Goal: Task Accomplishment & Management: Manage account settings

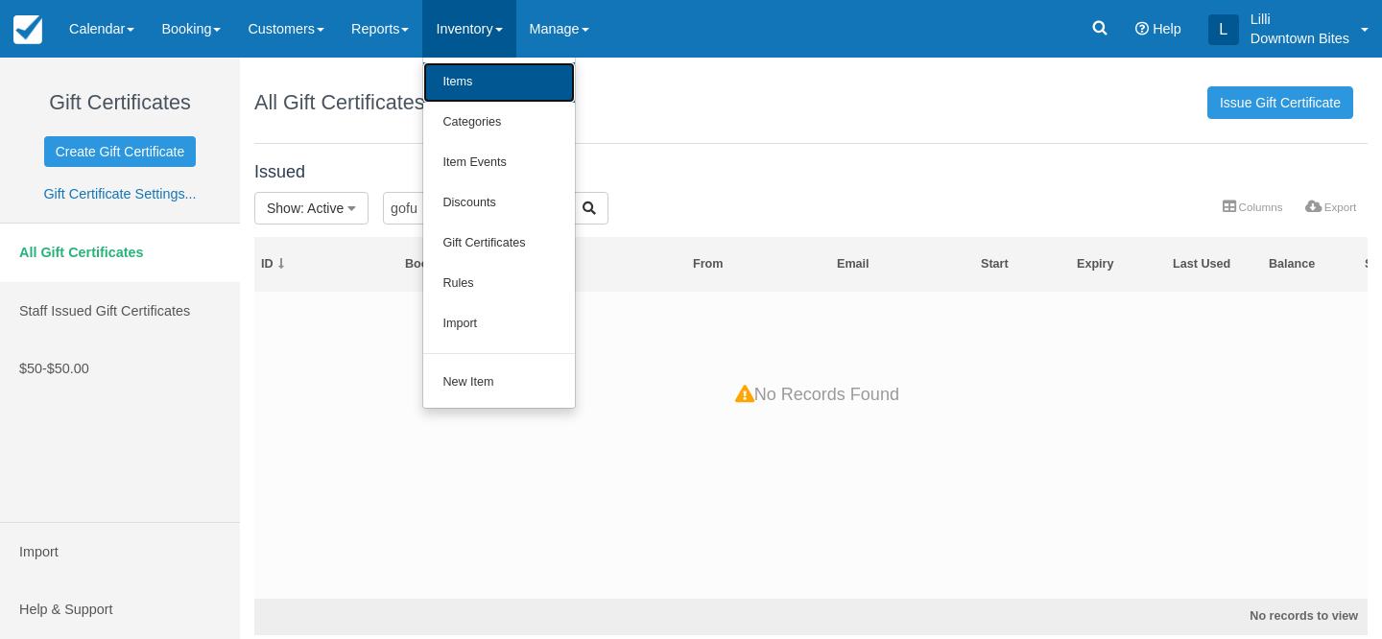
click at [487, 89] on link "Items" at bounding box center [499, 82] width 152 height 40
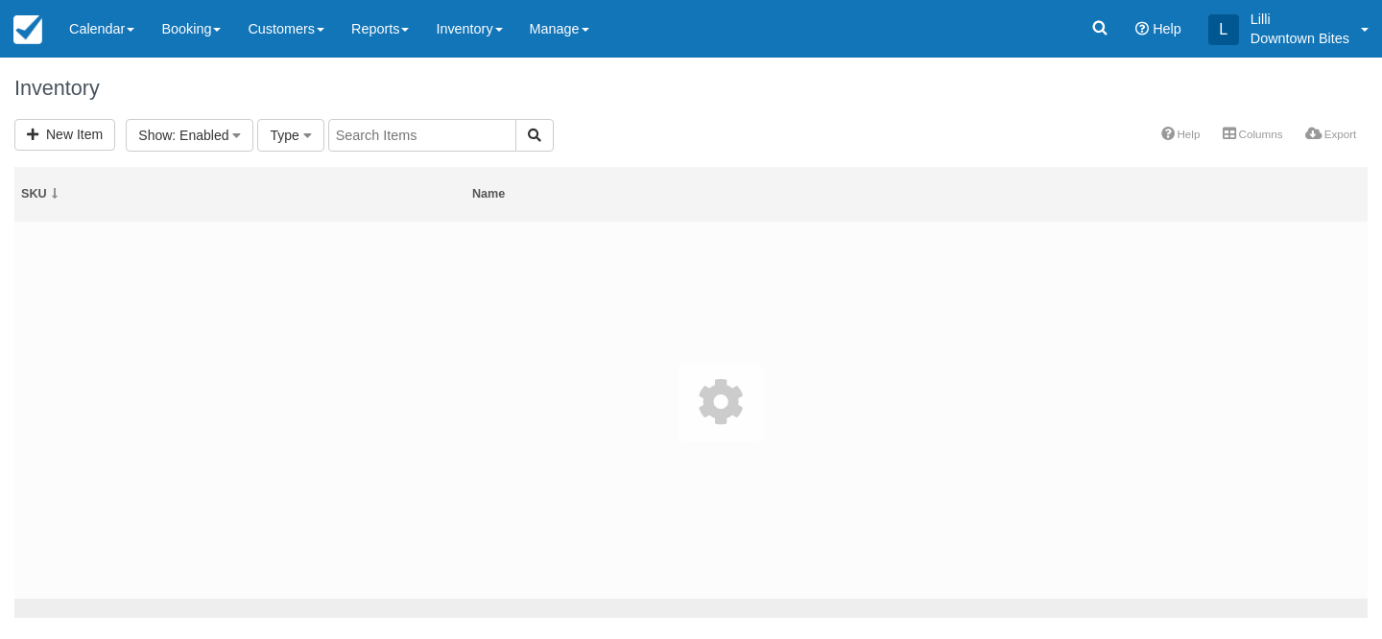
select select
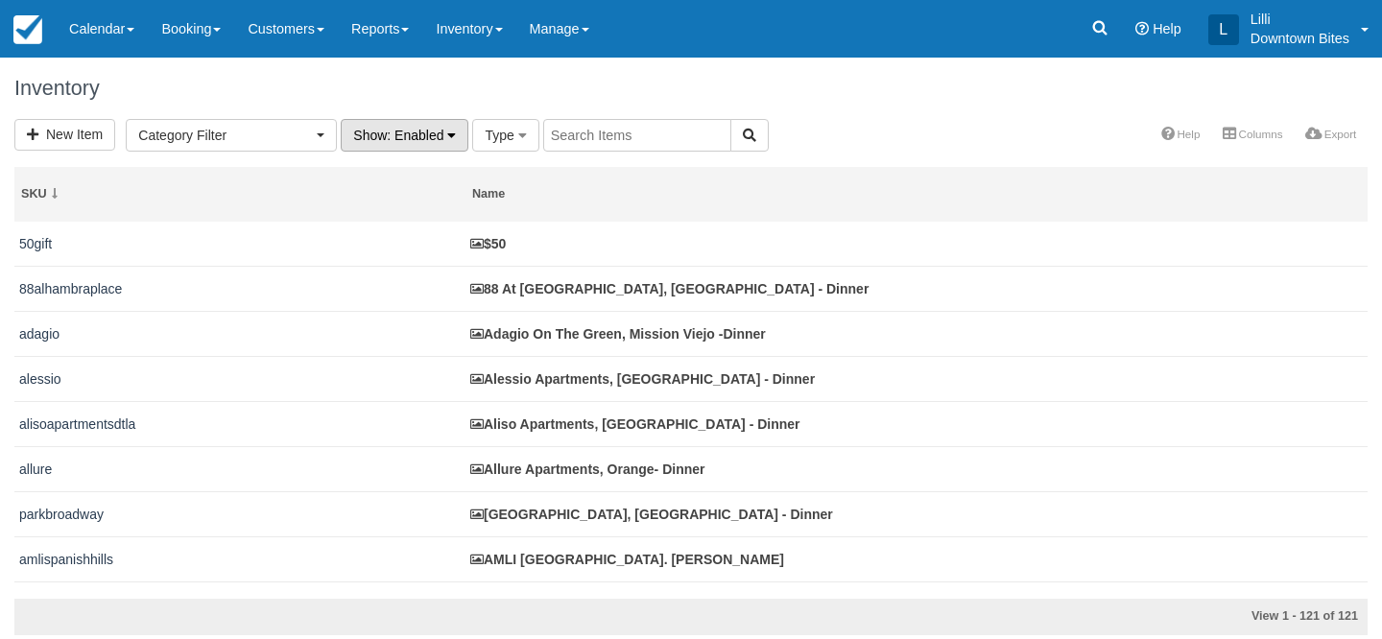
click at [434, 129] on span ": Enabled" at bounding box center [415, 135] width 57 height 15
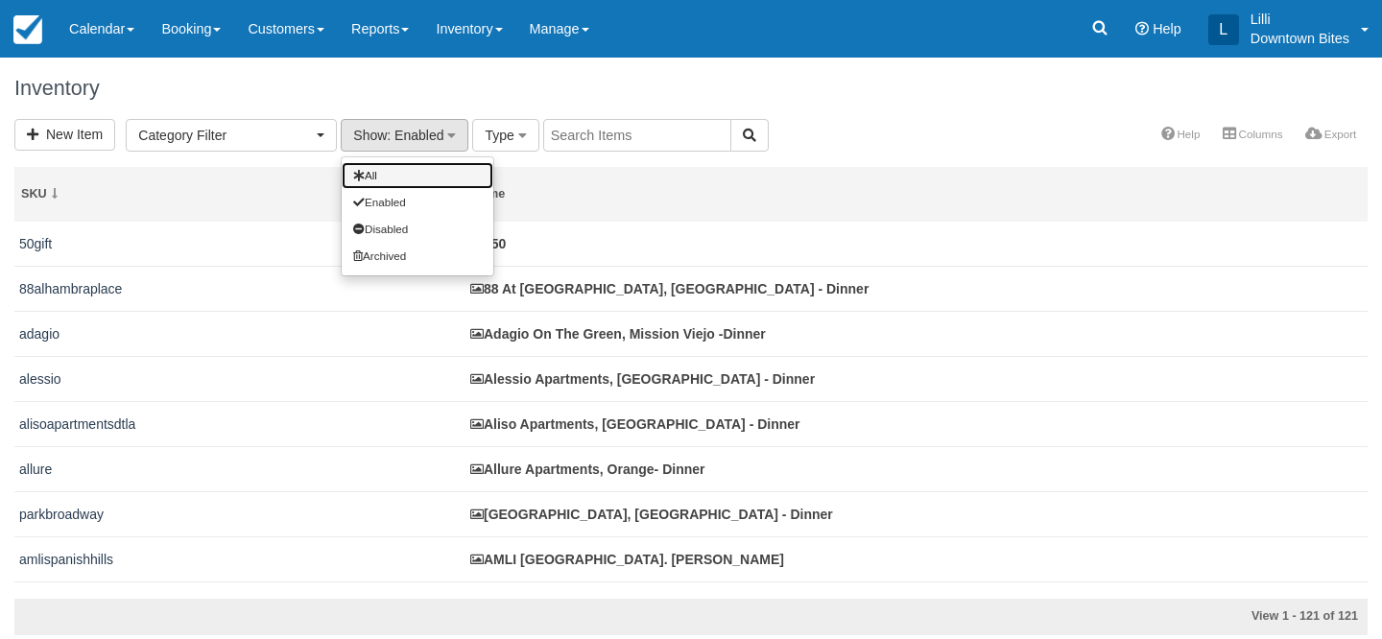
click at [431, 163] on link "All" at bounding box center [418, 175] width 152 height 27
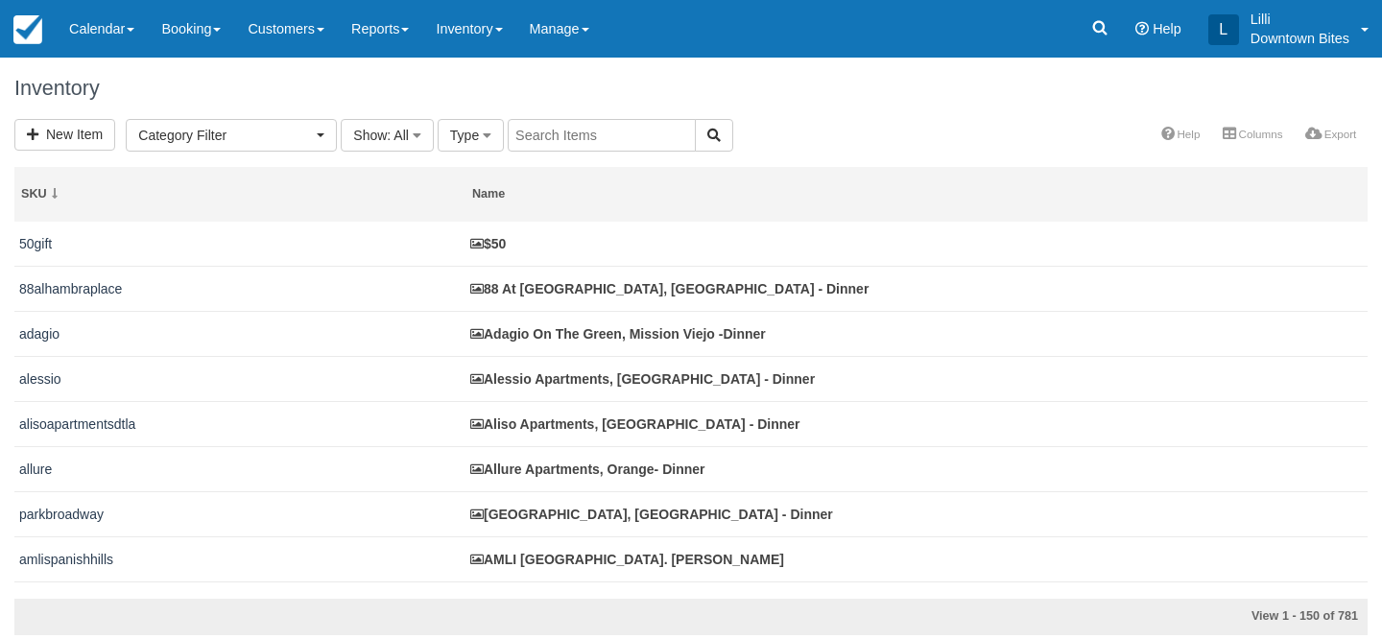
click at [604, 140] on input "text" at bounding box center [602, 135] width 188 height 33
type input "wellness"
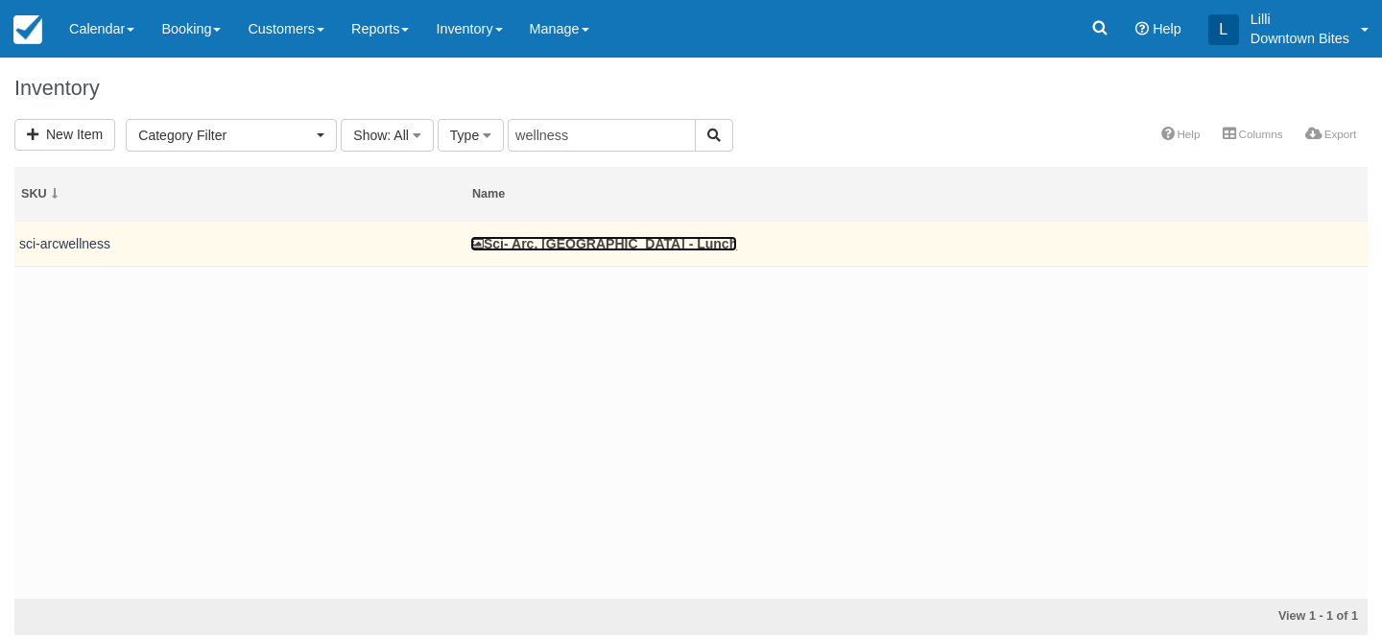
click at [619, 247] on link "Sci- Arc, Los Angeles - Lunch" at bounding box center [603, 243] width 267 height 15
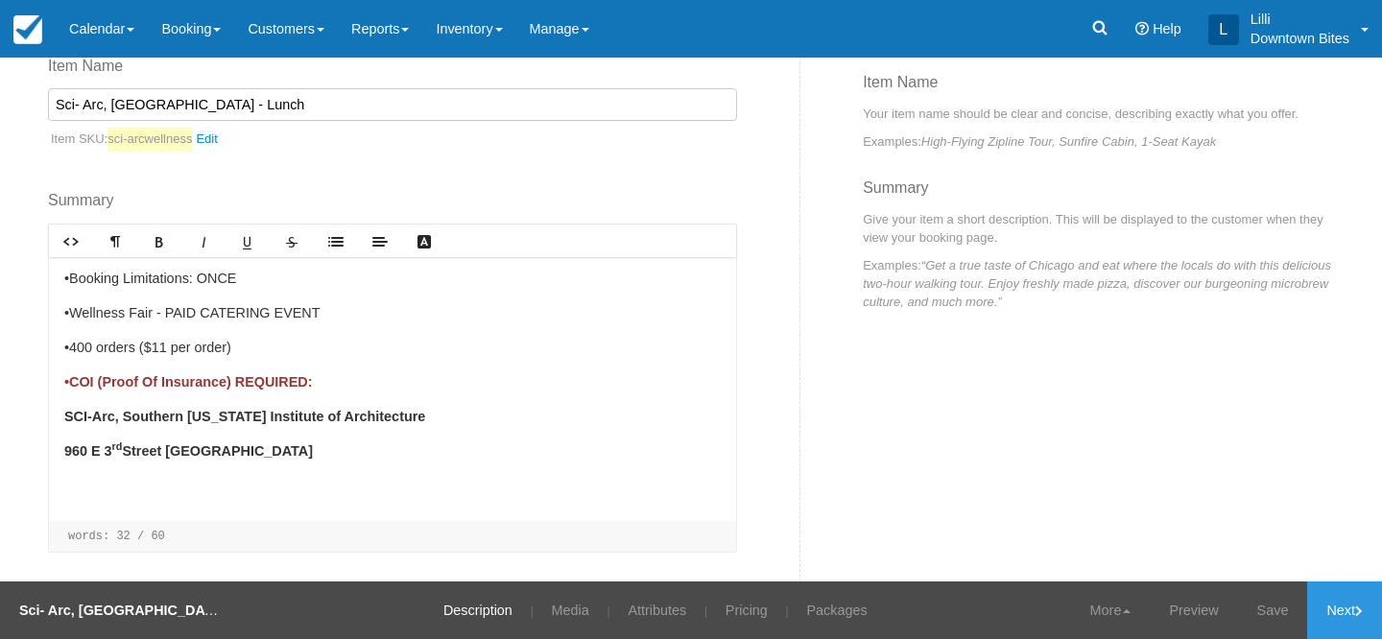
scroll to position [247, 0]
click at [164, 343] on p "•400 orders ($11 per order)" at bounding box center [392, 346] width 657 height 21
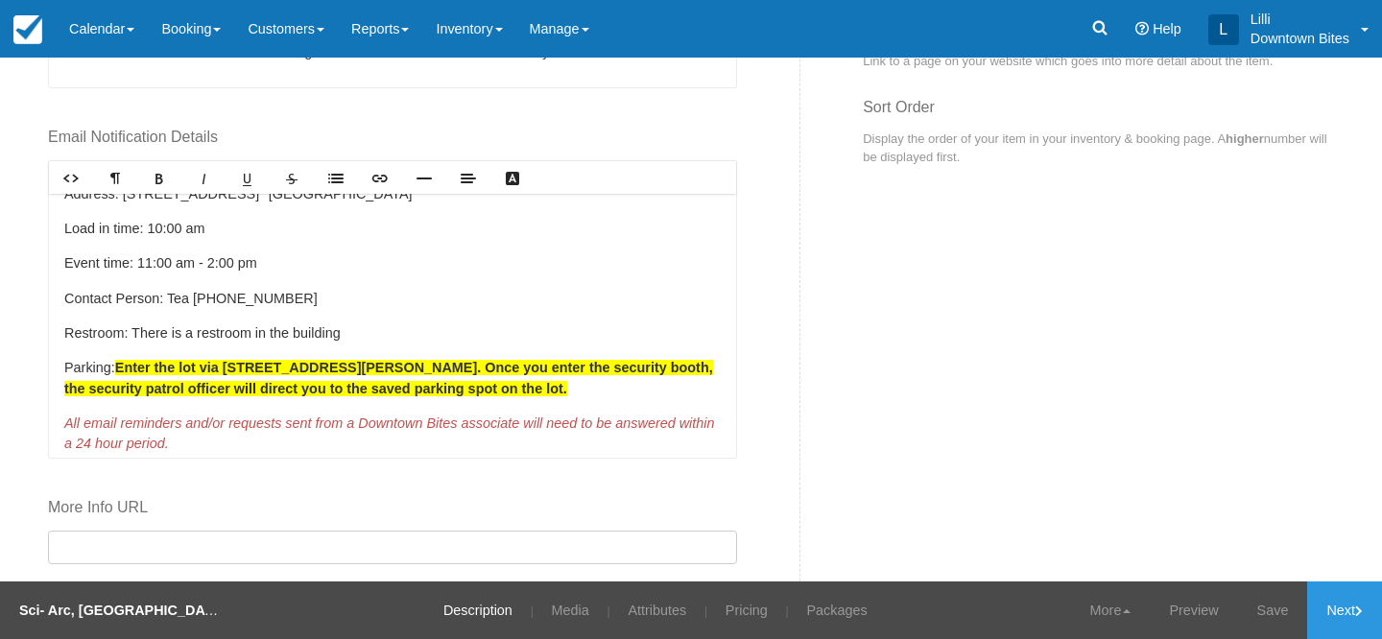
scroll to position [58, 0]
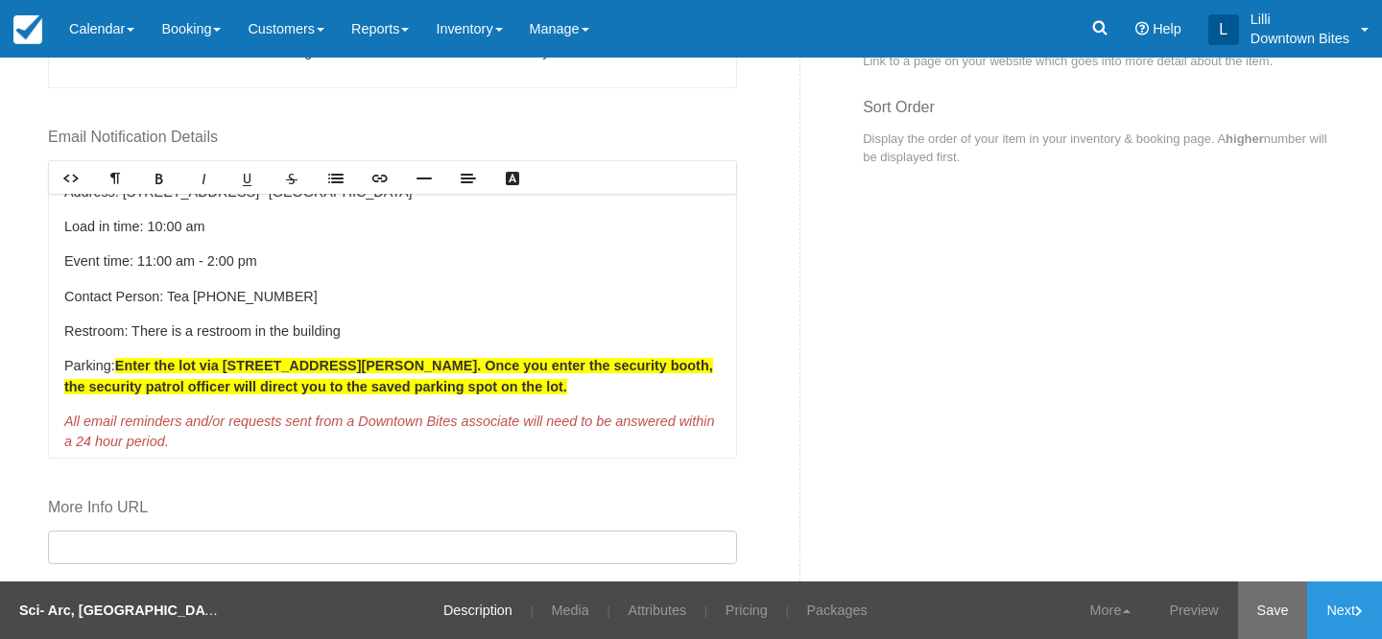
click at [1274, 608] on link "Save" at bounding box center [1273, 611] width 70 height 58
click at [1333, 612] on link "Next" at bounding box center [1344, 611] width 75 height 58
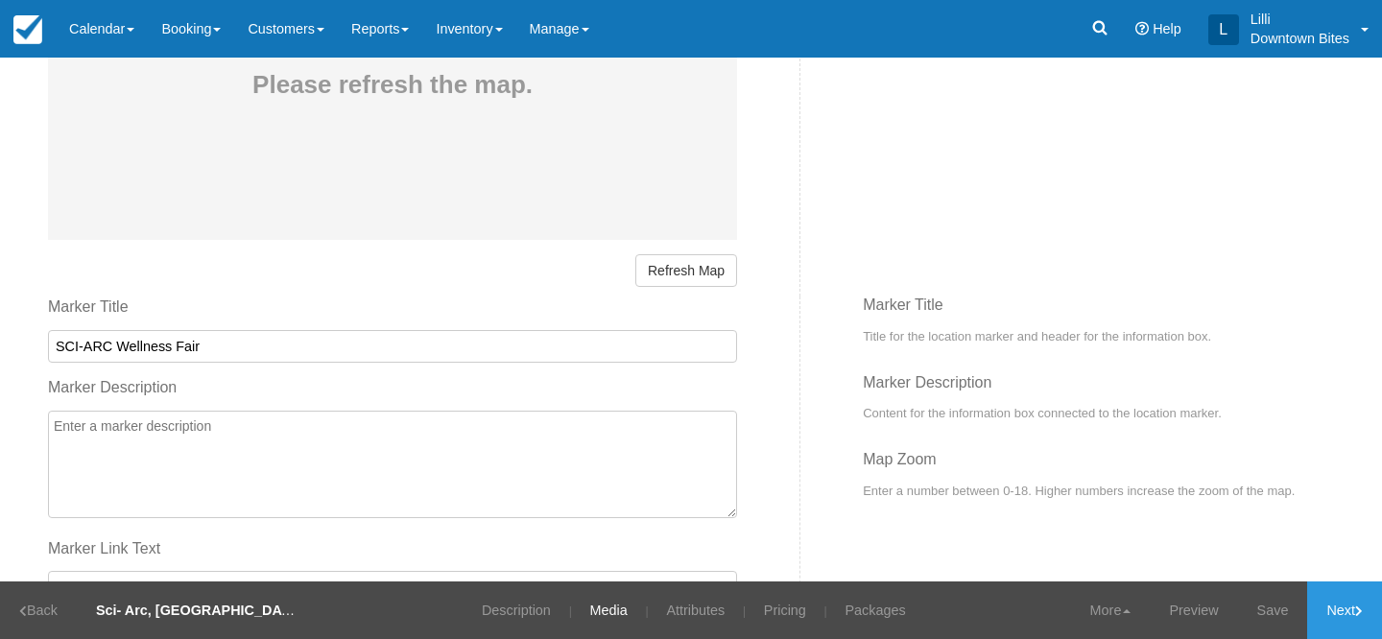
scroll to position [1410, 0]
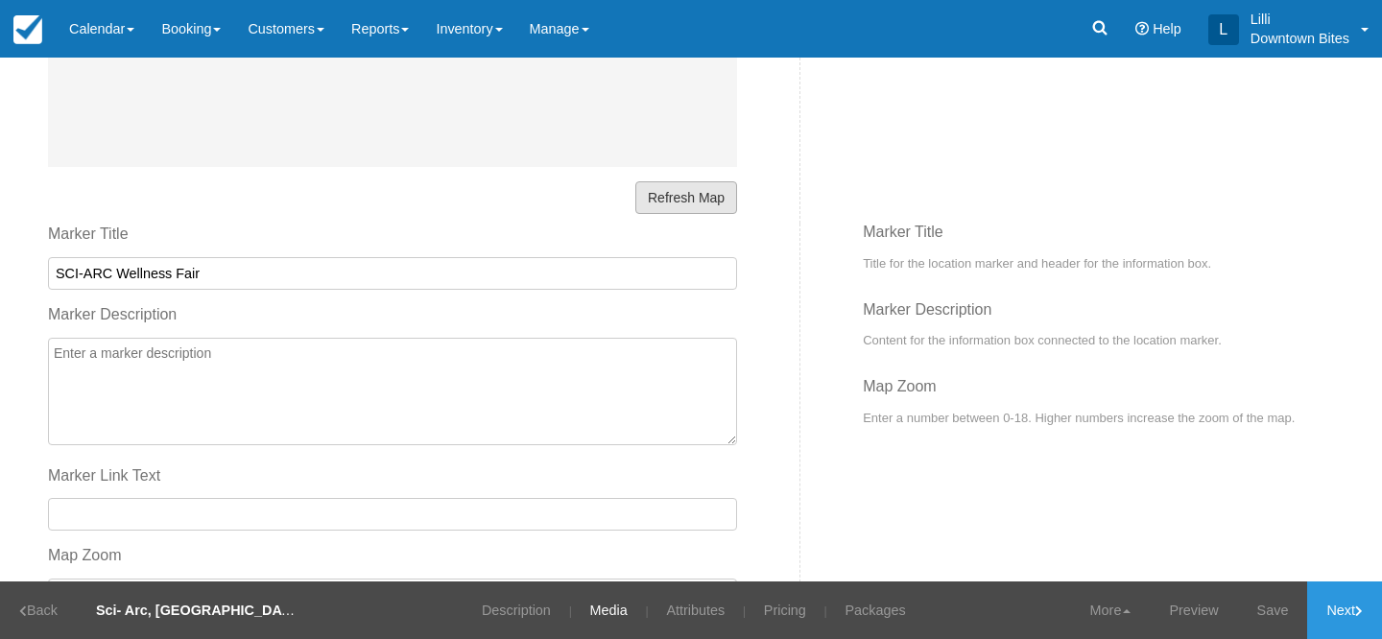
click at [705, 200] on button "Refresh Map" at bounding box center [686, 197] width 102 height 33
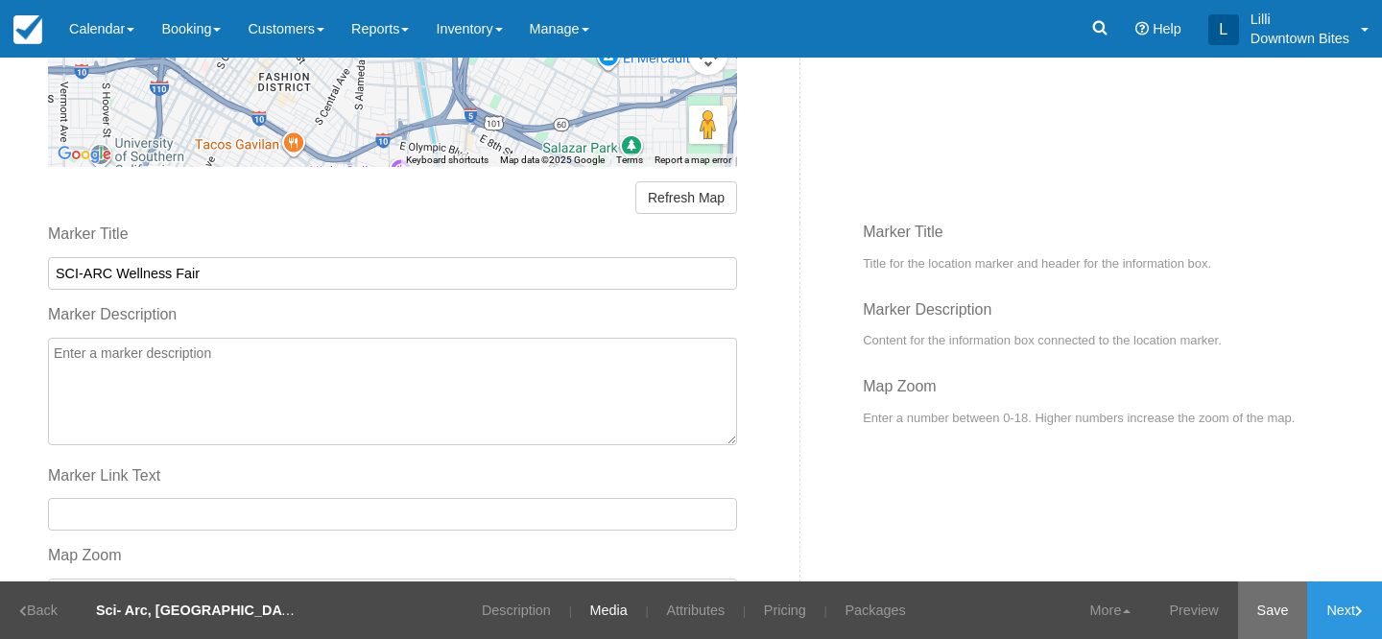
click at [1267, 617] on link "Save" at bounding box center [1273, 611] width 70 height 58
click at [1336, 611] on link "Next" at bounding box center [1344, 611] width 75 height 58
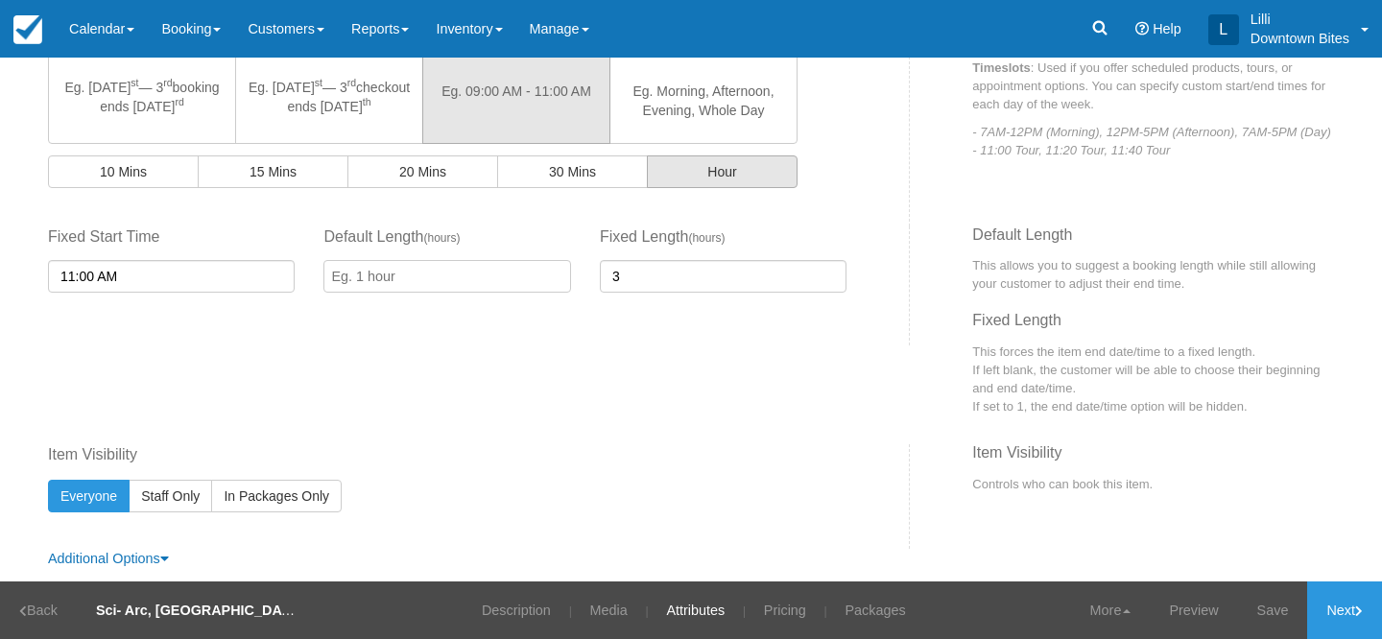
scroll to position [668, 0]
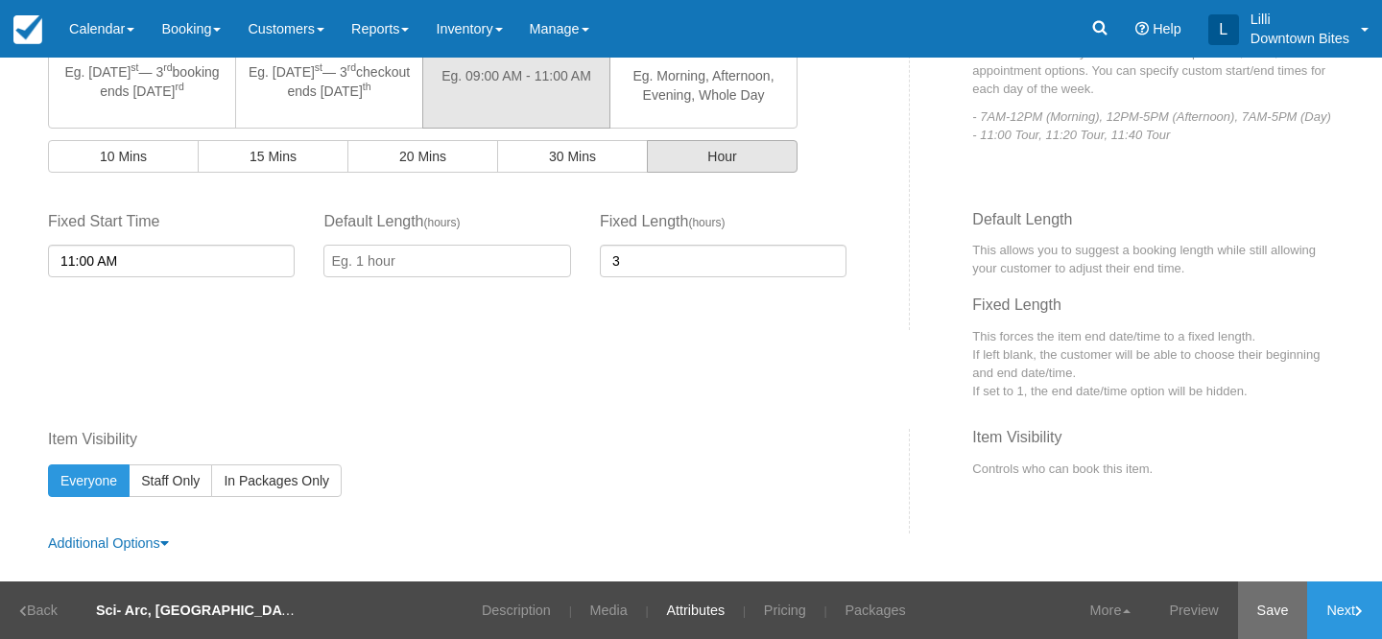
click at [1269, 606] on link "Save" at bounding box center [1273, 611] width 70 height 58
click at [1330, 616] on link "Next" at bounding box center [1344, 611] width 75 height 58
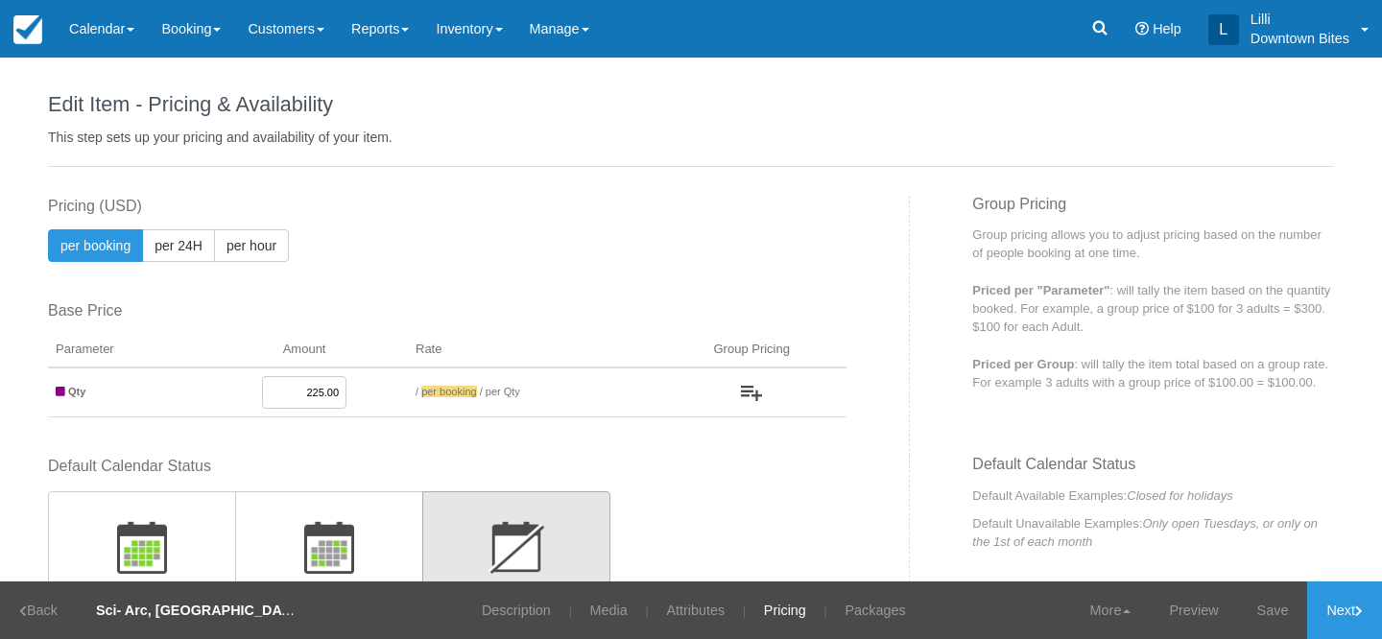
click at [320, 390] on input "225.00" at bounding box center [304, 392] width 84 height 33
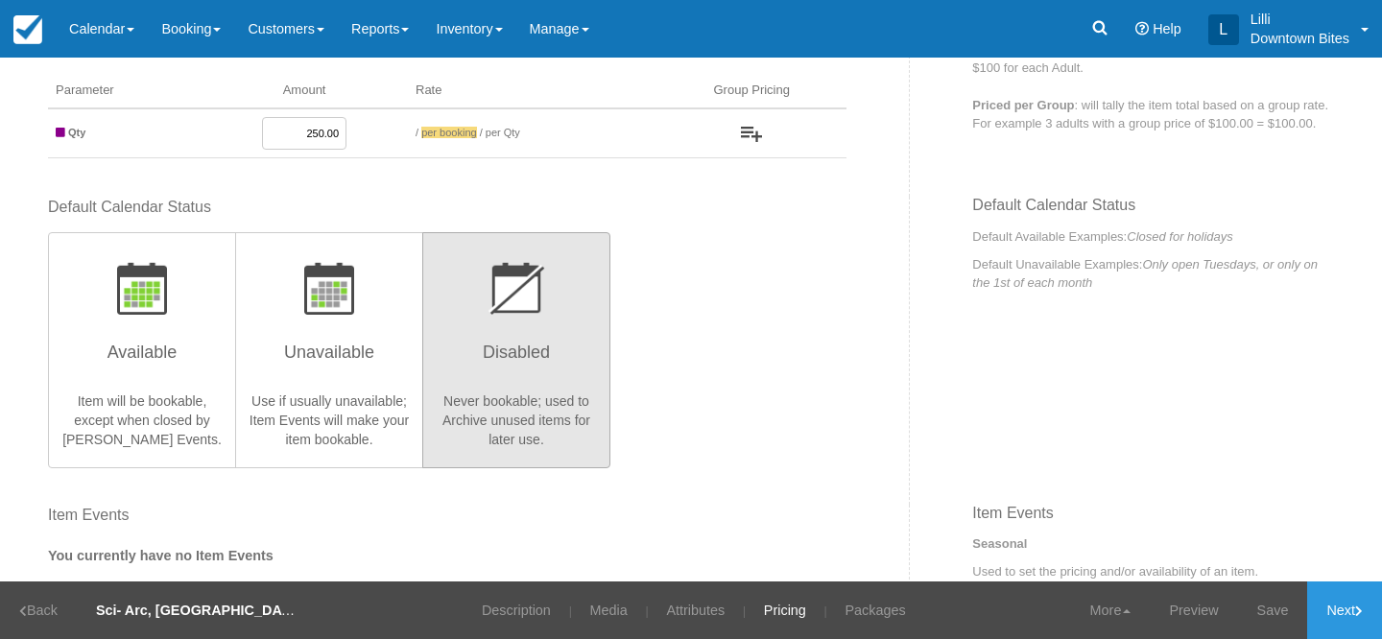
scroll to position [326, 0]
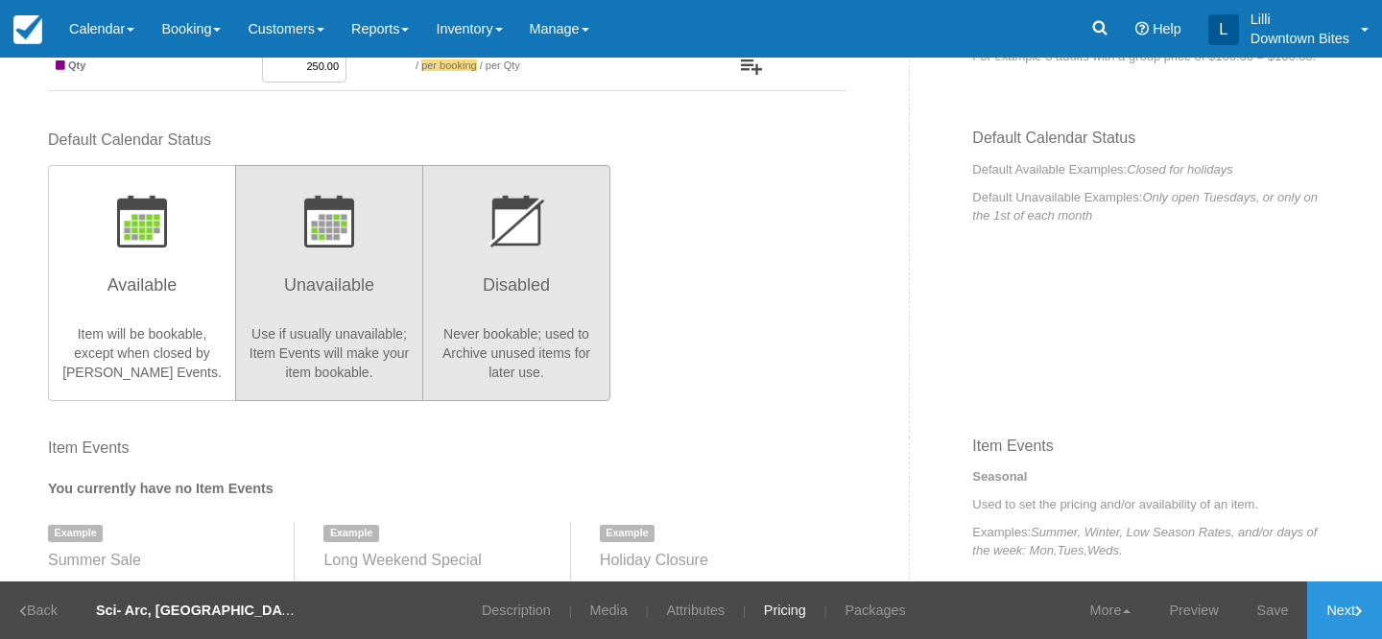
type input "250.00"
click at [322, 350] on p "Use if usually unavailable; Item Events will make your item bookable." at bounding box center [329, 353] width 163 height 58
radio input "true"
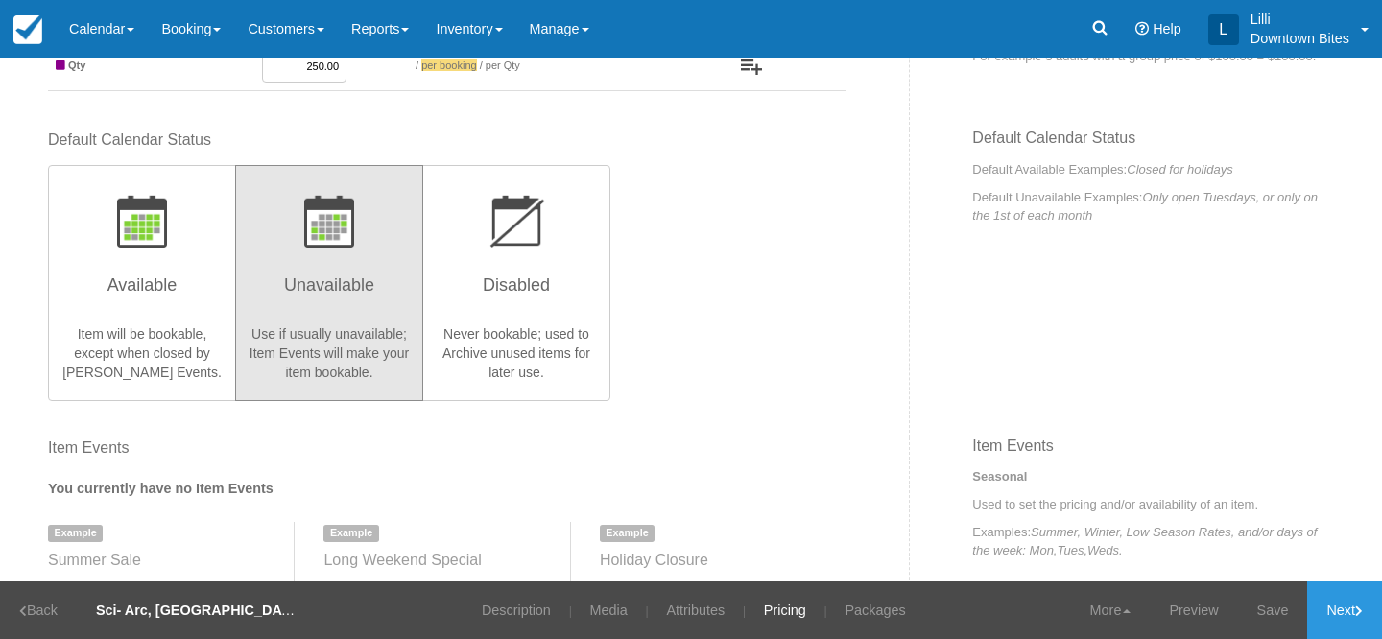
click at [722, 320] on div "Default Calendar Status Available Item will be bookable, except when closed by …" at bounding box center [447, 265] width 799 height 270
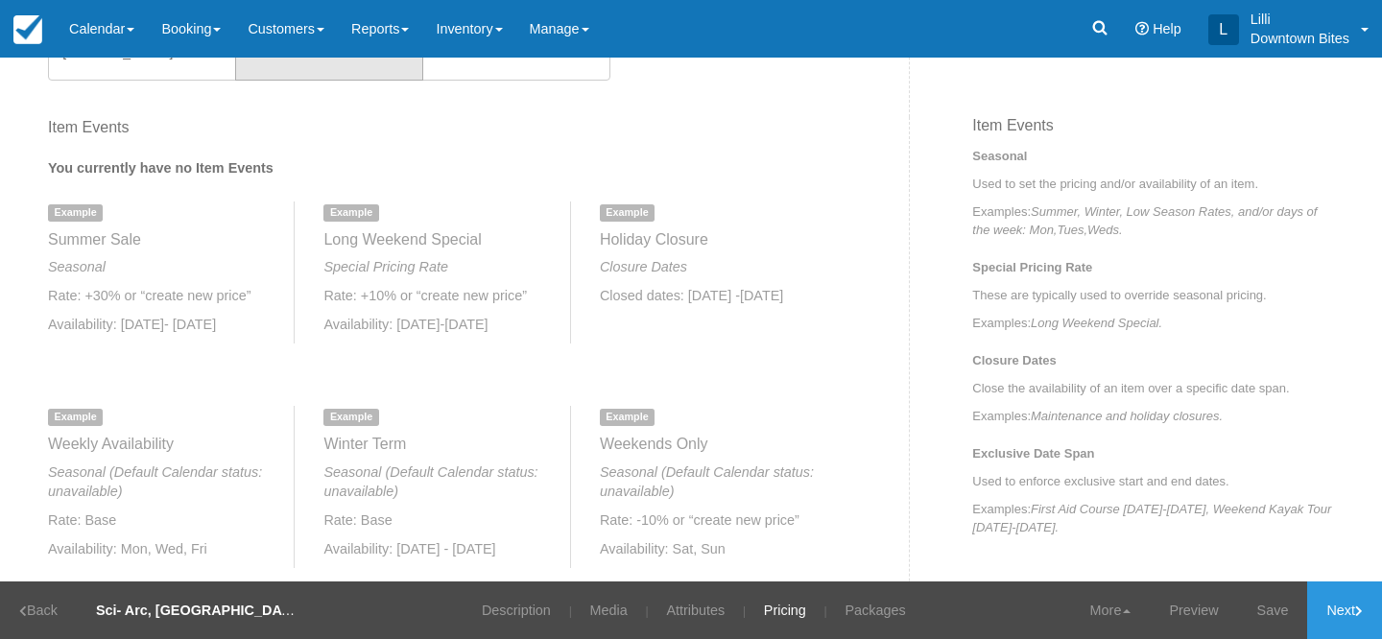
scroll to position [648, 0]
click at [1264, 611] on link "Save" at bounding box center [1273, 611] width 70 height 58
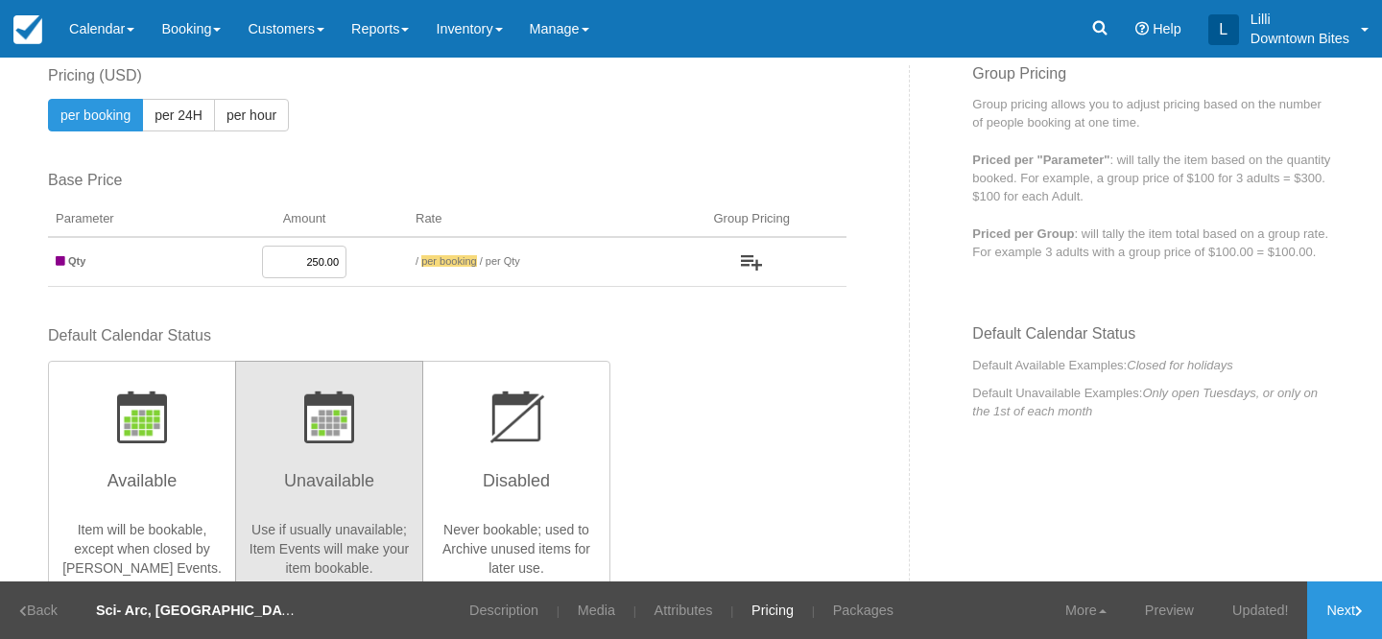
scroll to position [67, 0]
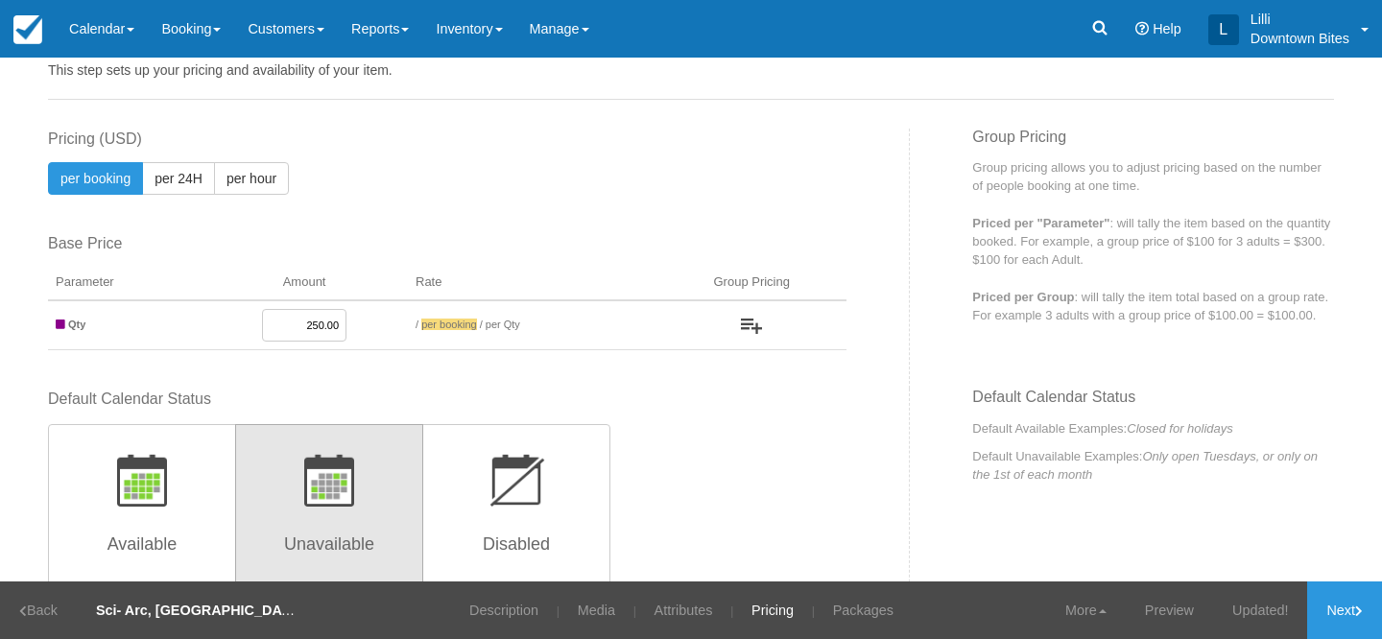
click at [315, 329] on input "250.00" at bounding box center [304, 325] width 84 height 33
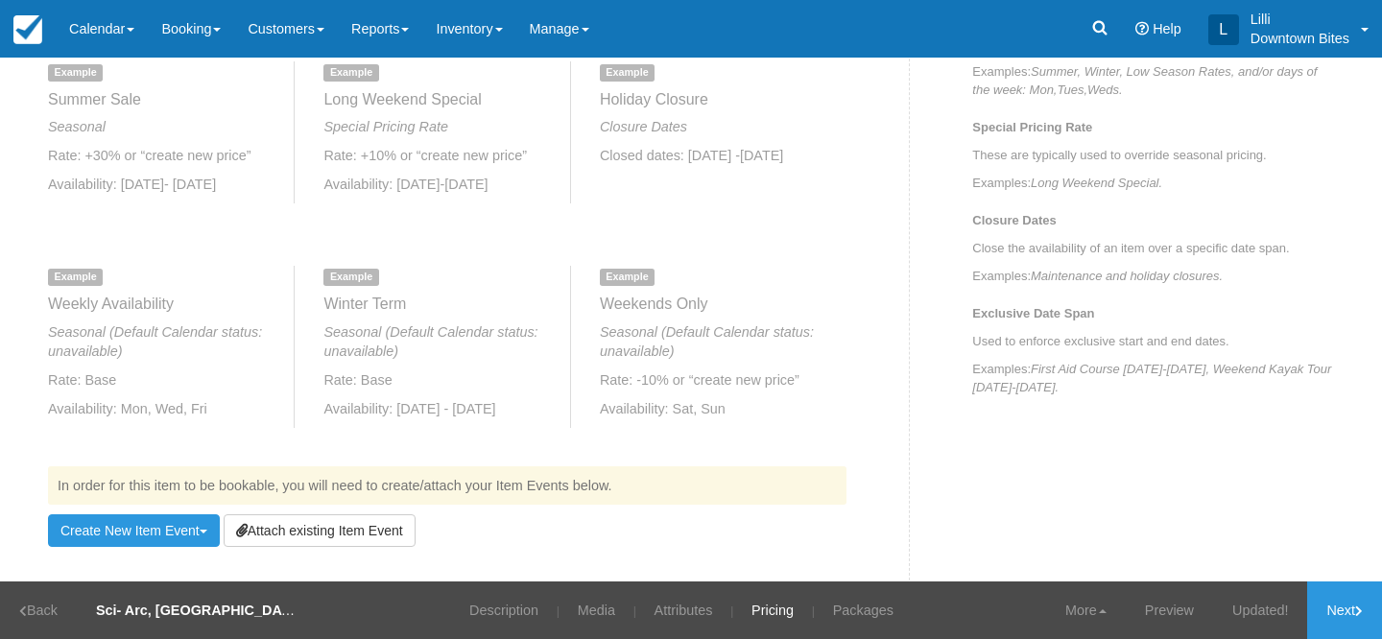
scroll to position [1088, 0]
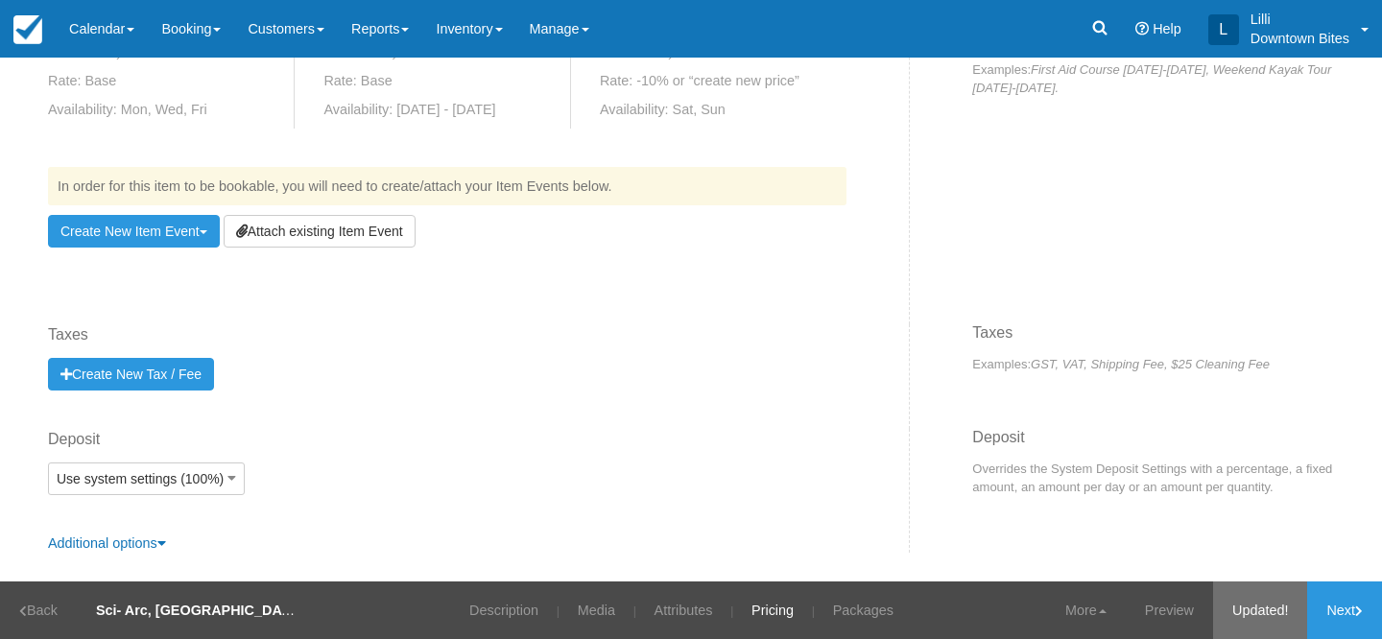
type input "200.00"
click at [1246, 611] on link "Updated!" at bounding box center [1260, 611] width 94 height 58
click at [346, 231] on link "Attach existing Item Event" at bounding box center [320, 231] width 192 height 33
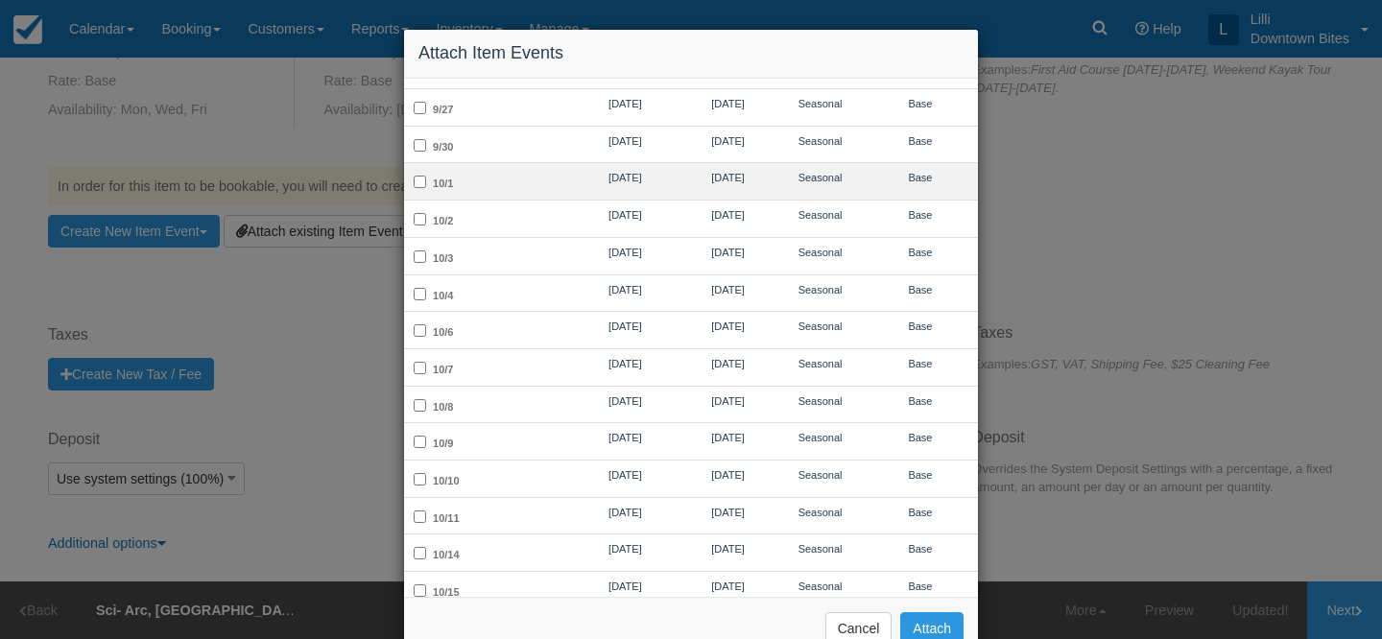
scroll to position [386, 0]
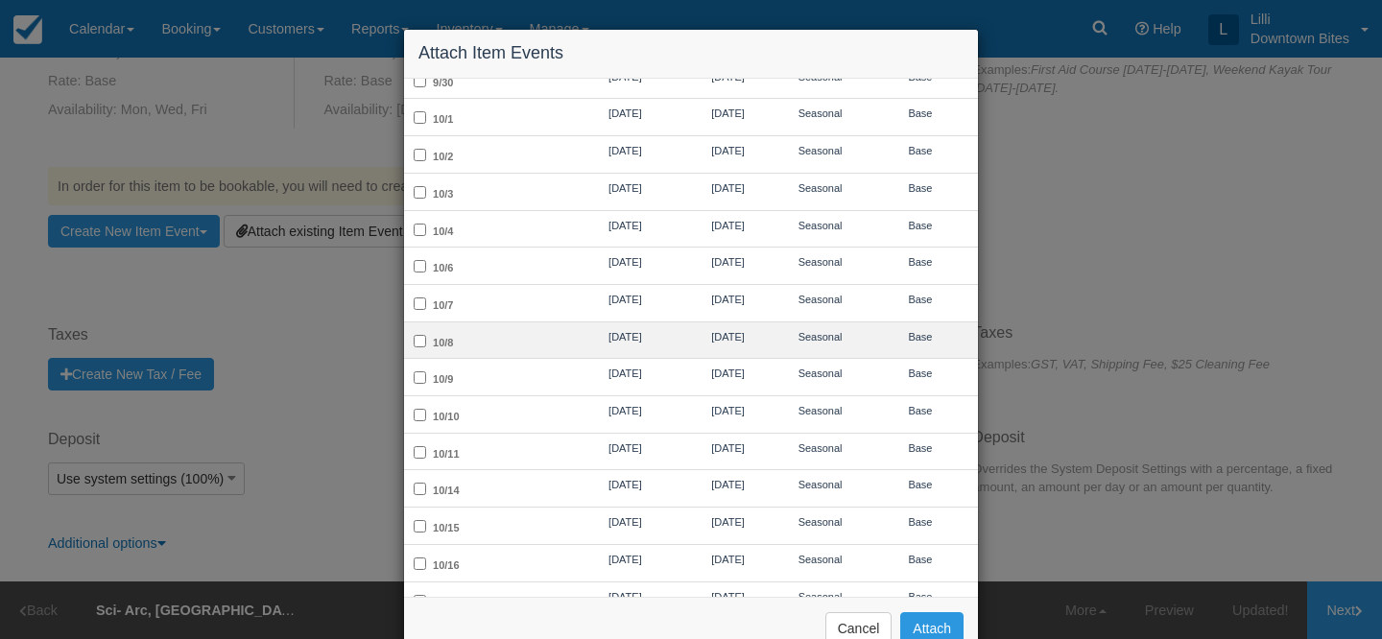
click at [569, 325] on td "10/8" at bounding box center [488, 340] width 168 height 37
checkbox input "true"
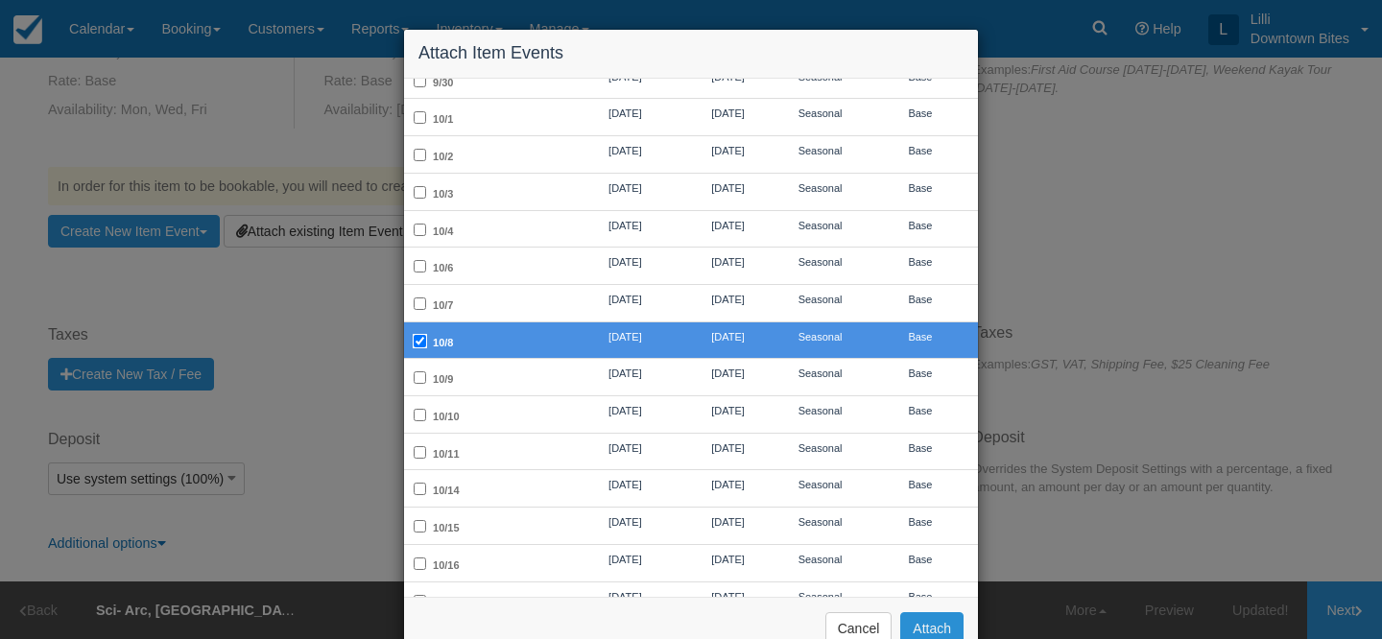
click at [930, 629] on button "Attach" at bounding box center [931, 628] width 63 height 33
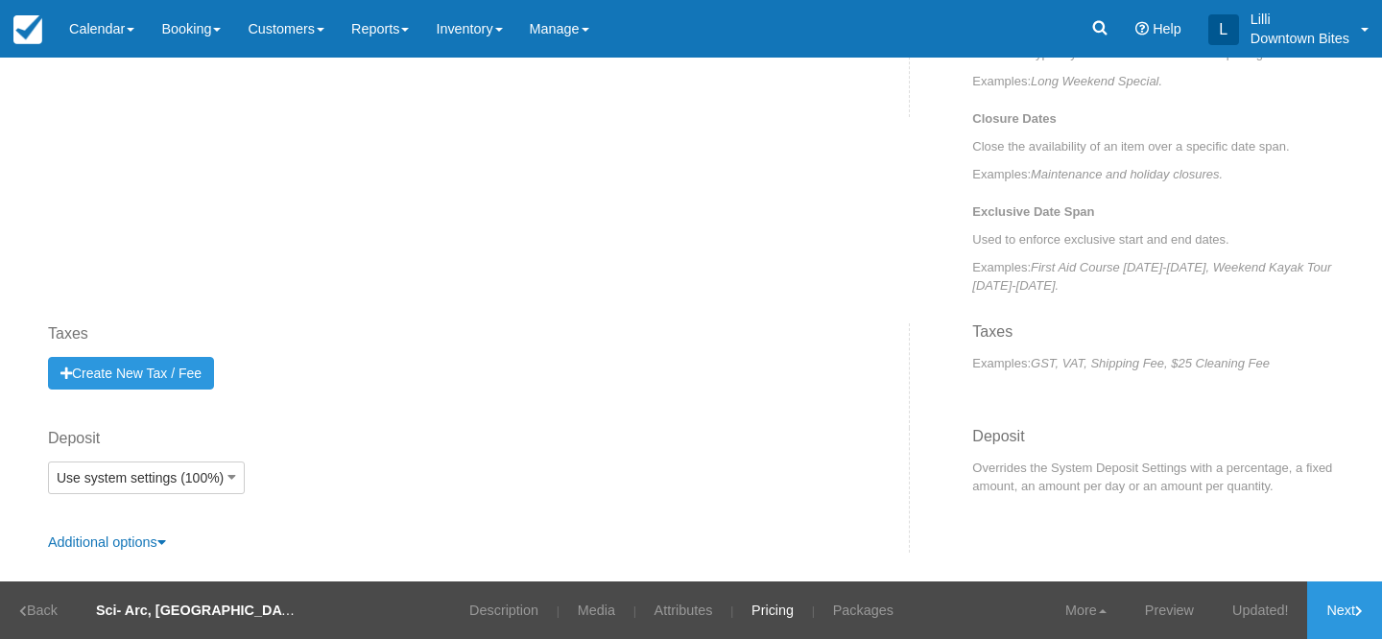
scroll to position [888, 0]
click at [1258, 608] on link "Updated!" at bounding box center [1260, 611] width 94 height 58
click at [1339, 614] on link "Next" at bounding box center [1344, 611] width 75 height 58
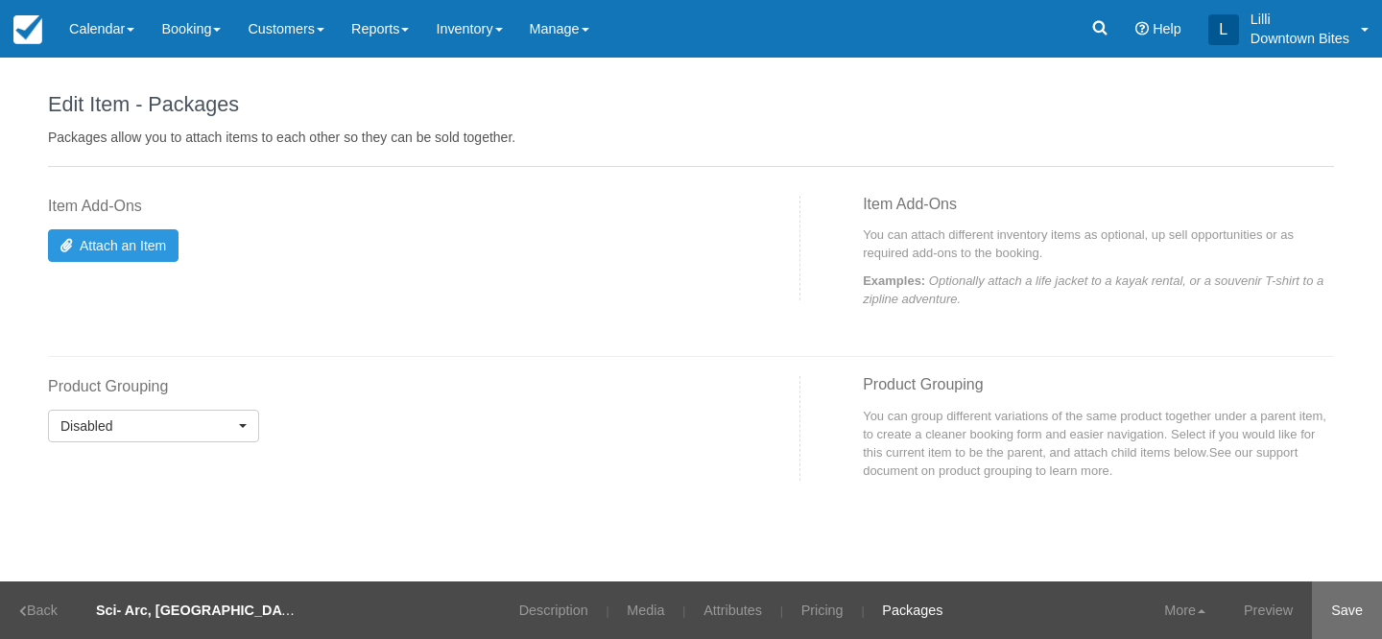
click at [1338, 614] on link "Save" at bounding box center [1347, 611] width 70 height 58
click at [533, 614] on link "Description" at bounding box center [541, 611] width 98 height 58
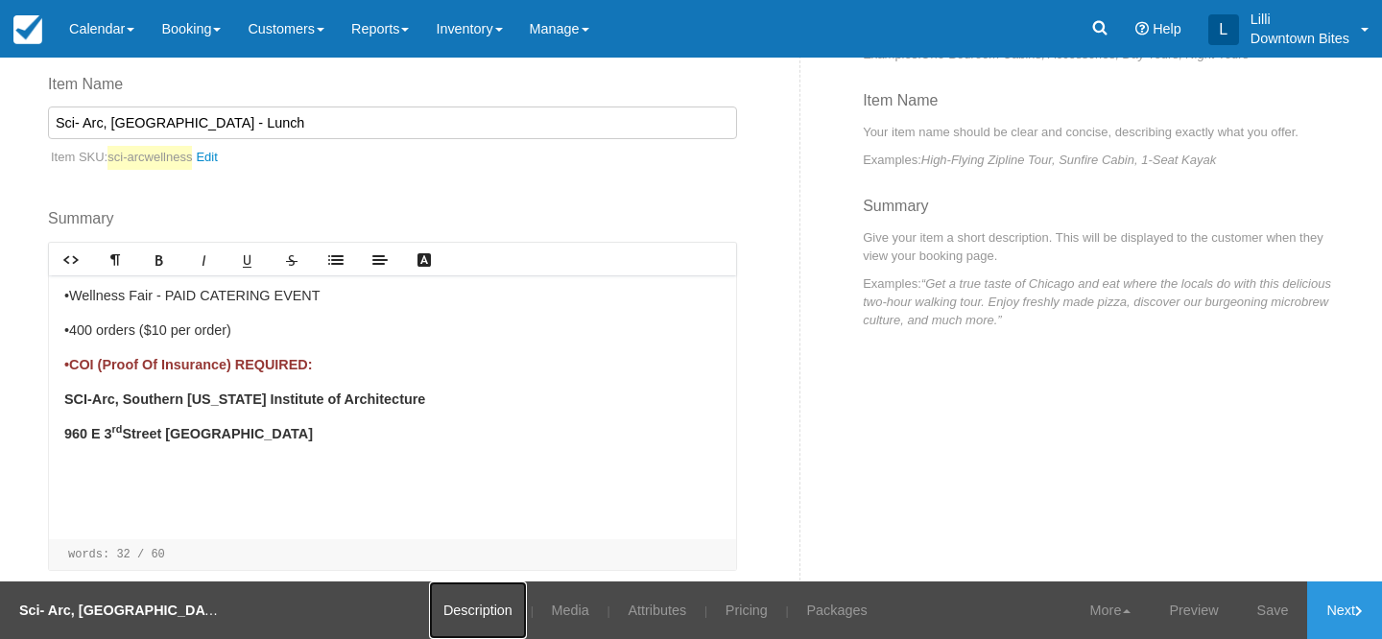
scroll to position [231, 0]
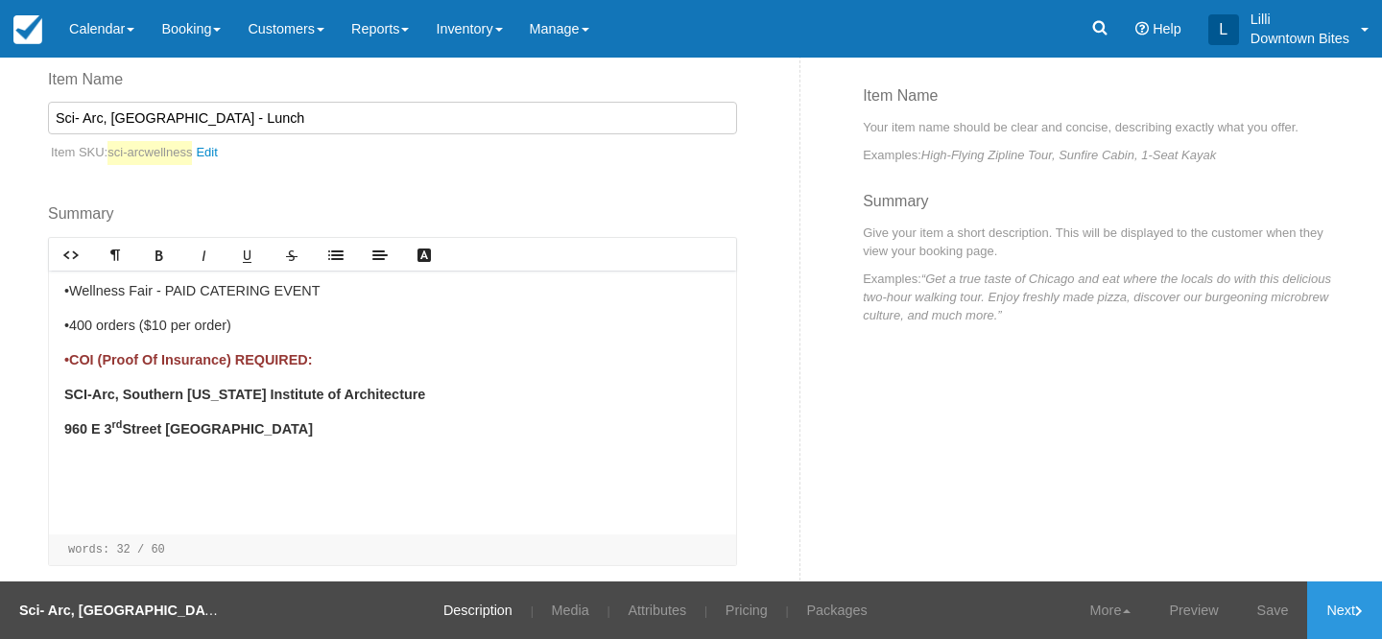
click at [287, 325] on p "•400 orders ($10 per order)" at bounding box center [392, 326] width 657 height 21
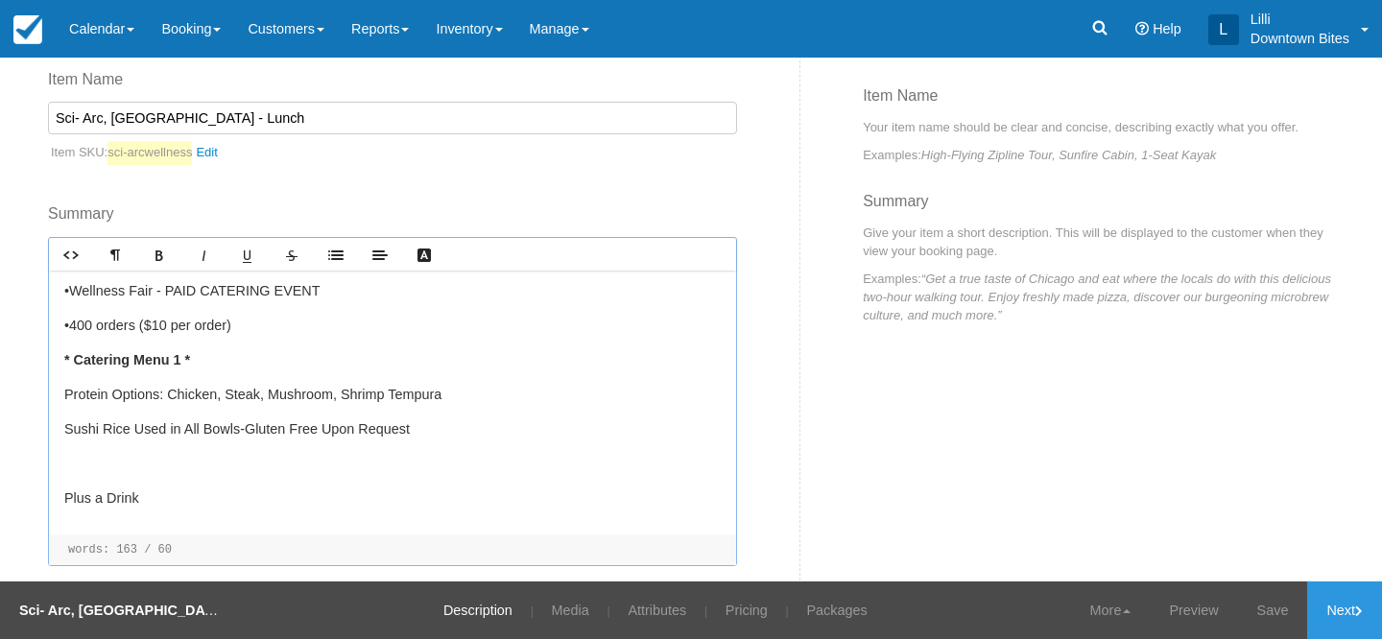
click at [108, 438] on p "Sushi Rice Used in All Bowls-Gluten Free Upon Request" at bounding box center [392, 429] width 657 height 21
click at [62, 492] on div "•Booking Limitations: ONCE •Wellness Fair - PAID CATERING EVENT •400 orders ($1…" at bounding box center [392, 403] width 687 height 264
click at [62, 475] on div "•Booking Limitations: ONCE •Wellness Fair - PAID CATERING EVENT •400 orders ($1…" at bounding box center [392, 403] width 687 height 264
click at [68, 448] on div "•Booking Limitations: ONCE •Wellness Fair - PAID CATERING EVENT •400 orders ($1…" at bounding box center [392, 403] width 687 height 264
click at [62, 504] on div "•Booking Limitations: ONCE •Wellness Fair - PAID CATERING EVENT •400 orders ($1…" at bounding box center [392, 403] width 687 height 264
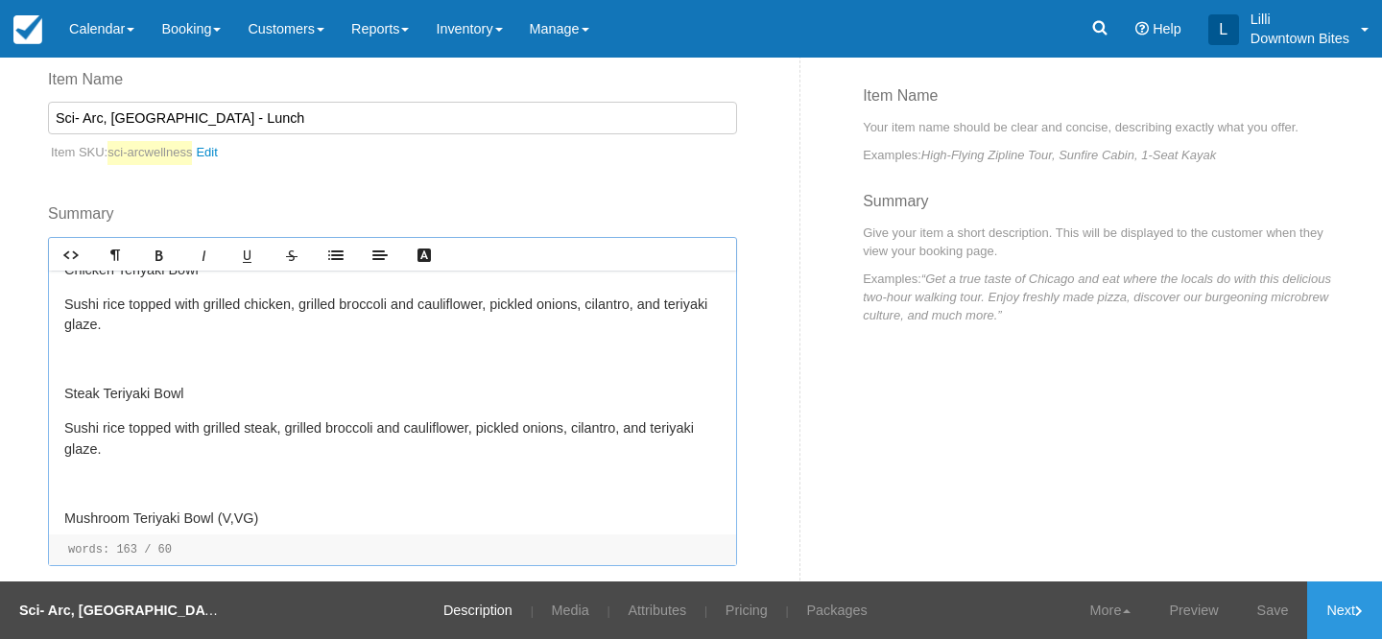
scroll to position [265, 0]
click at [71, 361] on p at bounding box center [392, 358] width 657 height 21
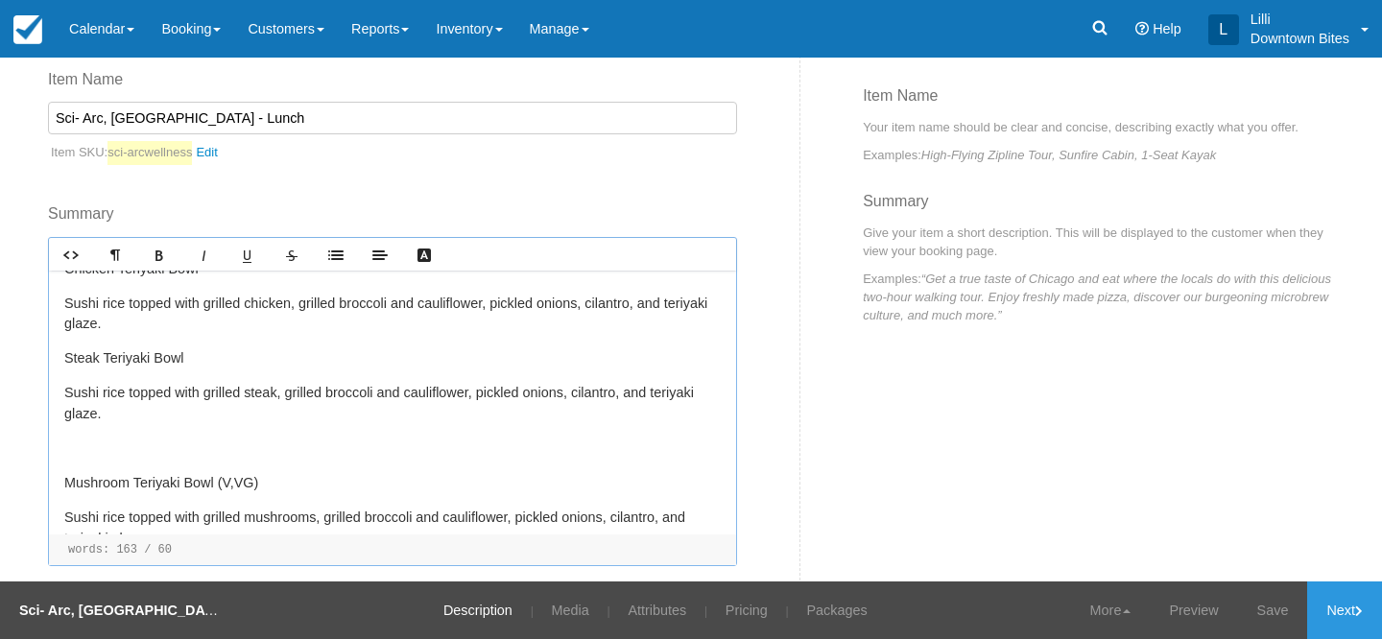
click at [74, 448] on p at bounding box center [392, 449] width 657 height 21
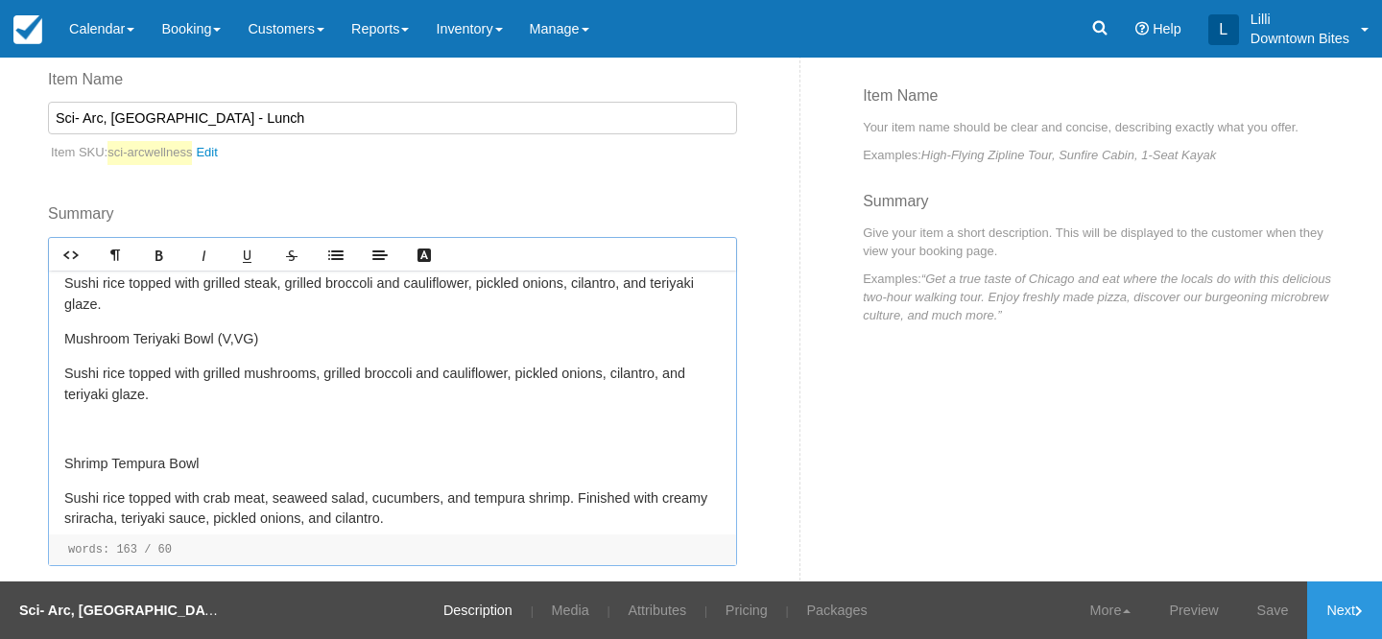
scroll to position [381, 0]
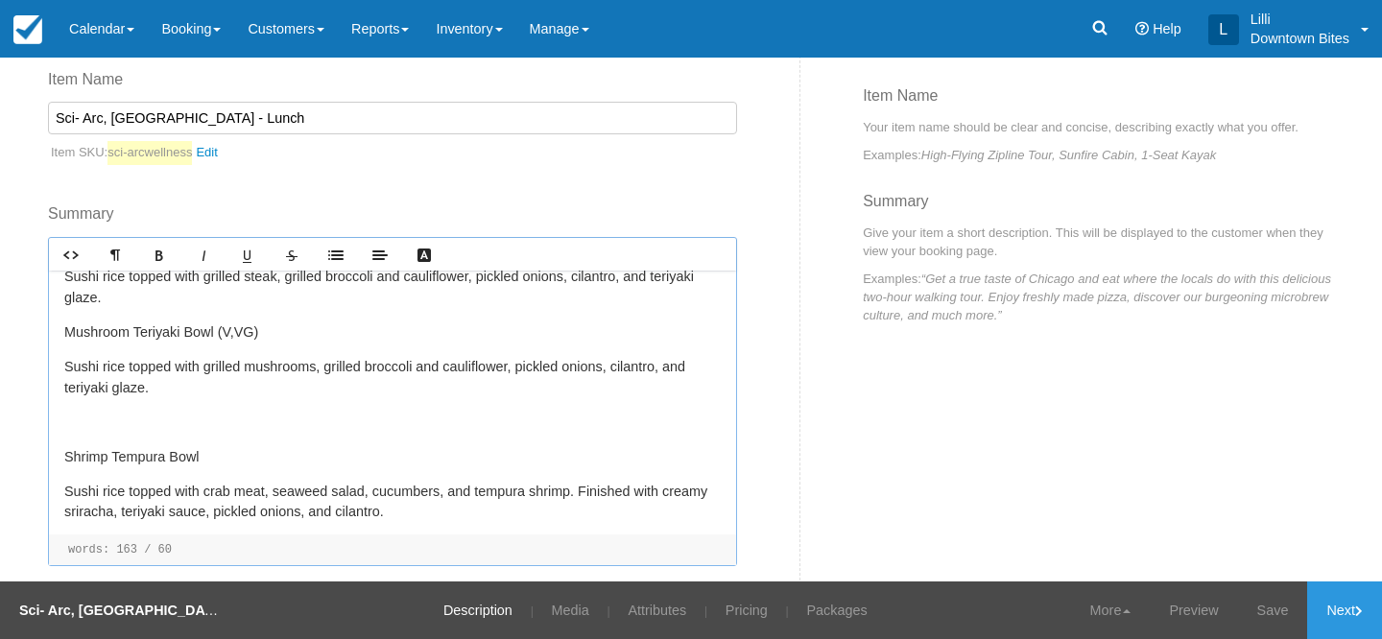
click at [65, 429] on p at bounding box center [392, 423] width 657 height 21
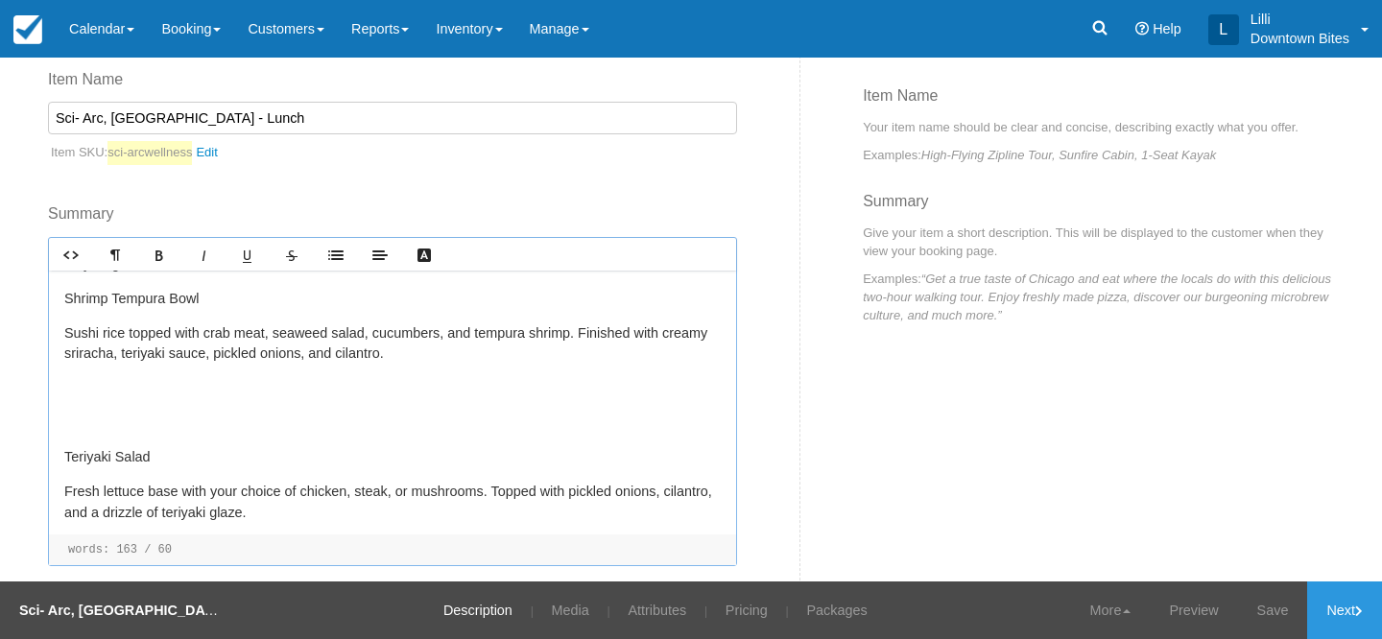
scroll to position [514, 0]
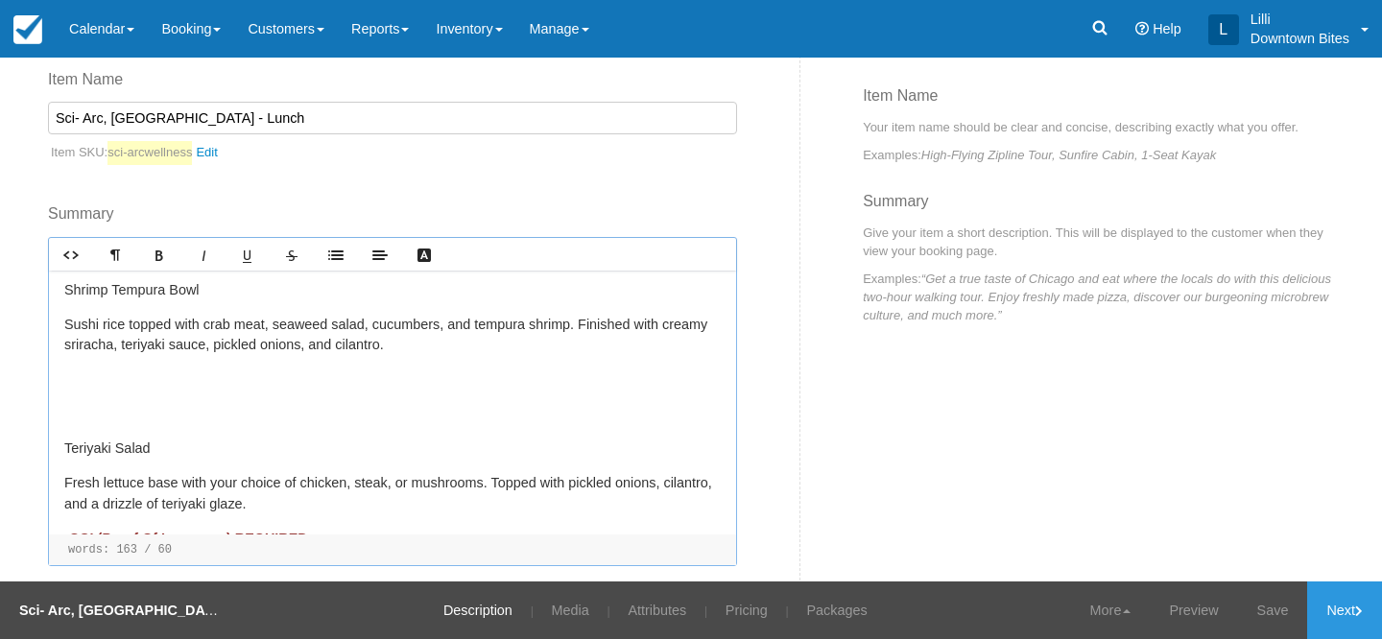
click at [91, 381] on p at bounding box center [392, 380] width 657 height 21
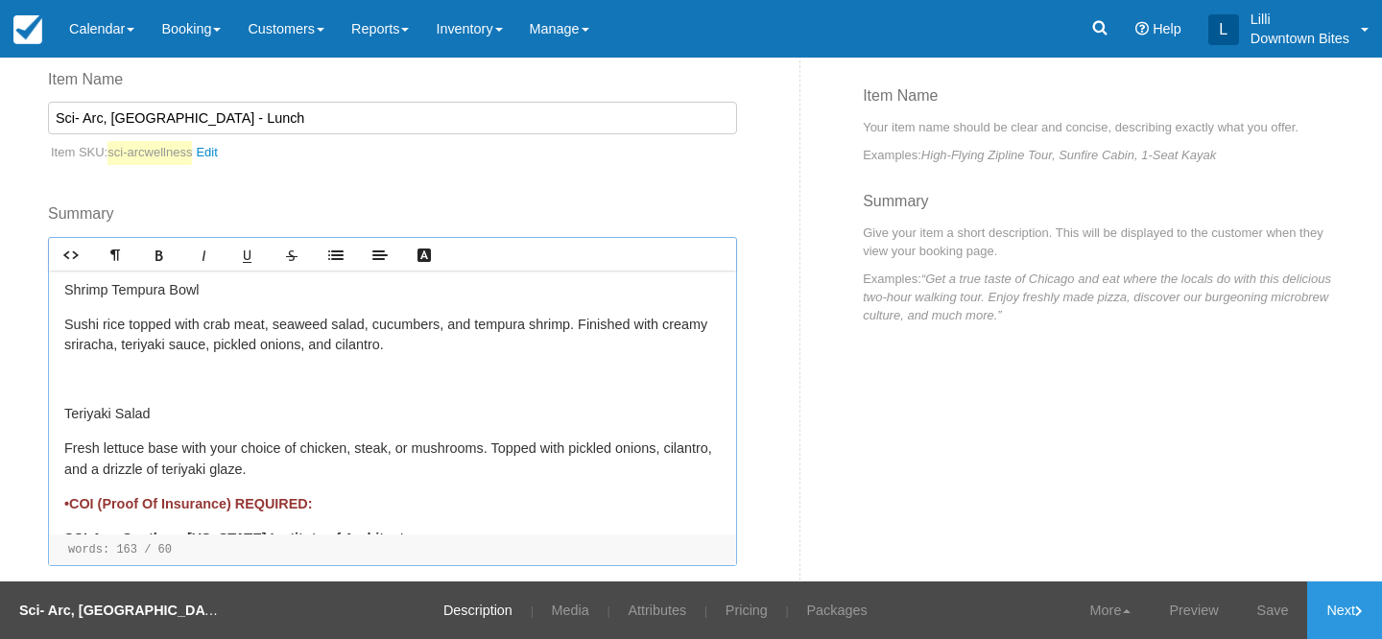
click at [88, 375] on p at bounding box center [392, 380] width 657 height 21
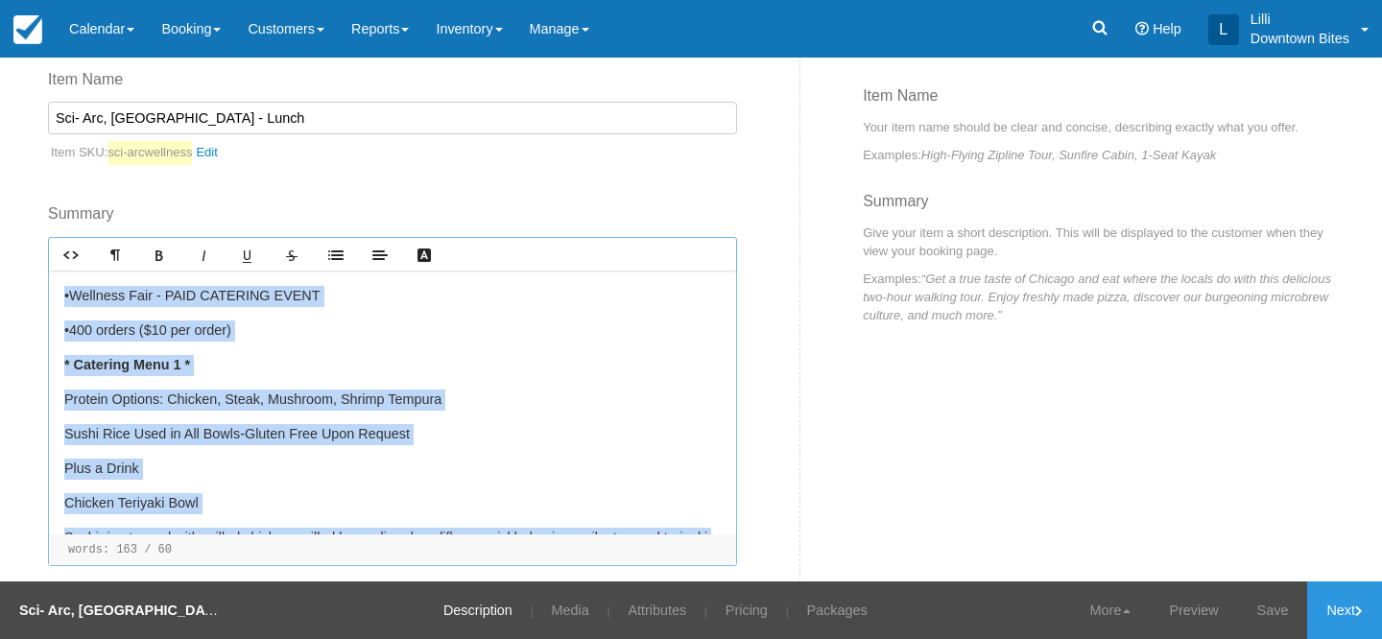
scroll to position [0, 0]
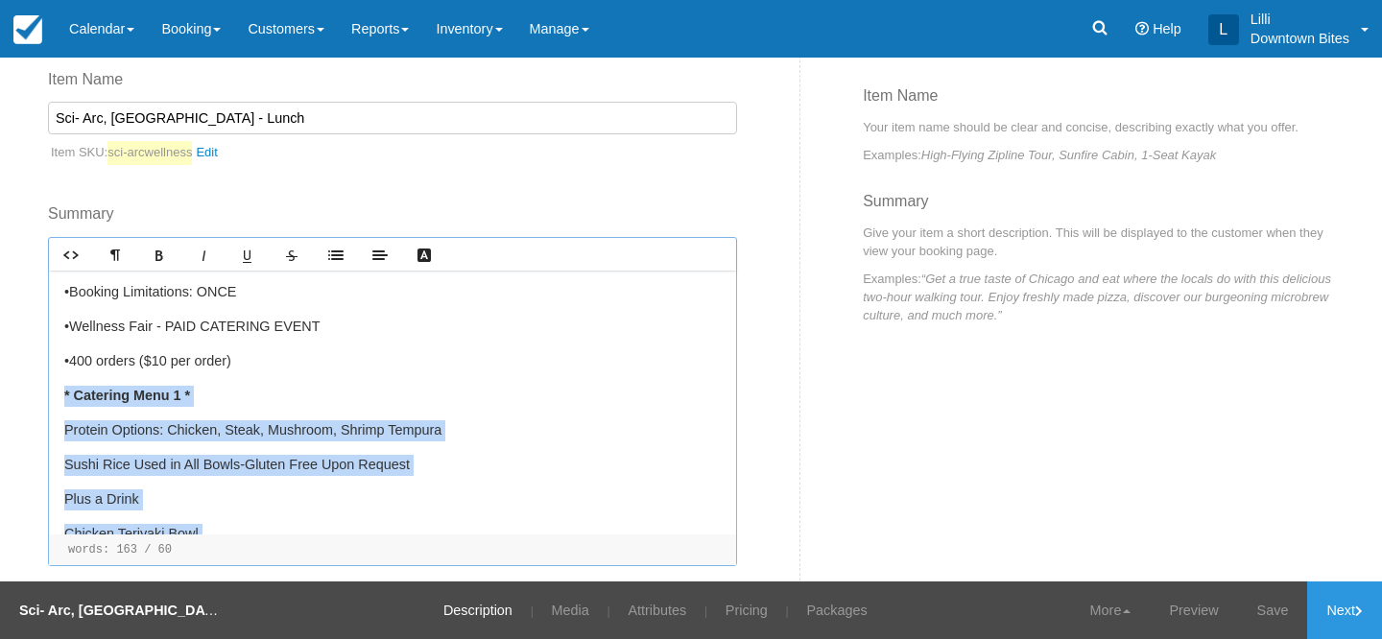
drag, startPoint x: 313, startPoint y: 377, endPoint x: 56, endPoint y: 397, distance: 258.0
click at [56, 397] on div "•Booking Limitations: ONCE •Wellness Fair - PAID CATERING EVENT •400 orders ($1…" at bounding box center [392, 403] width 687 height 264
click at [432, 251] on link "Text Color" at bounding box center [424, 255] width 44 height 32
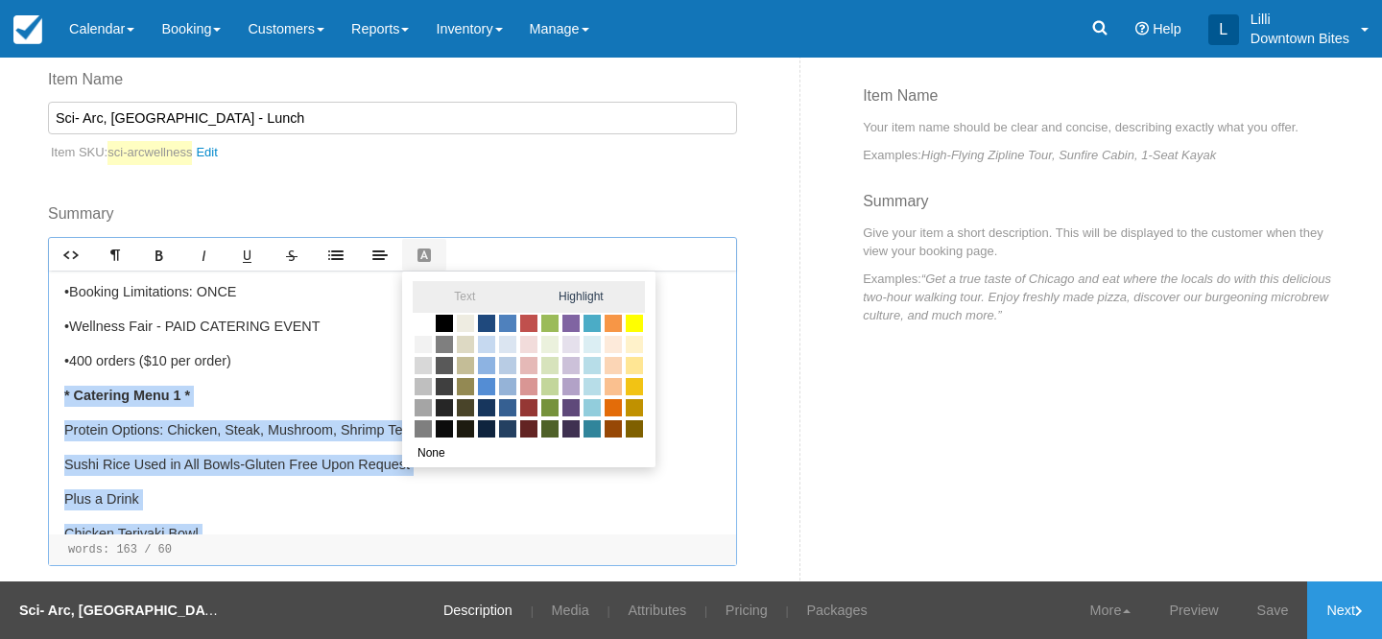
click at [571, 290] on span "Highlight" at bounding box center [581, 297] width 128 height 32
click at [635, 323] on span at bounding box center [634, 323] width 21 height 21
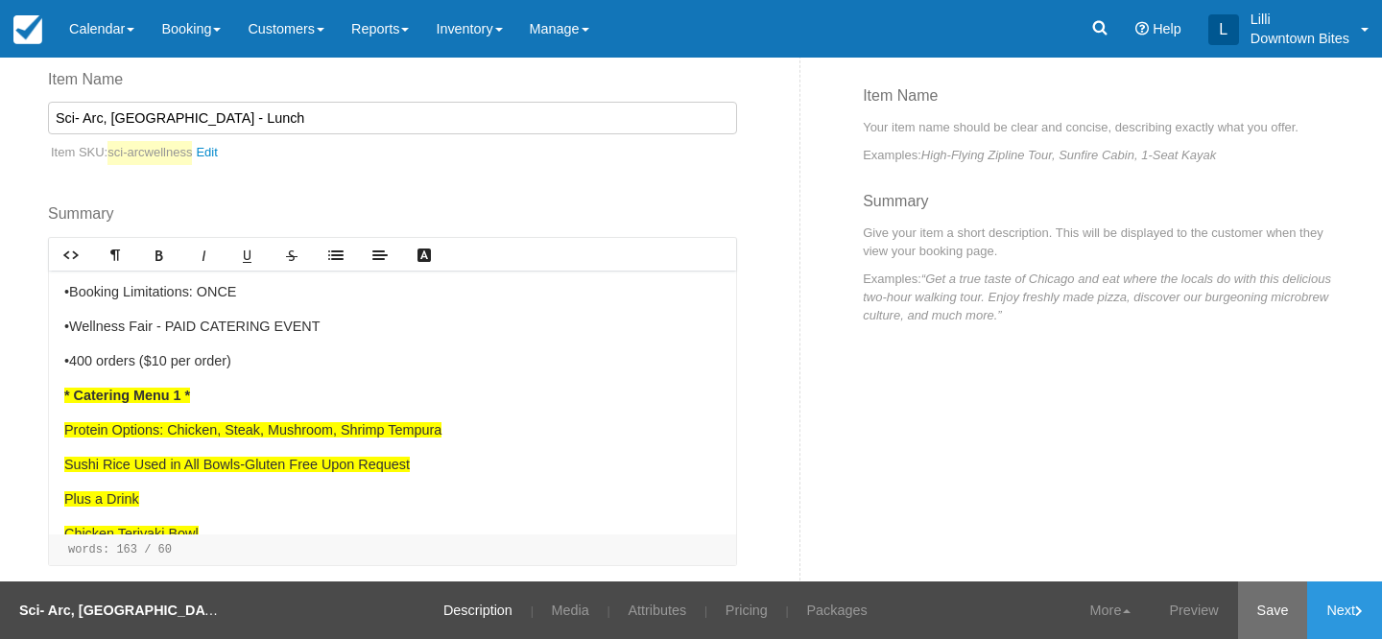
click at [1276, 606] on link "Save" at bounding box center [1273, 611] width 70 height 58
click at [508, 27] on link "Inventory" at bounding box center [468, 29] width 93 height 58
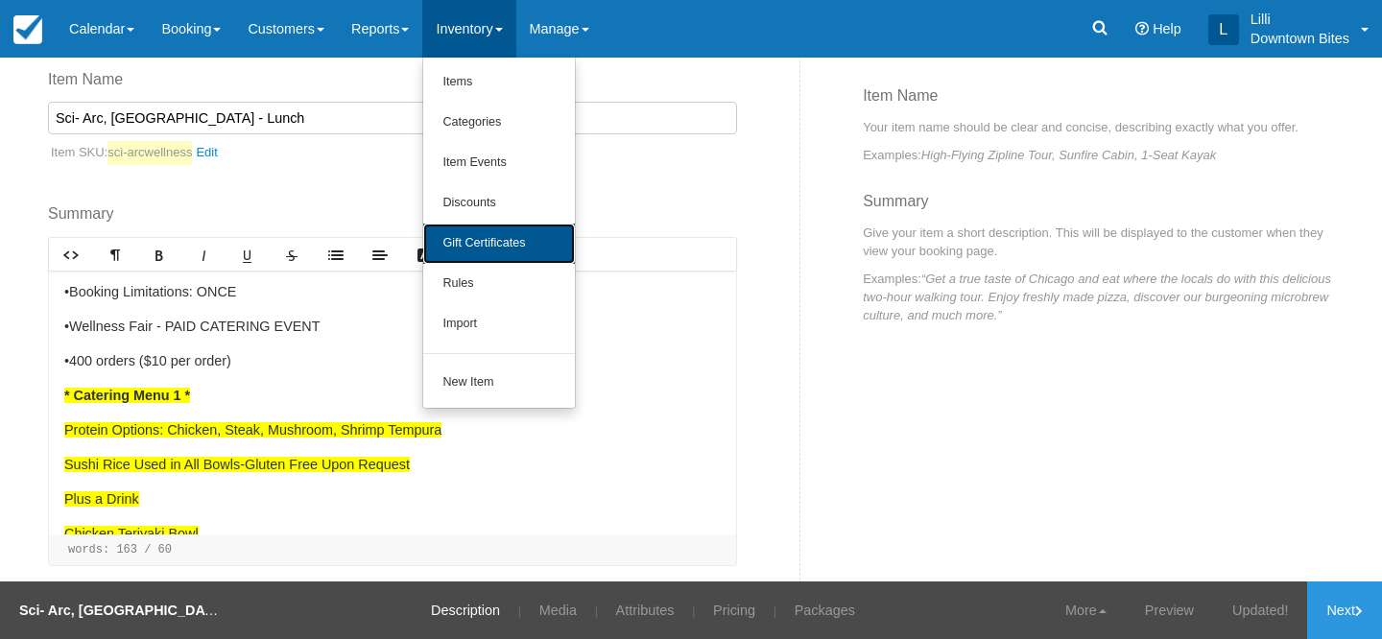
click at [499, 242] on link "Gift Certificates" at bounding box center [499, 244] width 152 height 40
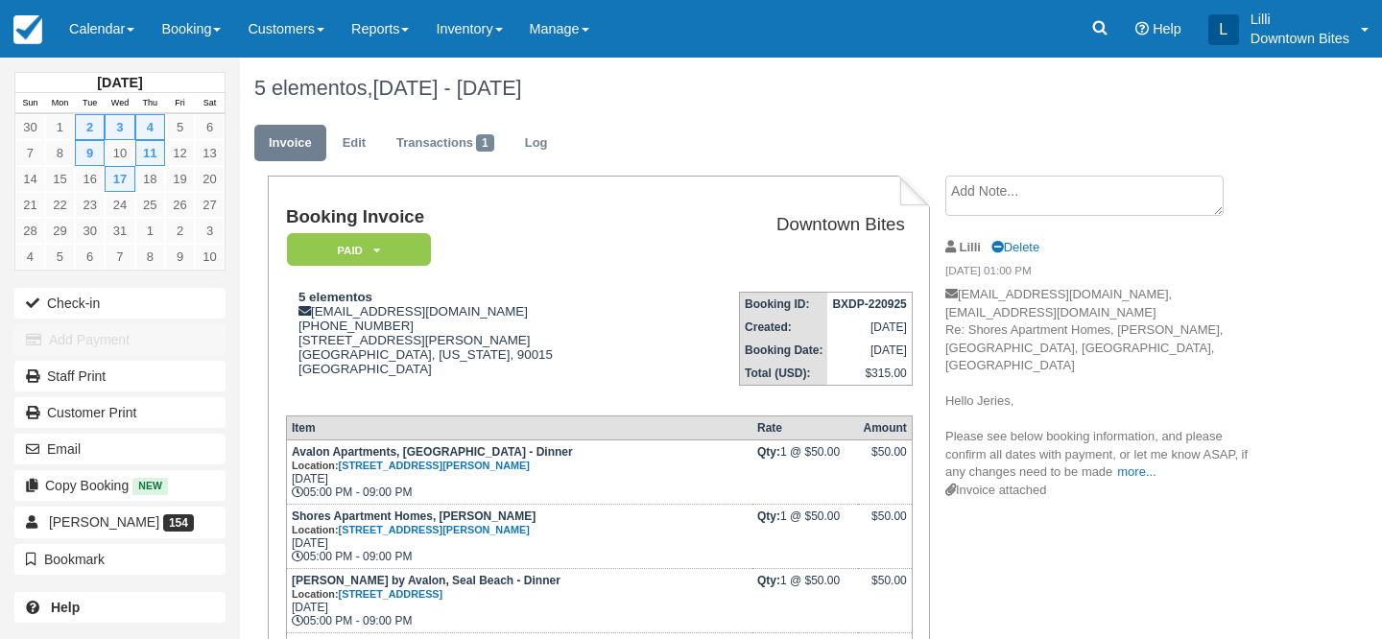
click at [301, 31] on link "Customers" at bounding box center [286, 29] width 104 height 58
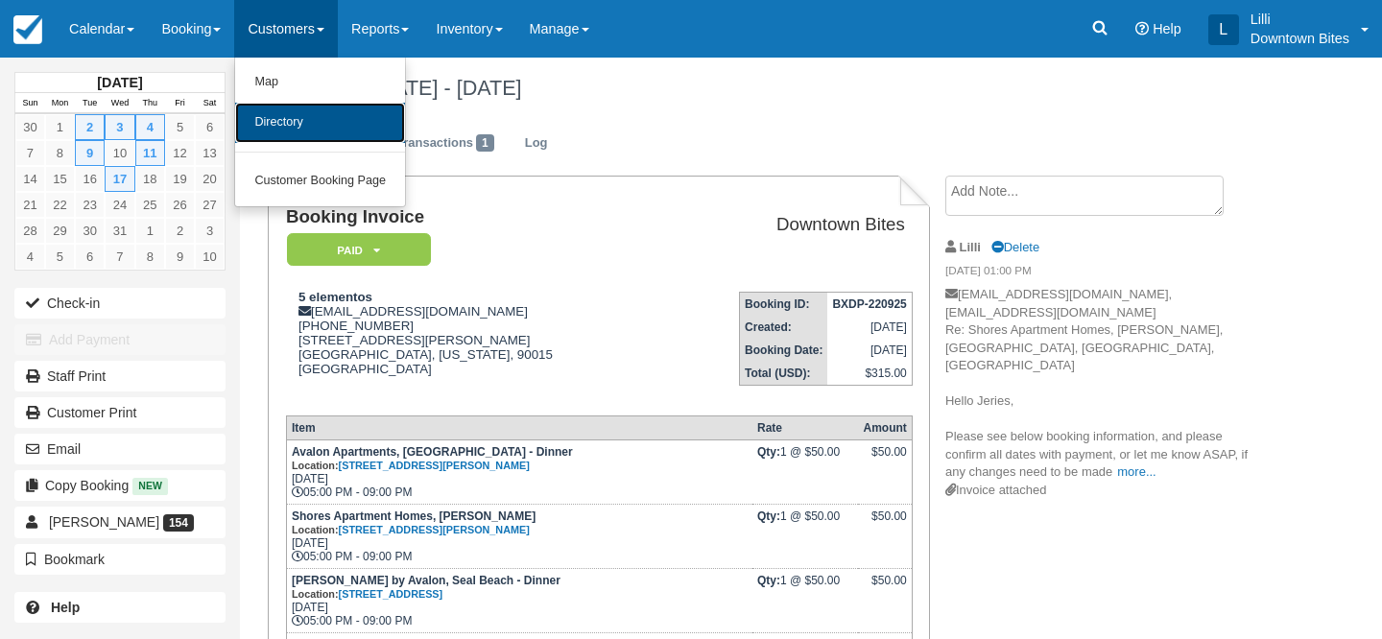
click at [288, 116] on link "Directory" at bounding box center [320, 123] width 170 height 40
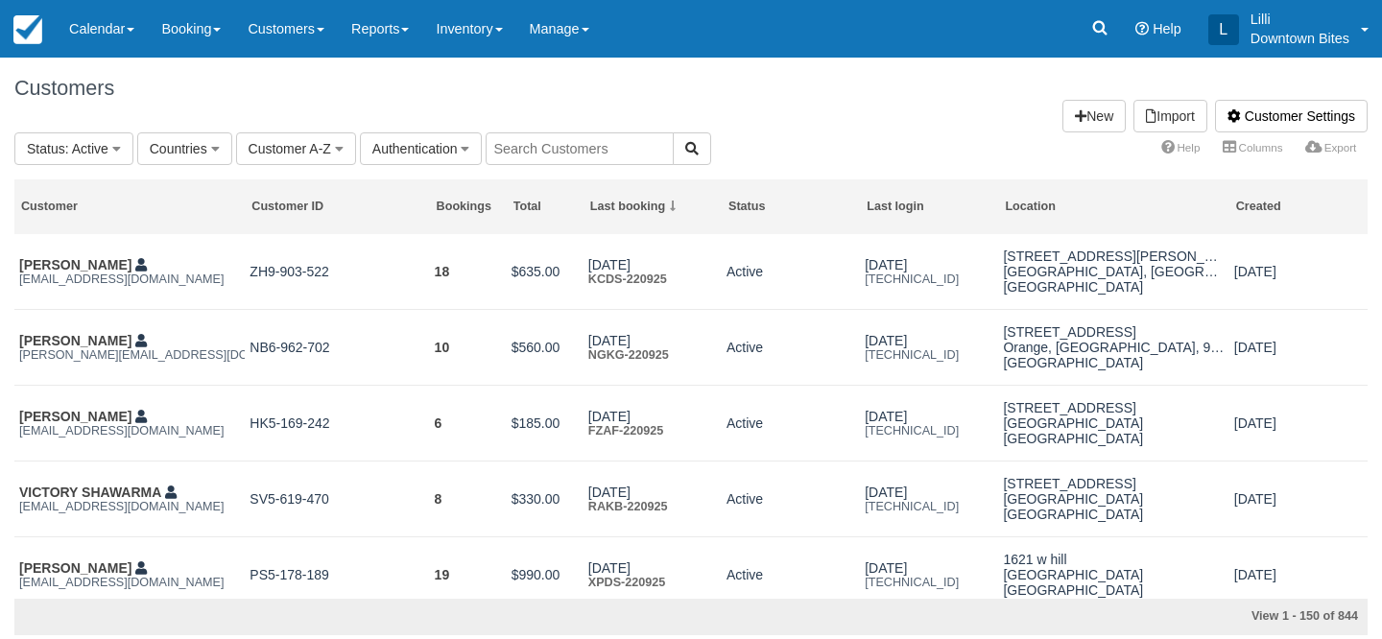
click at [525, 150] on input "text" at bounding box center [580, 148] width 188 height 33
type input "g"
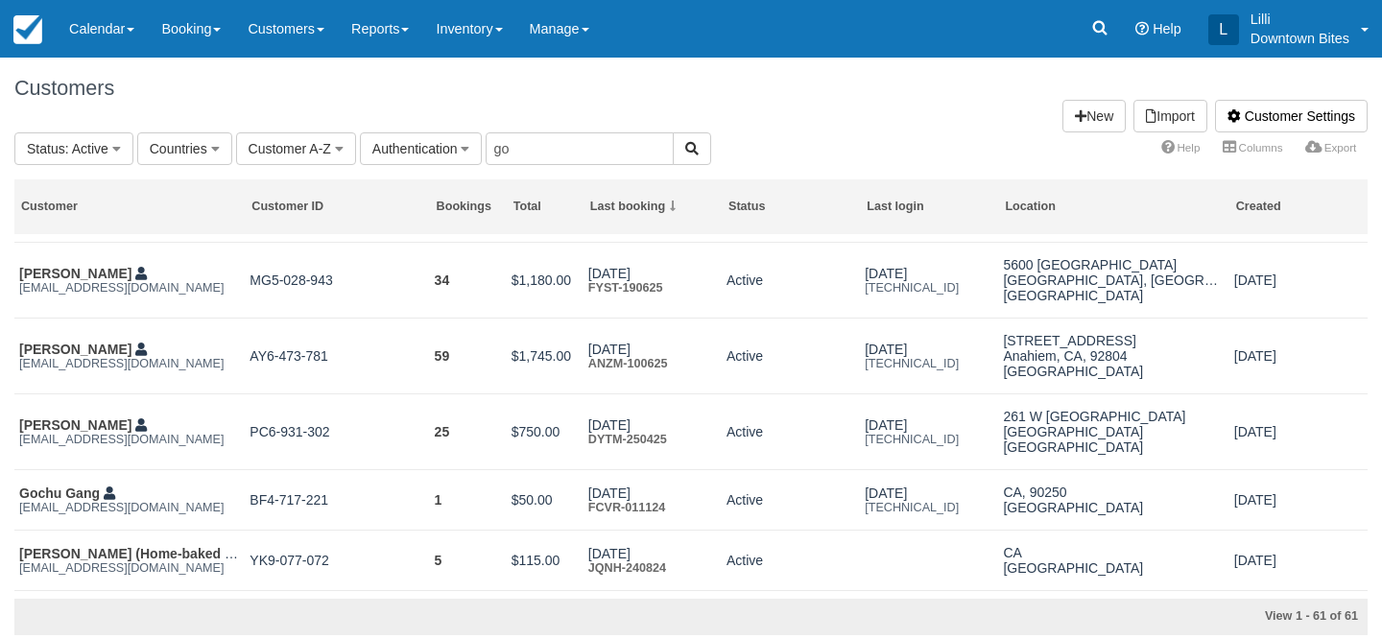
scroll to position [587, 0]
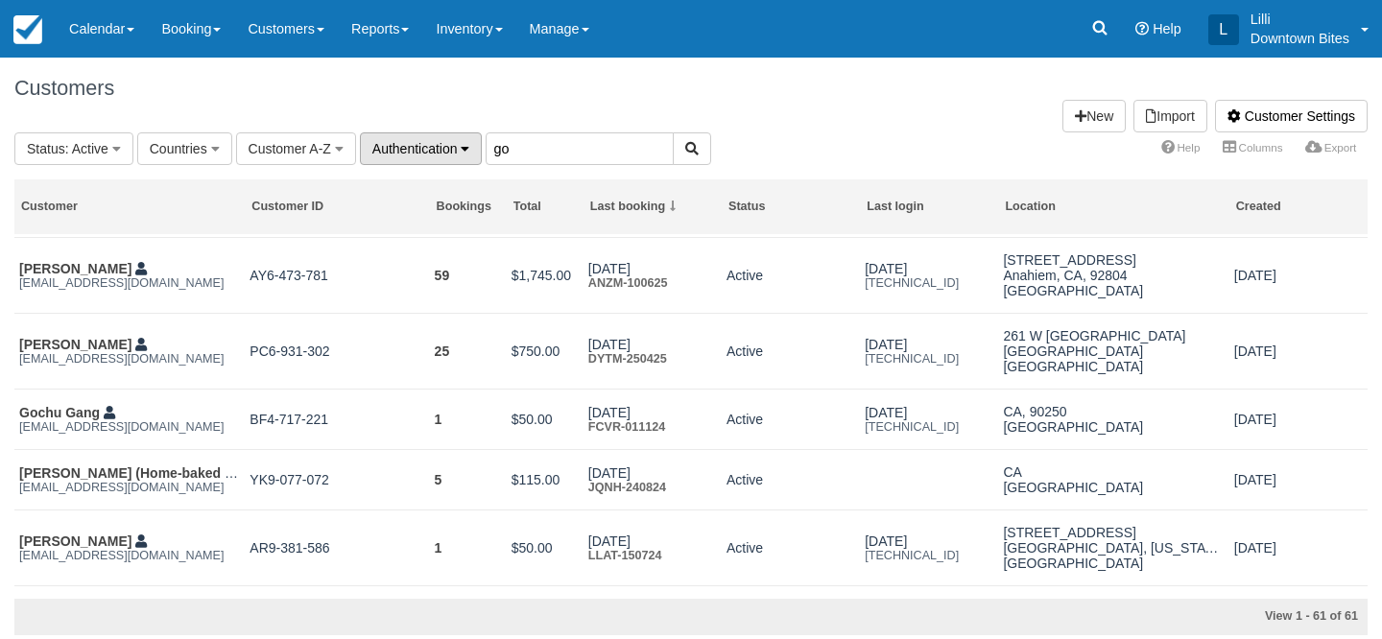
drag, startPoint x: 535, startPoint y: 152, endPoint x: 376, endPoint y: 139, distance: 158.9
click at [376, 139] on fieldset "Status : Active All Active Archived Blocked Countries All United States (545) G…" at bounding box center [362, 148] width 697 height 33
type input "stacy"
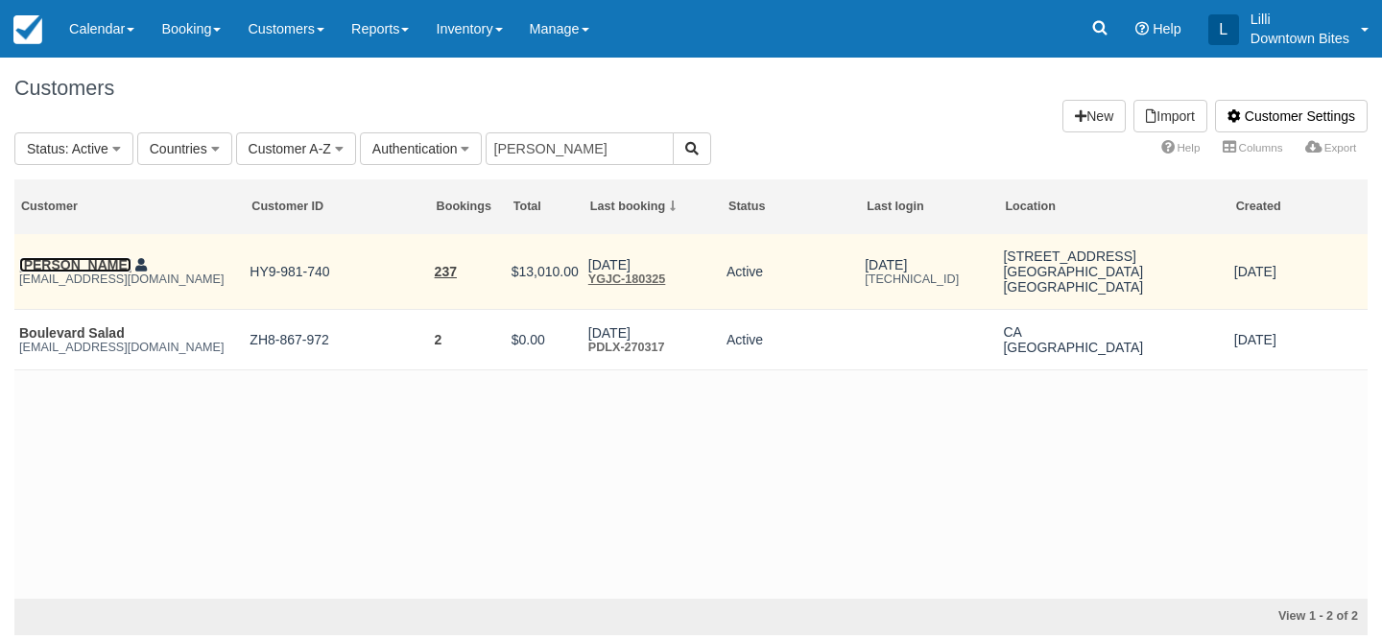
click at [60, 265] on link "[PERSON_NAME]" at bounding box center [75, 264] width 112 height 15
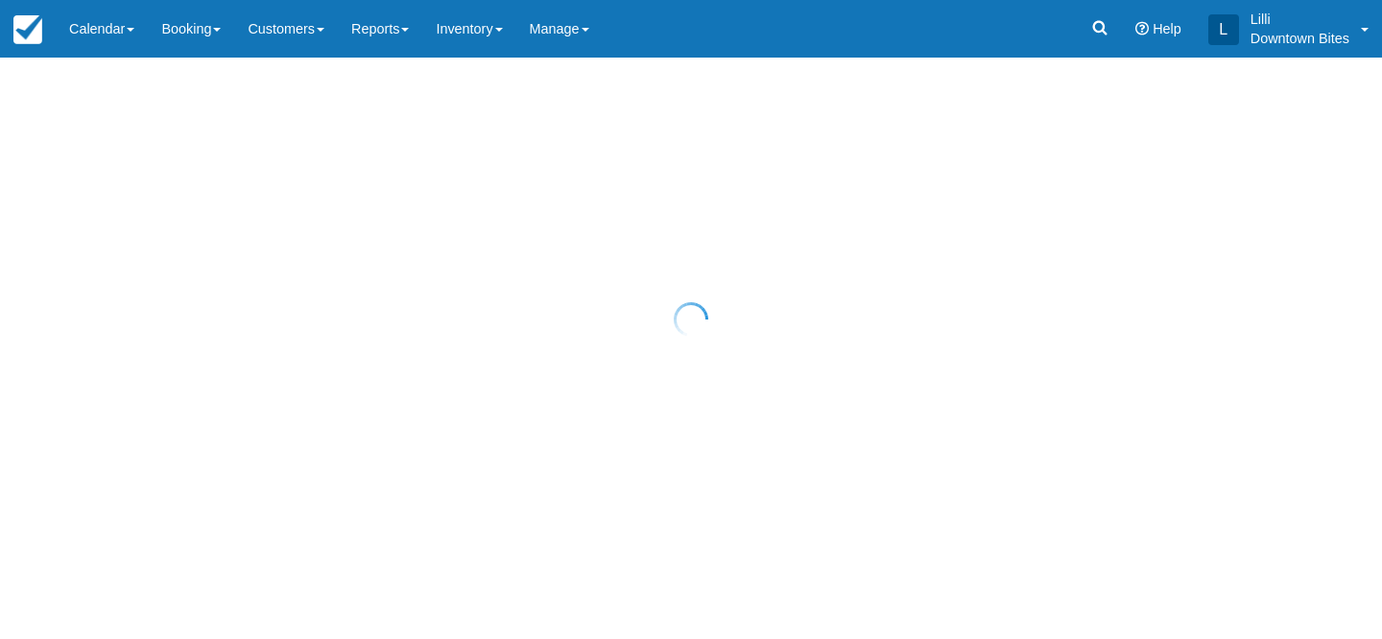
select select "50"
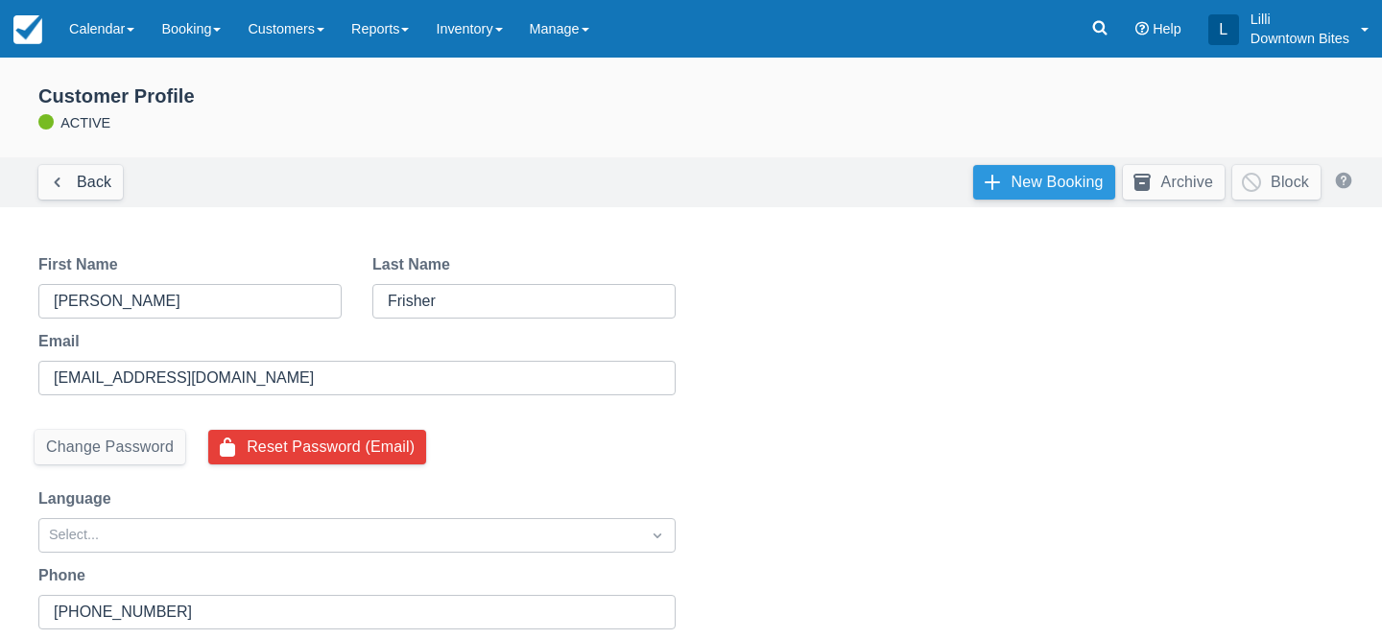
click at [1035, 173] on link "New Booking" at bounding box center [1044, 182] width 142 height 35
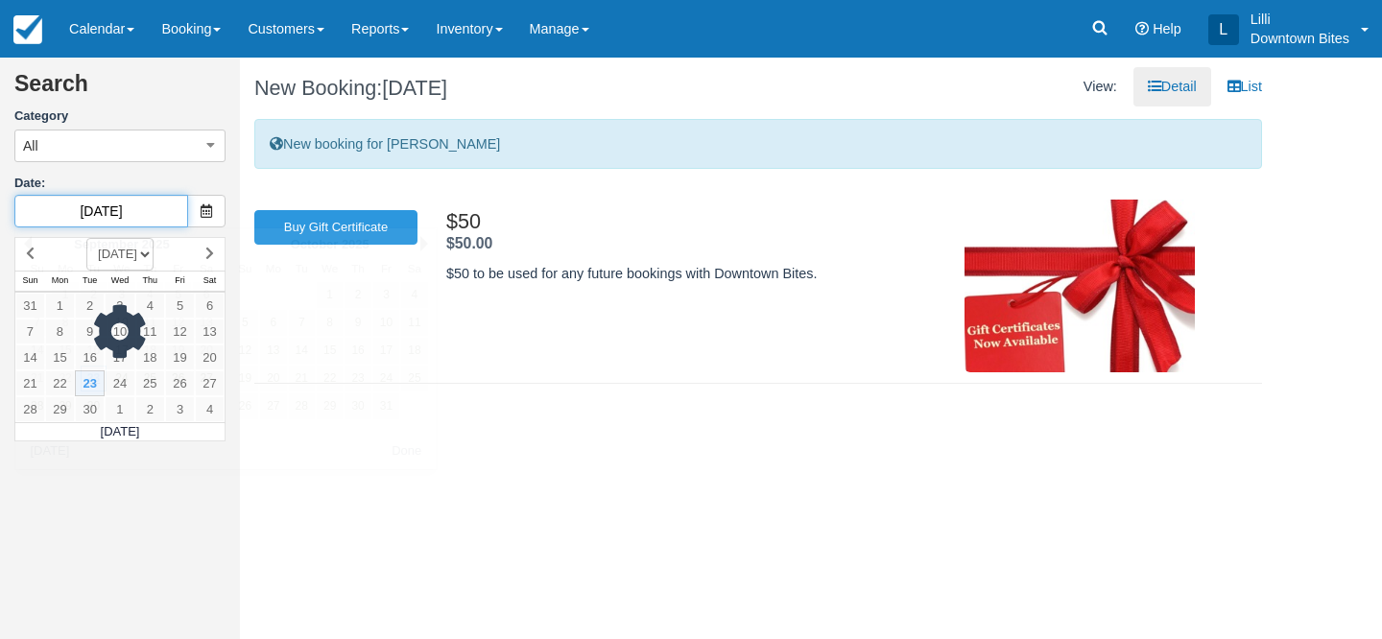
click at [137, 209] on input "09/23/25" at bounding box center [101, 211] width 174 height 33
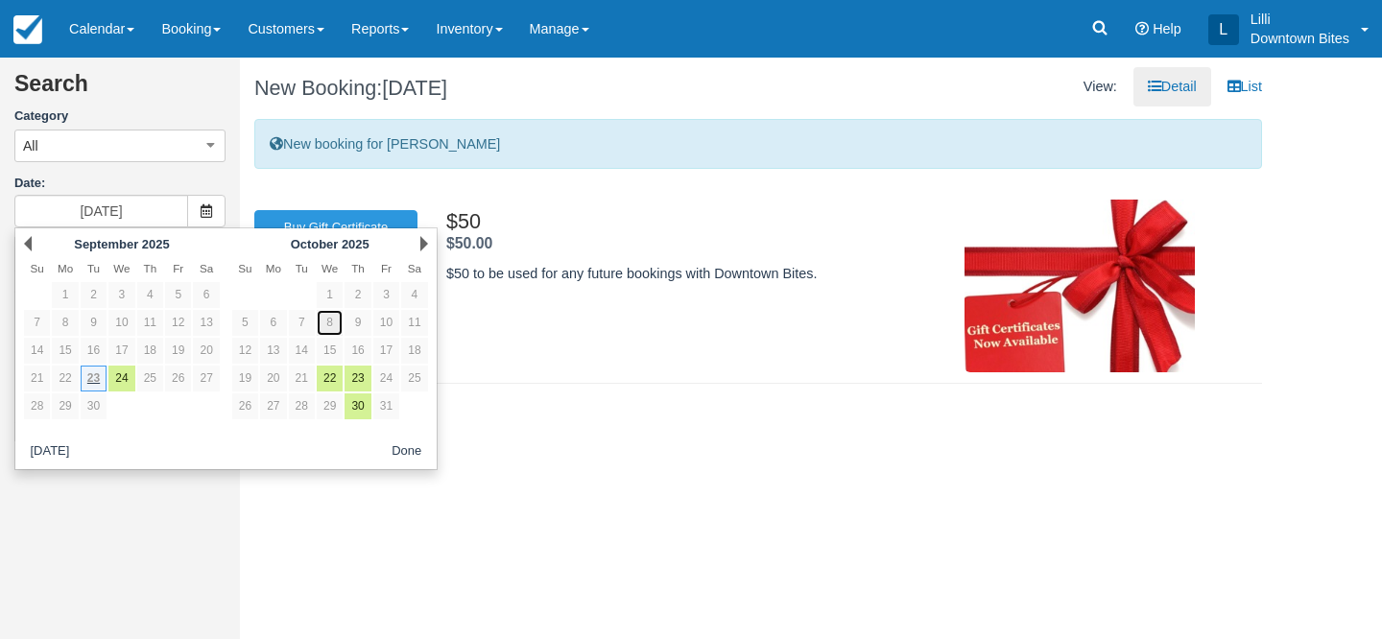
click at [332, 323] on link "8" at bounding box center [330, 323] width 26 height 26
type input "10/08/25"
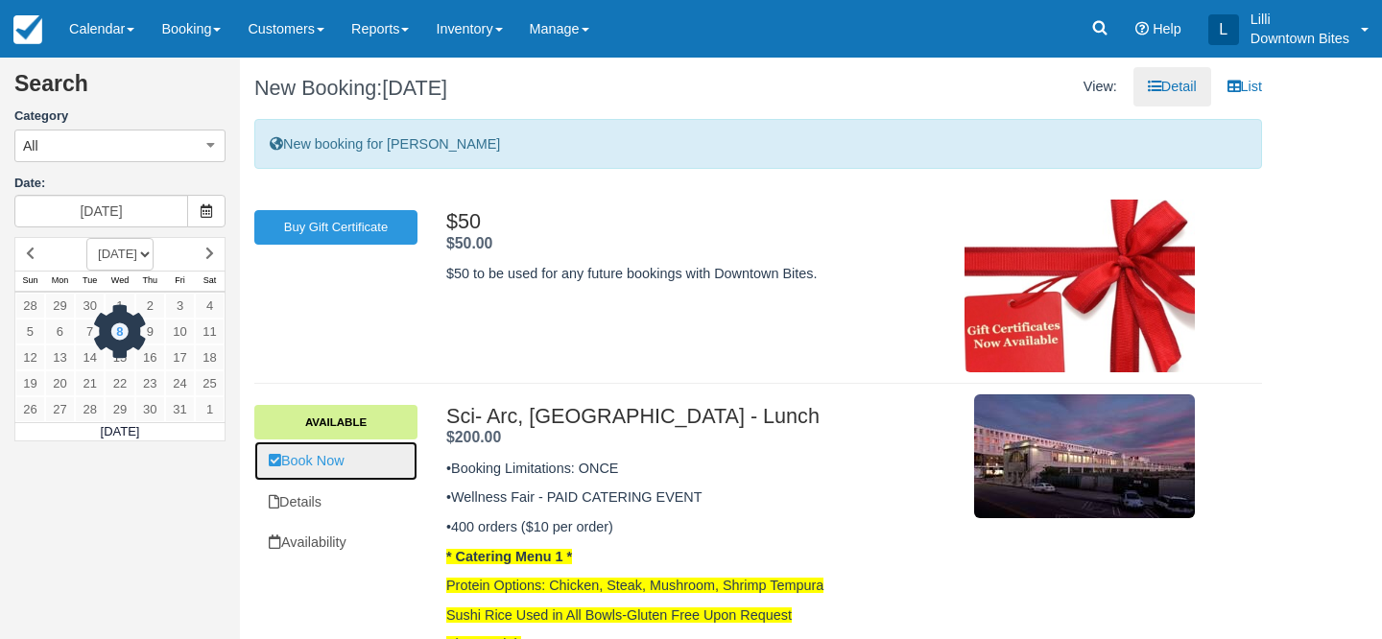
click at [328, 461] on link "Book Now" at bounding box center [335, 461] width 163 height 39
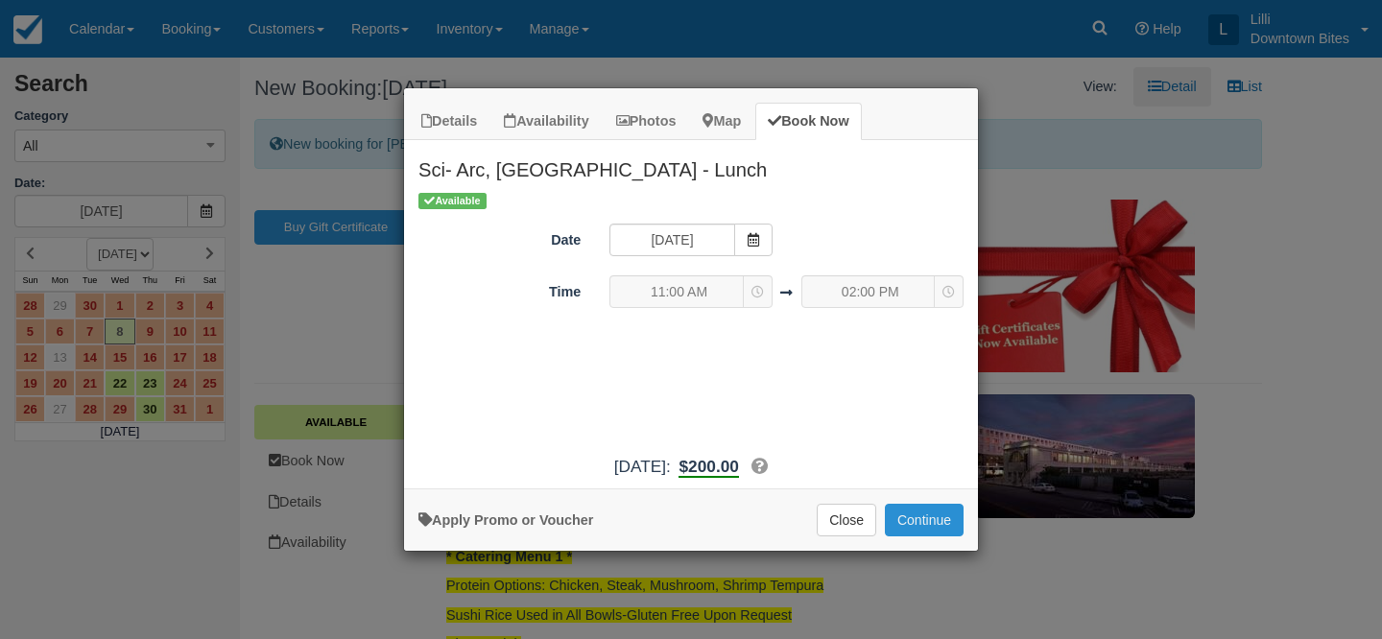
click at [936, 517] on button "Continue" at bounding box center [924, 520] width 79 height 33
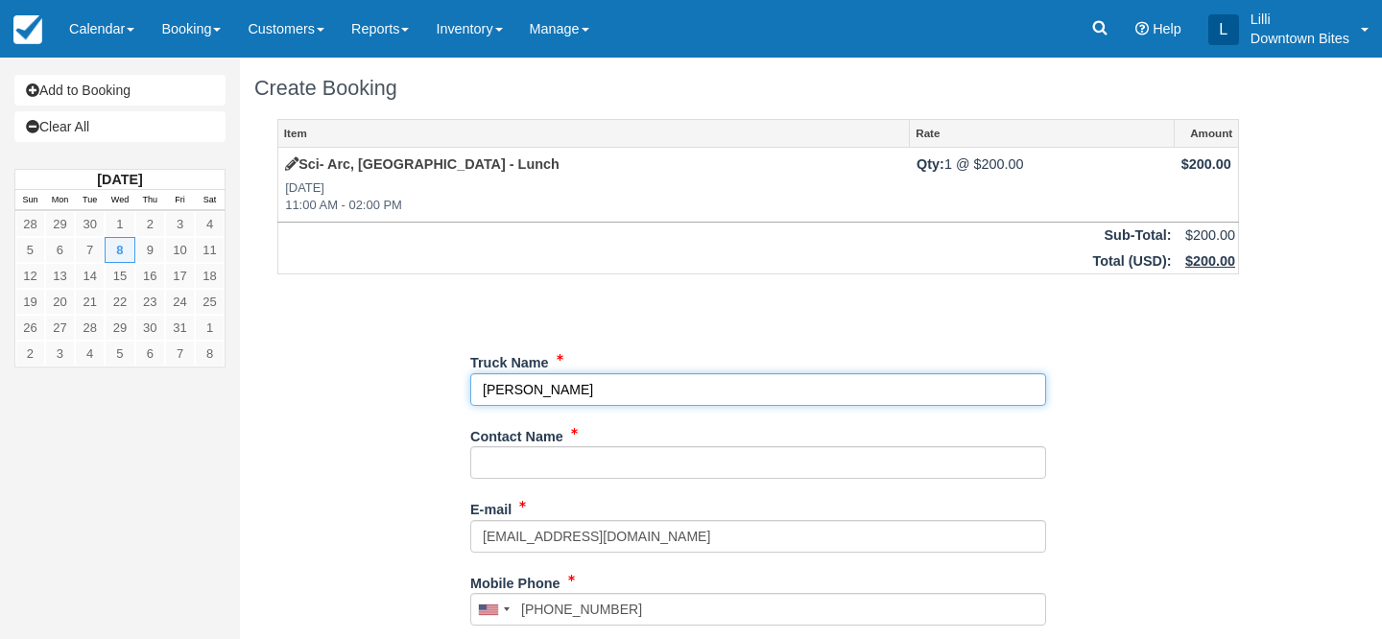
drag, startPoint x: 609, startPoint y: 389, endPoint x: 427, endPoint y: 370, distance: 182.3
click at [427, 370] on div "Item Rate Amount Sci- Arc, Los Angeles - Lunch Wed Oct 8, 2025 11:00 AM - 02:00…" at bounding box center [758, 610] width 1008 height 982
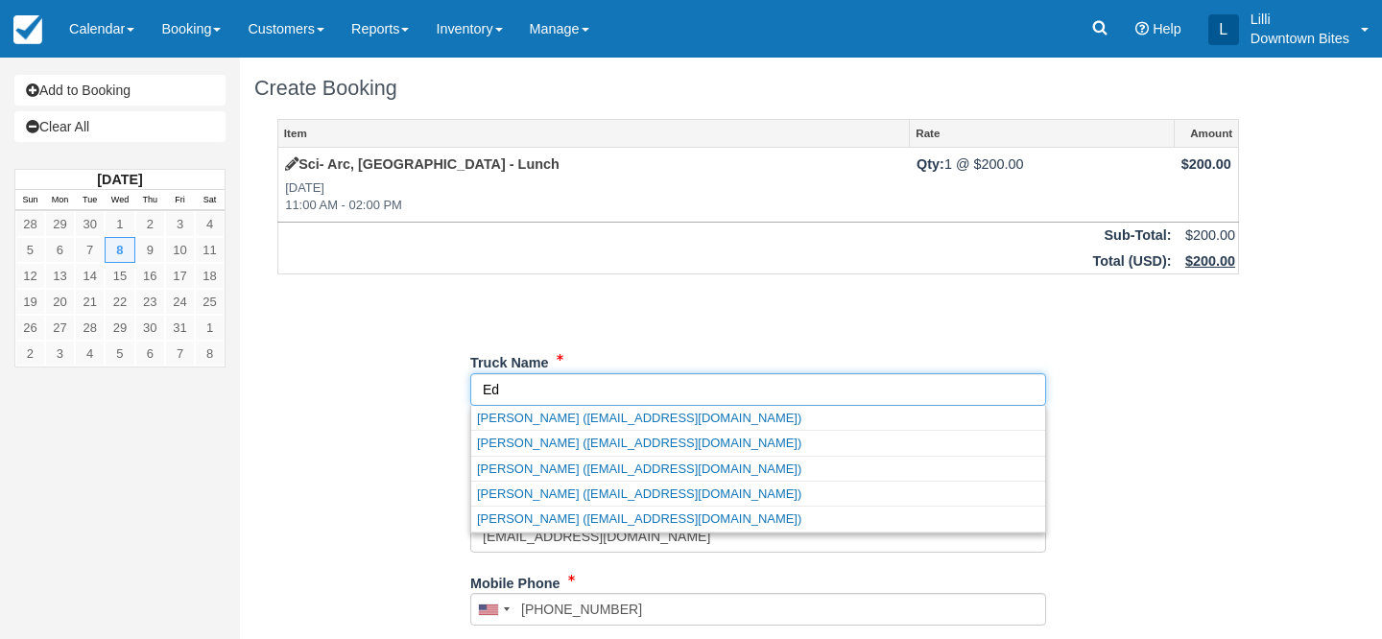
type input "E"
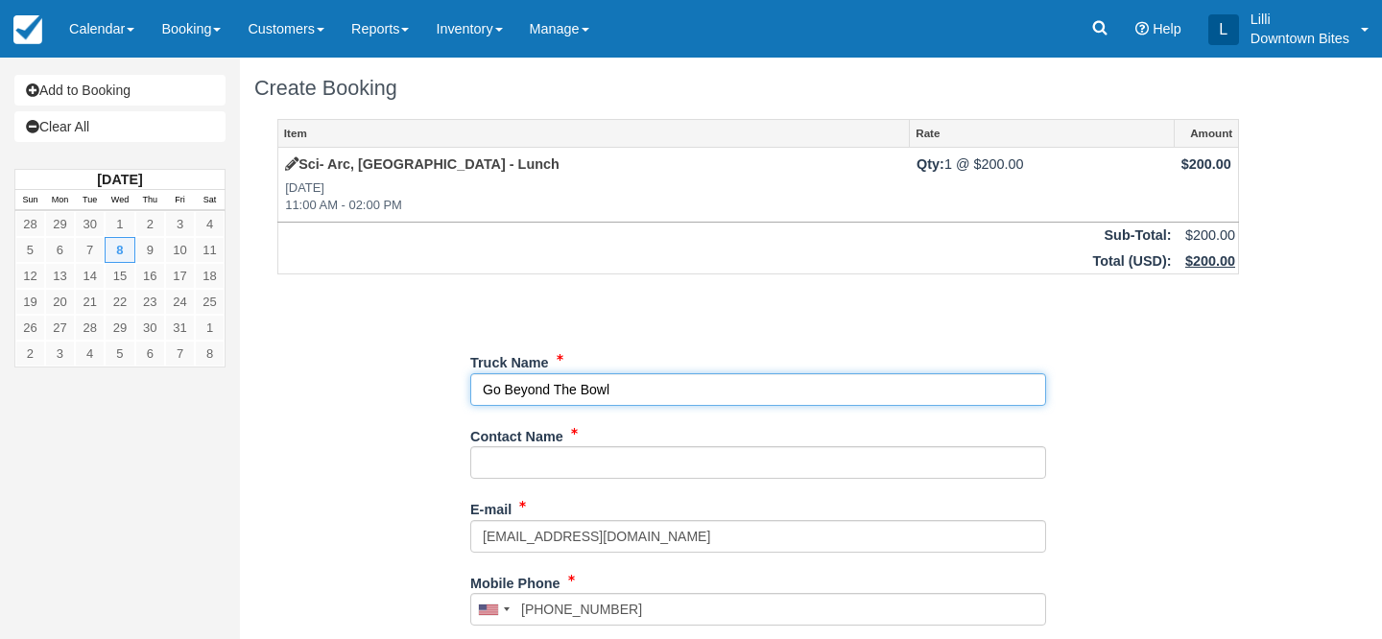
type input "Go Beyond The Bowl"
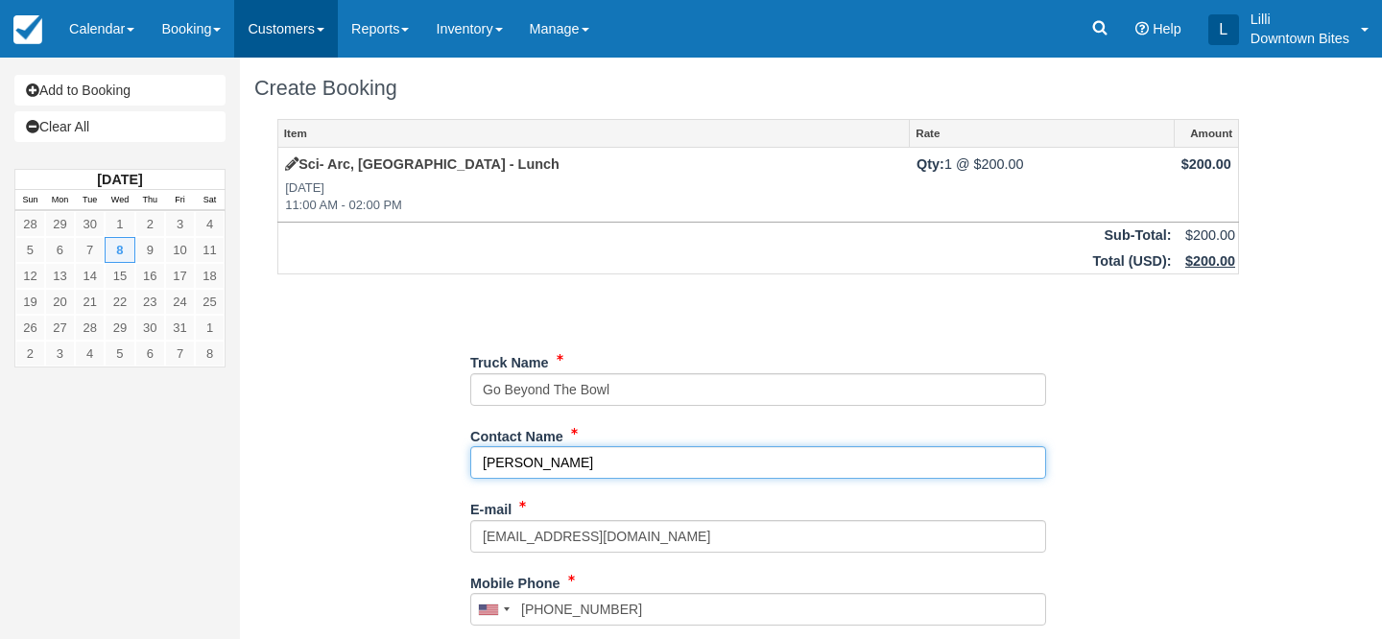
type input "Eddie"
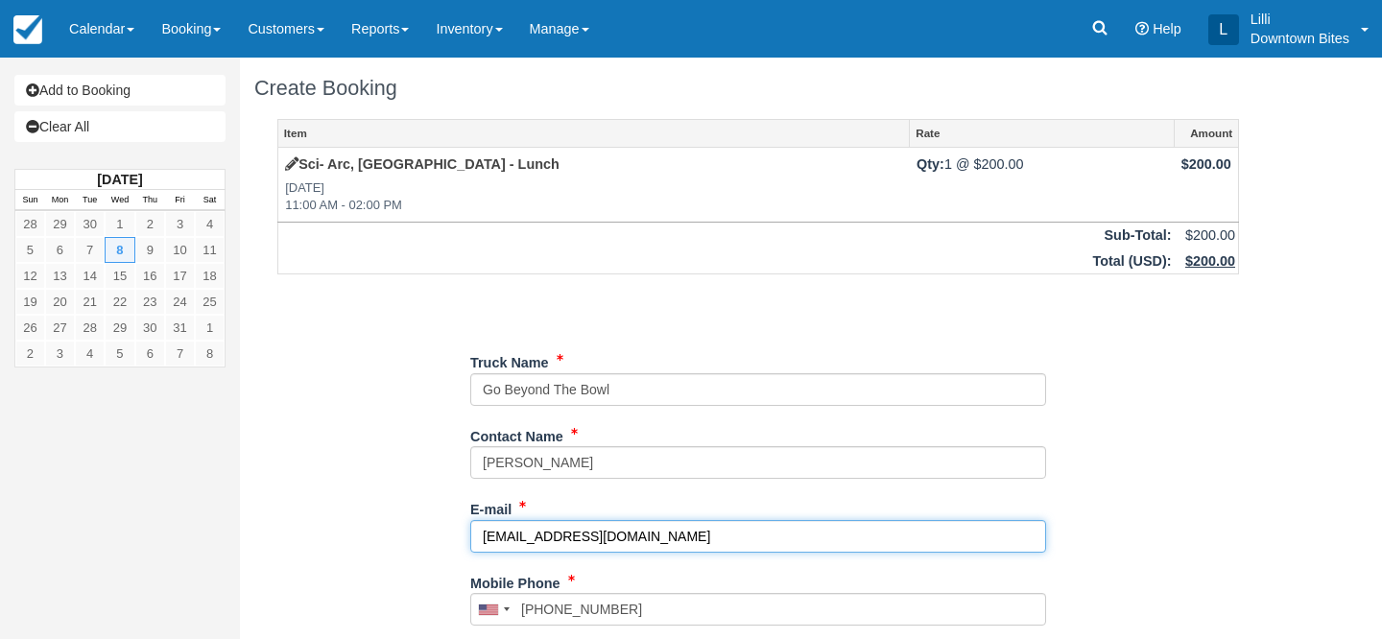
drag, startPoint x: 630, startPoint y: 547, endPoint x: 439, endPoint y: 523, distance: 192.5
click at [439, 523] on div "Item Rate Amount Sci- Arc, Los Angeles - Lunch Wed Oct 8, 2025 11:00 AM - 02:00…" at bounding box center [758, 610] width 1008 height 982
paste input "stacyfrisher@gmail.com"
type input "stacyfrisher@gmail.com"
drag, startPoint x: 633, startPoint y: 534, endPoint x: 380, endPoint y: 509, distance: 253.7
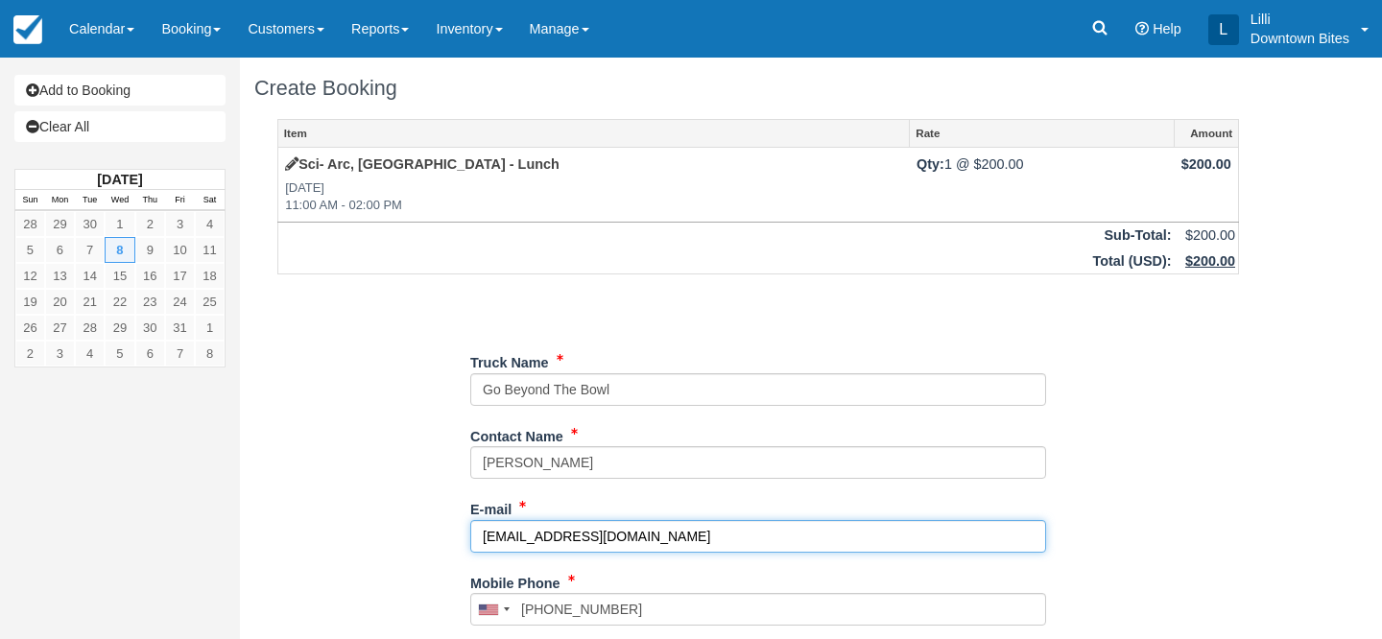
click at [380, 509] on div "Item Rate Amount Sci- Arc, Los Angeles - Lunch Wed Oct 8, 2025 11:00 AM - 02:00…" at bounding box center [758, 610] width 1008 height 982
paste input "[EMAIL_ADDRESS][DOMAIN_NAME]"
click at [483, 534] on input "[EMAIL_ADDRESS][DOMAIN_NAME]" at bounding box center [758, 536] width 576 height 33
type input "[EMAIL_ADDRESS][DOMAIN_NAME]"
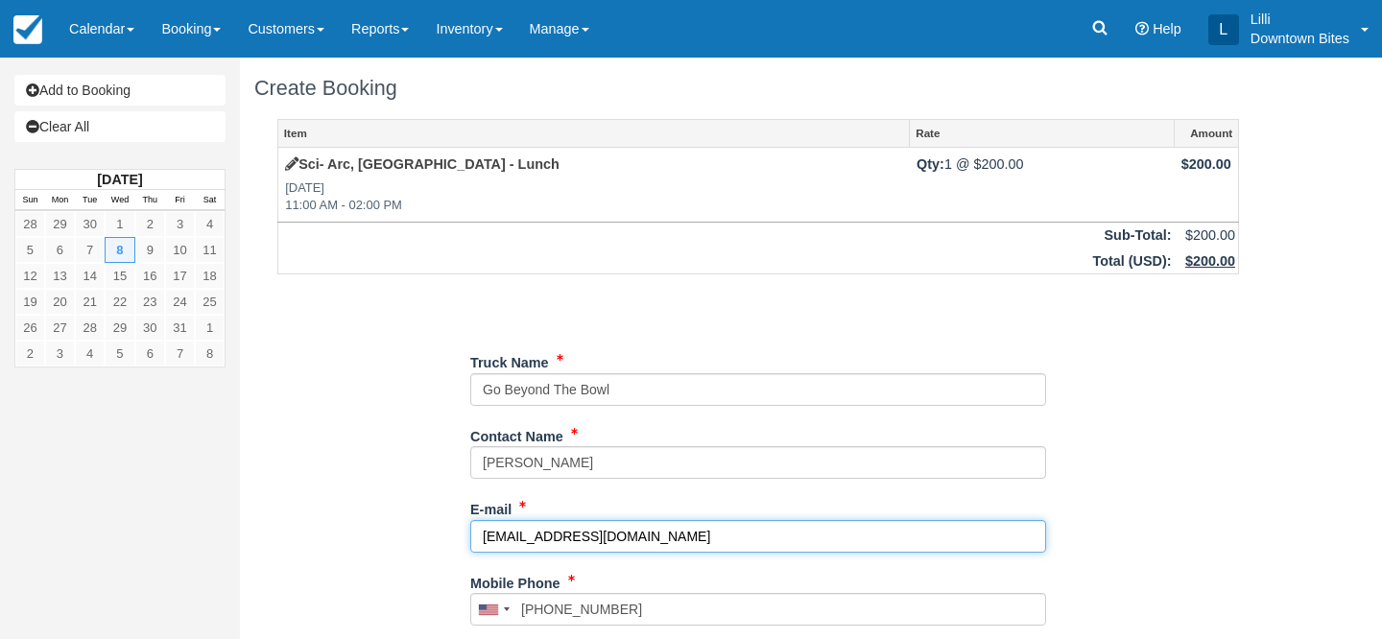
type input "+15618919386"
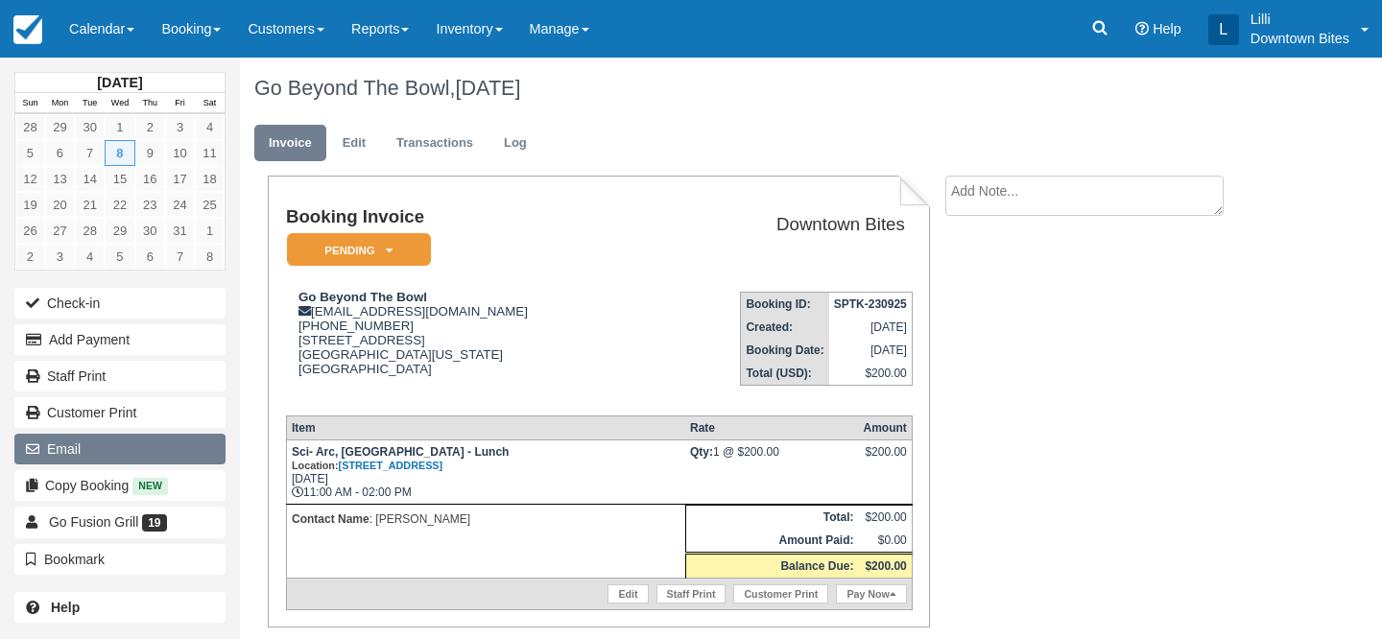
click at [159, 458] on button "Email" at bounding box center [119, 449] width 211 height 31
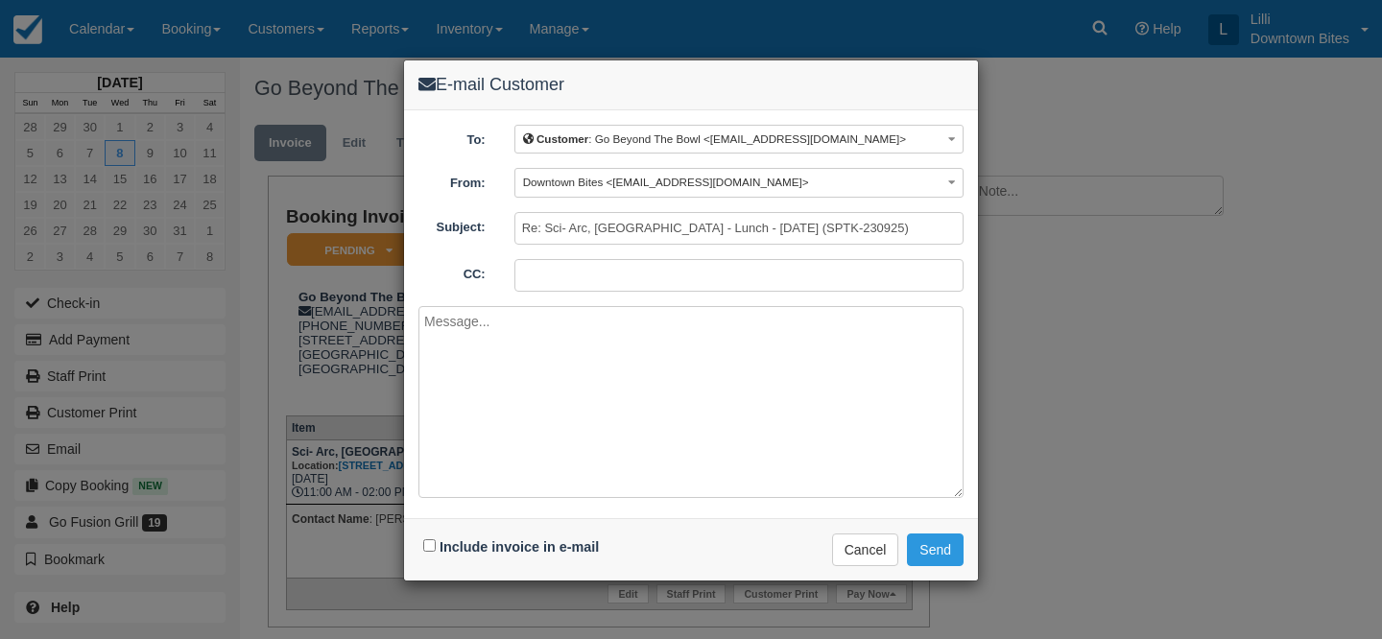
click at [640, 271] on input "CC:" at bounding box center [738, 275] width 449 height 33
type input "[EMAIL_ADDRESS][DOMAIN_NAME]"
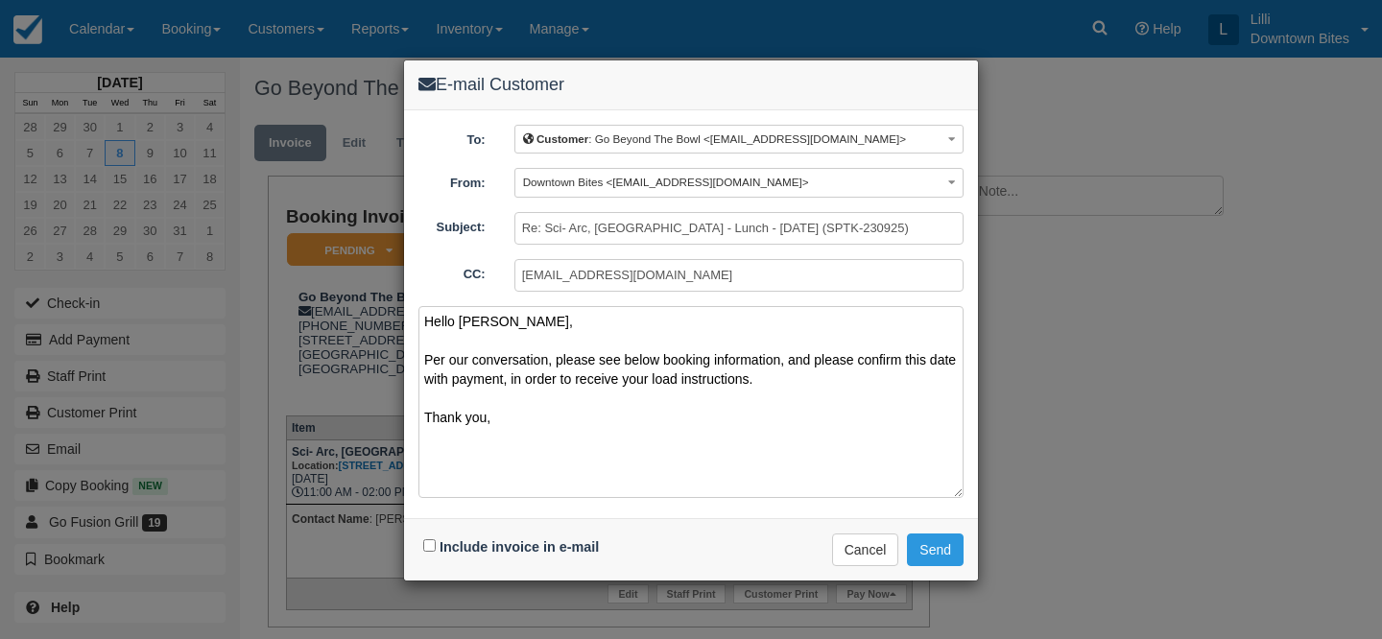
type textarea "Hello [PERSON_NAME], Per our conversation, please see below booking information…"
click at [687, 271] on input "lilli@downtownbites.com" at bounding box center [738, 275] width 449 height 33
paste input "gobeyondthebowl@gmail.com"
click at [614, 426] on textarea "Hello Eddie, Per our conversation, please see below booking information, and pl…" at bounding box center [690, 402] width 545 height 192
click at [824, 277] on input "lilli@downtownbites.com; gobeyondthebowl@gmail.com;" at bounding box center [738, 275] width 449 height 33
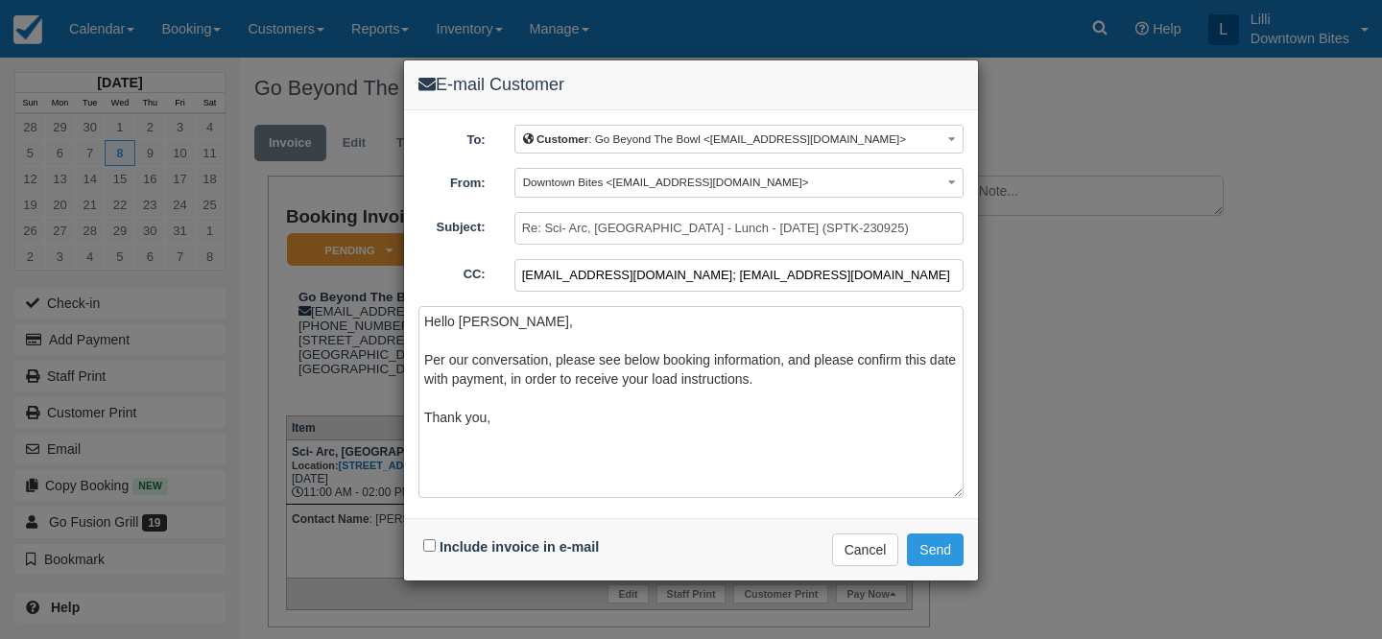
type input "lilli@downtownbites.com; gobeyondthebowl@gmail.com"
click at [430, 542] on input "Include invoice in e-mail" at bounding box center [429, 545] width 12 height 12
checkbox input "true"
click at [947, 547] on button "Send" at bounding box center [935, 550] width 57 height 33
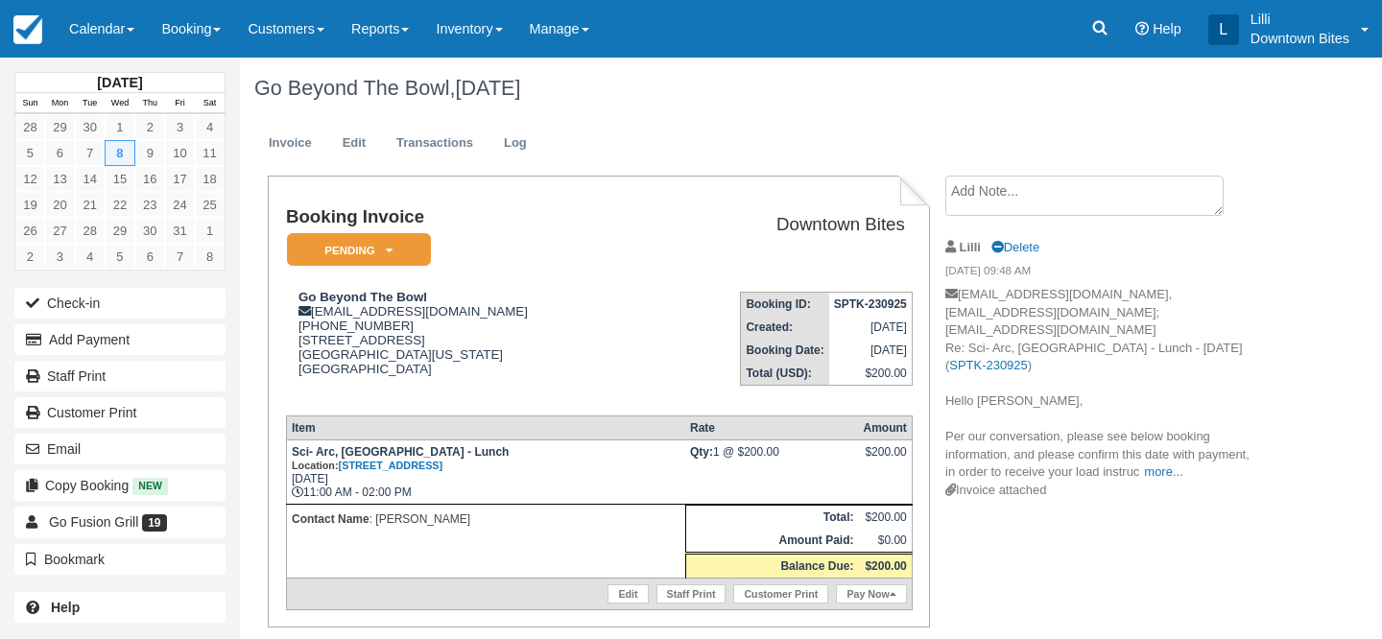
scroll to position [73, 0]
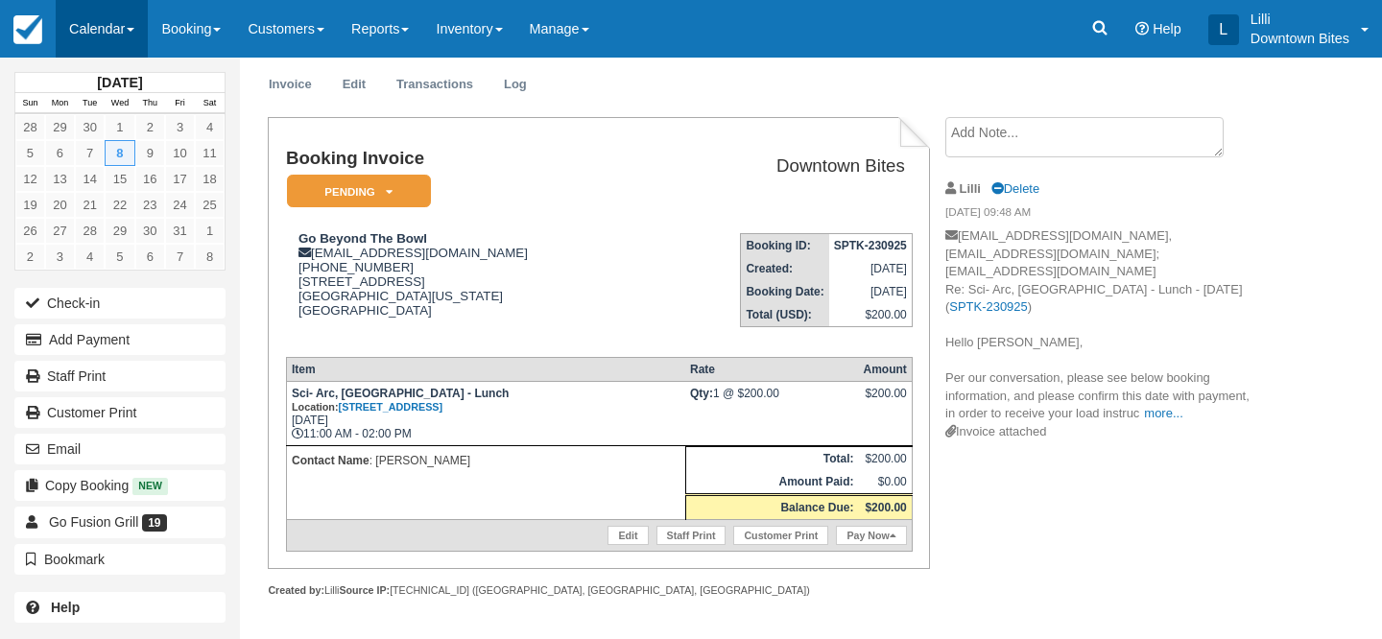
click at [89, 26] on link "Calendar" at bounding box center [102, 29] width 92 height 58
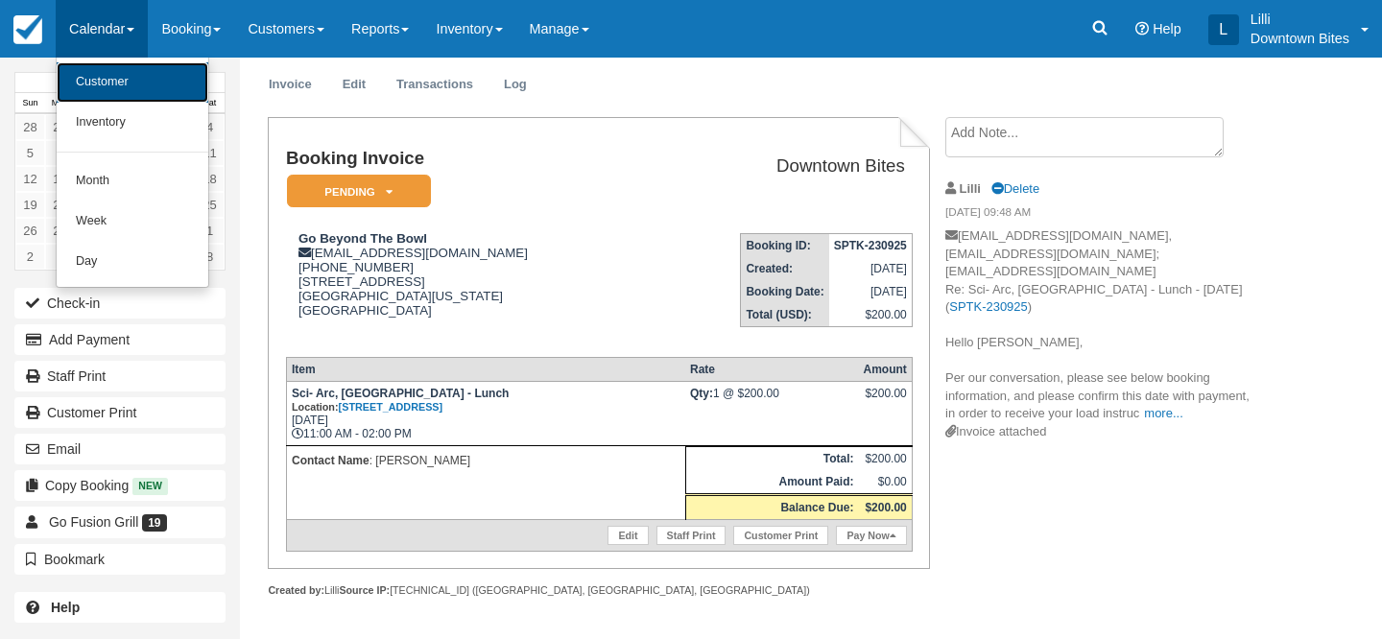
click at [96, 87] on link "Customer" at bounding box center [133, 82] width 152 height 40
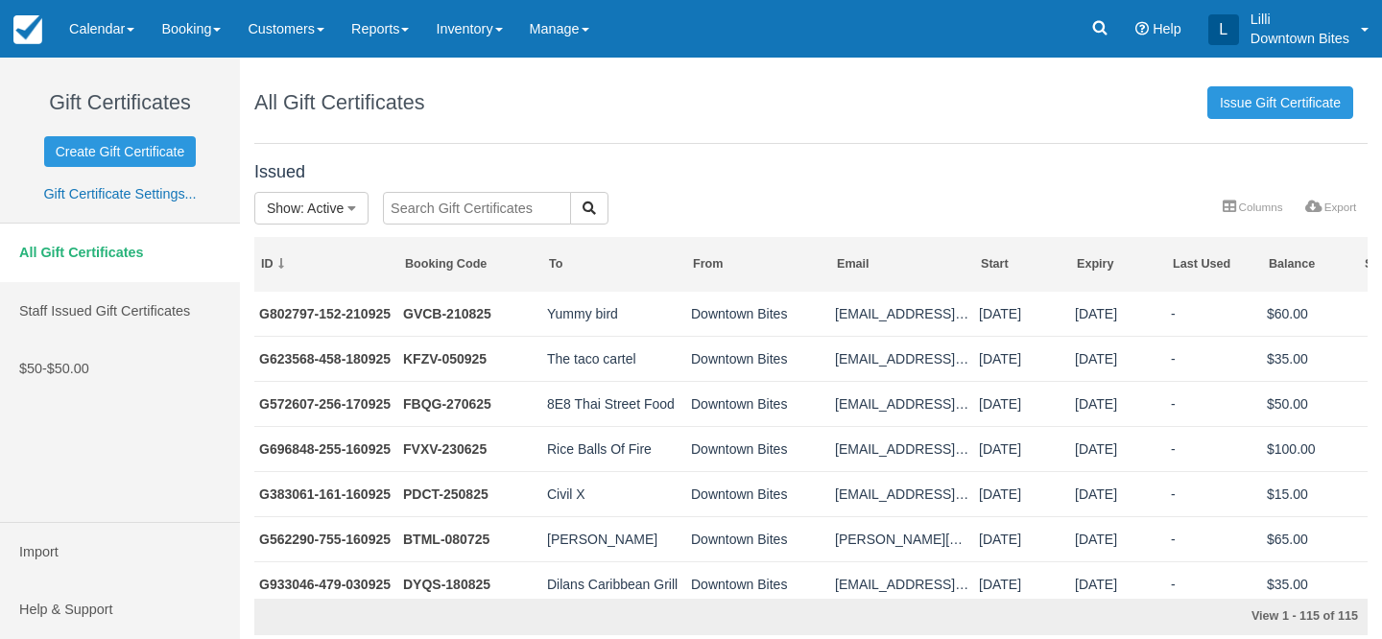
click at [472, 211] on input "text" at bounding box center [477, 208] width 188 height 33
type input "a"
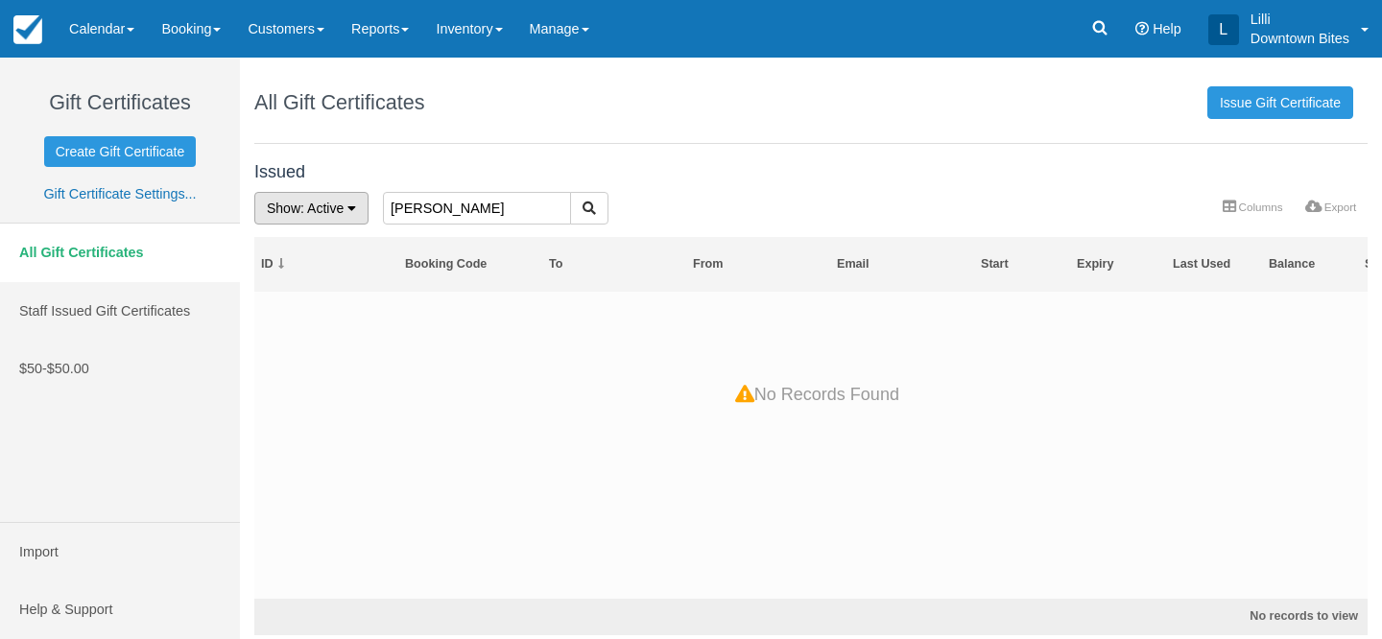
drag, startPoint x: 445, startPoint y: 213, endPoint x: 272, endPoint y: 205, distance: 173.9
click at [647, 192] on form "Show : Active All Active Depleted Expired Void stacy" at bounding box center [647, 192] width 0 height 0
drag, startPoint x: 429, startPoint y: 210, endPoint x: 310, endPoint y: 209, distance: 119.0
click at [647, 192] on form "Show : Active All Active Depleted Expired Void gobe" at bounding box center [647, 192] width 0 height 0
type input "gofu"
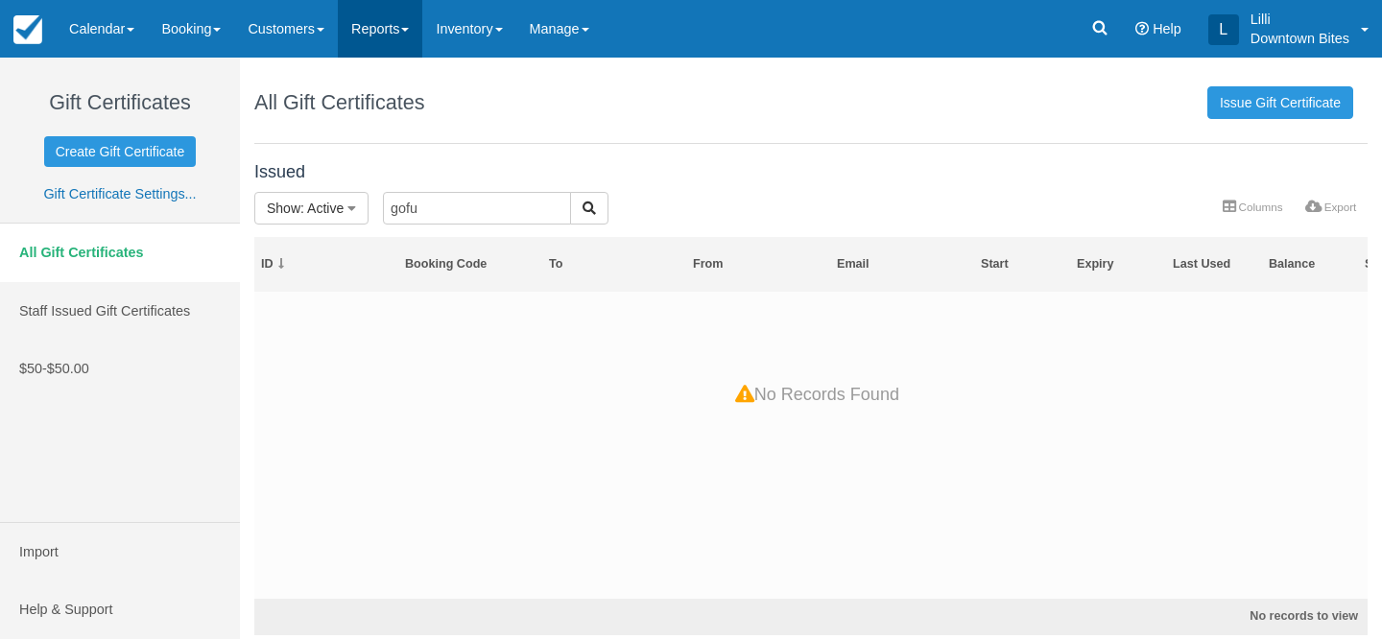
click at [401, 29] on link "Reports" at bounding box center [380, 29] width 84 height 58
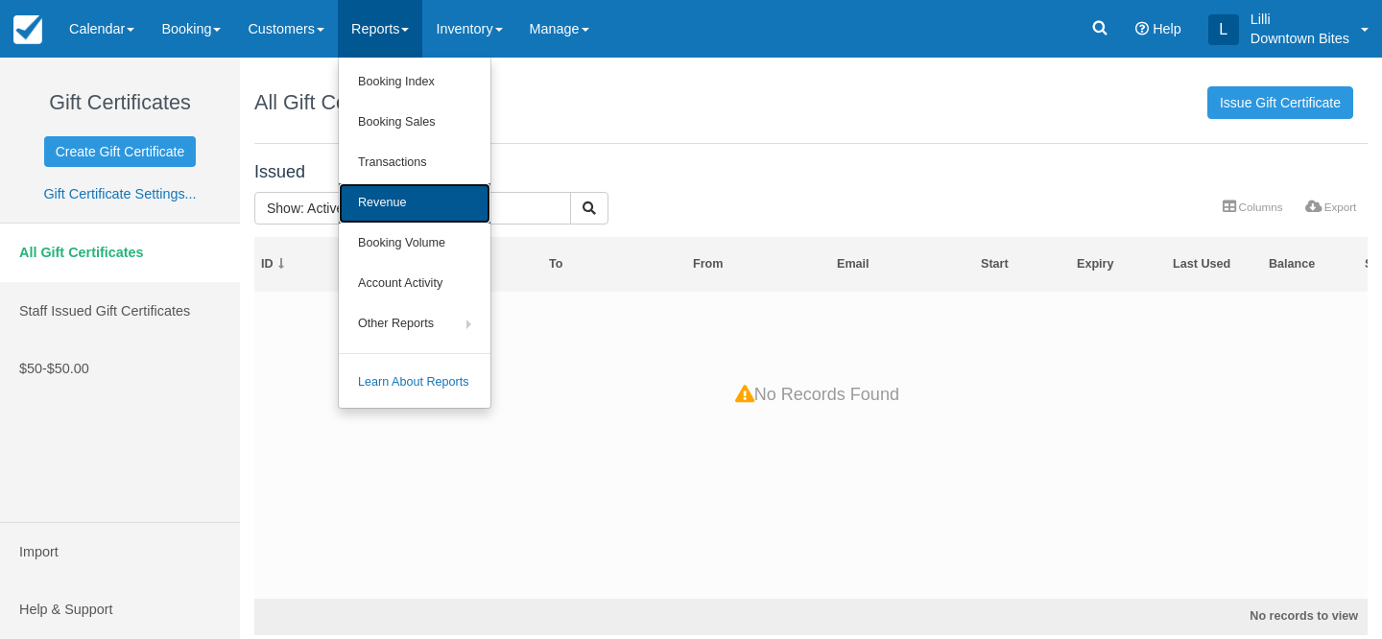
click at [393, 208] on link "Revenue" at bounding box center [415, 203] width 152 height 40
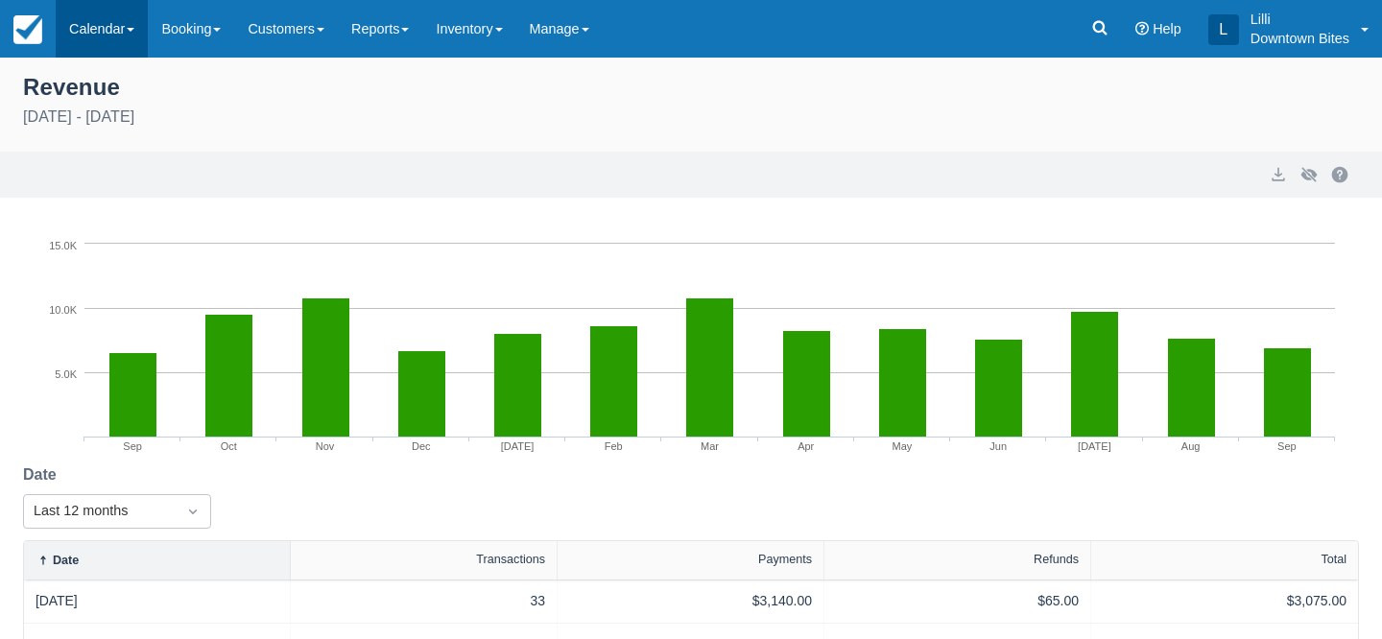
click at [113, 27] on link "Calendar" at bounding box center [102, 29] width 92 height 58
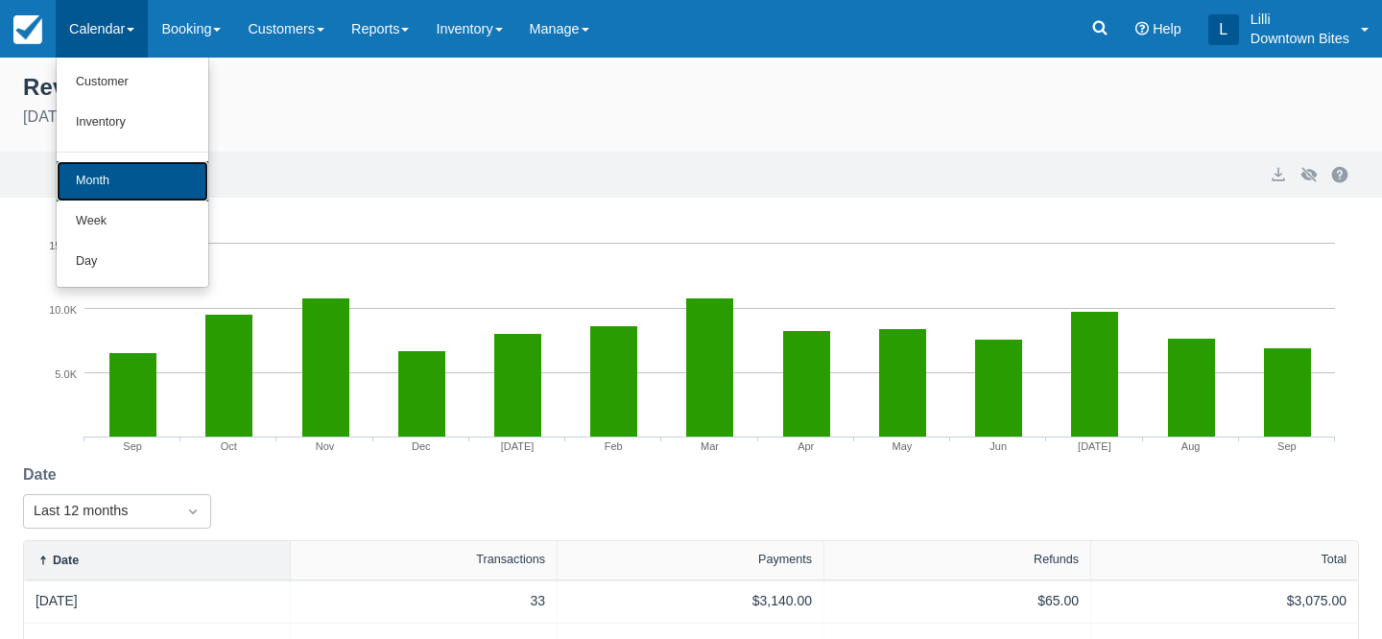
click at [142, 181] on link "Month" at bounding box center [133, 181] width 152 height 40
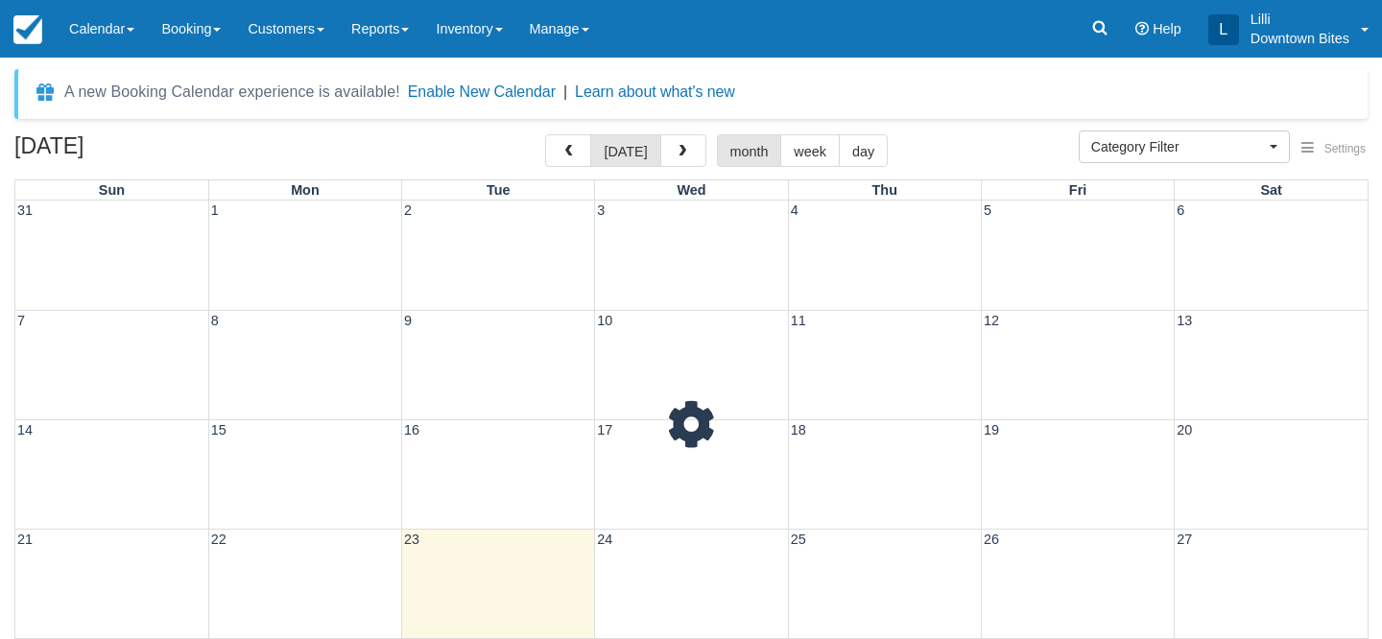
select select
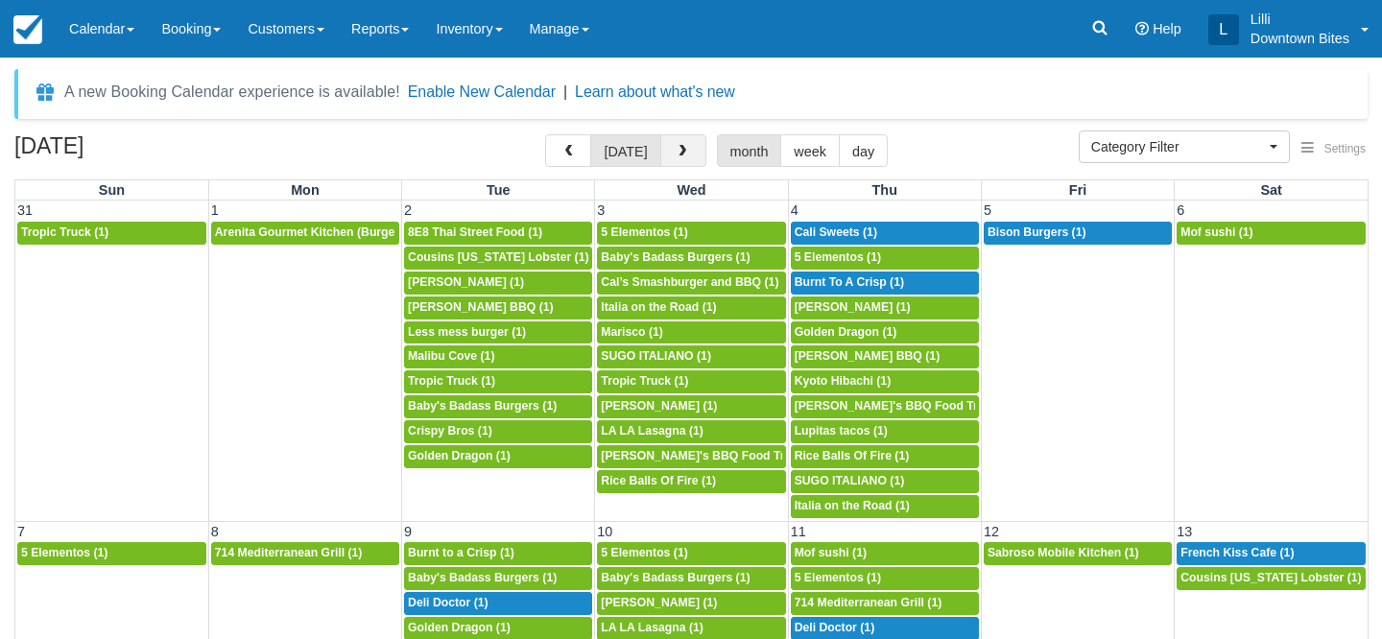
click at [679, 154] on span "button" at bounding box center [682, 151] width 13 height 13
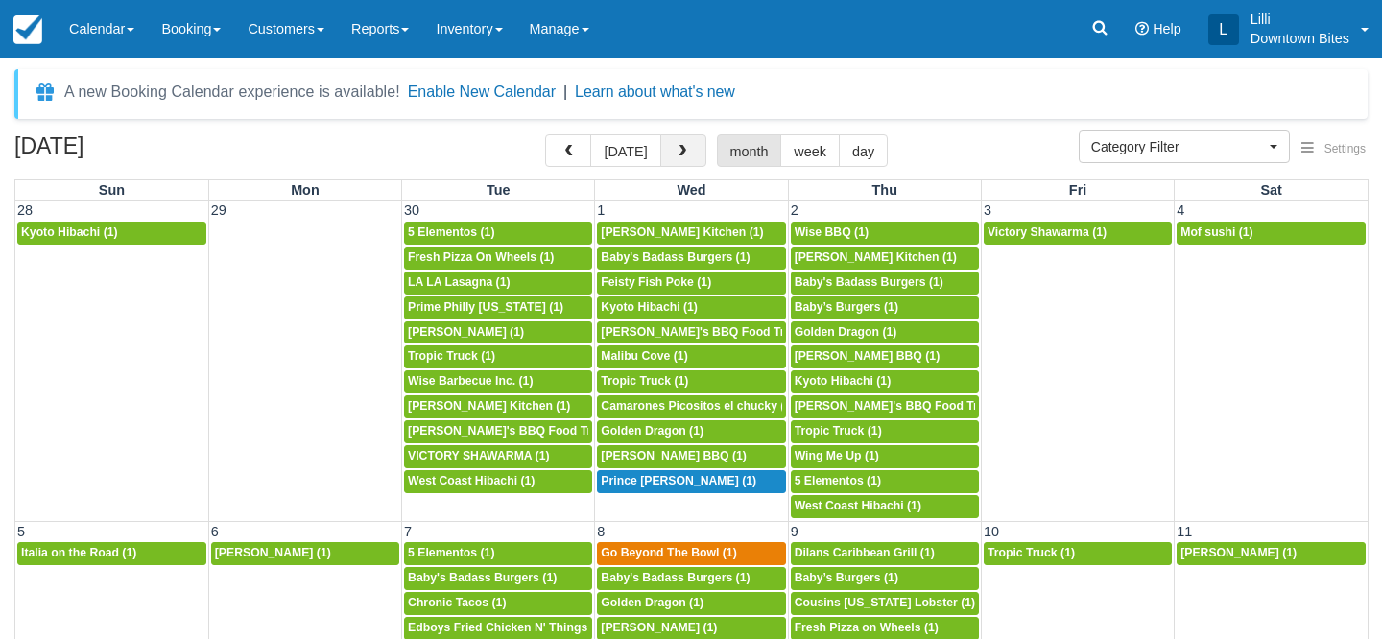
click at [678, 149] on span "button" at bounding box center [682, 151] width 13 height 13
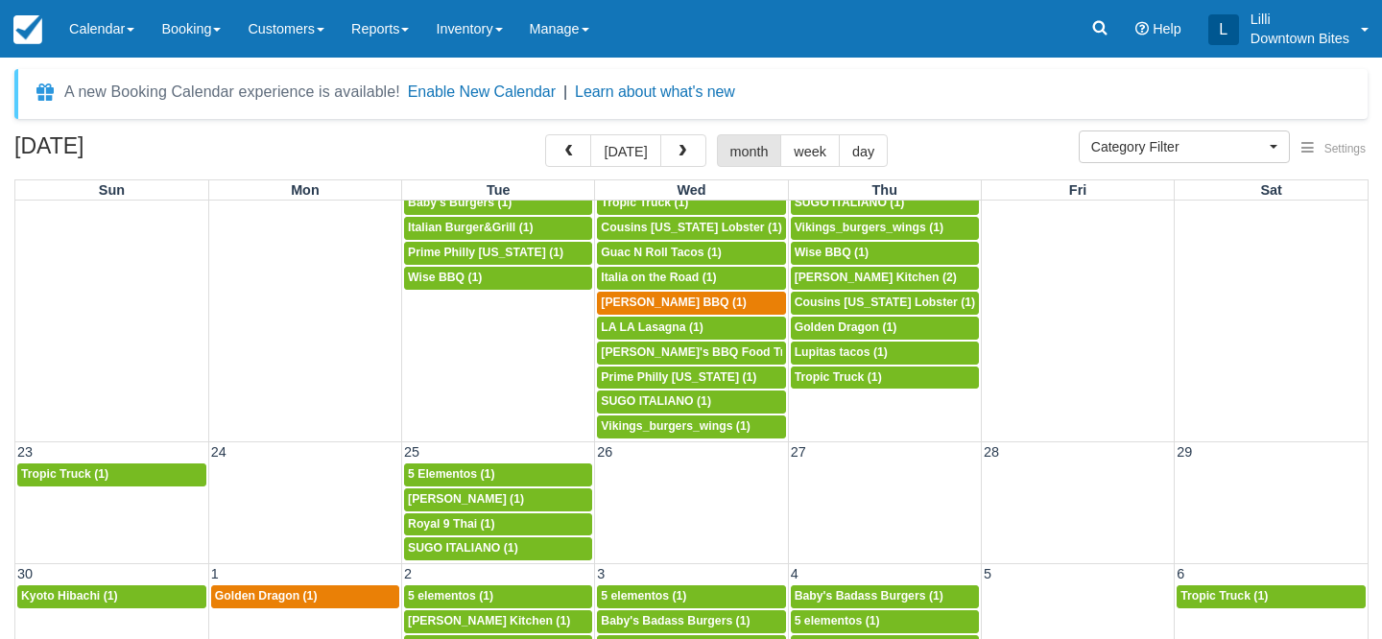
scroll to position [3, 0]
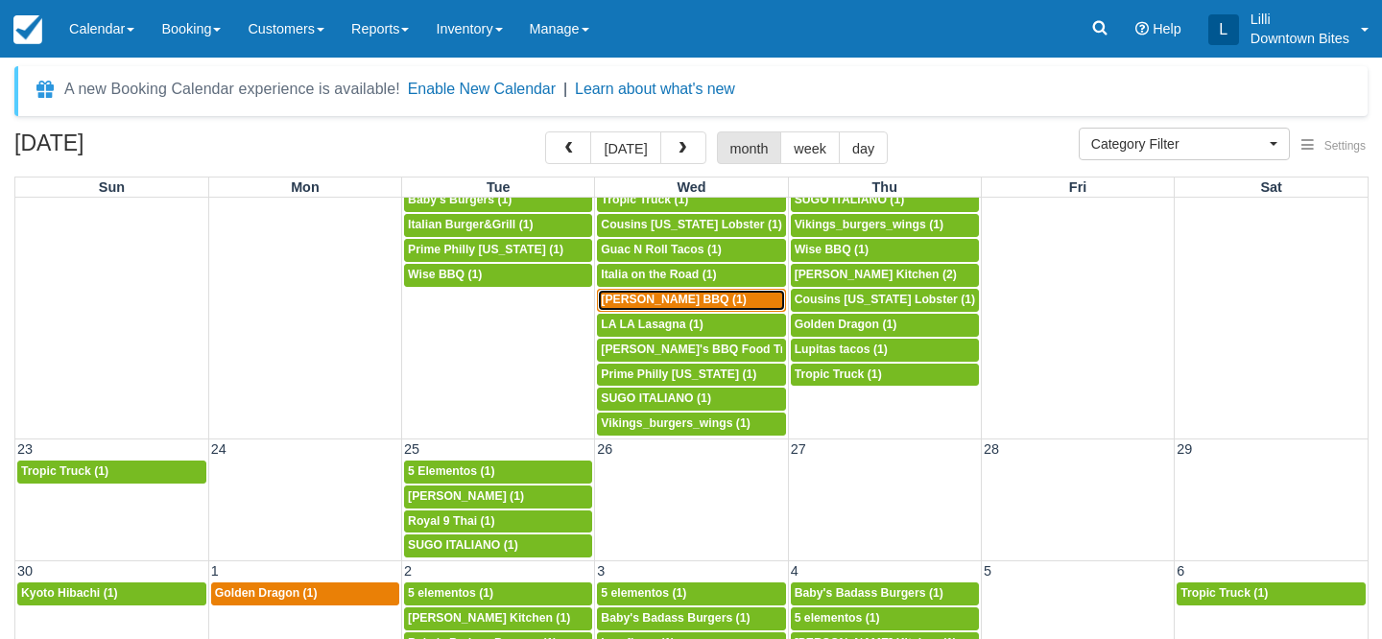
click at [734, 303] on div "5p Kammy's BBQ (1)" at bounding box center [691, 300] width 180 height 15
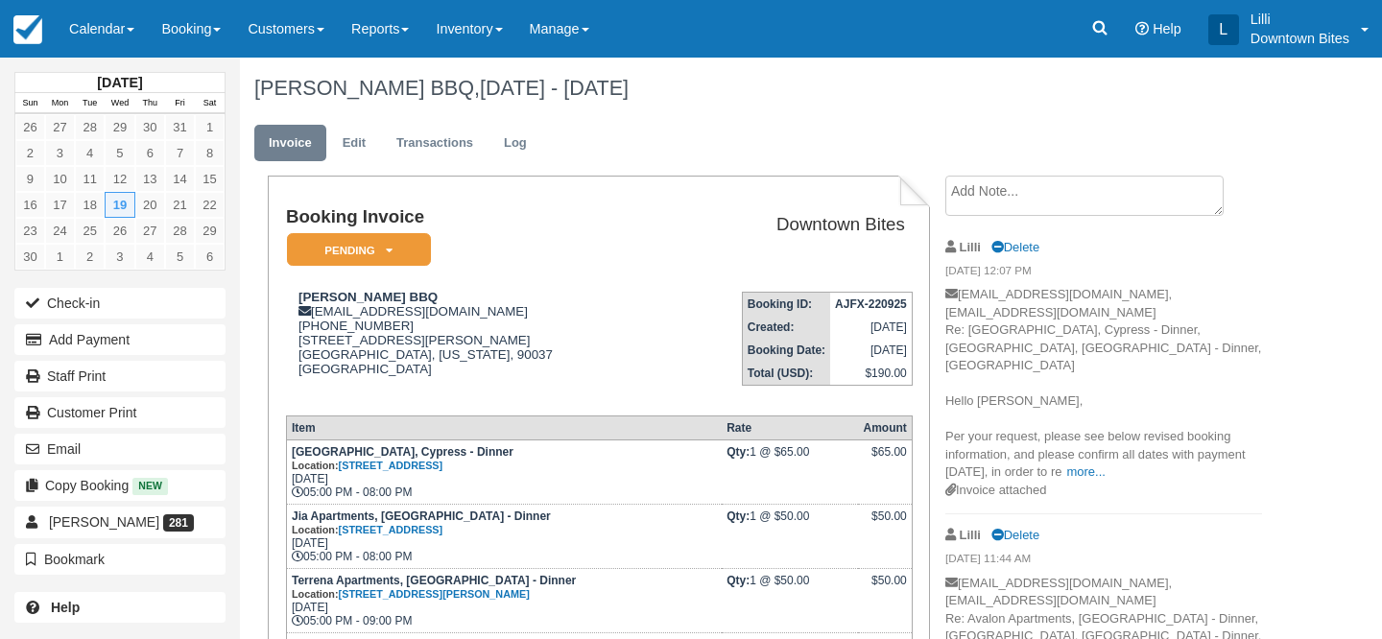
scroll to position [433, 0]
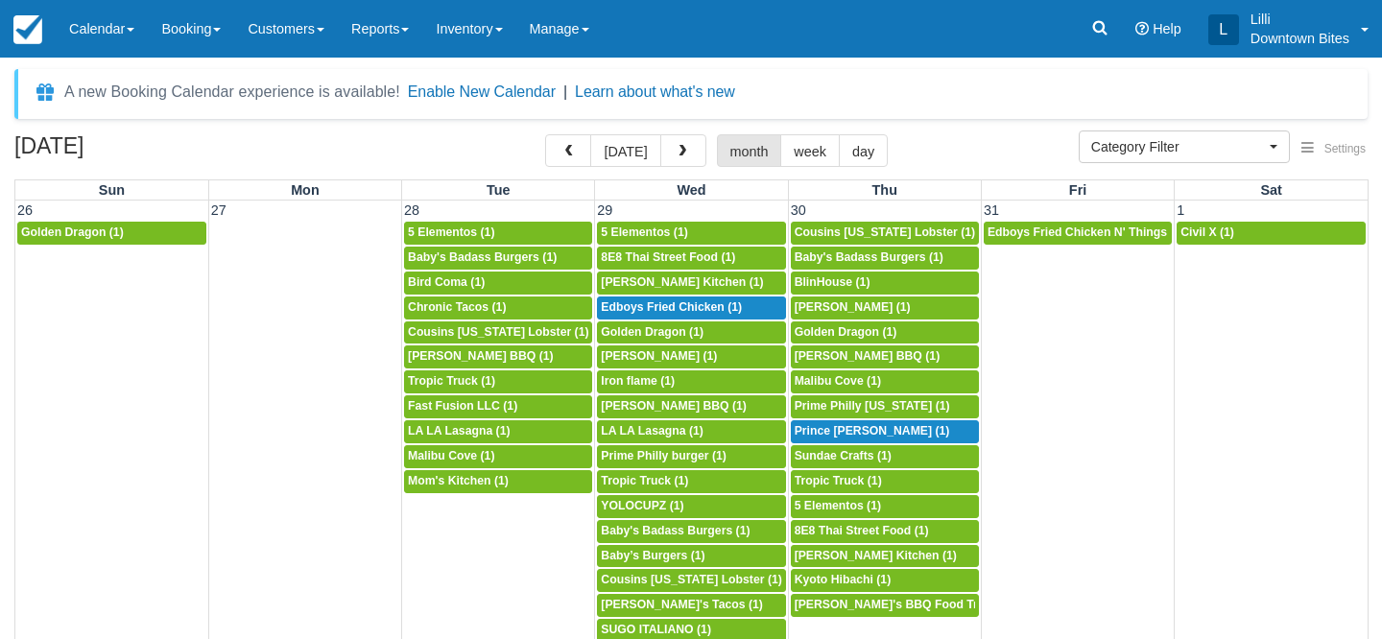
select select
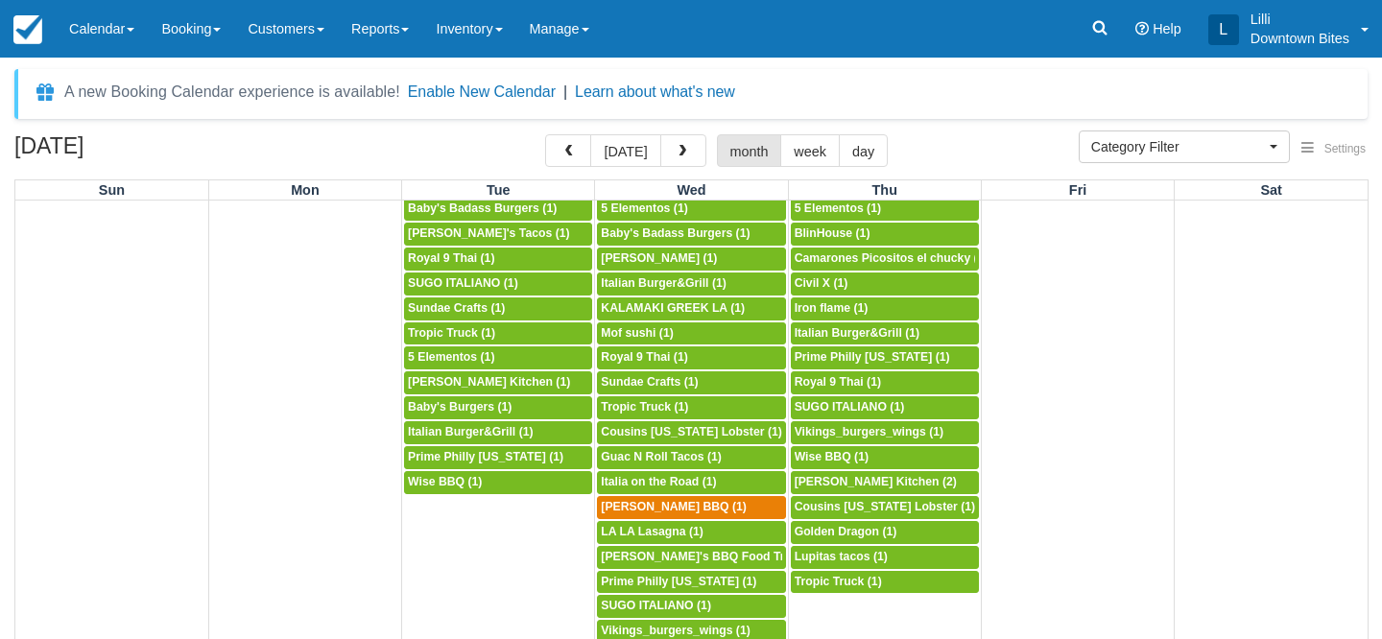
scroll to position [1341, 0]
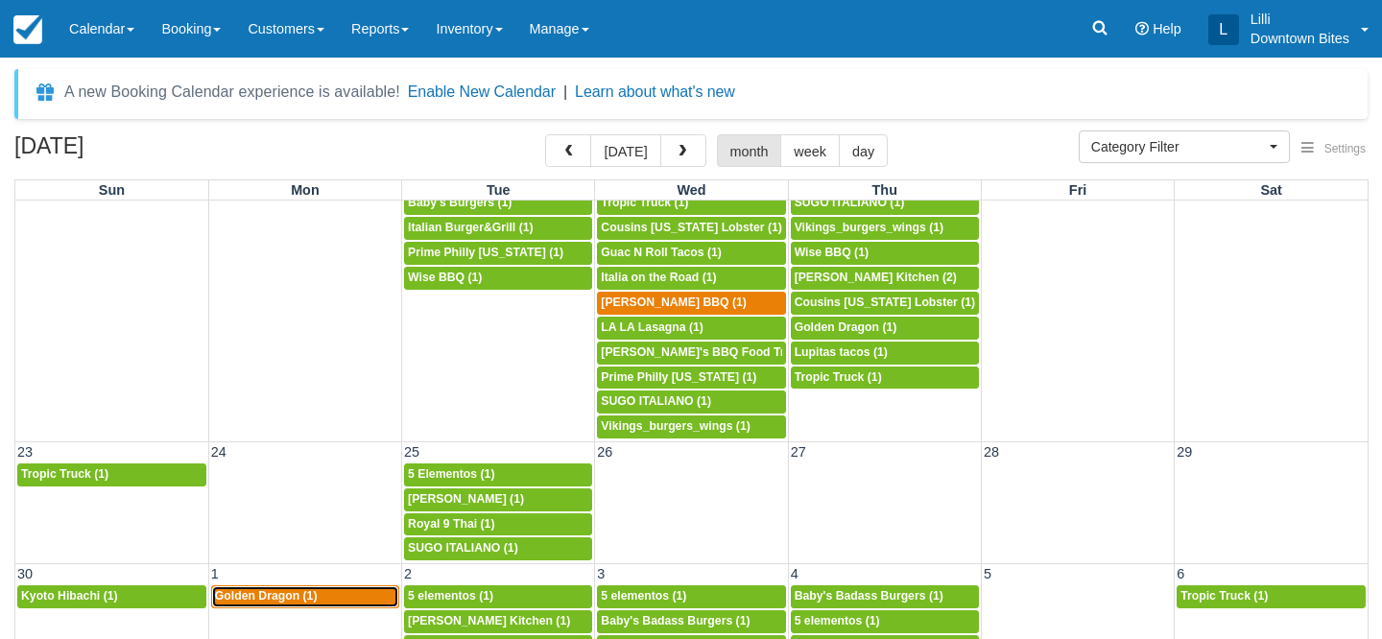
click at [319, 587] on link "5p Golden Dragon (1)" at bounding box center [305, 596] width 188 height 23
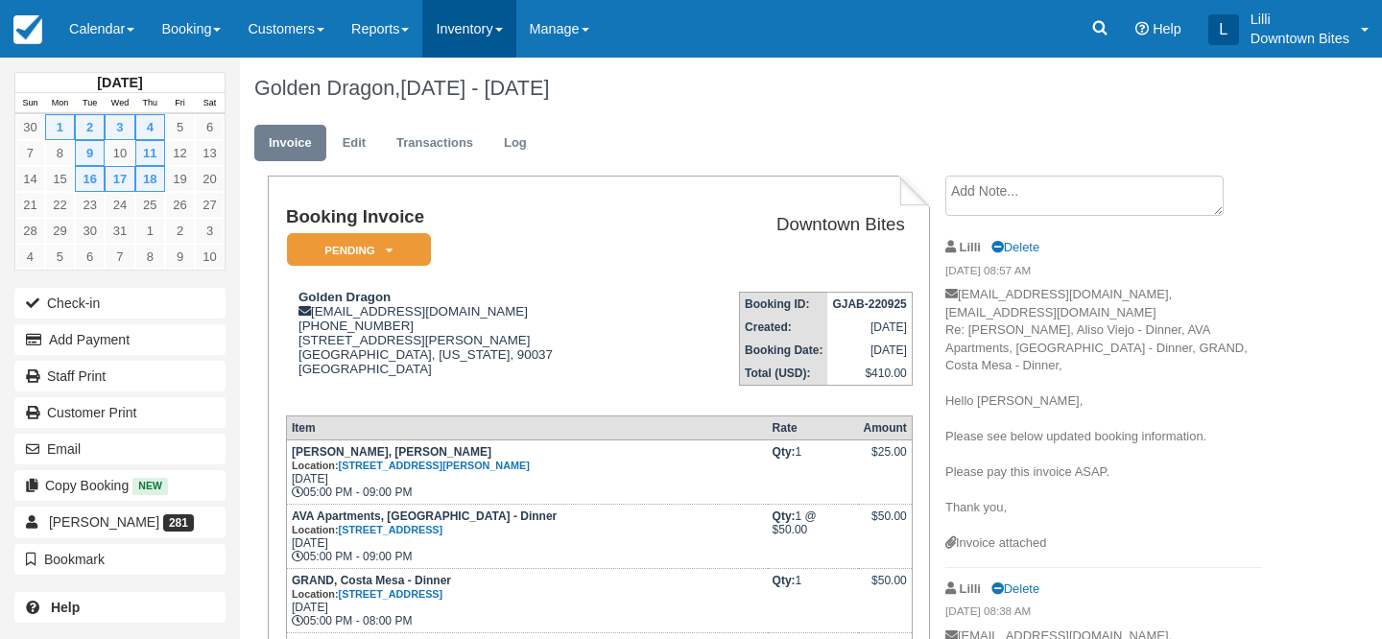
click at [495, 29] on link "Inventory" at bounding box center [468, 29] width 93 height 58
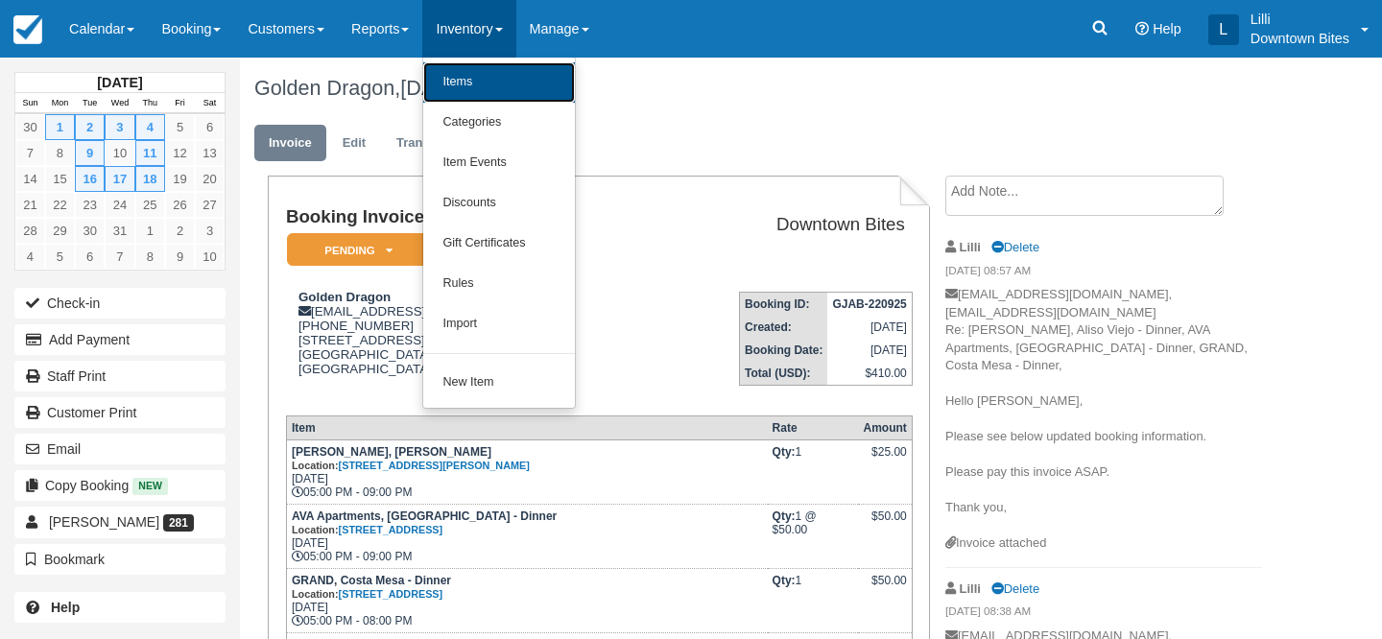
click at [491, 89] on link "Items" at bounding box center [499, 82] width 152 height 40
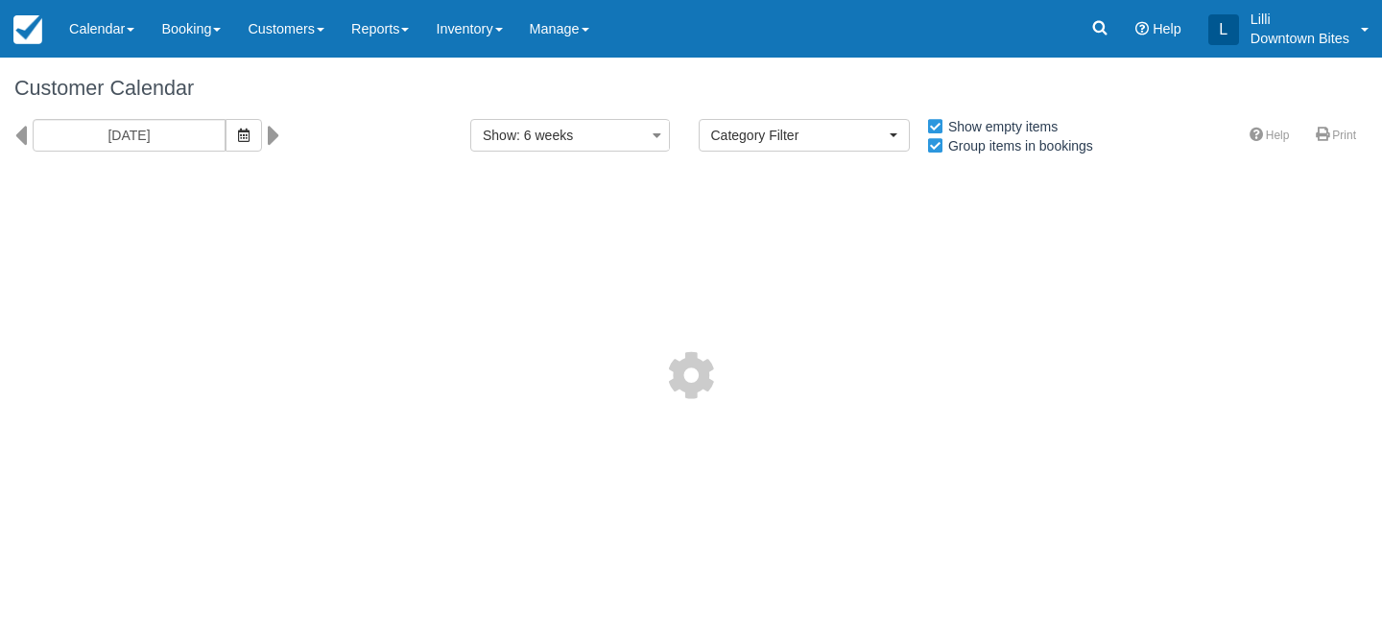
select select
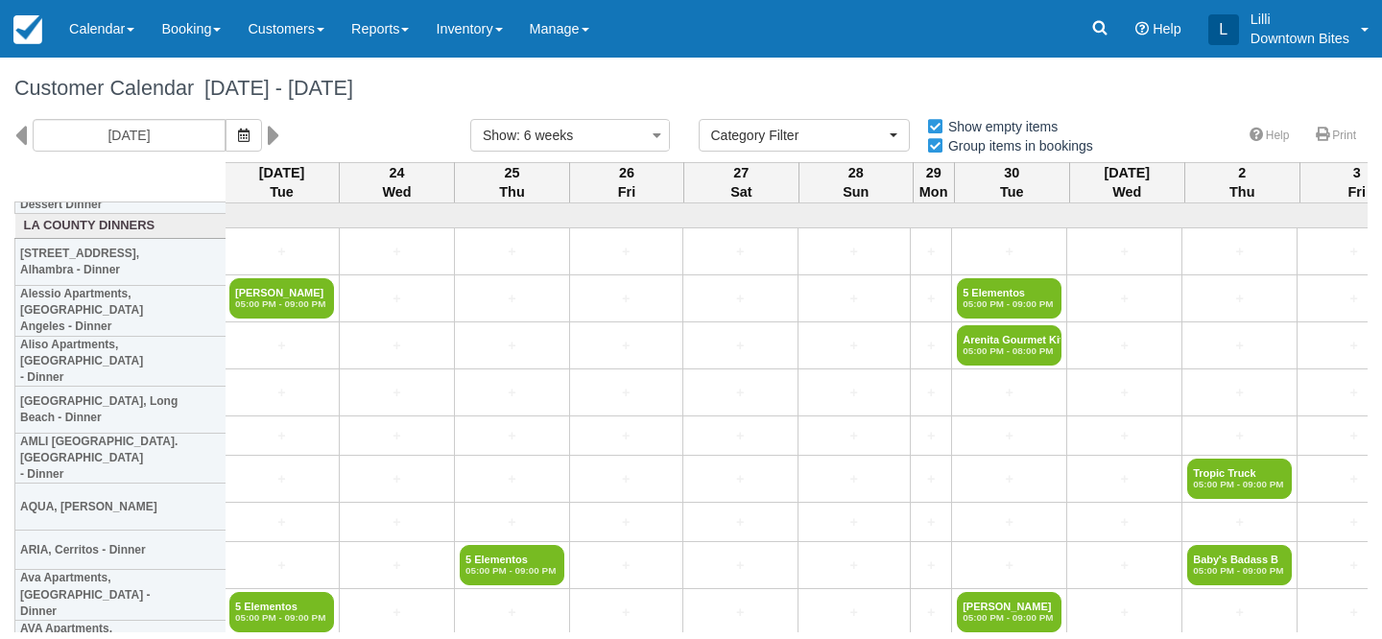
scroll to position [0, 2]
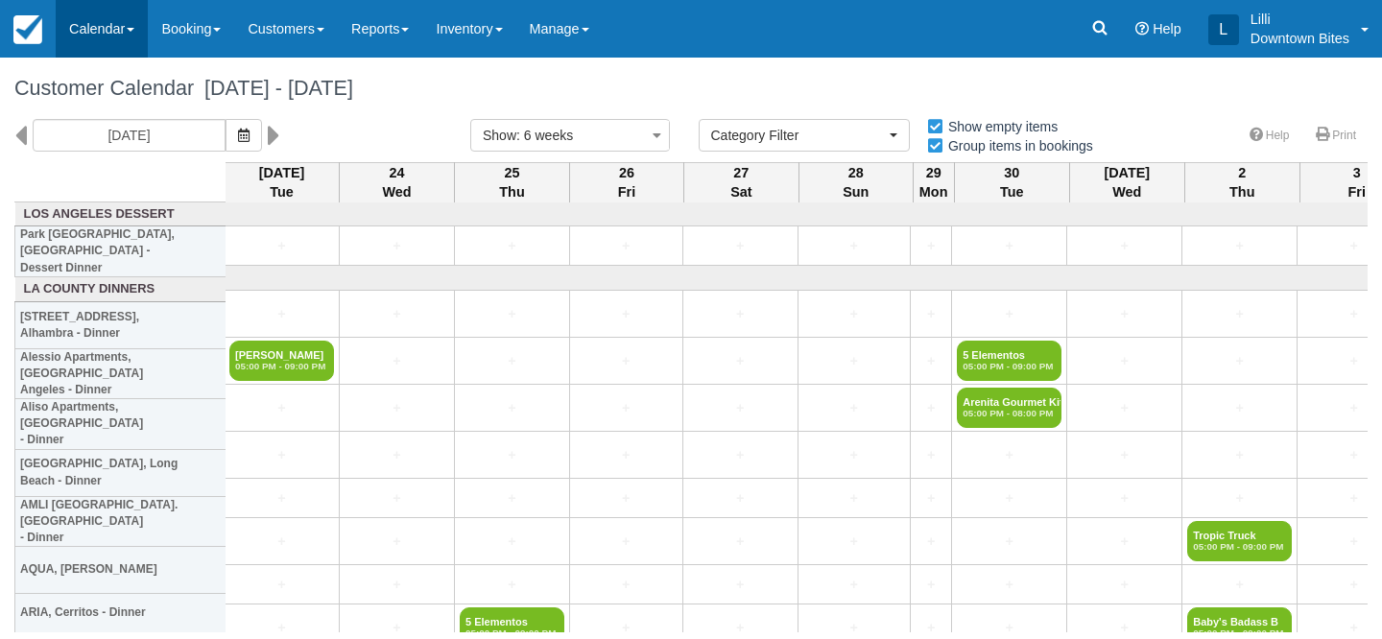
click at [98, 24] on link "Calendar" at bounding box center [102, 29] width 92 height 58
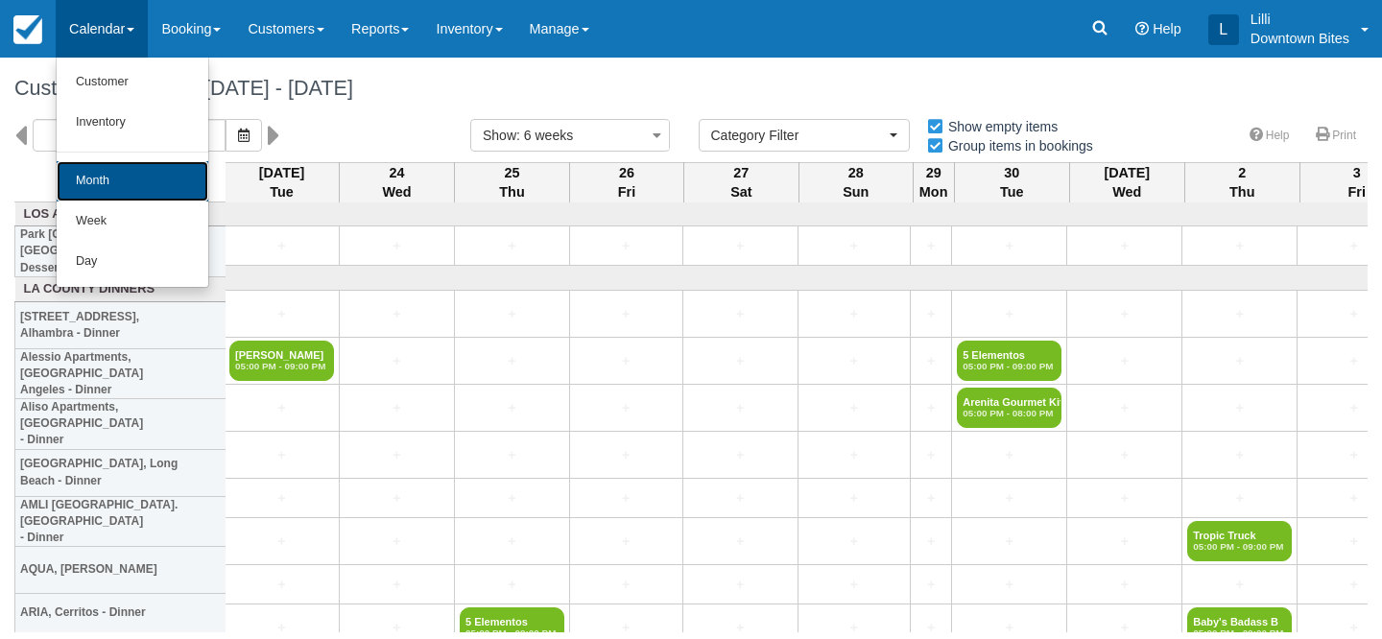
click at [109, 179] on link "Month" at bounding box center [133, 181] width 152 height 40
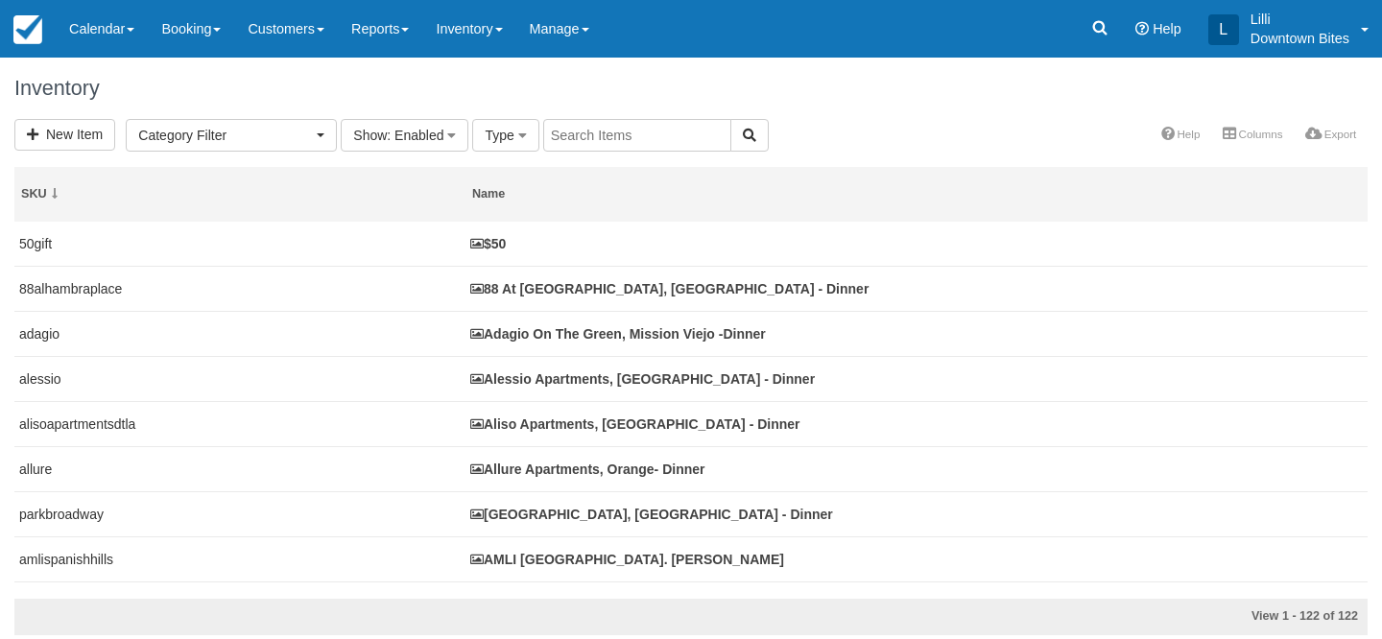
select select
click at [566, 133] on input "text" at bounding box center [637, 135] width 188 height 33
type input "kitt"
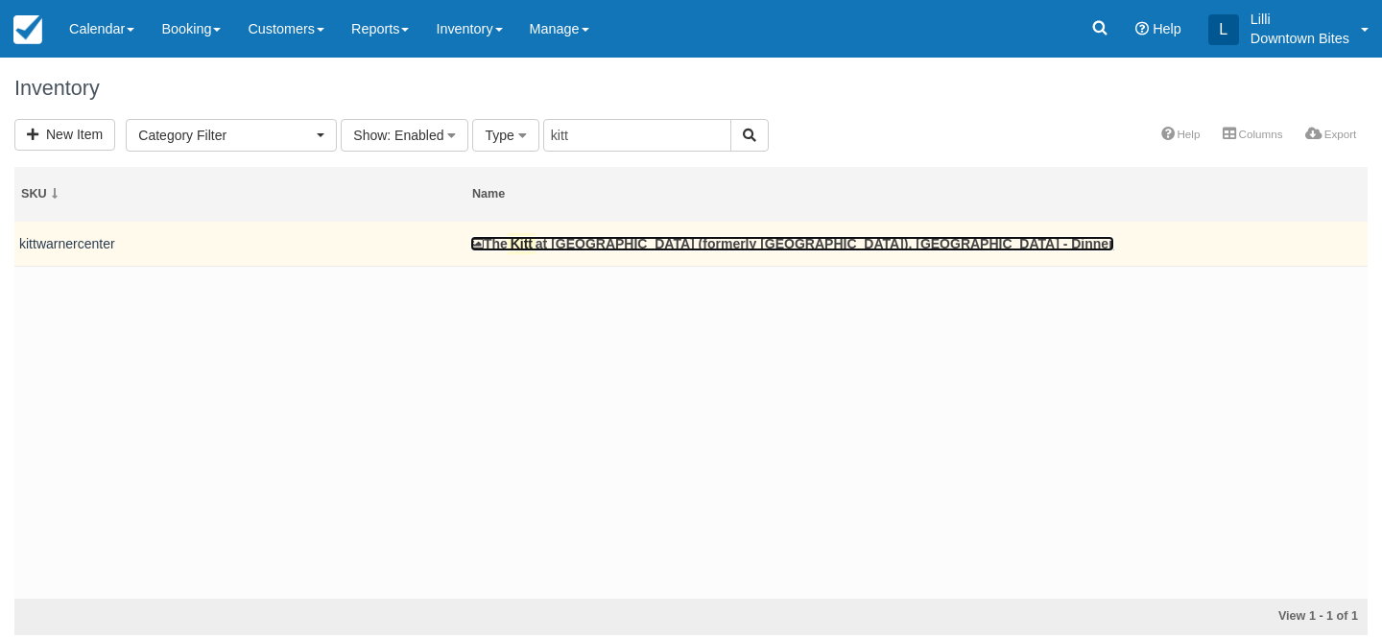
click at [594, 245] on link "The Kitt at [GEOGRAPHIC_DATA] (formerly [GEOGRAPHIC_DATA]), [GEOGRAPHIC_DATA] -…" at bounding box center [792, 243] width 644 height 15
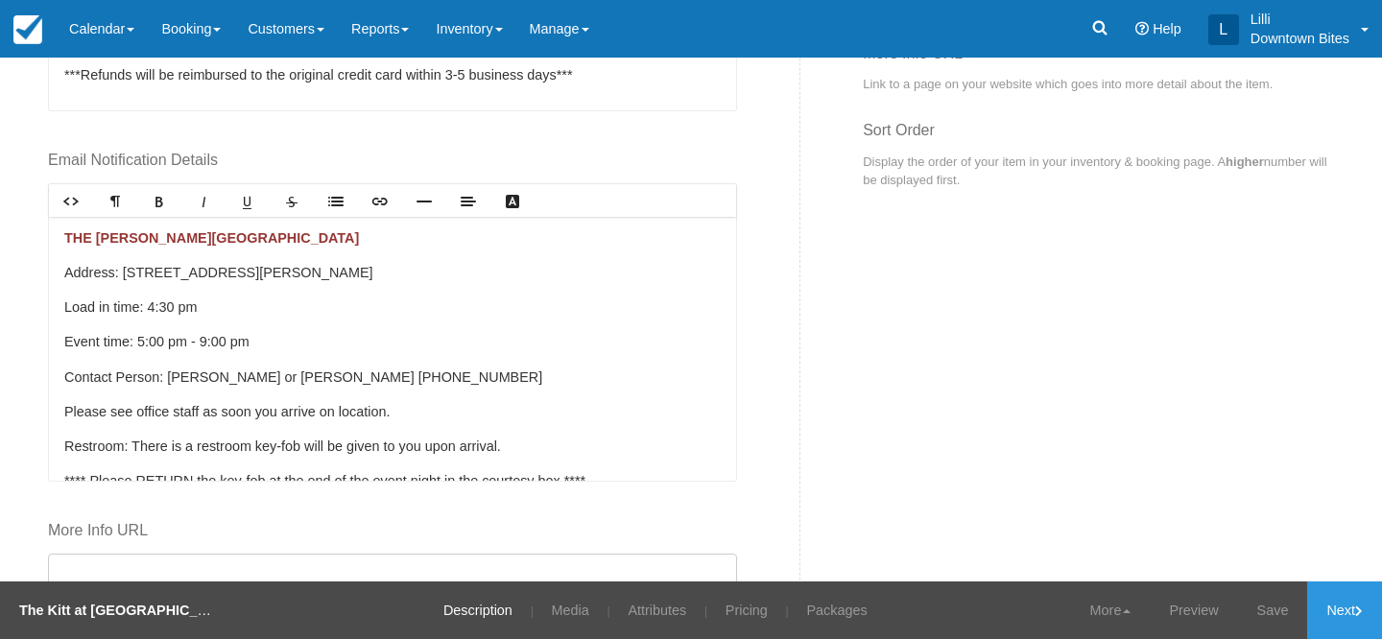
scroll to position [1183, 0]
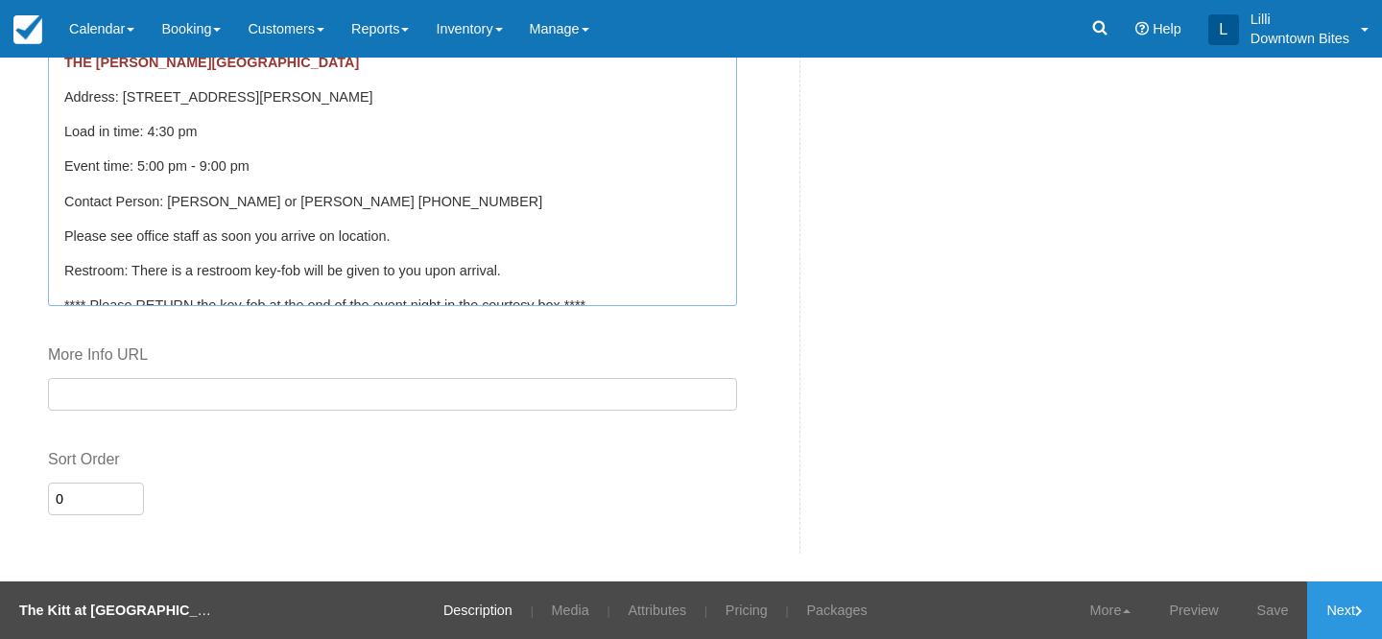
drag, startPoint x: 422, startPoint y: 105, endPoint x: 123, endPoint y: 100, distance: 299.5
click at [123, 100] on p "Address: 21200 Kittridge Street, Canoga Park, CA 91303" at bounding box center [392, 97] width 657 height 21
click at [231, 93] on p "Address: 21200 Kittridge Street, Canoga Park, CA 91303" at bounding box center [392, 97] width 657 height 21
drag, startPoint x: 215, startPoint y: 96, endPoint x: 123, endPoint y: 121, distance: 95.5
click at [120, 96] on p "Address: 21200 Kittridge Street, Canoga Park, CA 91303" at bounding box center [392, 97] width 657 height 21
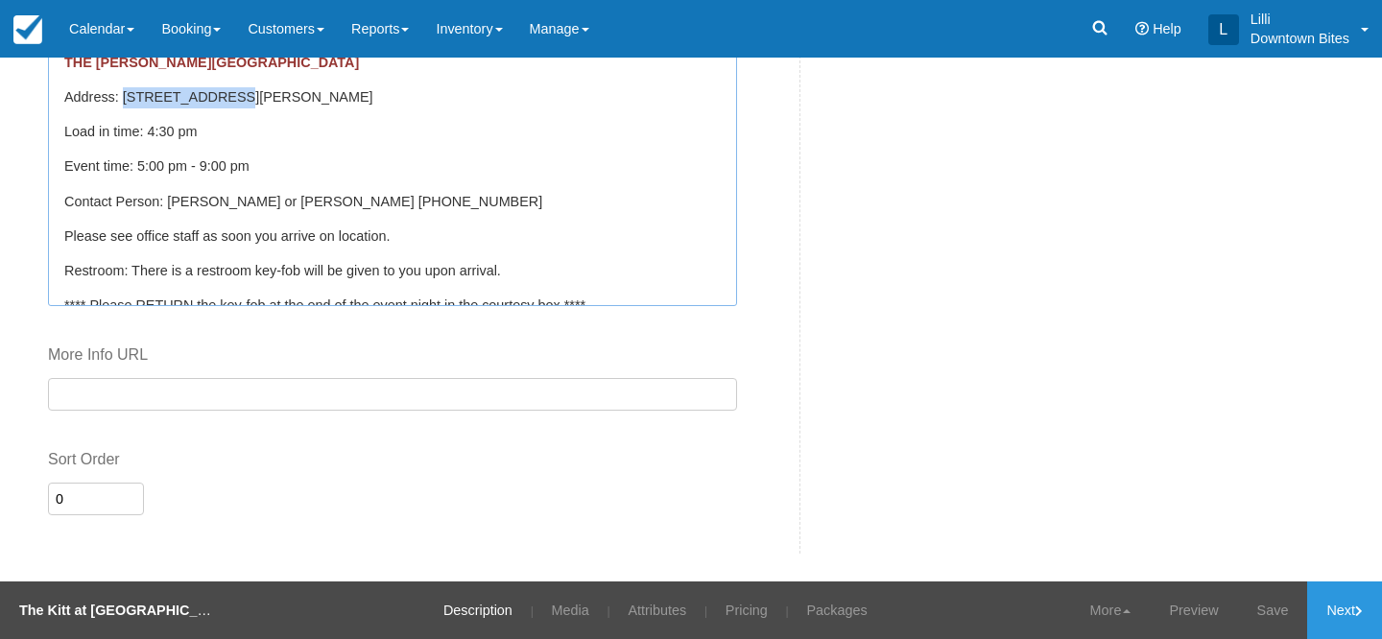
copy p "21200 Kittridge"
click at [394, 25] on link "Reports" at bounding box center [380, 29] width 84 height 58
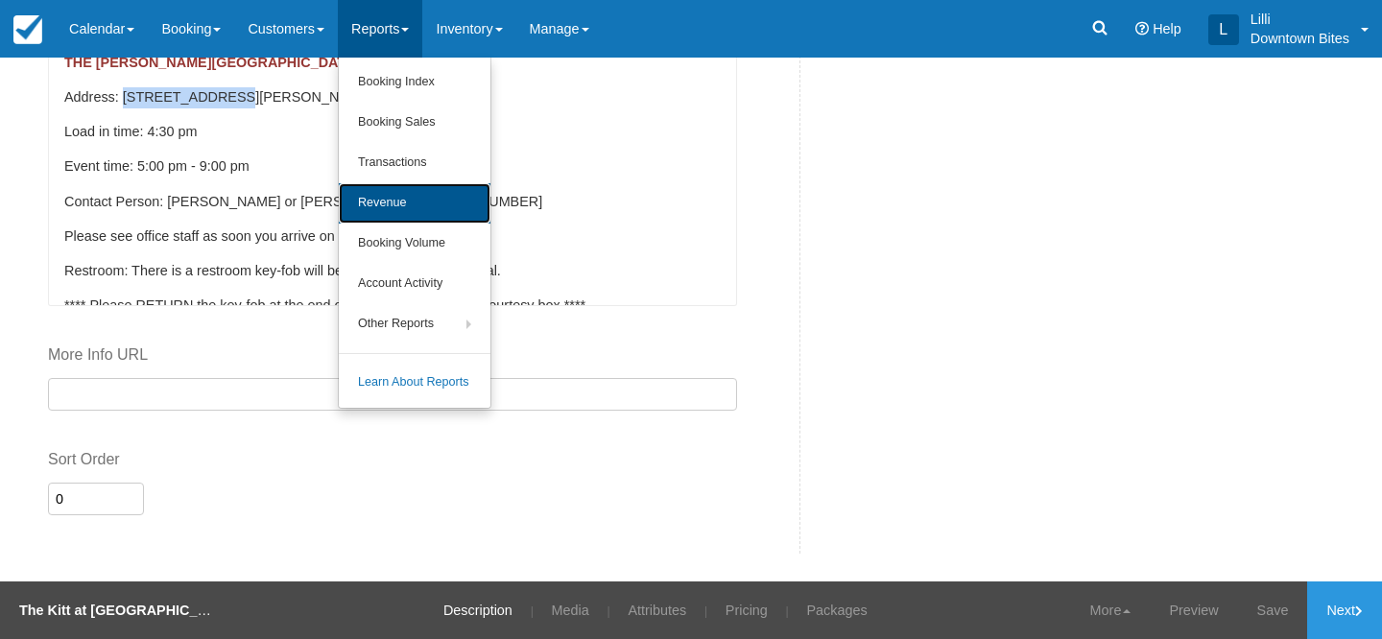
click at [380, 204] on link "Revenue" at bounding box center [415, 203] width 152 height 40
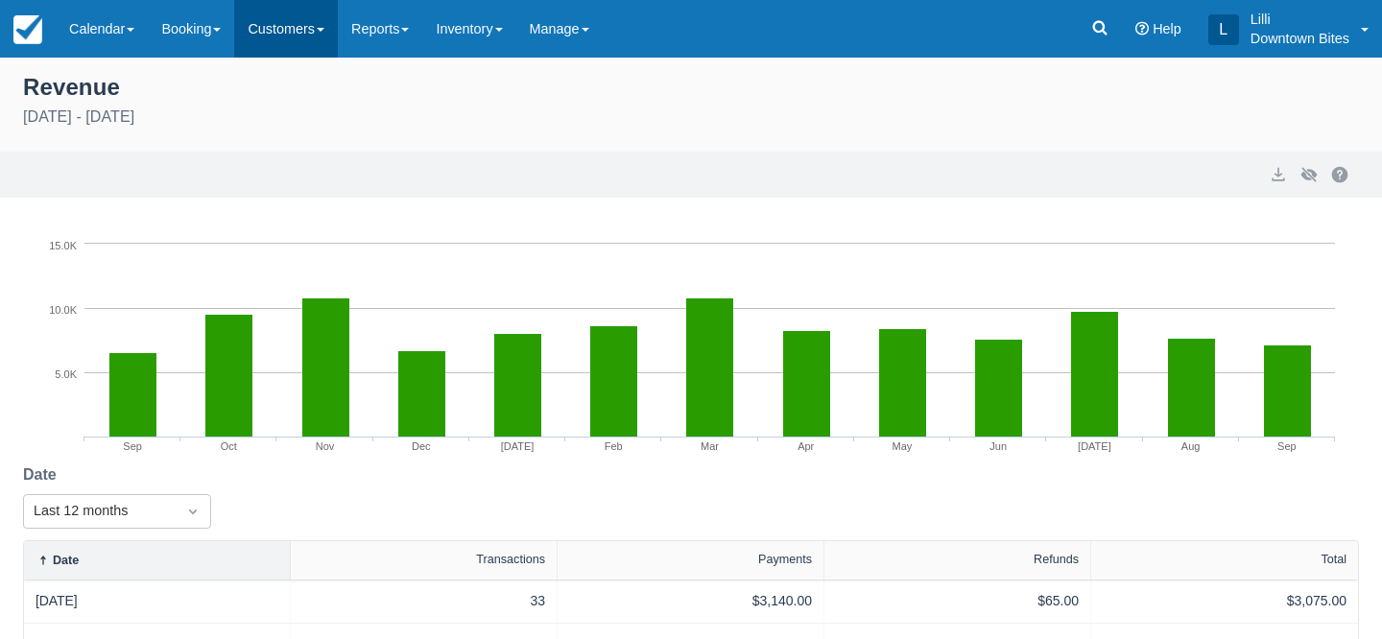
click at [277, 32] on link "Customers" at bounding box center [286, 29] width 104 height 58
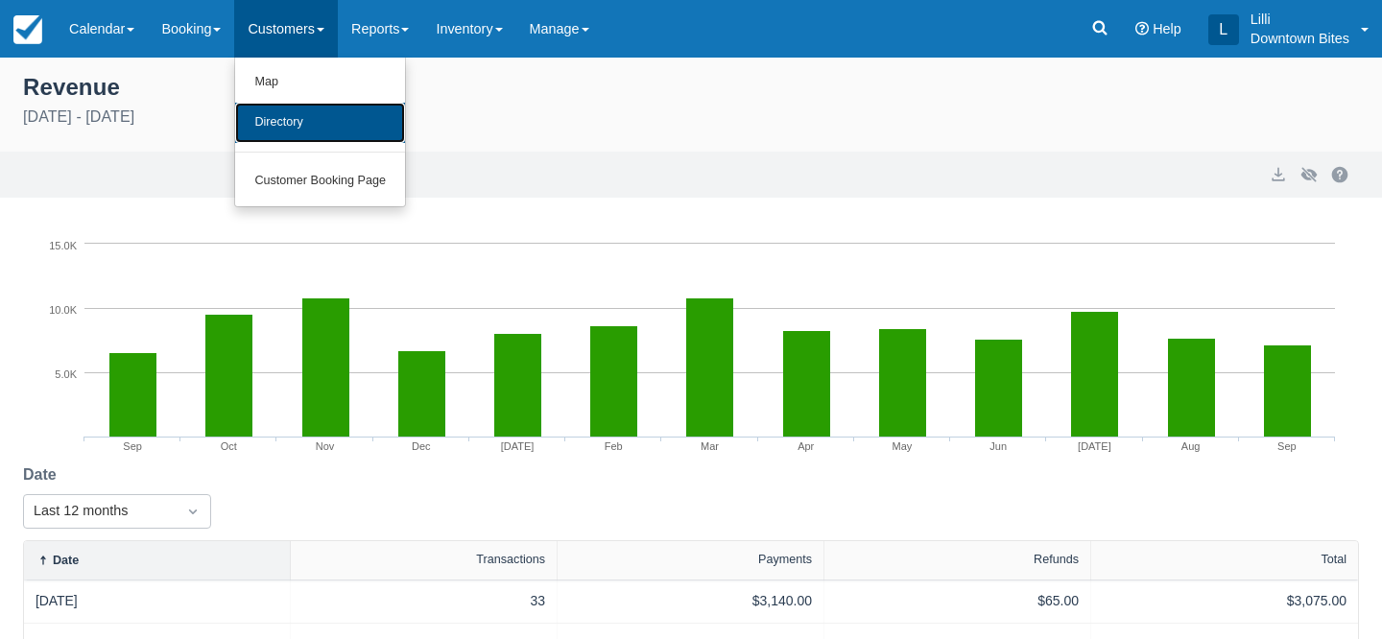
click at [298, 133] on link "Directory" at bounding box center [320, 123] width 170 height 40
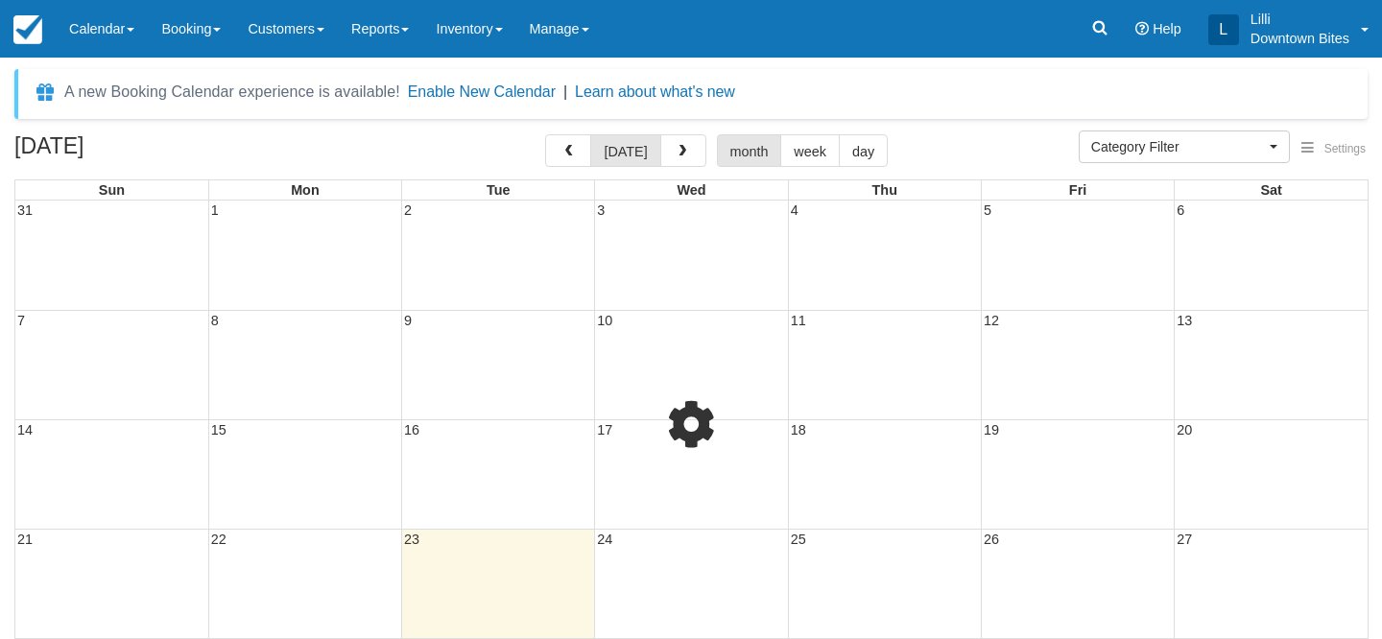
select select
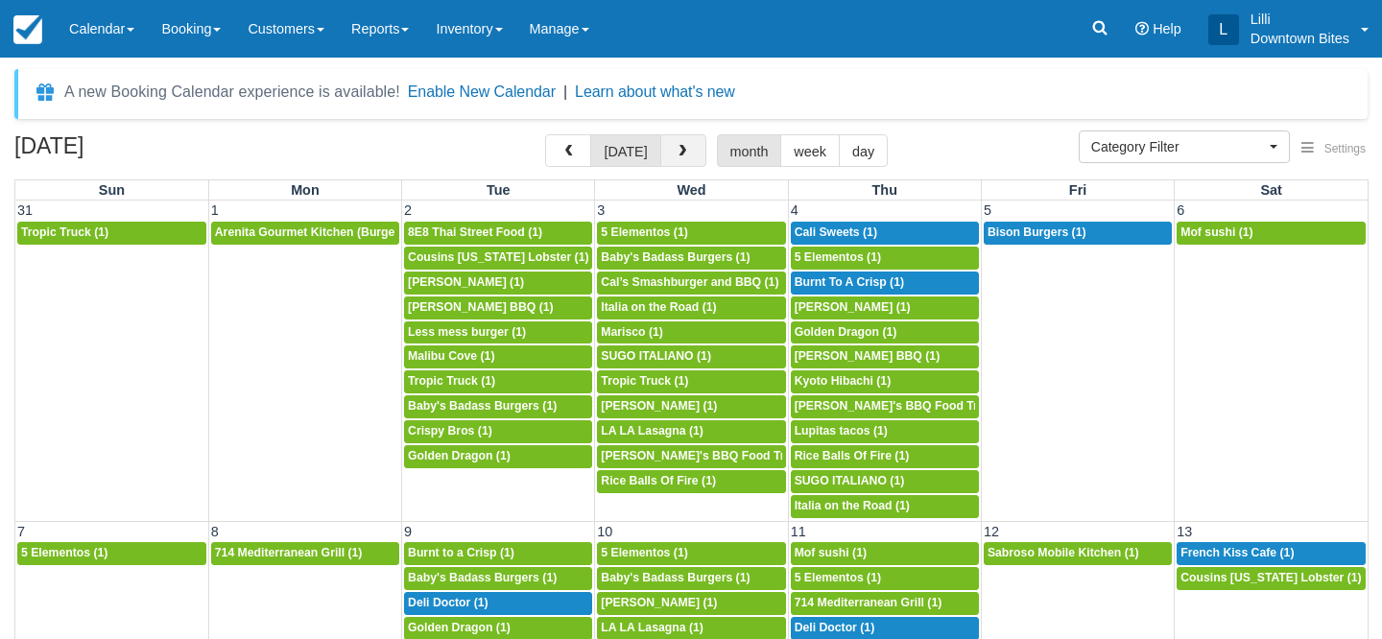
click at [680, 153] on span "button" at bounding box center [682, 151] width 13 height 13
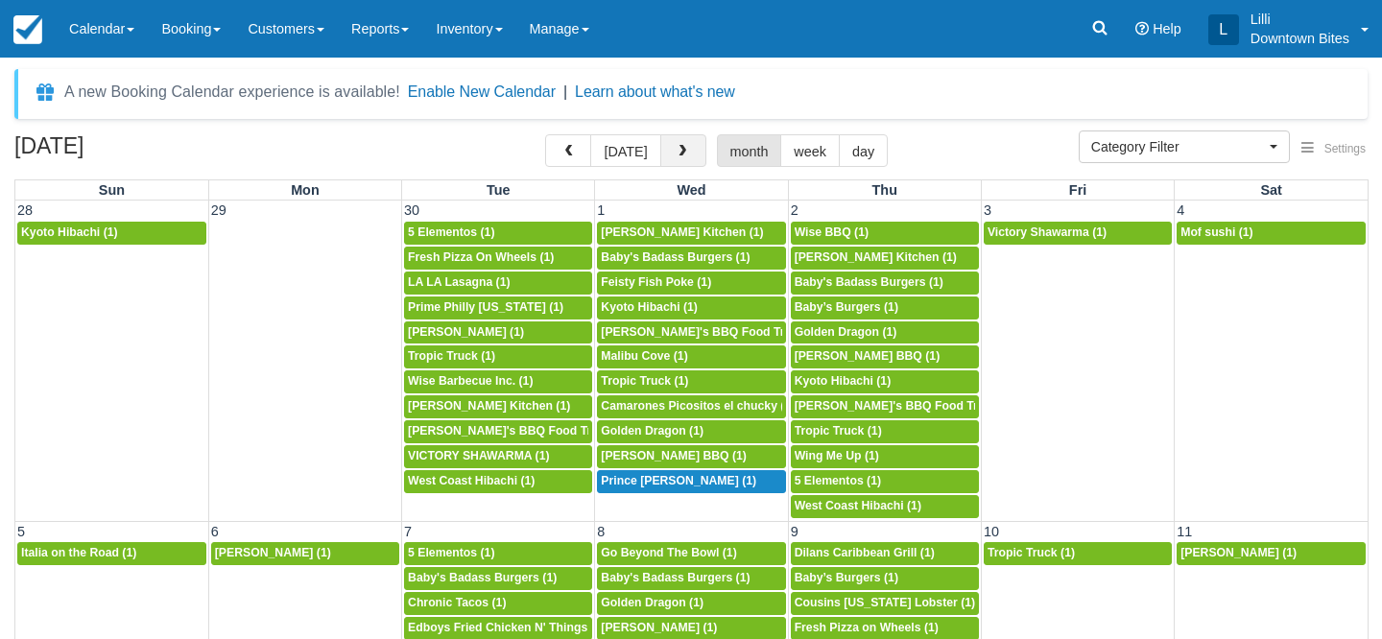
click at [680, 153] on span "button" at bounding box center [682, 151] width 13 height 13
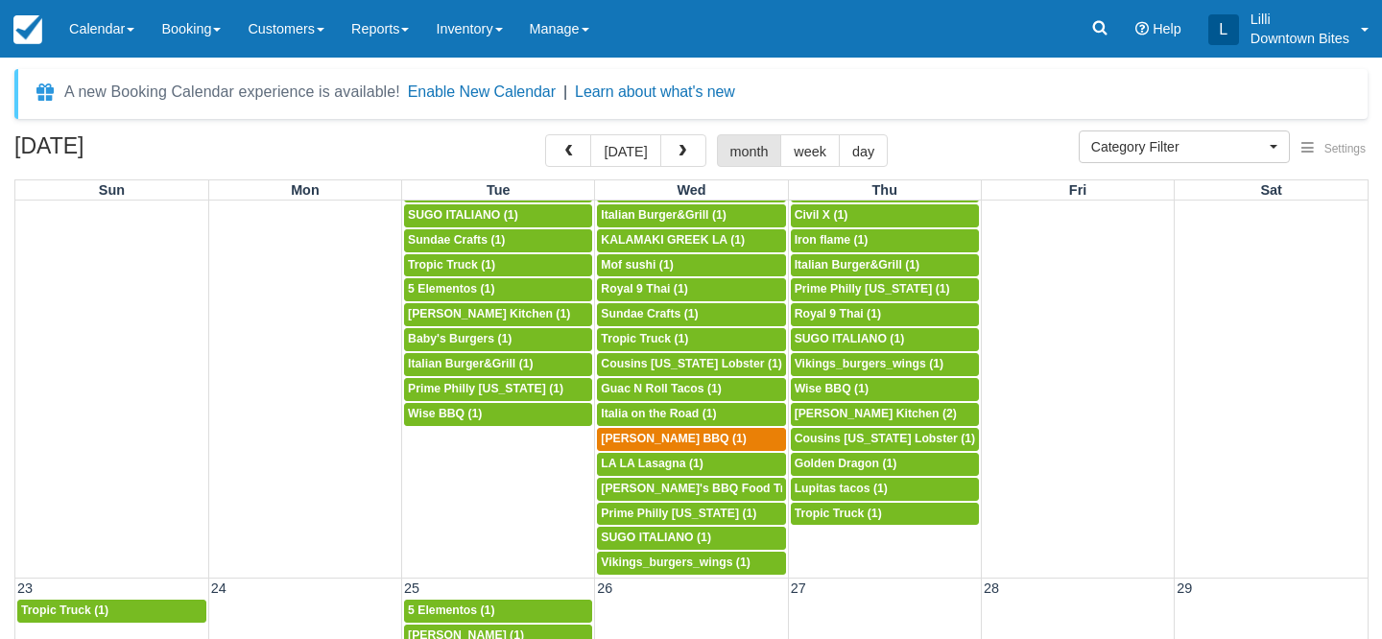
scroll to position [1269, 0]
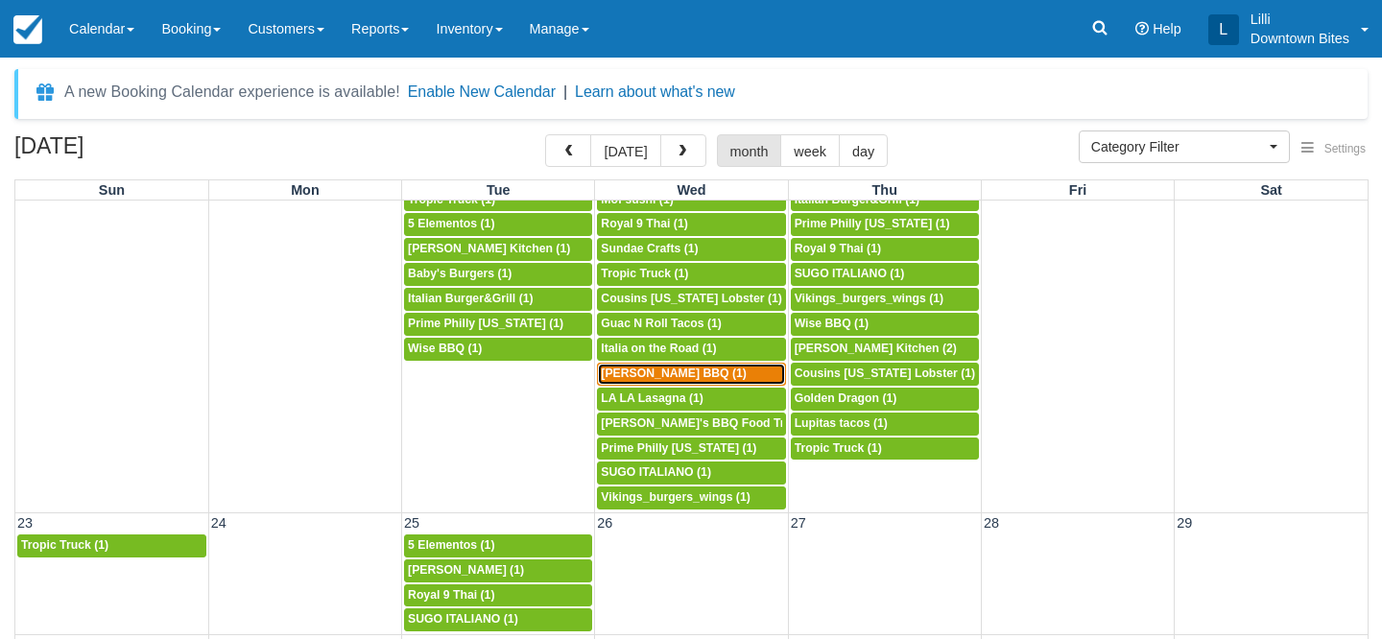
click at [705, 374] on div "5p Kammy's BBQ (1)" at bounding box center [691, 374] width 180 height 15
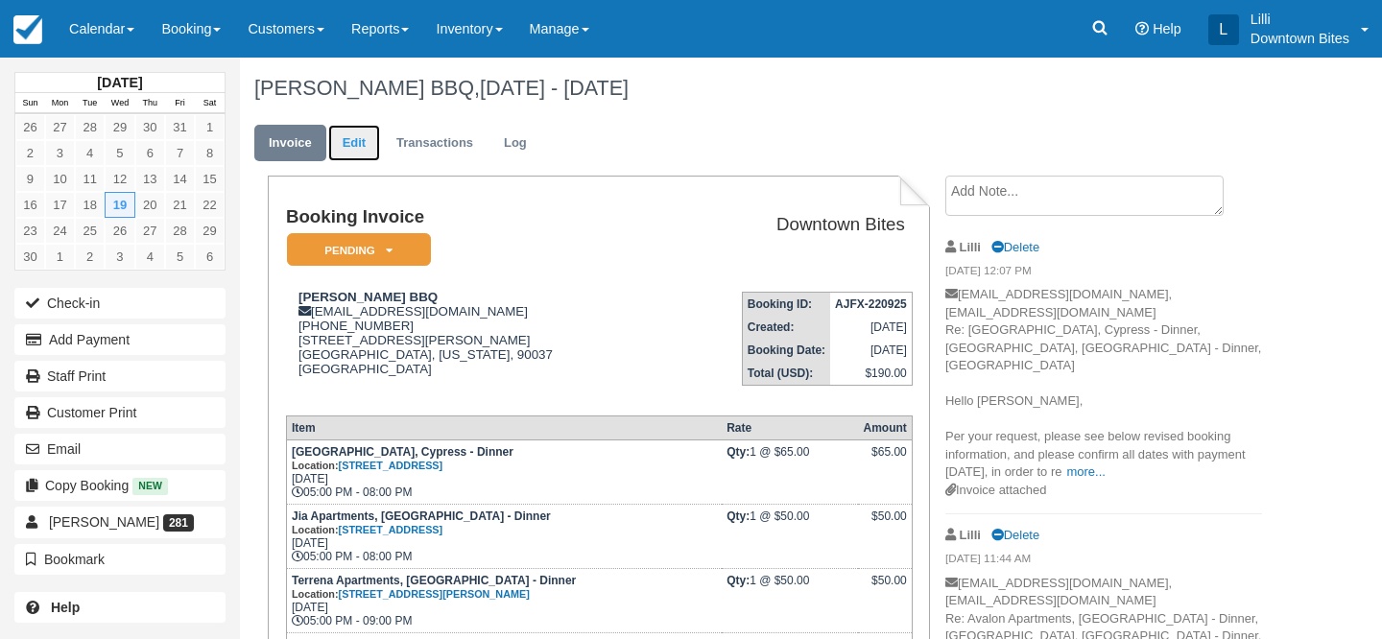
click at [353, 143] on link "Edit" at bounding box center [354, 143] width 52 height 37
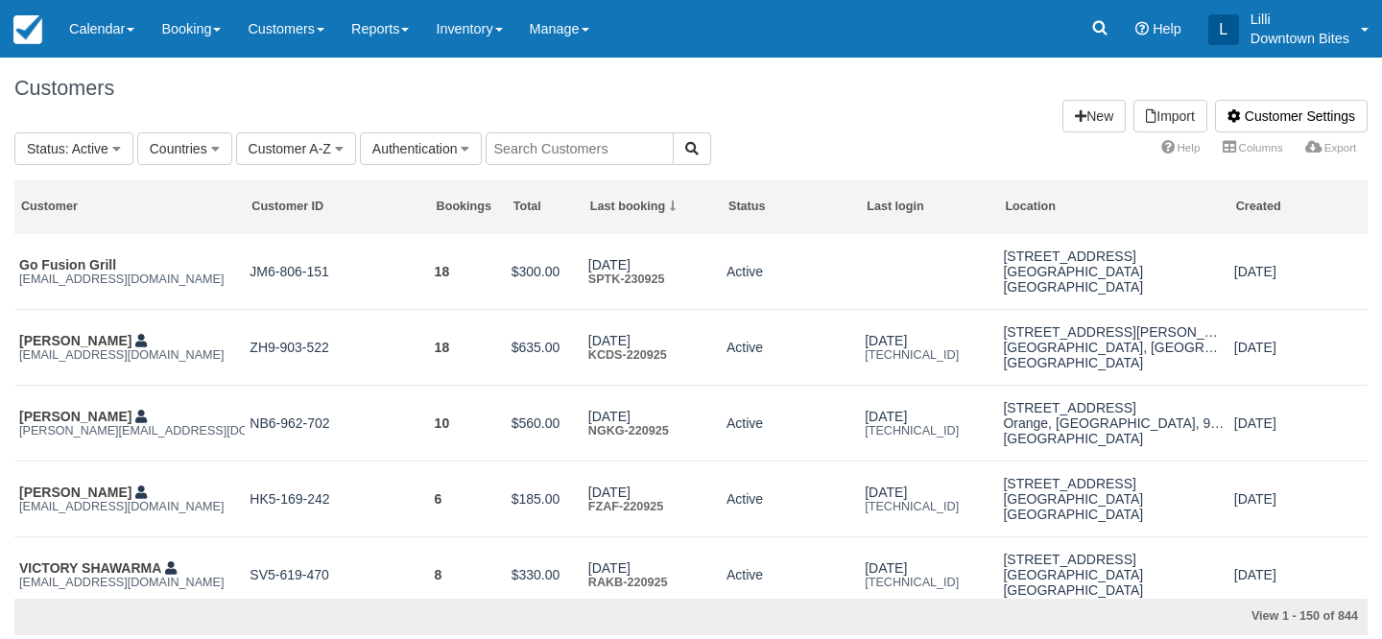
click at [598, 148] on input "text" at bounding box center [580, 148] width 188 height 33
type input "kyo"
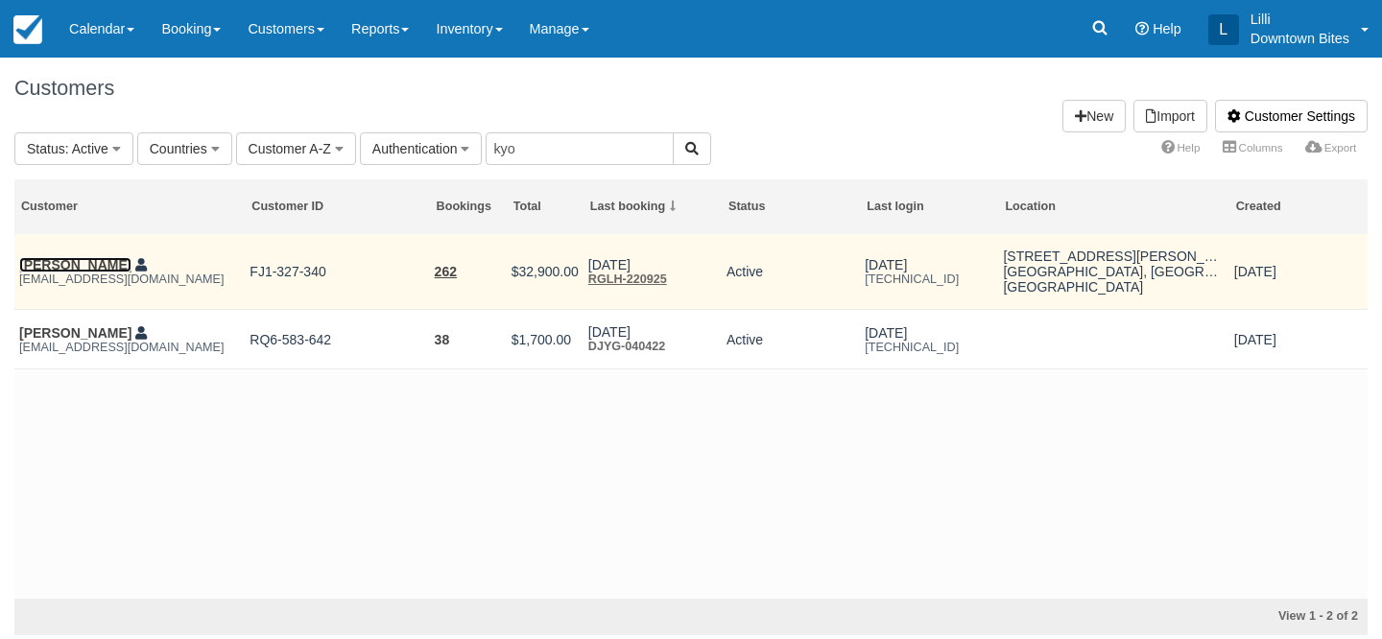
click at [79, 265] on link "[PERSON_NAME]" at bounding box center [75, 264] width 112 height 15
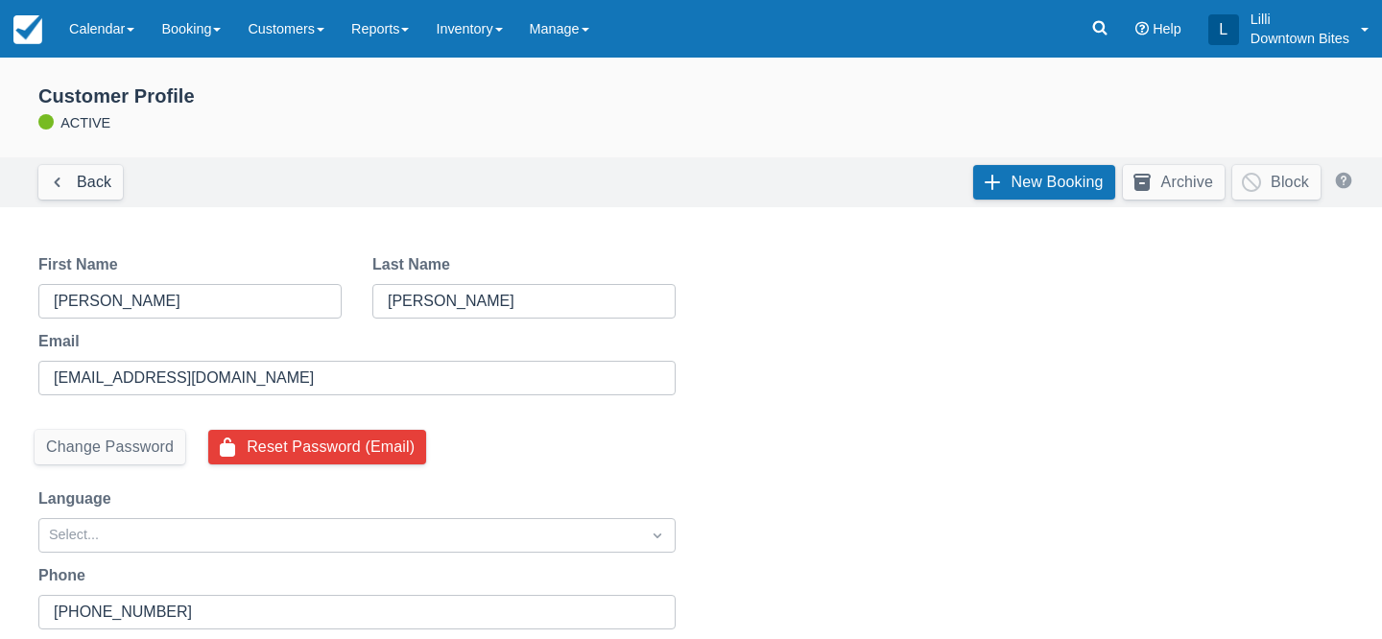
select select "50"
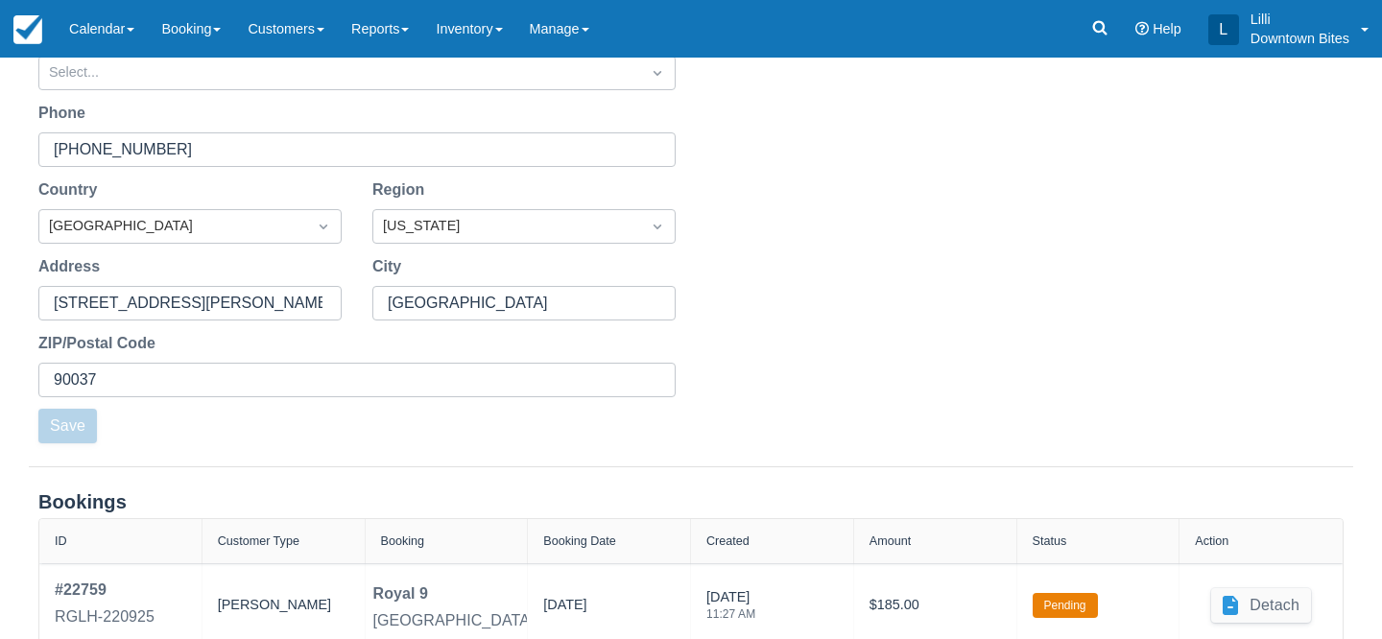
scroll to position [944, 0]
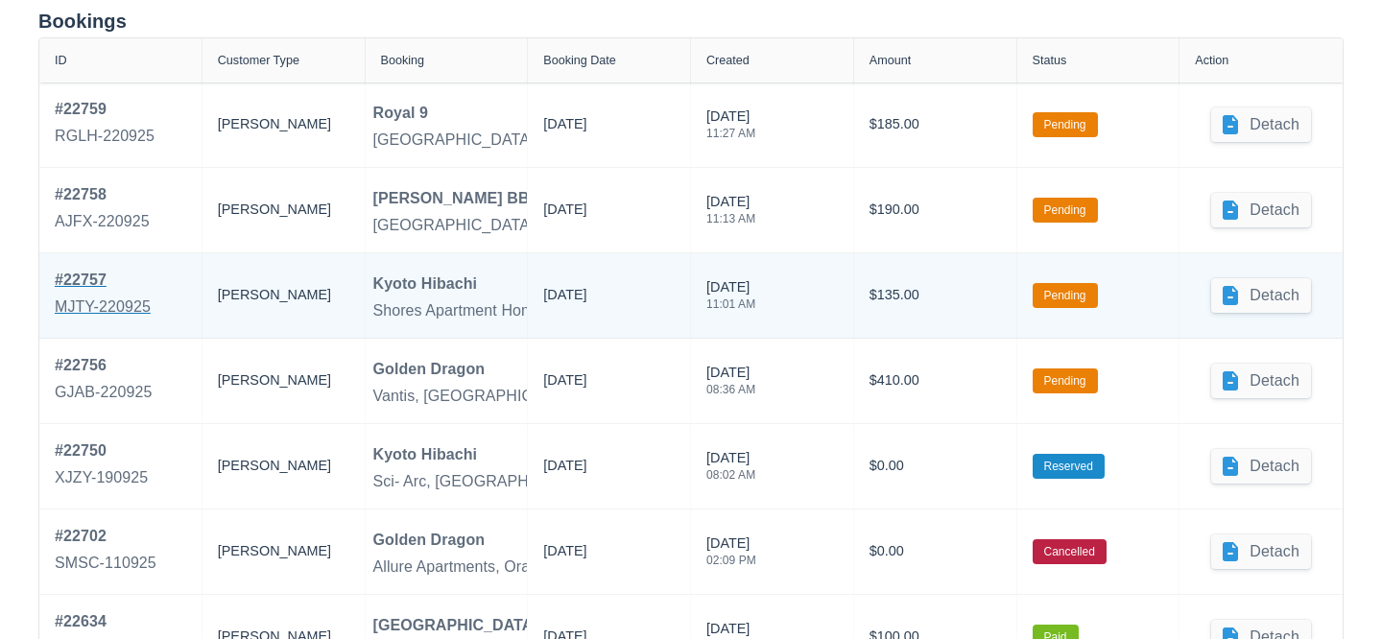
click at [92, 279] on div "# 22757" at bounding box center [103, 280] width 96 height 23
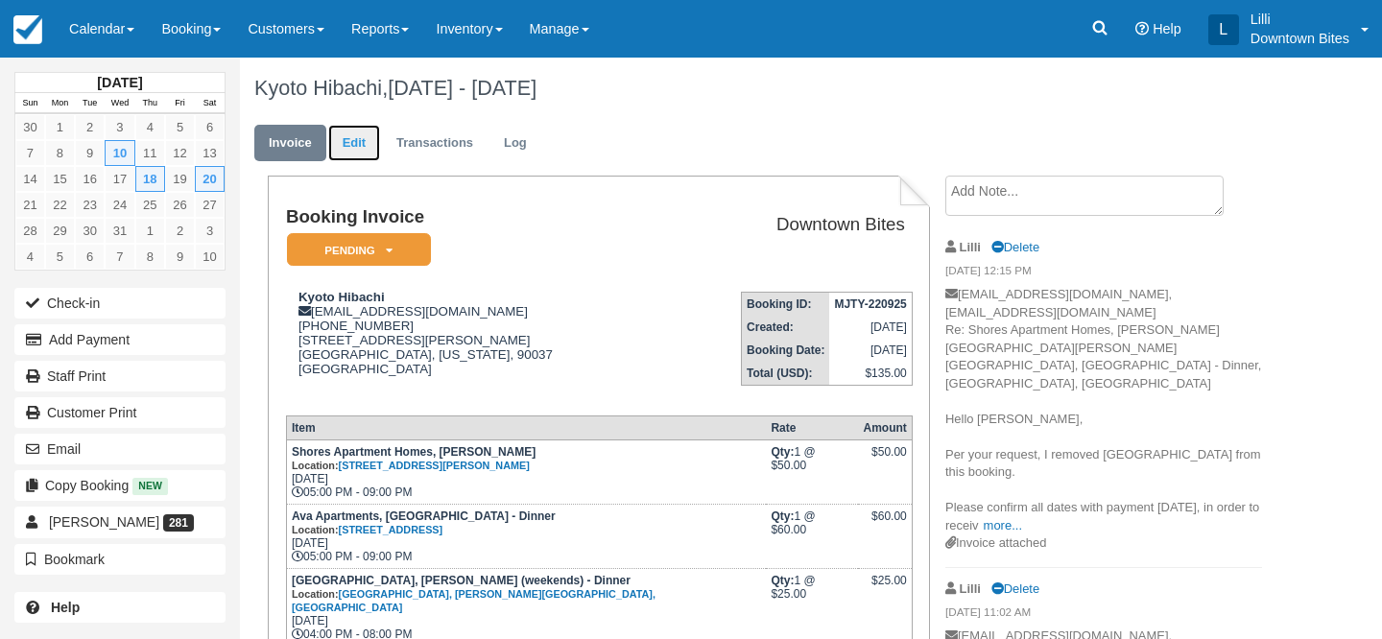
click at [340, 139] on link "Edit" at bounding box center [354, 143] width 52 height 37
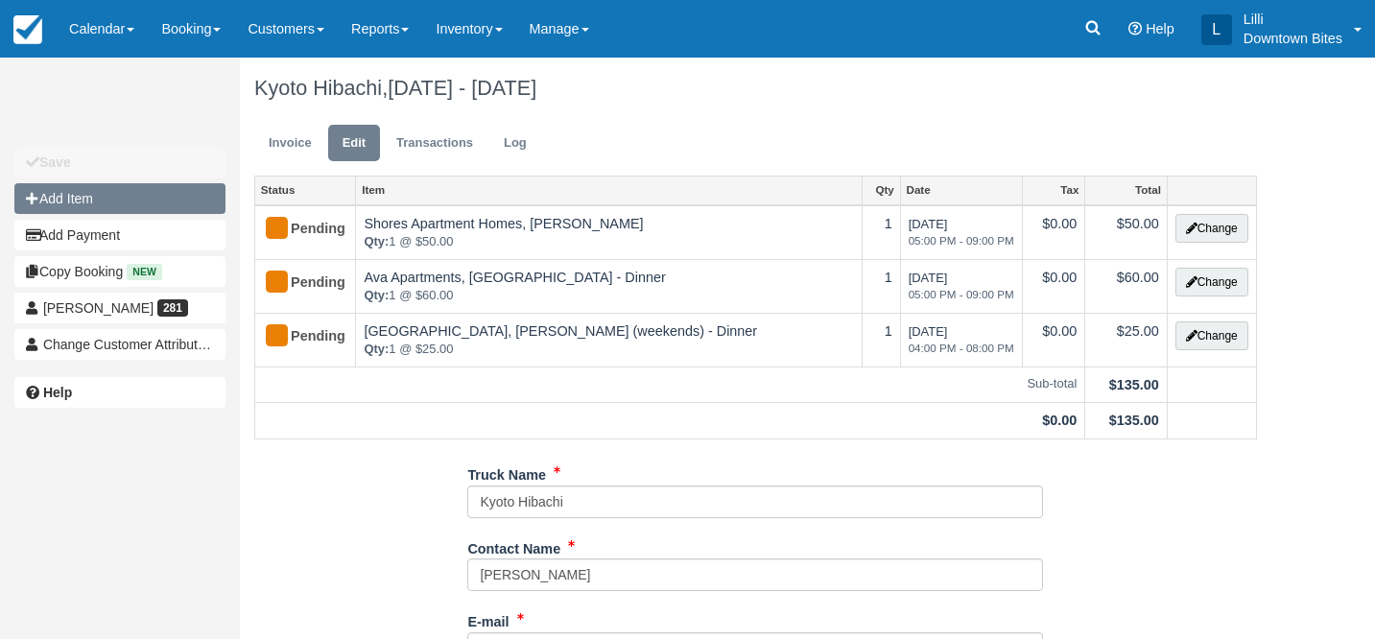
click at [124, 200] on button "Add Item" at bounding box center [119, 198] width 211 height 31
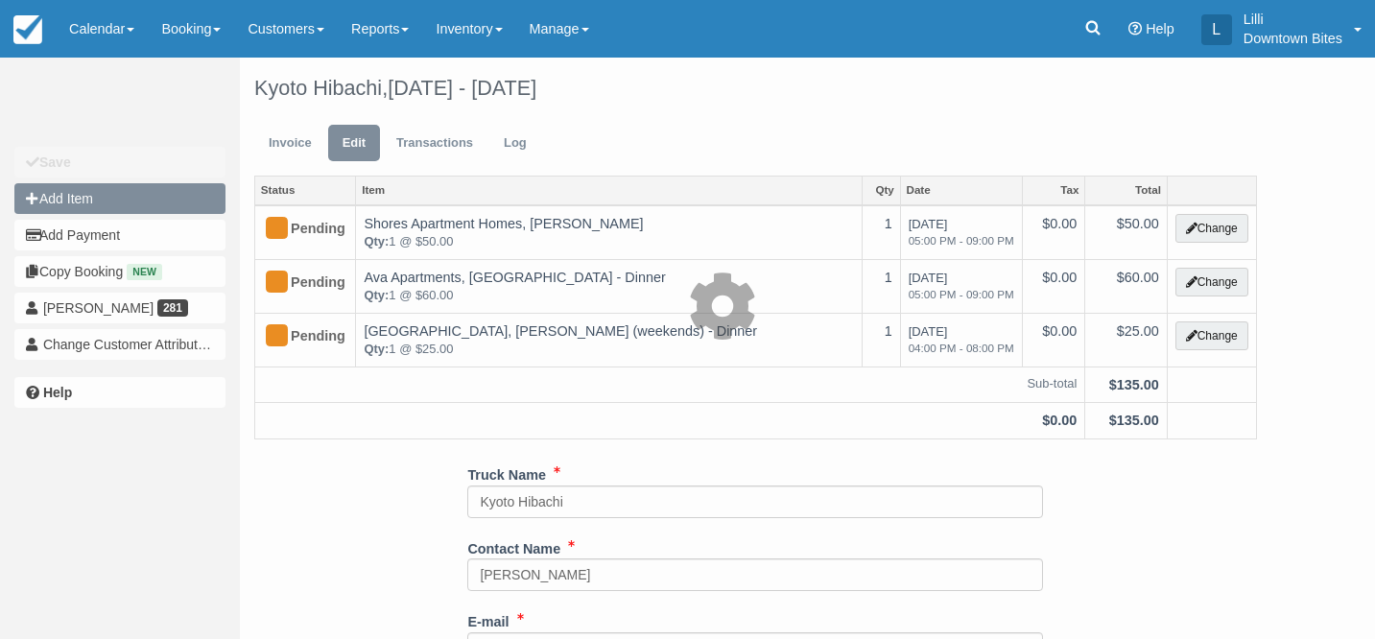
type input "0.00"
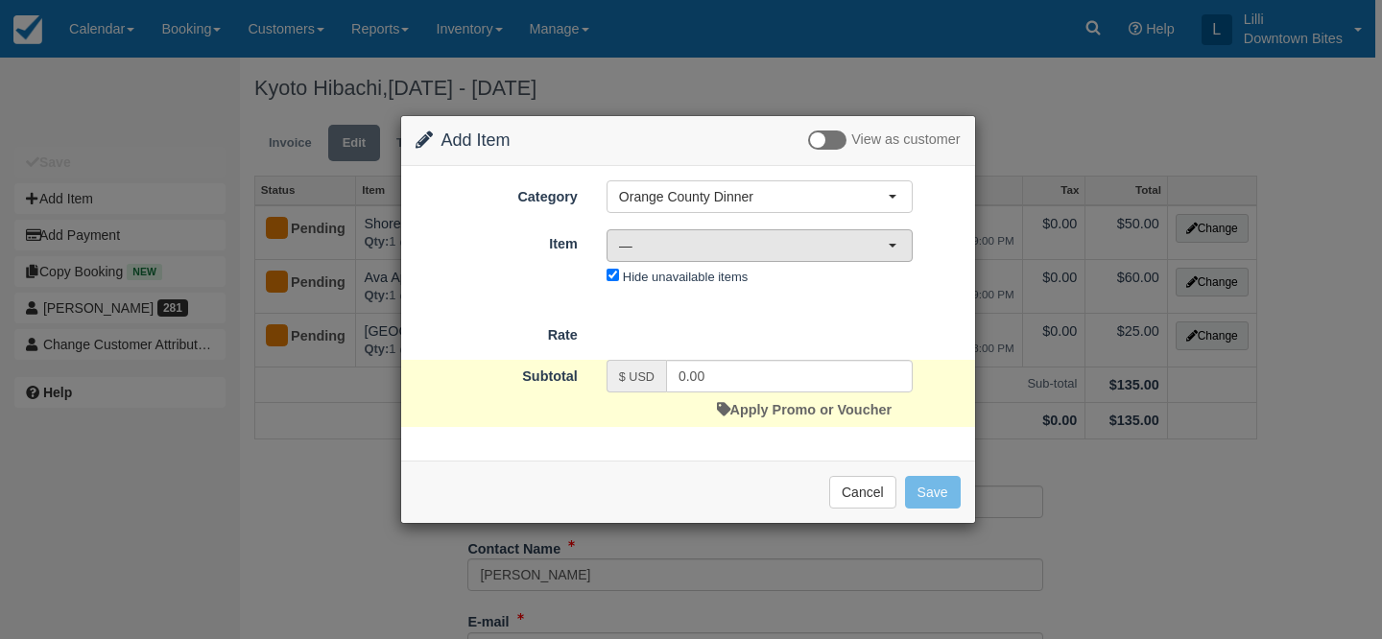
click at [696, 239] on span "—" at bounding box center [753, 245] width 269 height 19
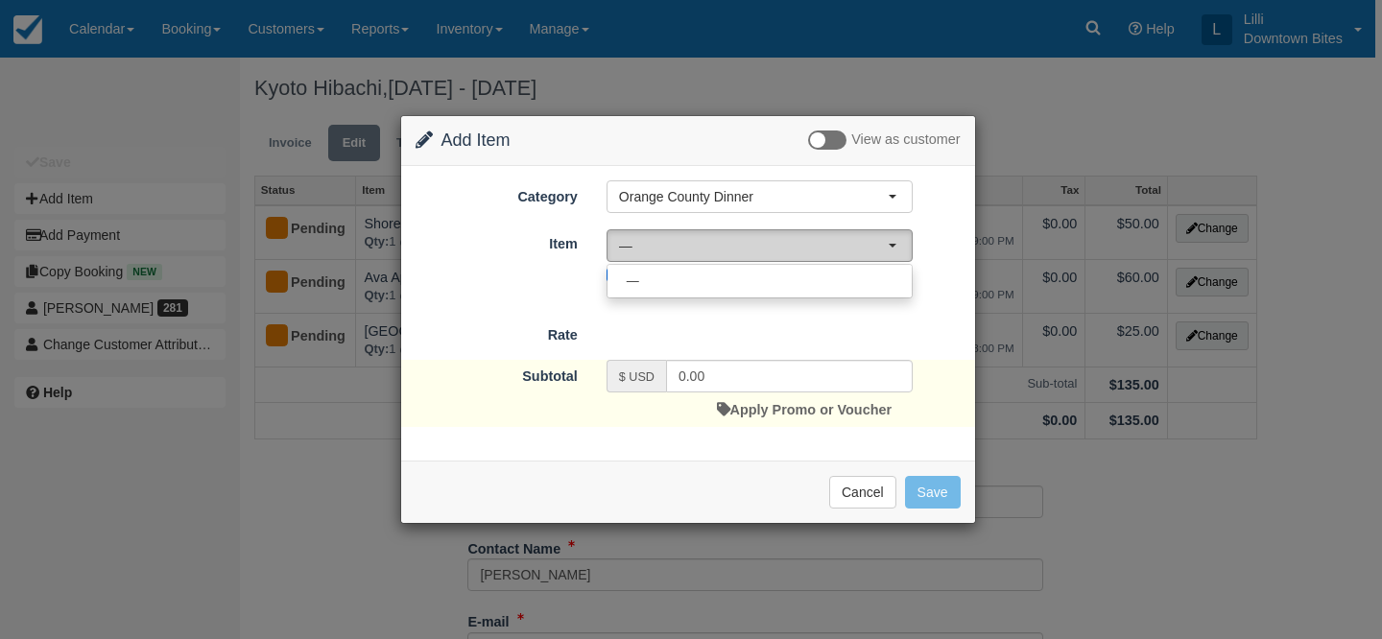
click at [696, 239] on span "—" at bounding box center [753, 245] width 269 height 19
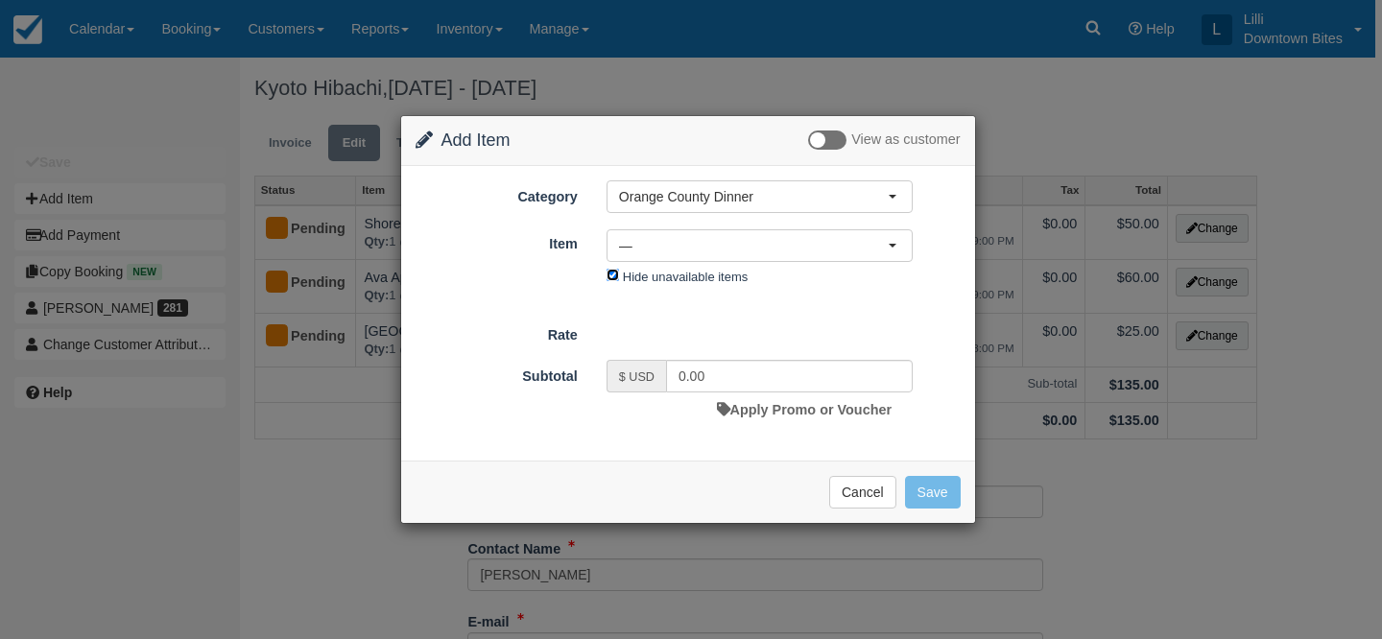
click at [614, 273] on input "Hide unavailable items" at bounding box center [613, 275] width 12 height 12
checkbox input "false"
click at [650, 248] on span "—" at bounding box center [753, 245] width 269 height 19
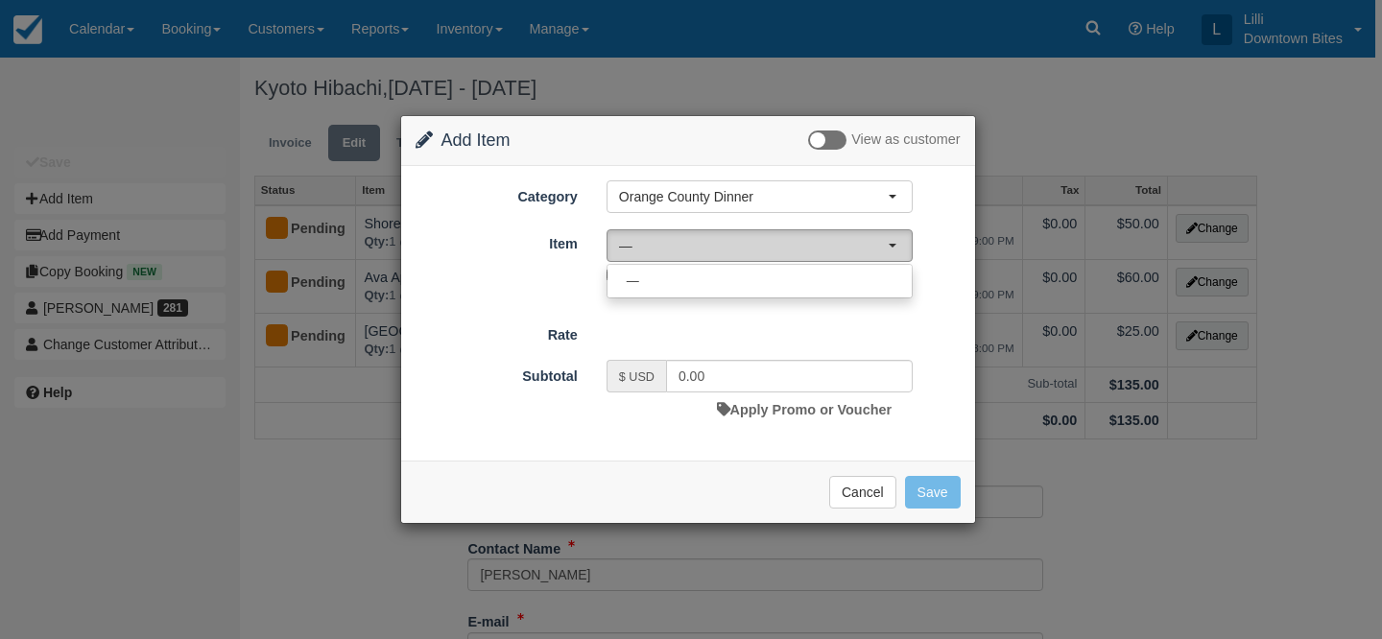
click at [673, 240] on span "—" at bounding box center [753, 245] width 269 height 19
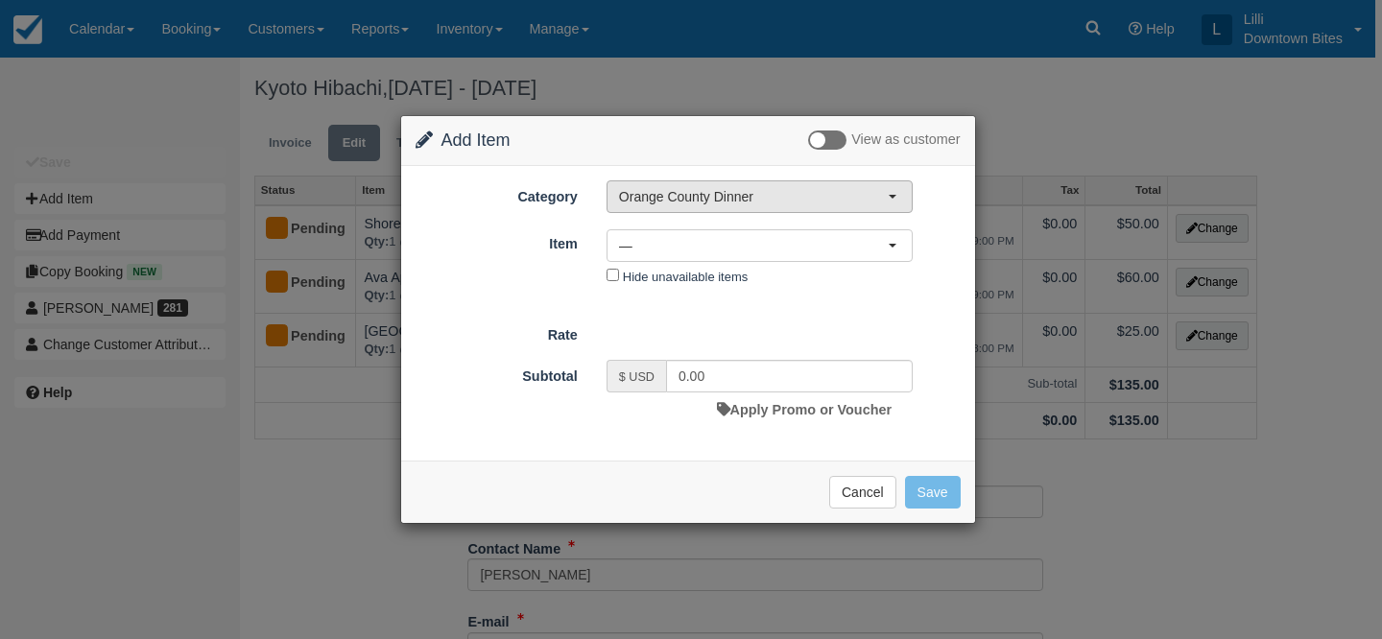
click at [709, 200] on span "Orange County Dinner" at bounding box center [753, 196] width 269 height 19
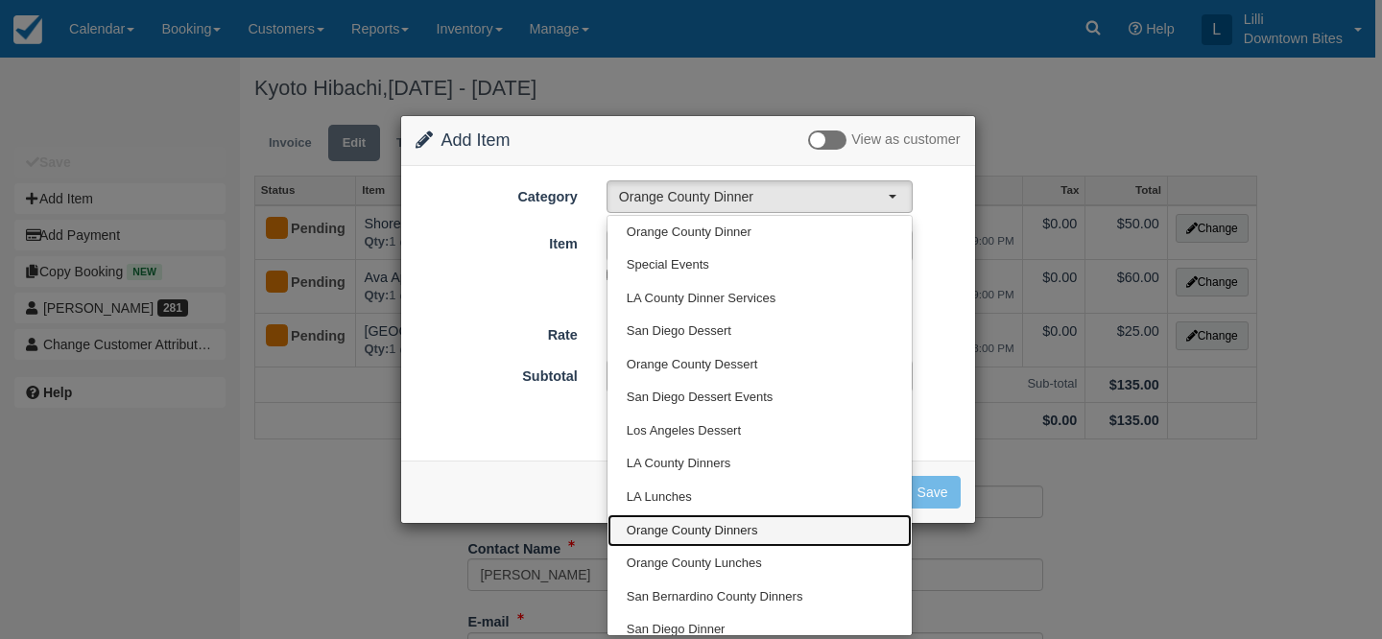
click at [672, 530] on span "Orange County Dinners" at bounding box center [692, 531] width 131 height 18
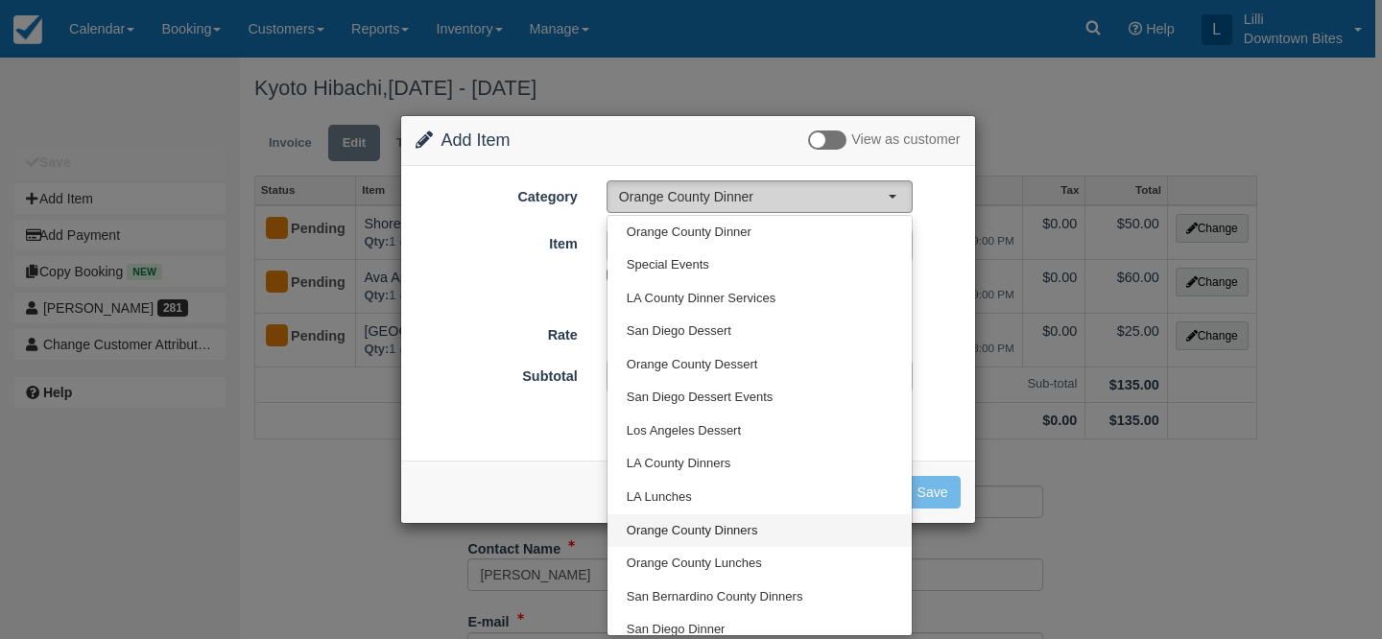
select select "4"
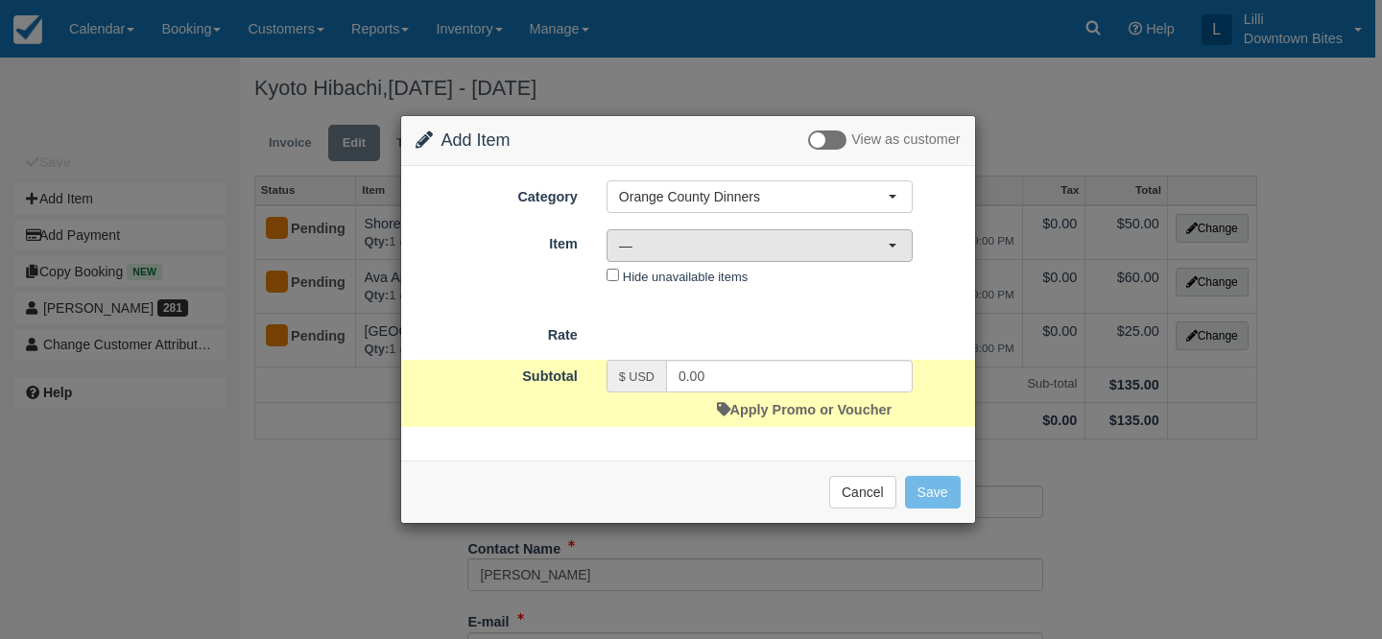
click at [678, 247] on span "—" at bounding box center [753, 245] width 269 height 19
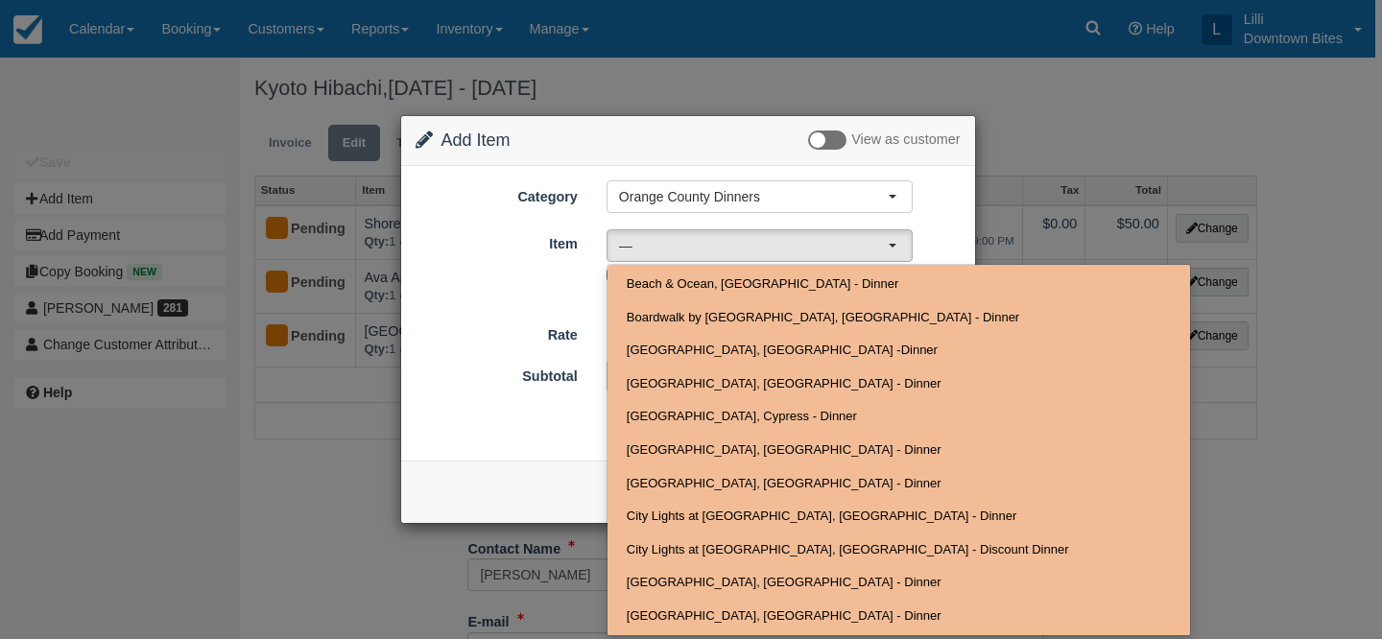
scroll to position [341, 0]
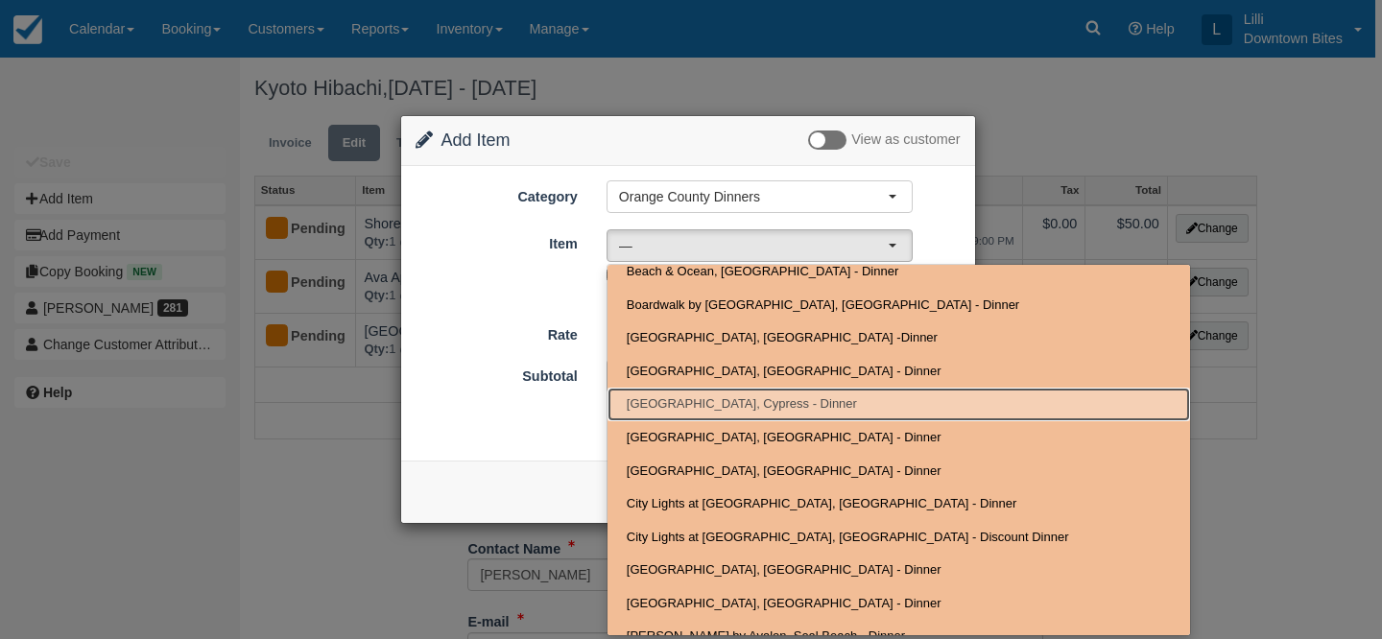
click at [696, 399] on span "[GEOGRAPHIC_DATA], Cypress - Dinner" at bounding box center [742, 404] width 230 height 18
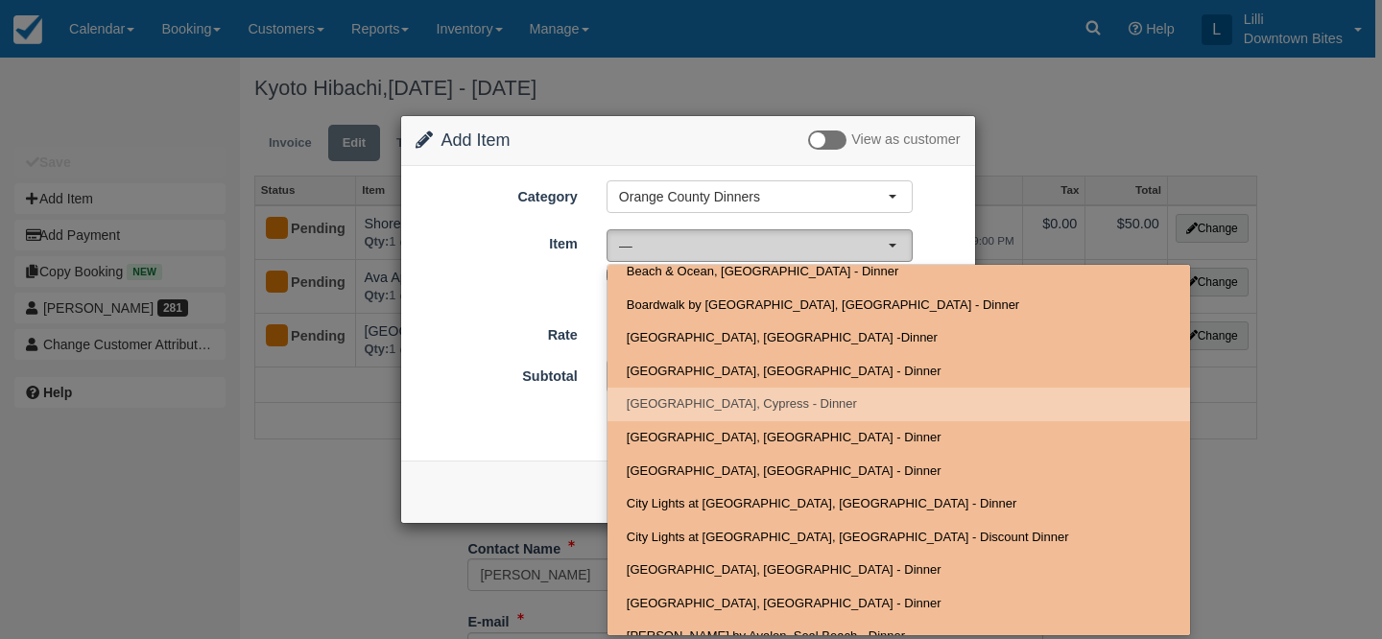
select select "21"
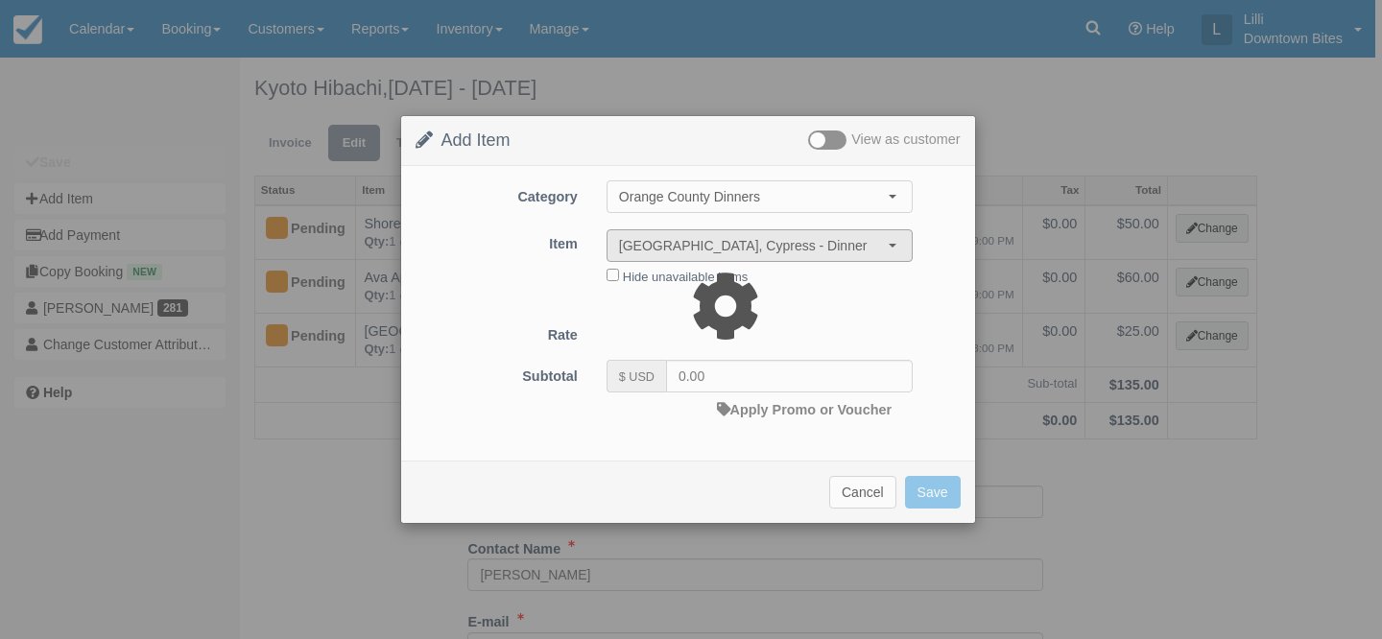
type input "65.00"
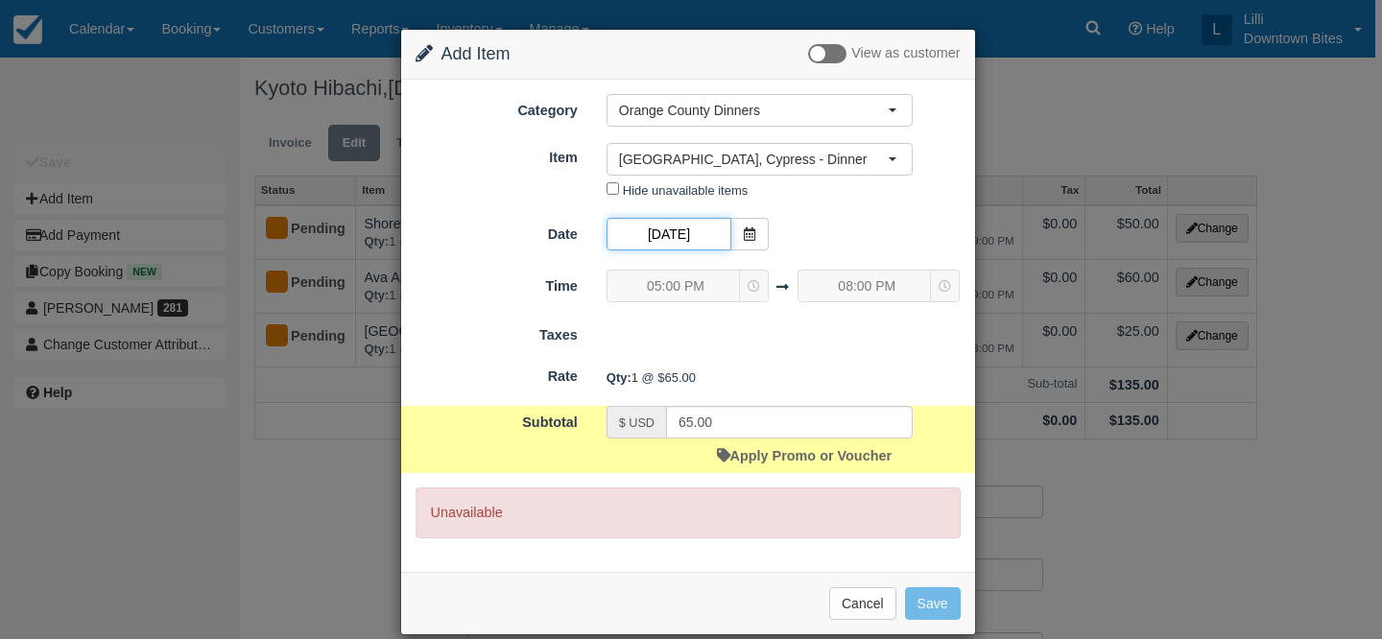
click at [681, 229] on input "12/10/25" at bounding box center [669, 234] width 125 height 33
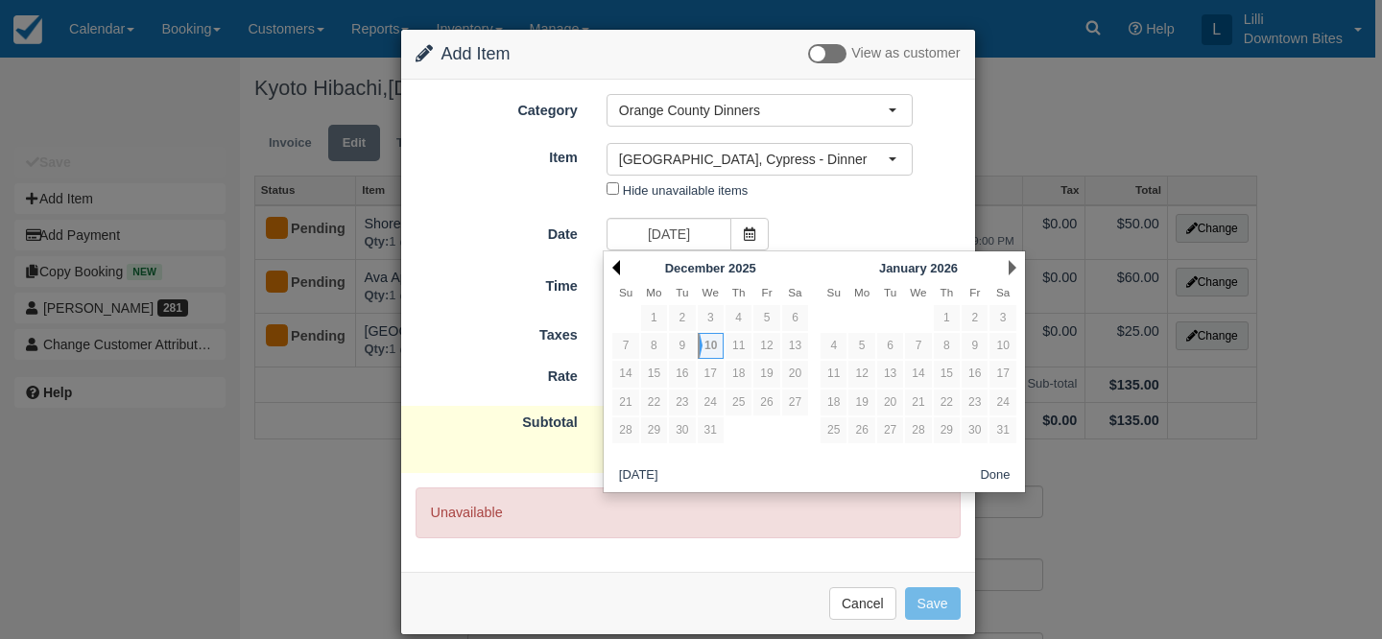
click at [615, 265] on link "Prev" at bounding box center [616, 267] width 8 height 15
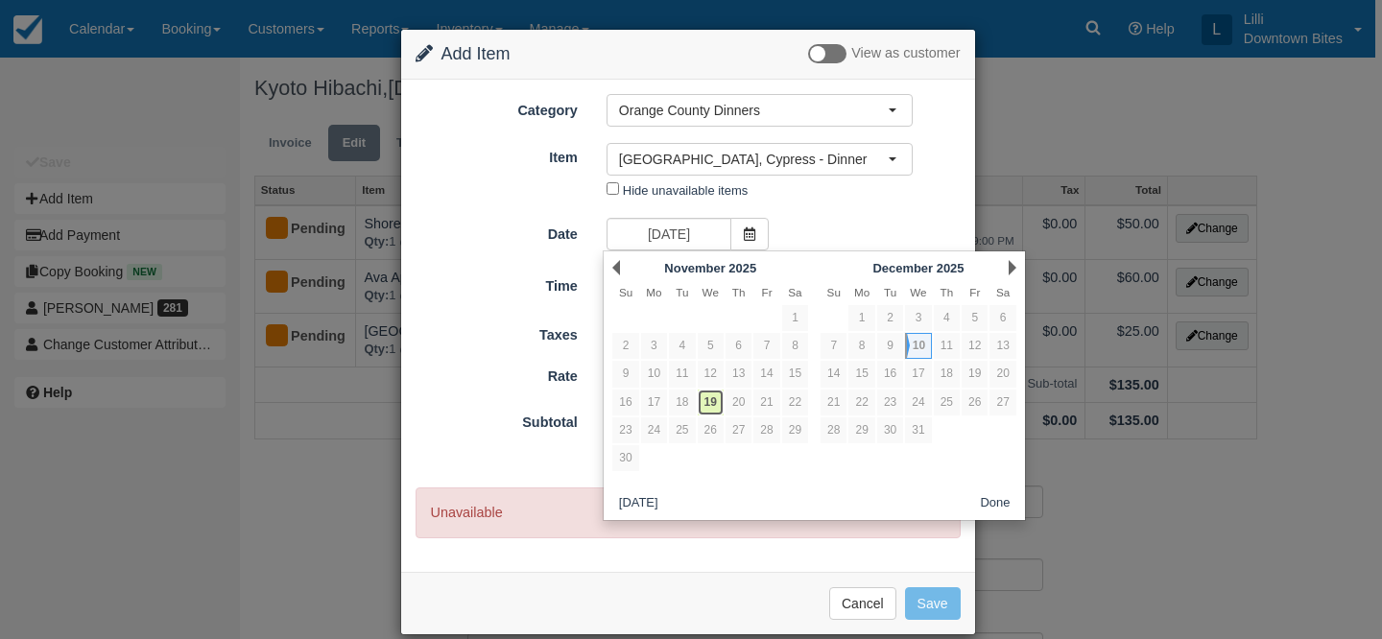
click at [706, 401] on link "19" at bounding box center [711, 403] width 26 height 26
type input "11/19/25"
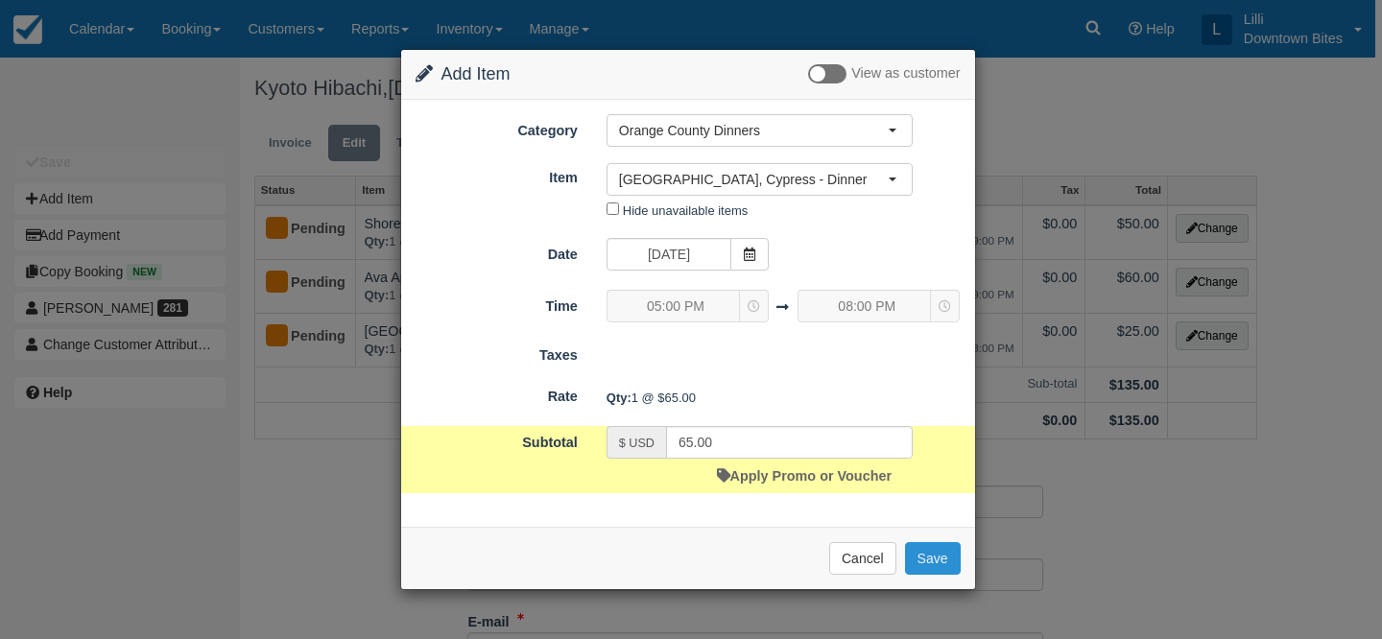
click at [927, 561] on button "Save" at bounding box center [933, 558] width 56 height 33
checkbox input "false"
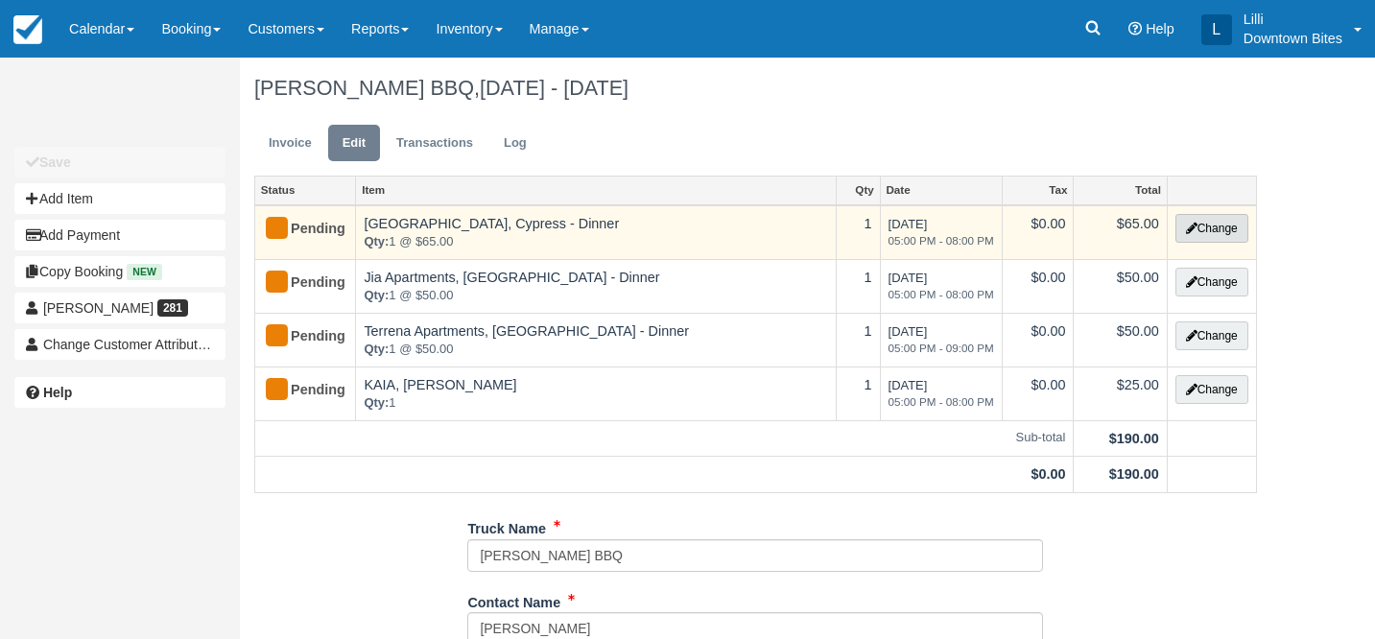
click at [1211, 234] on button "Change" at bounding box center [1212, 228] width 73 height 29
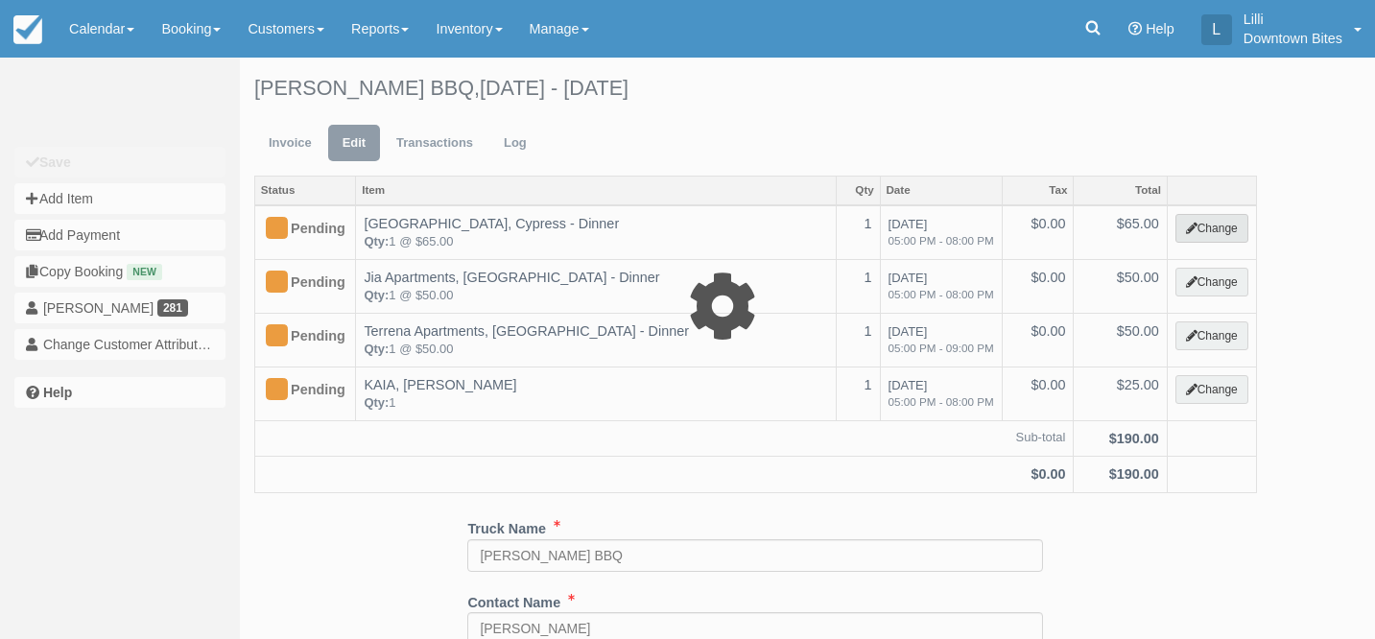
select select "4"
type input "65.00"
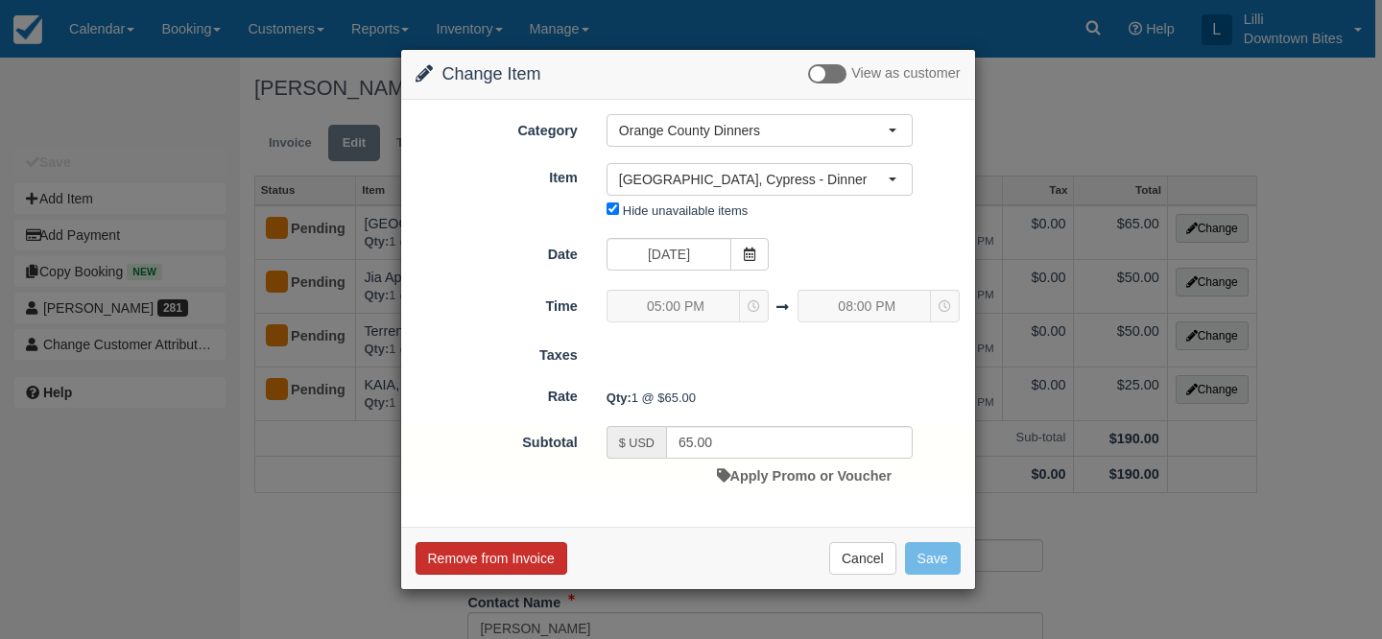
click at [530, 558] on button "Remove from Invoice" at bounding box center [492, 558] width 152 height 33
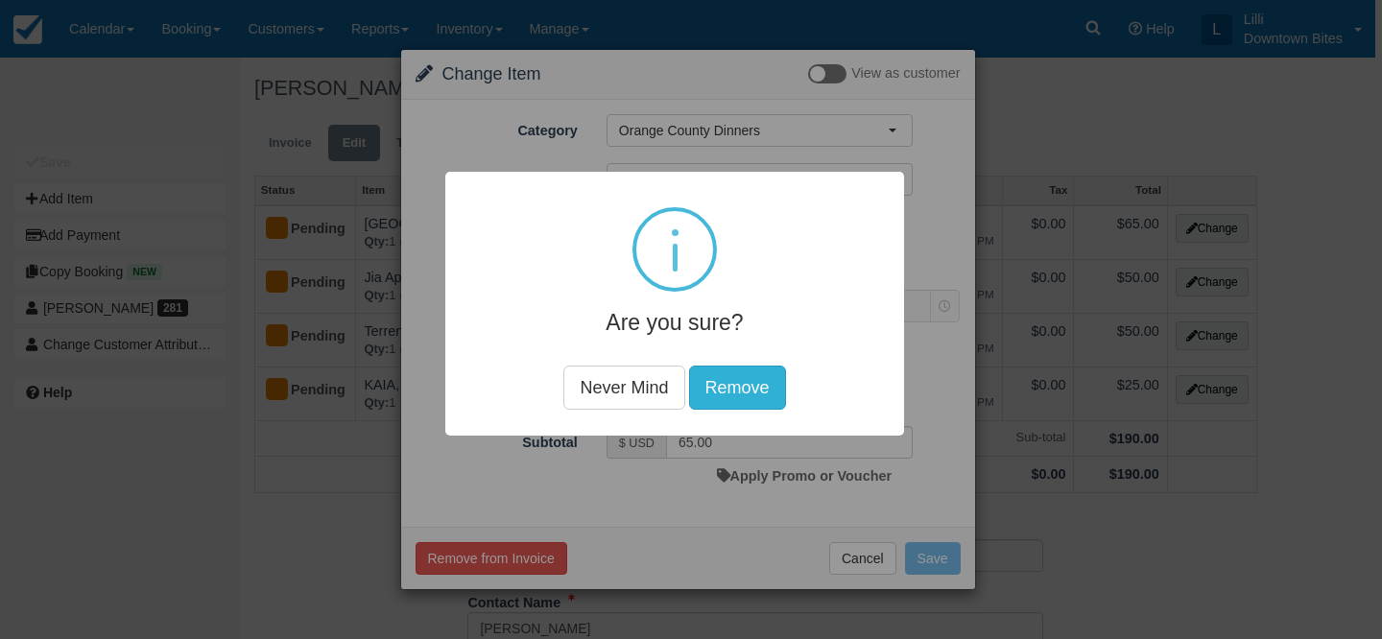
click at [763, 392] on button "Remove" at bounding box center [737, 388] width 97 height 44
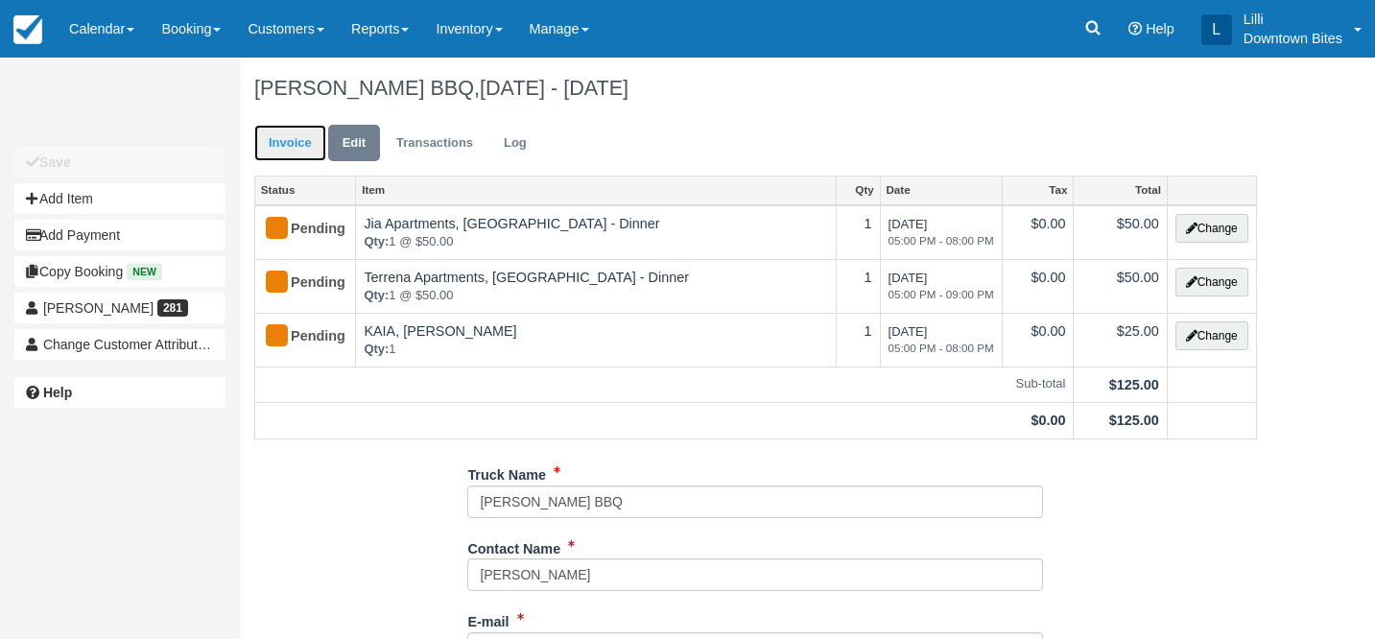
click at [283, 134] on link "Invoice" at bounding box center [290, 143] width 72 height 37
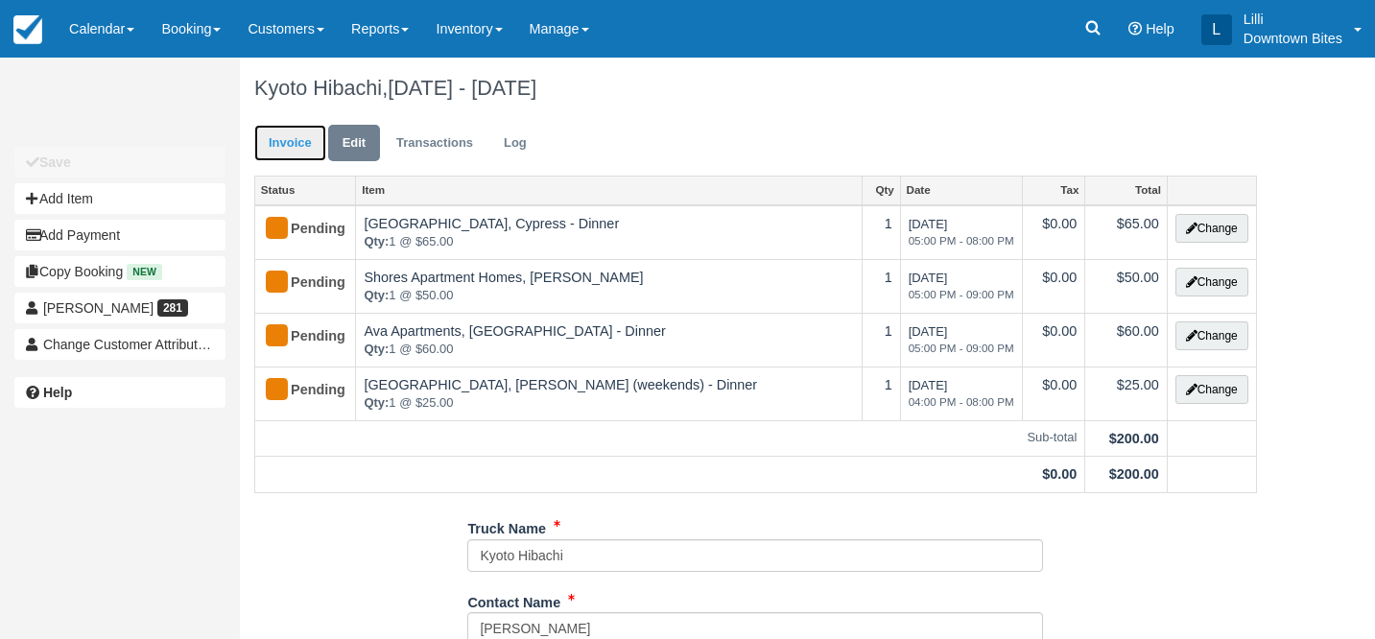
click at [270, 148] on link "Invoice" at bounding box center [290, 143] width 72 height 37
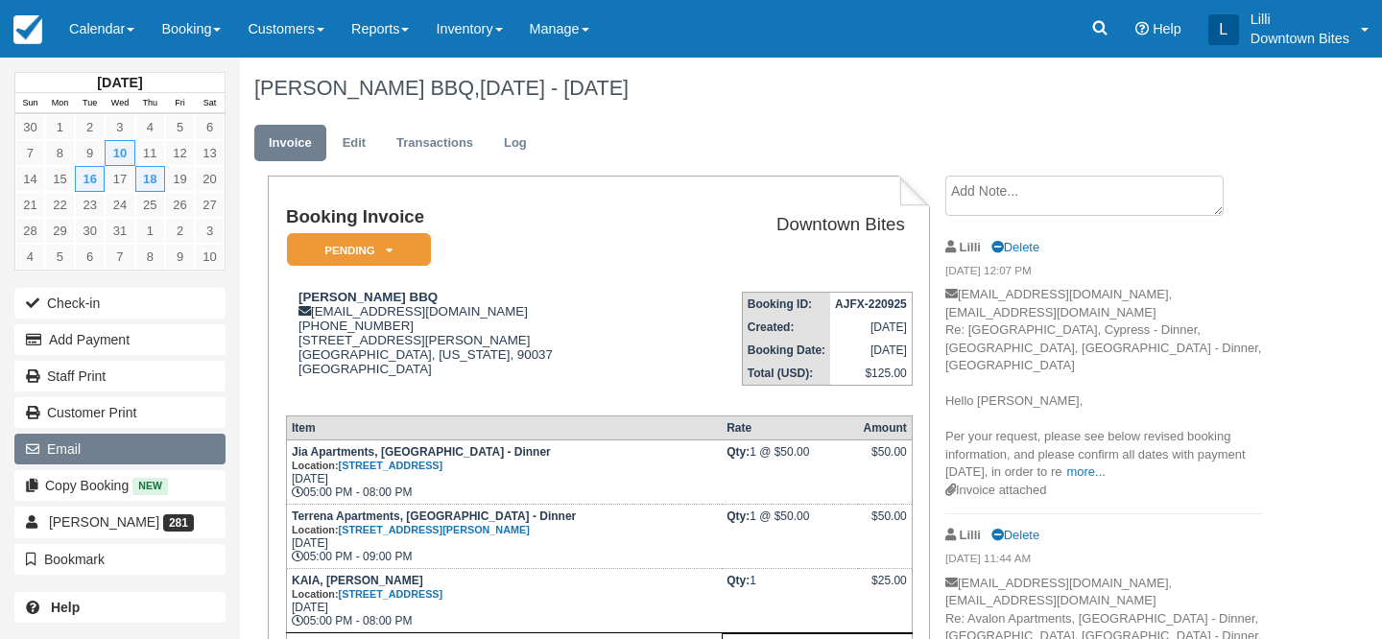
click at [97, 456] on button "Email" at bounding box center [119, 449] width 211 height 31
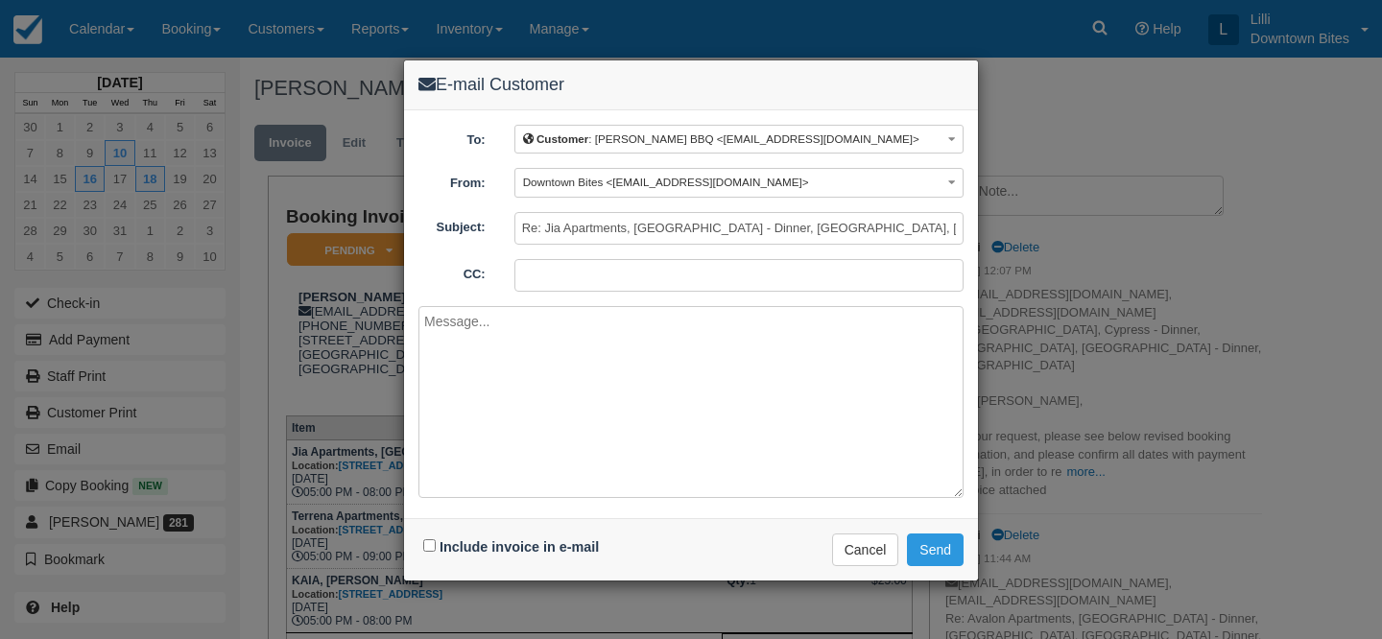
click at [603, 276] on input "CC:" at bounding box center [738, 275] width 449 height 33
type input "[EMAIL_ADDRESS][DOMAIN_NAME]"
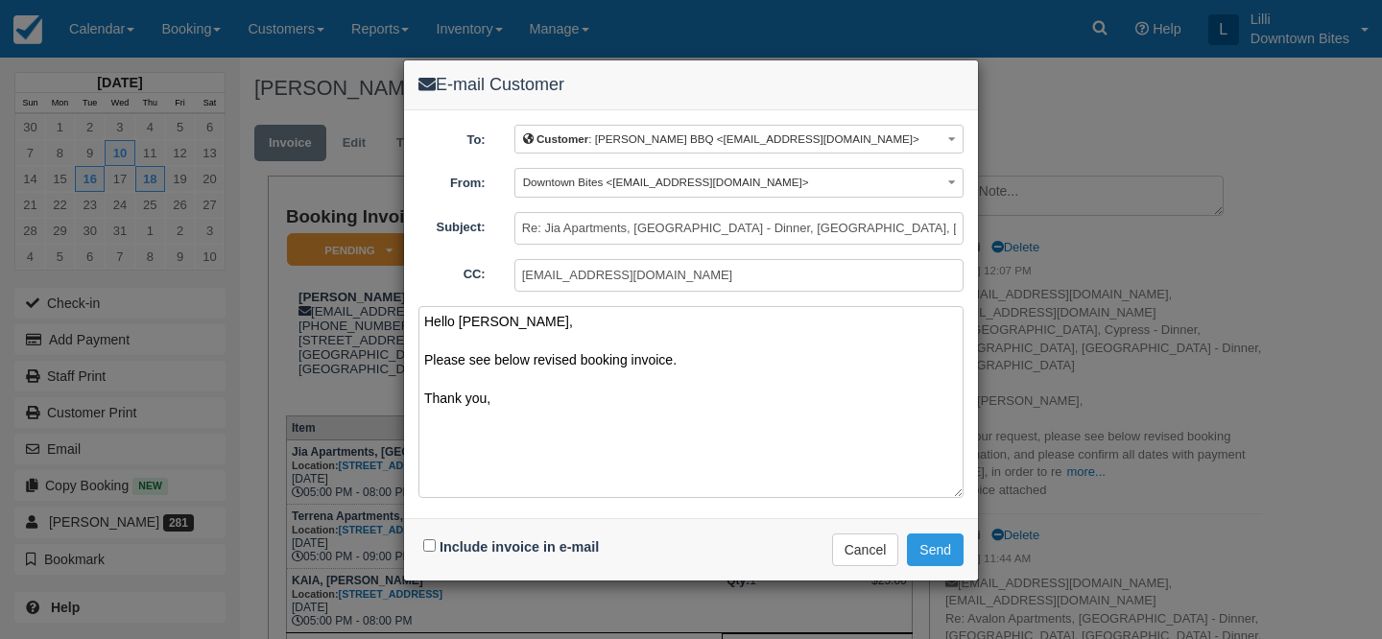
type textarea "Hello [PERSON_NAME], Please see below revised booking invoice. Thank you,"
click at [427, 544] on input "Include invoice in e-mail" at bounding box center [429, 545] width 12 height 12
checkbox input "true"
click at [927, 542] on button "Send" at bounding box center [935, 550] width 57 height 33
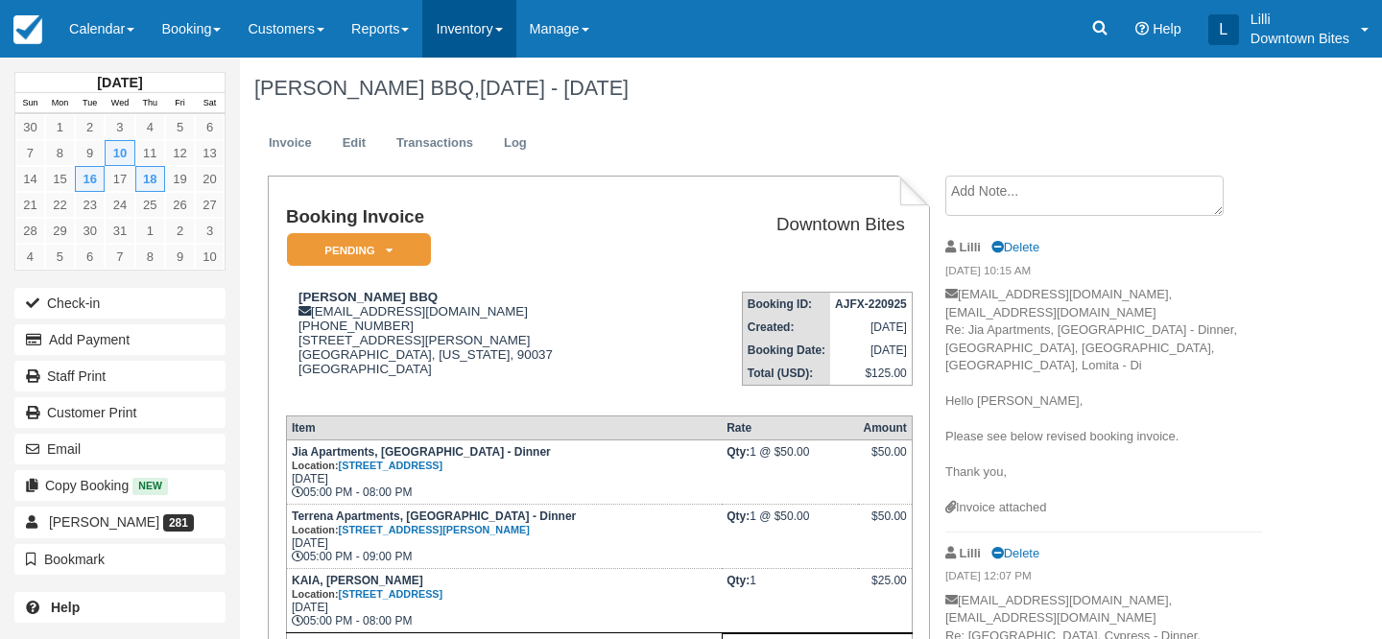
click at [464, 33] on link "Inventory" at bounding box center [468, 29] width 93 height 58
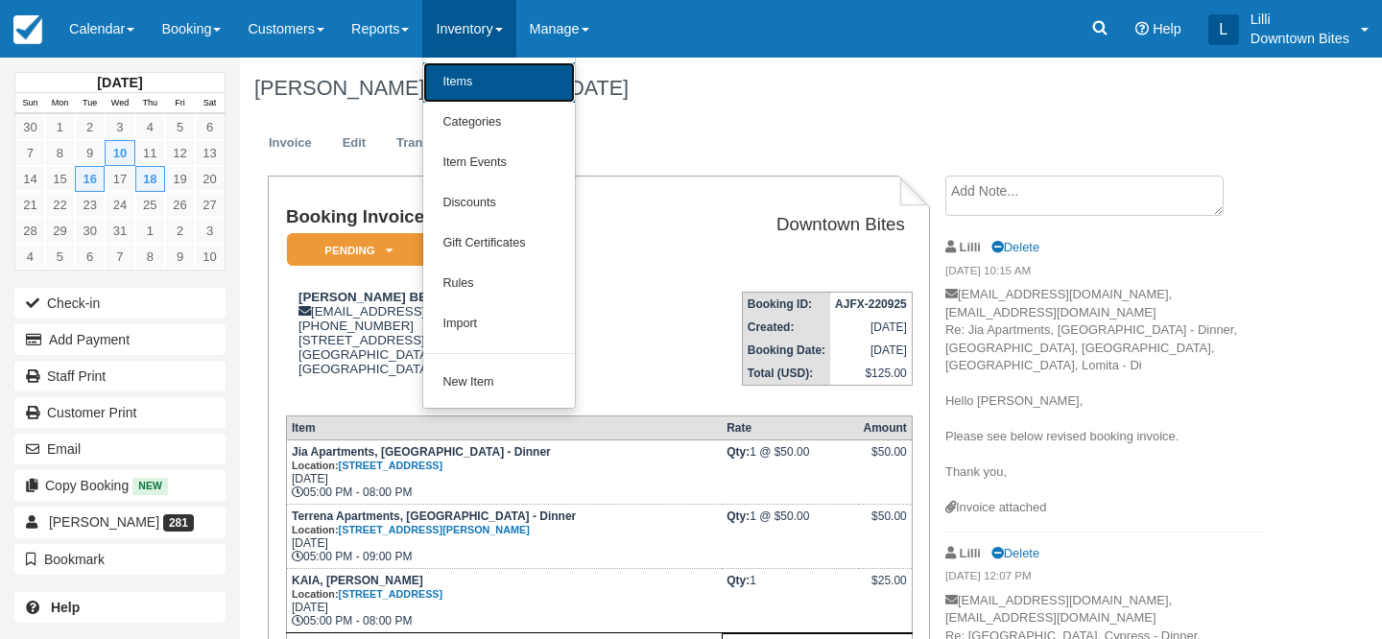
click at [467, 90] on link "Items" at bounding box center [499, 82] width 152 height 40
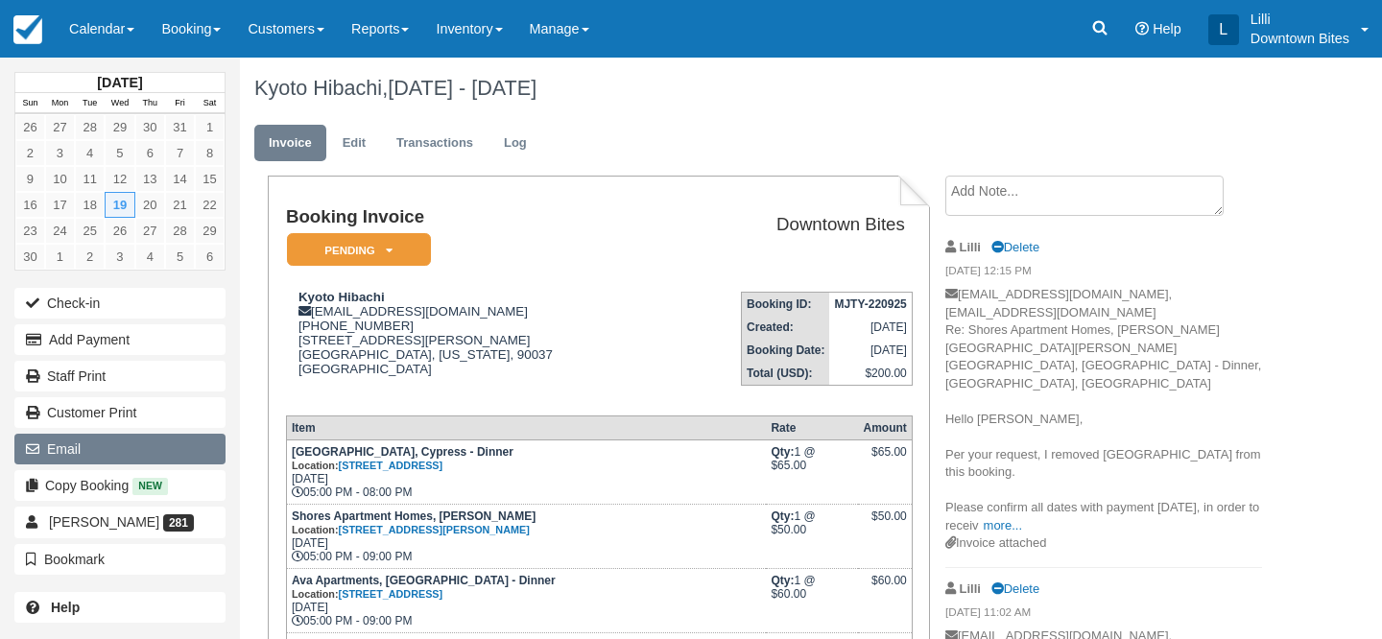
click at [103, 455] on button "Email" at bounding box center [119, 449] width 211 height 31
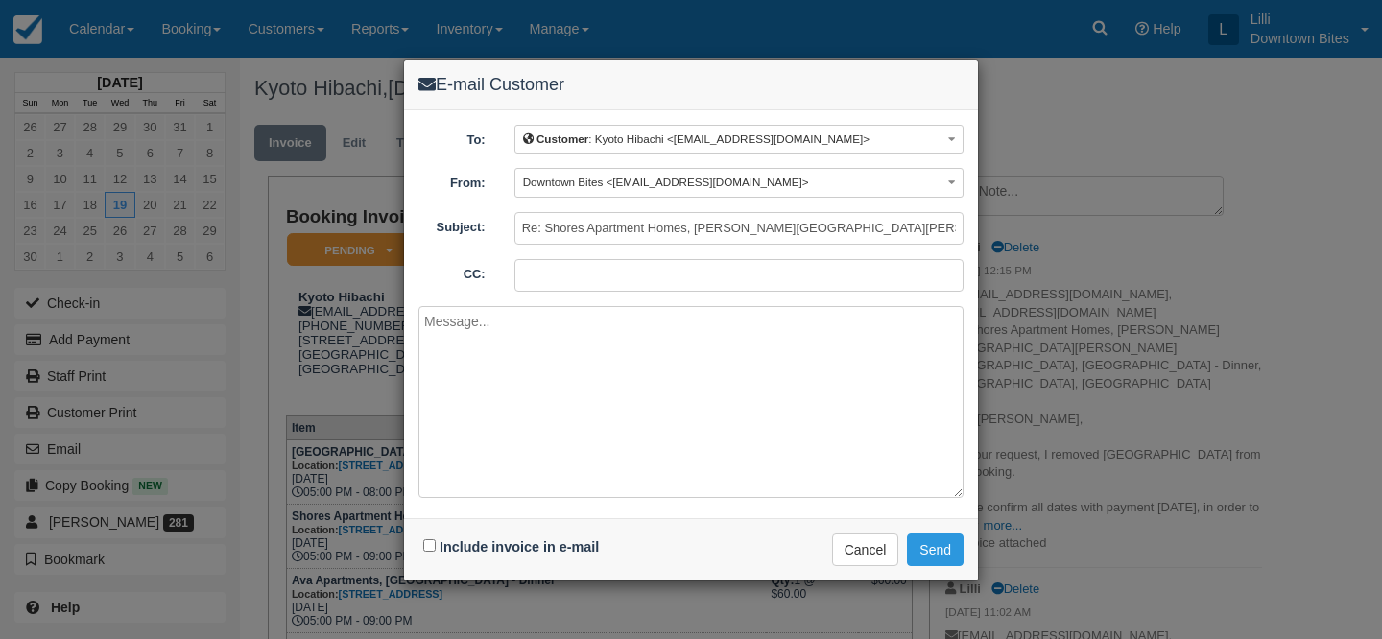
click at [598, 289] on input "CC:" at bounding box center [738, 275] width 449 height 33
type input "lilli@downtownbites.com"
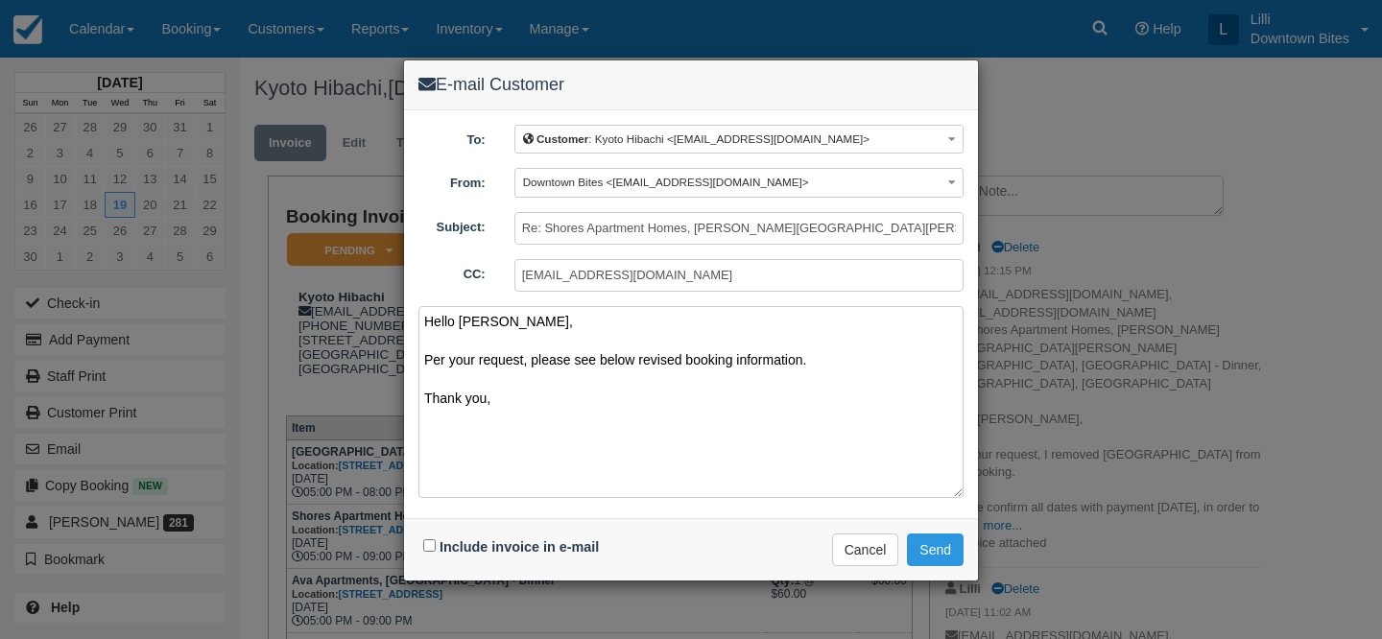
type textarea "Hello Josephine, Per your request, please see below revised booking information…"
click at [431, 547] on input "Include invoice in e-mail" at bounding box center [429, 545] width 12 height 12
checkbox input "true"
click at [949, 544] on button "Send" at bounding box center [935, 550] width 57 height 33
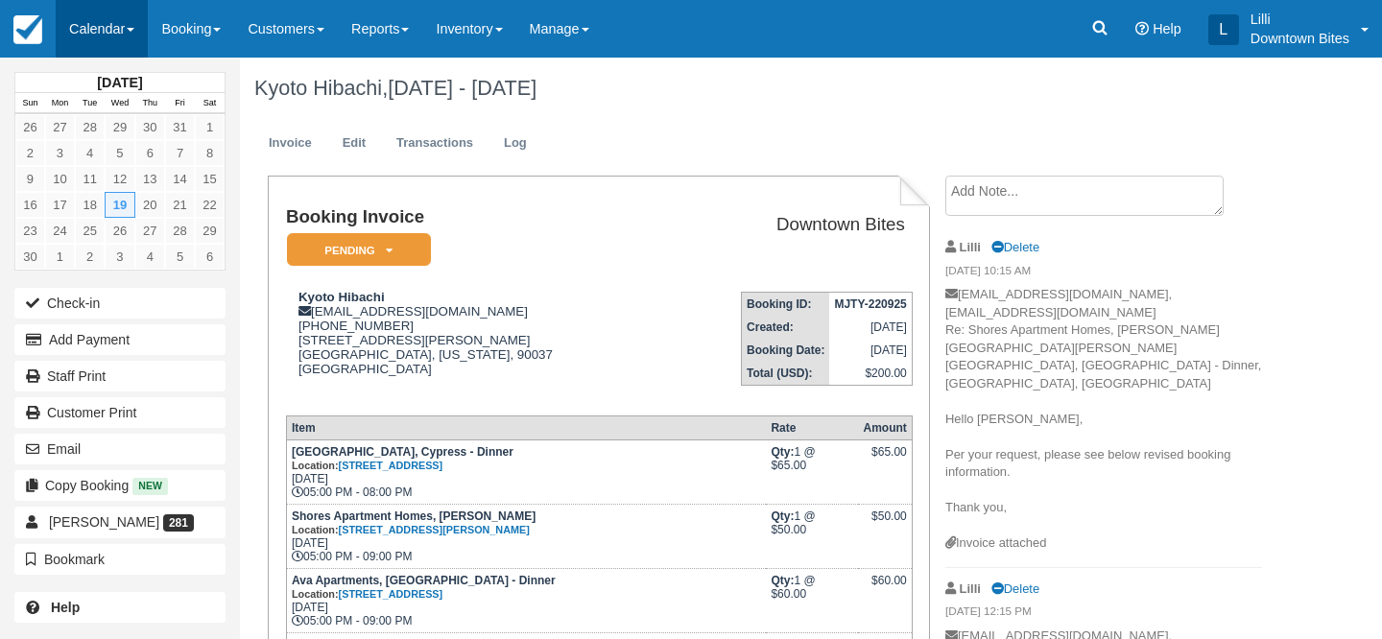
click at [94, 31] on link "Calendar" at bounding box center [102, 29] width 92 height 58
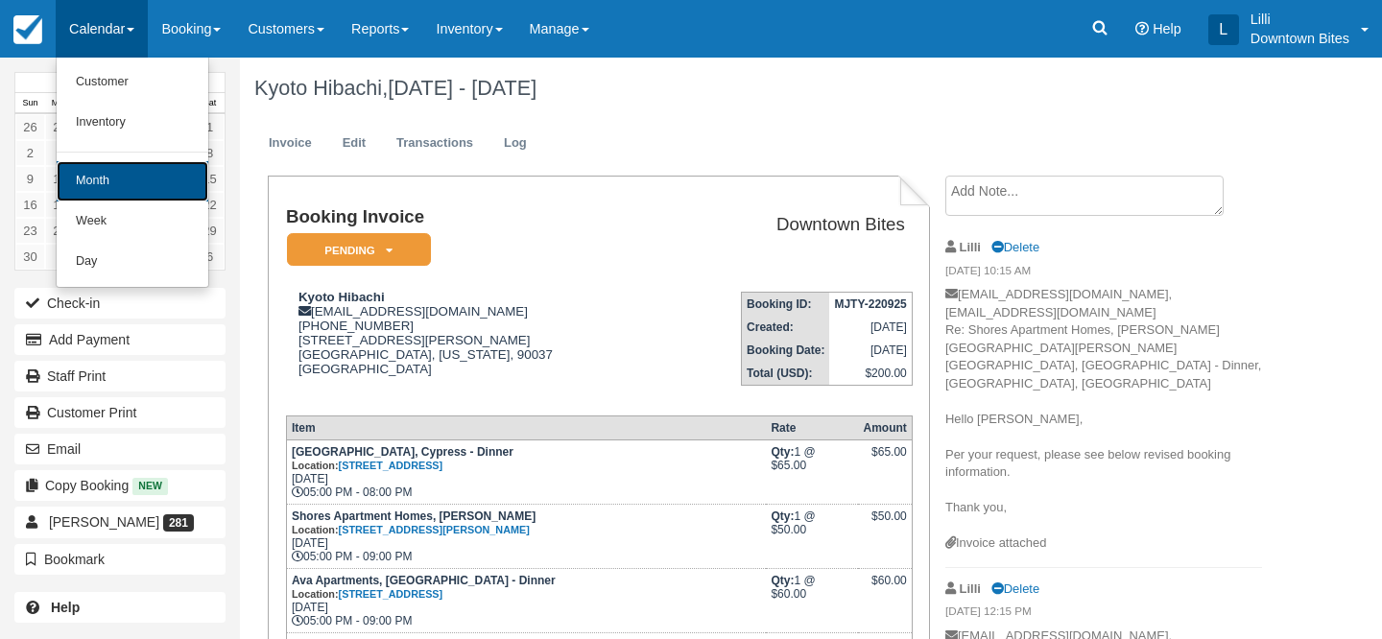
click at [101, 179] on link "Month" at bounding box center [133, 181] width 152 height 40
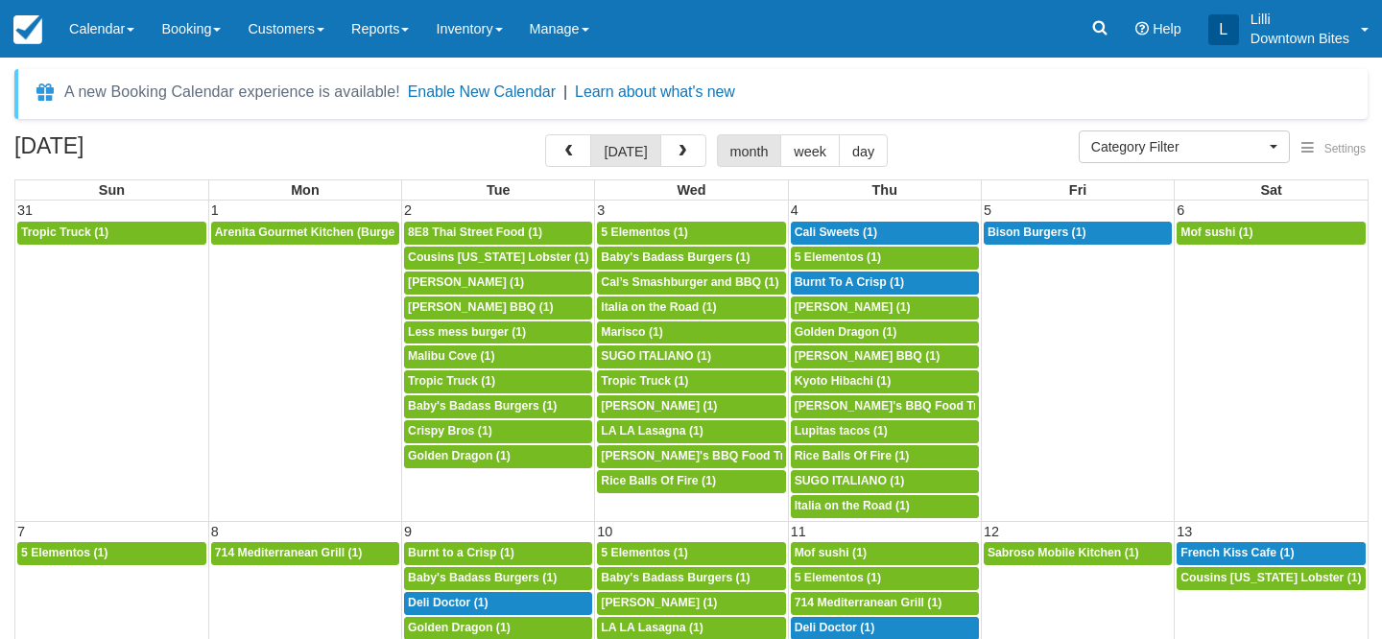
select select
click at [685, 144] on button "button" at bounding box center [683, 150] width 46 height 33
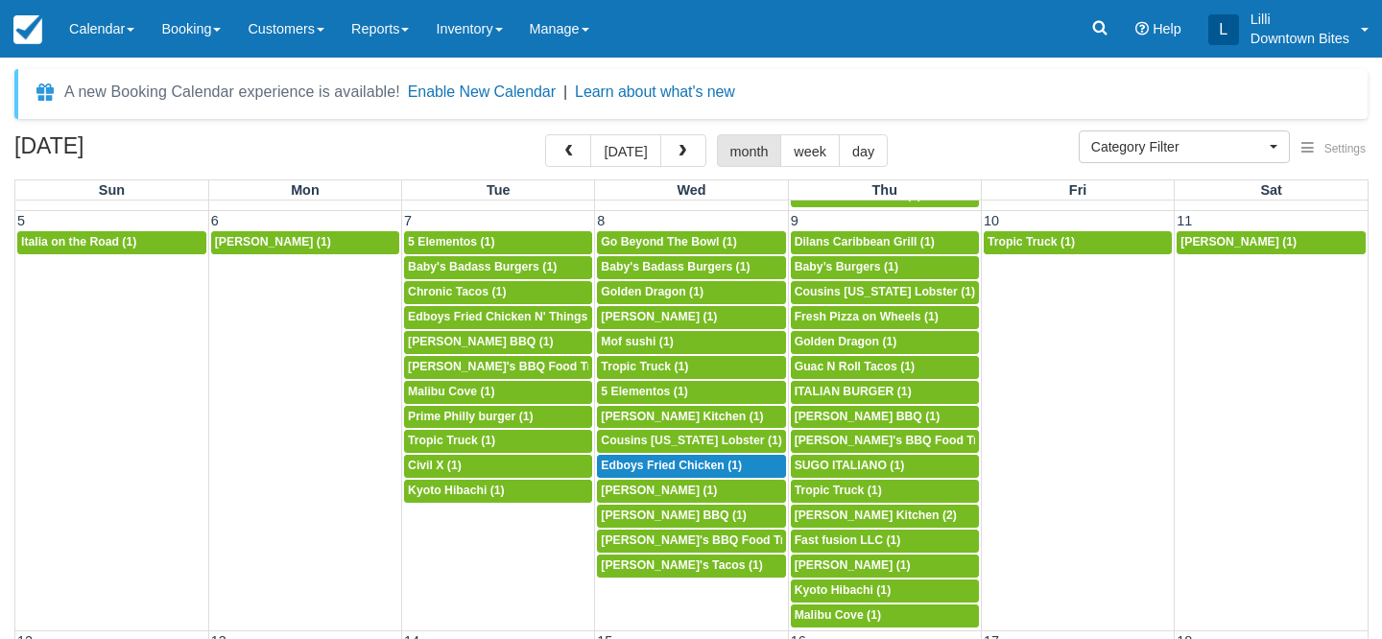
scroll to position [305, 0]
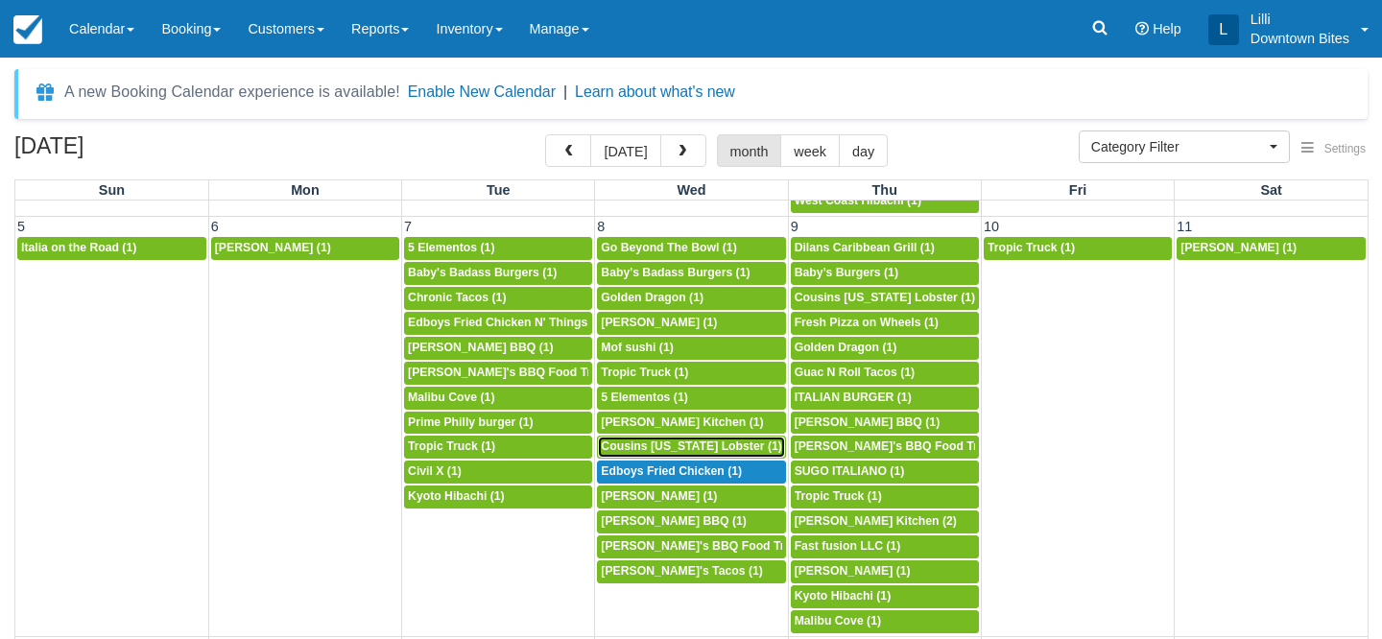
click at [658, 442] on span "Cousins Maine Lobster (1)" at bounding box center [691, 446] width 181 height 13
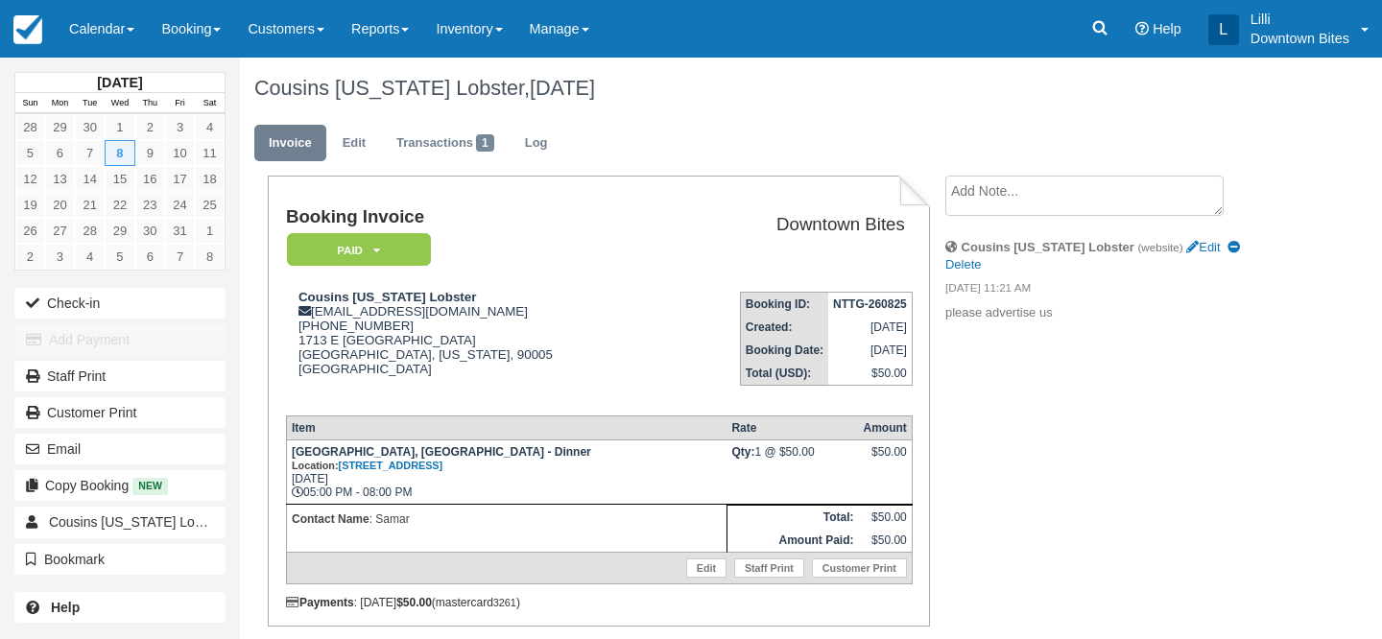
click at [978, 201] on textarea at bounding box center [1084, 196] width 278 height 40
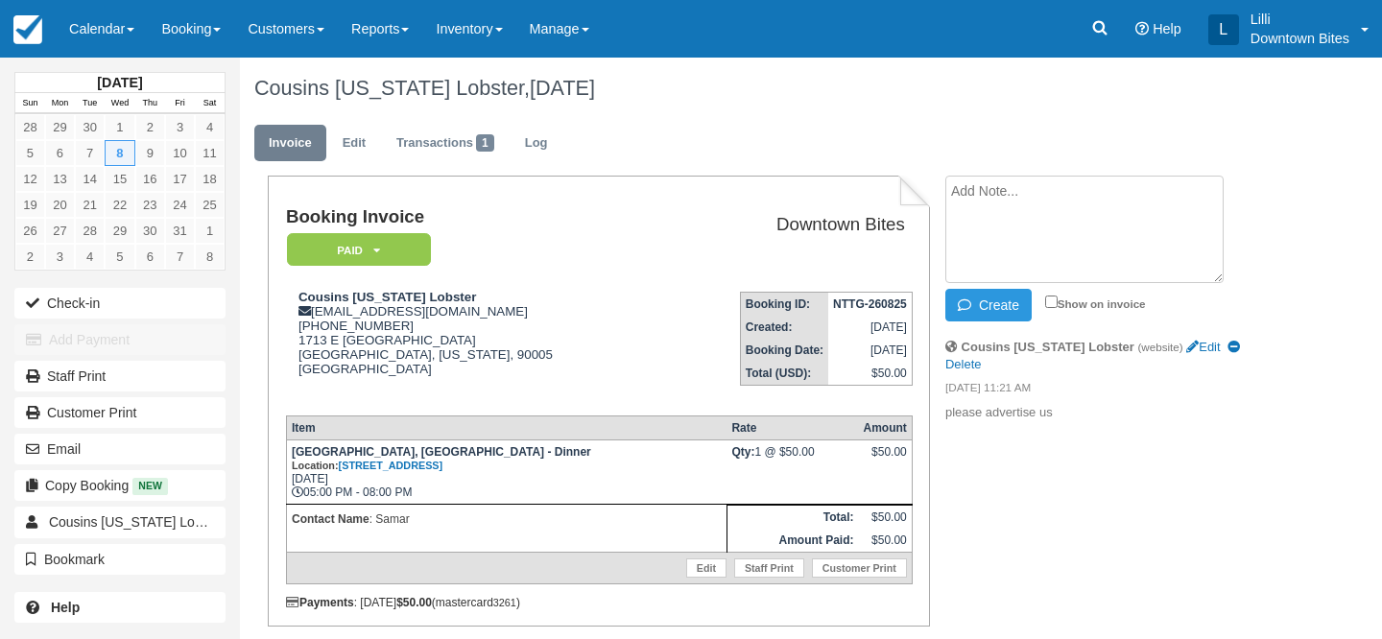
paste textarea "REQUEST TO POSTPONE External Inbox [PERSON_NAME] 10:21 AM (0 minutes ago) to me…"
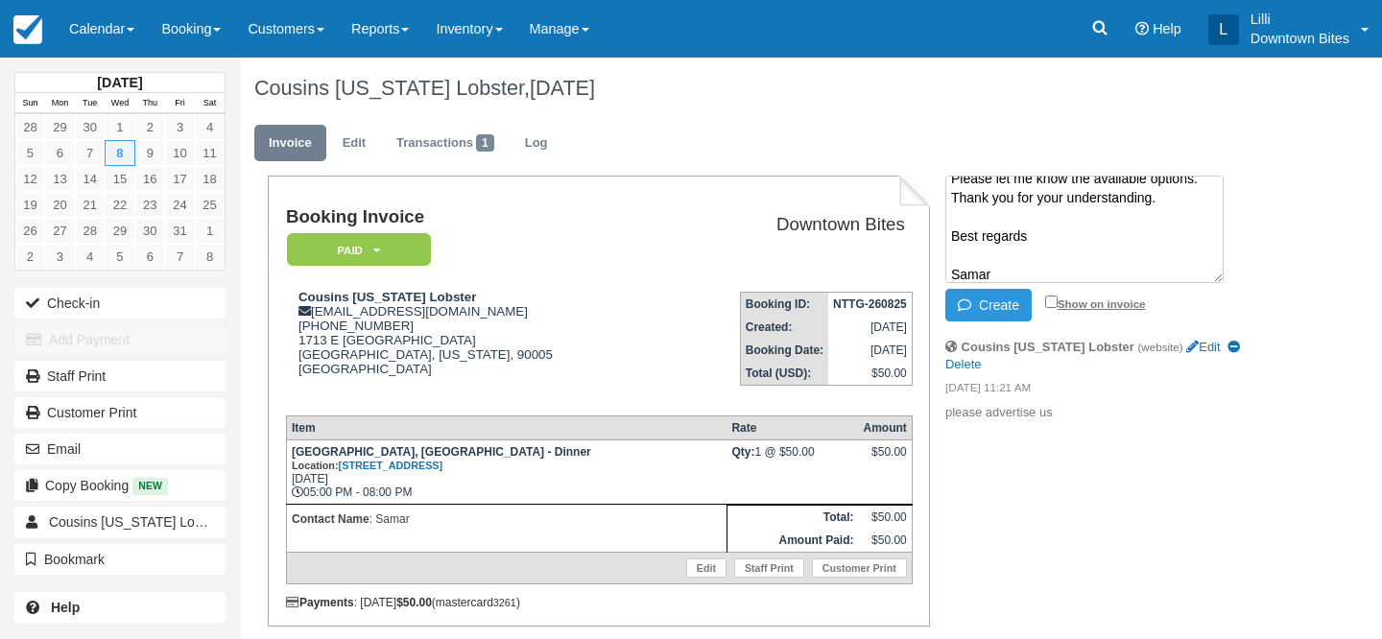
type textarea "REQUEST TO POSTPONE External Inbox [PERSON_NAME] 10:21 AM (0 minutes ago) to me…"
click at [1053, 302] on input "Show on invoice" at bounding box center [1051, 302] width 12 height 12
checkbox input "true"
click at [992, 304] on button "Create" at bounding box center [988, 305] width 86 height 33
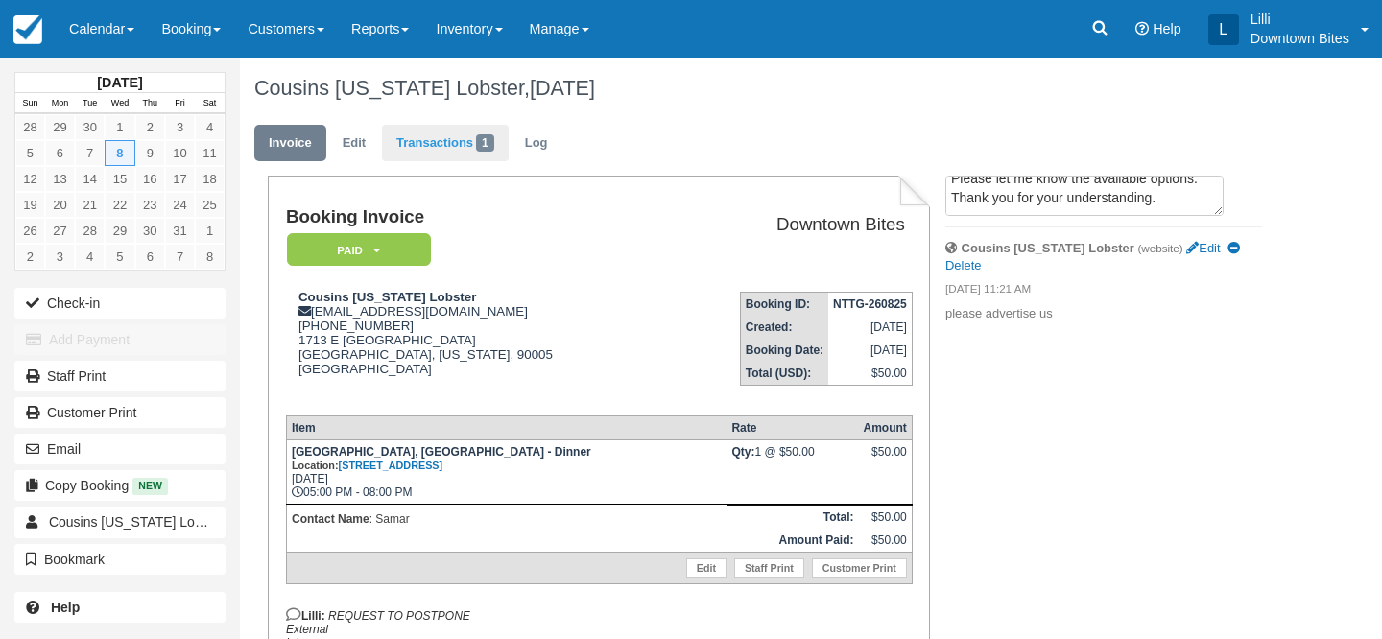
scroll to position [0, 0]
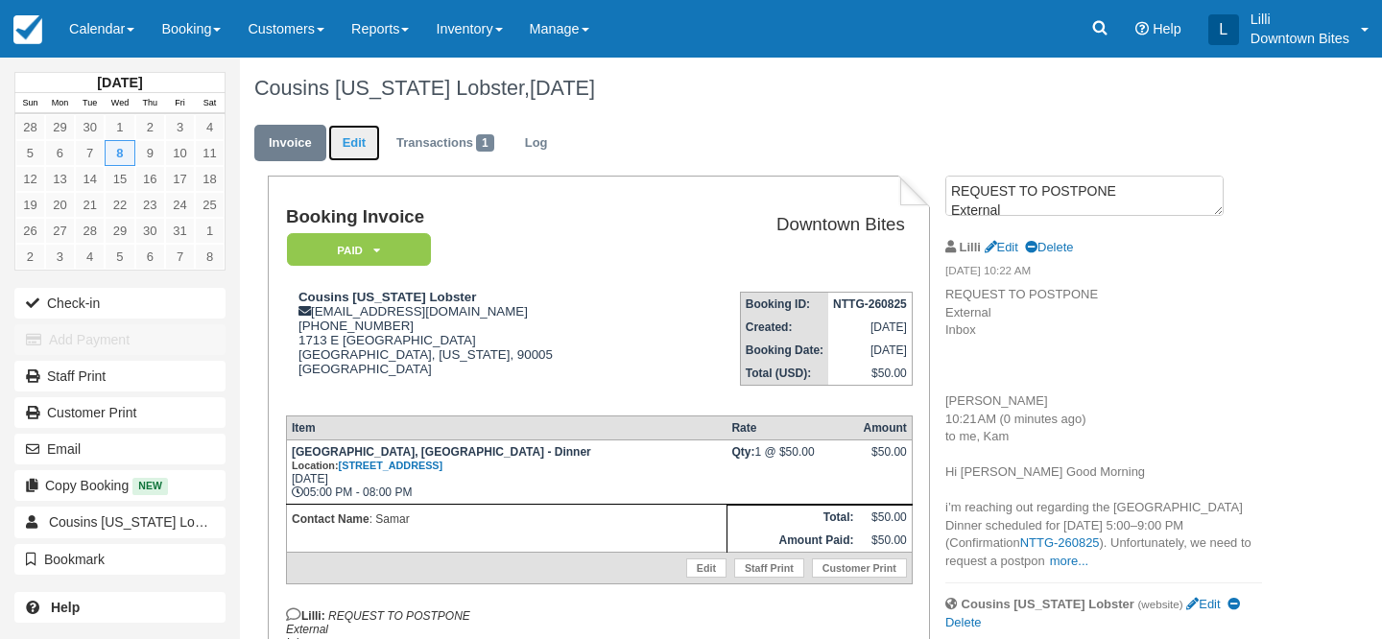
click at [350, 139] on link "Edit" at bounding box center [354, 143] width 52 height 37
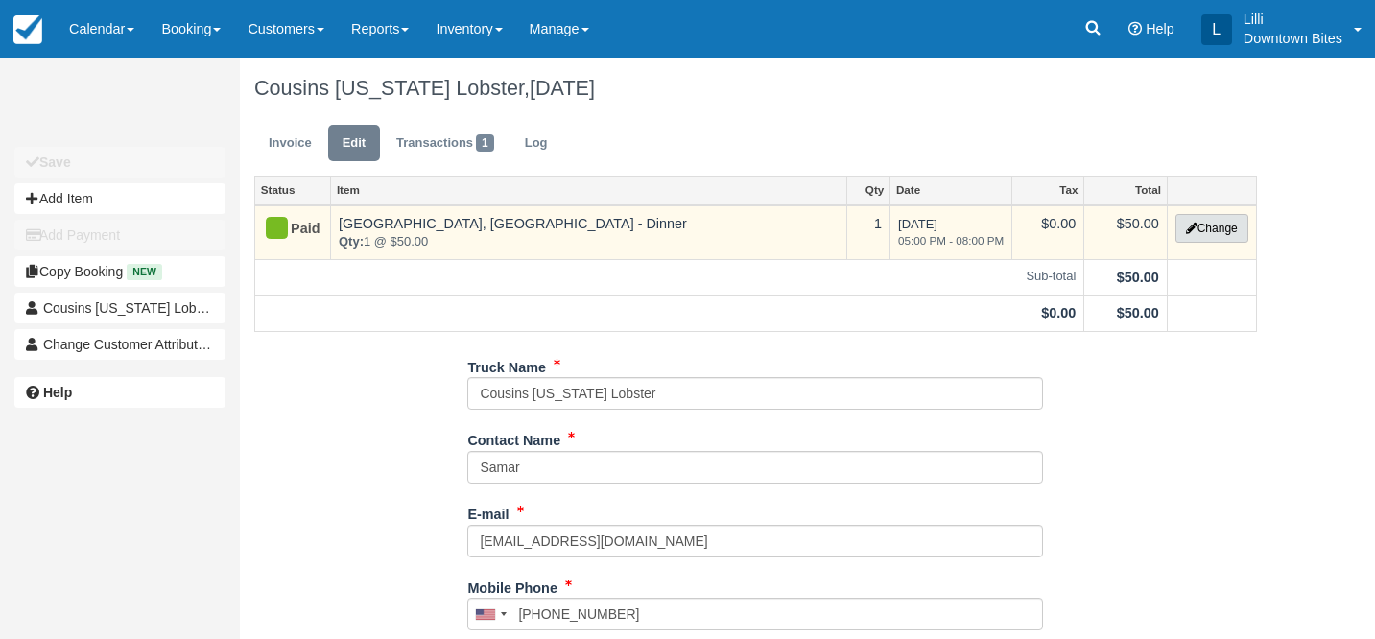
click at [1239, 229] on button "Change" at bounding box center [1212, 228] width 73 height 29
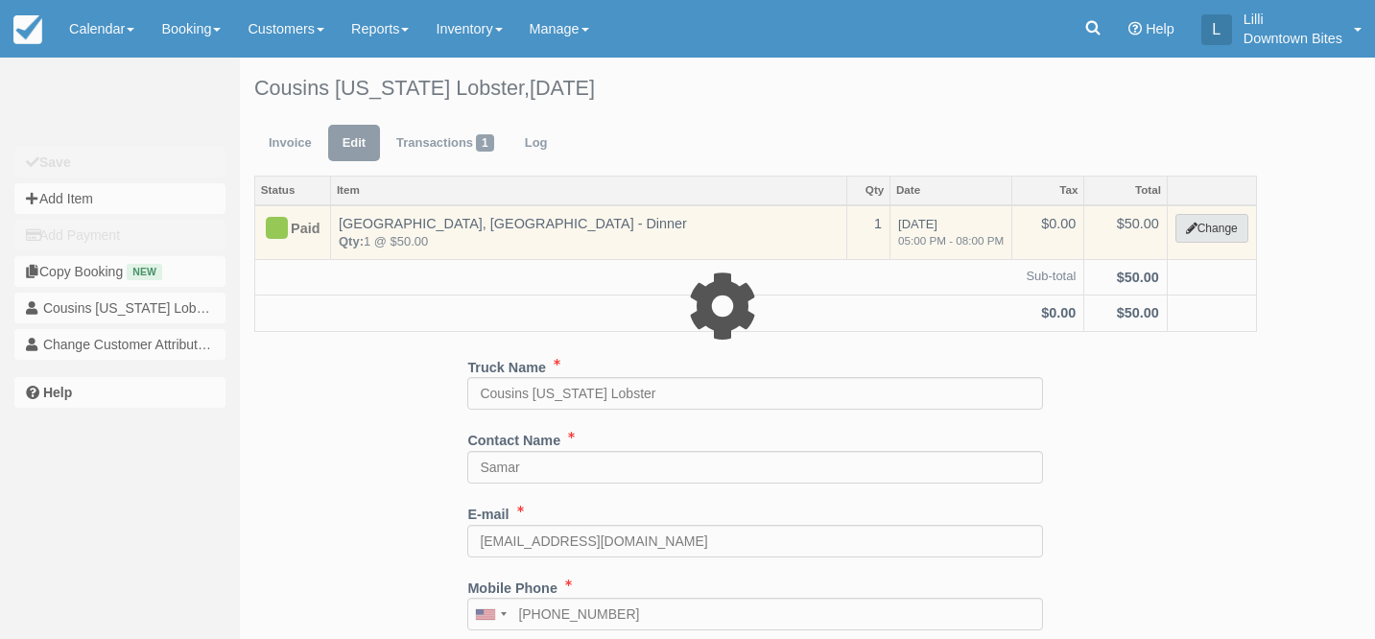
select select "2"
type input "50.00"
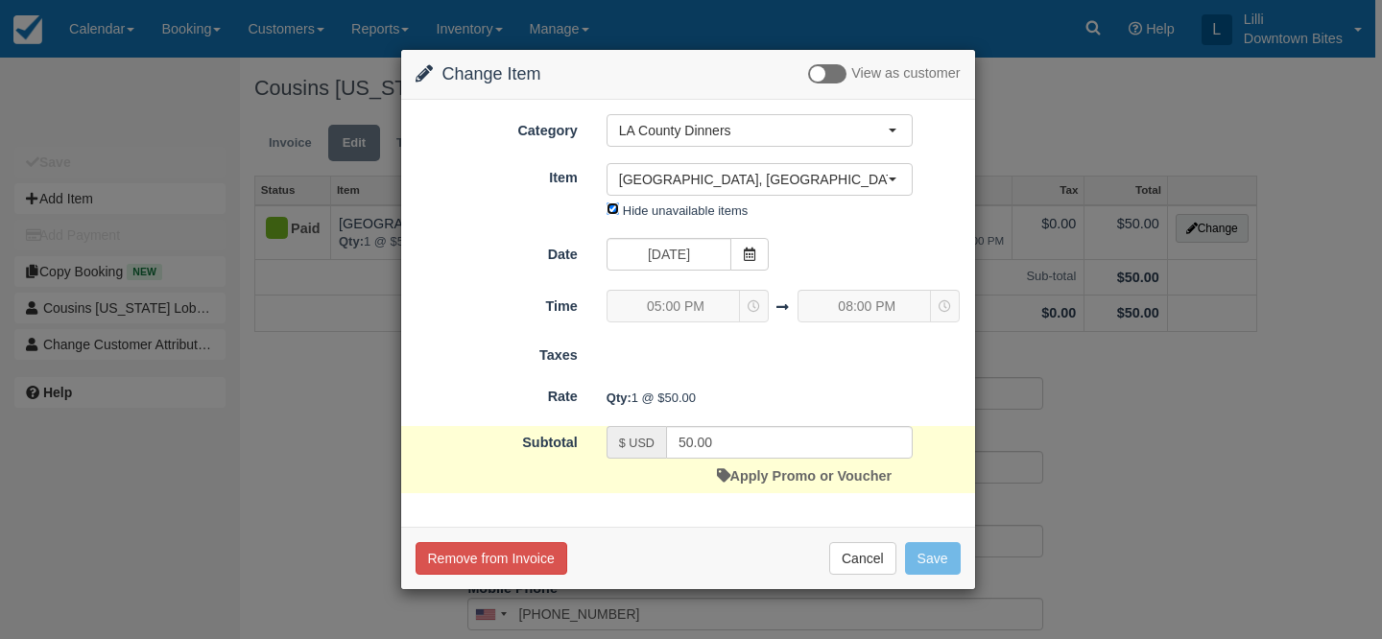
click at [613, 209] on input "Hide unavailable items" at bounding box center [613, 209] width 12 height 12
checkbox input "false"
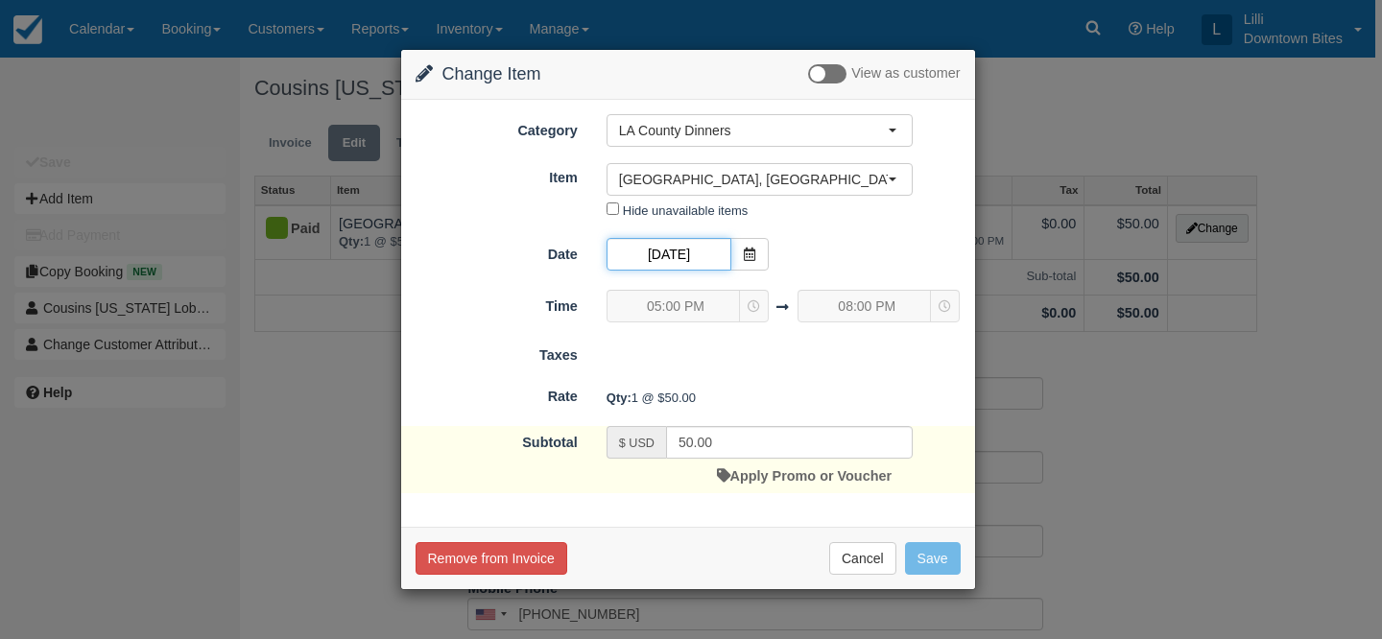
click at [666, 252] on input "[DATE]" at bounding box center [669, 254] width 125 height 33
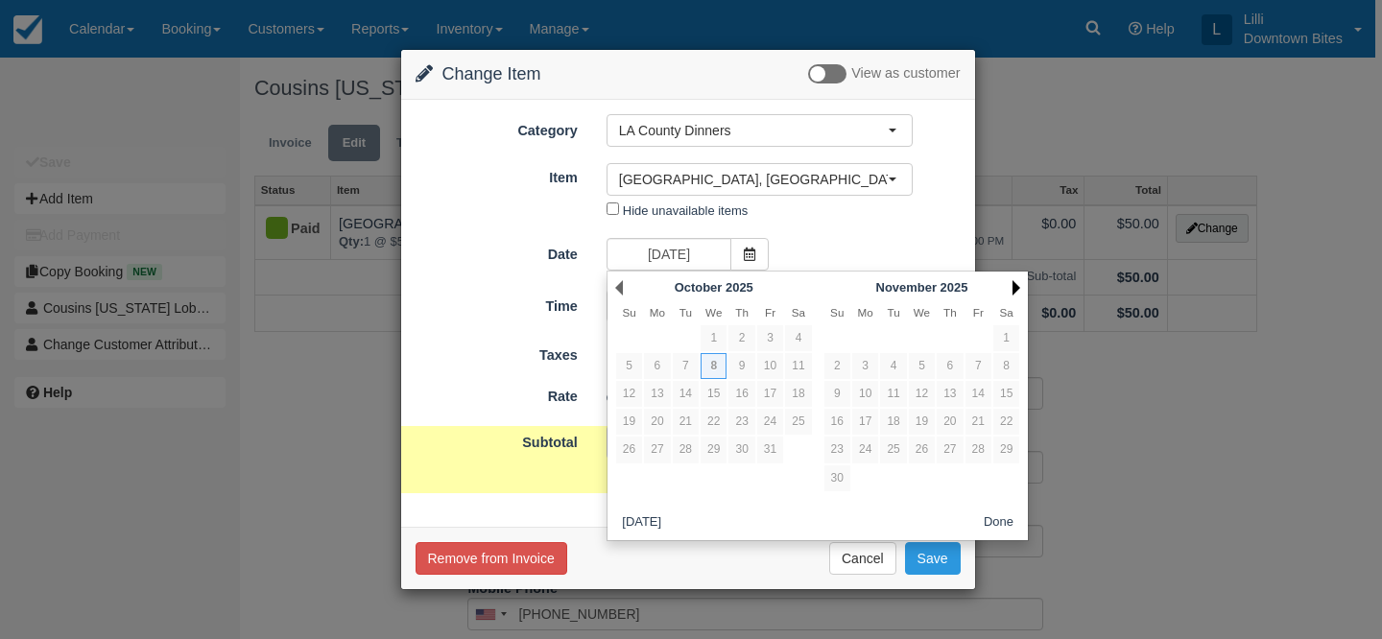
click at [1015, 284] on link "Next" at bounding box center [1017, 287] width 8 height 15
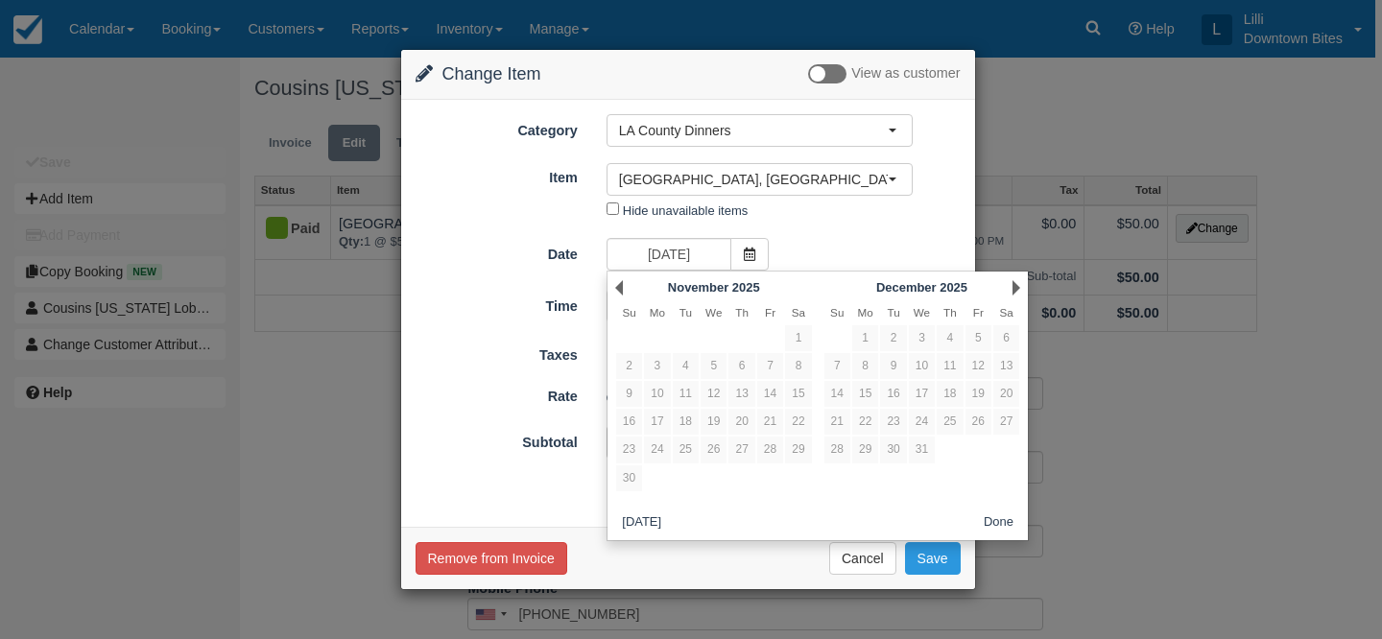
click at [1043, 108] on div "Change Item Add Item View as customer Category LA County Dinners Orange County …" at bounding box center [691, 319] width 1382 height 639
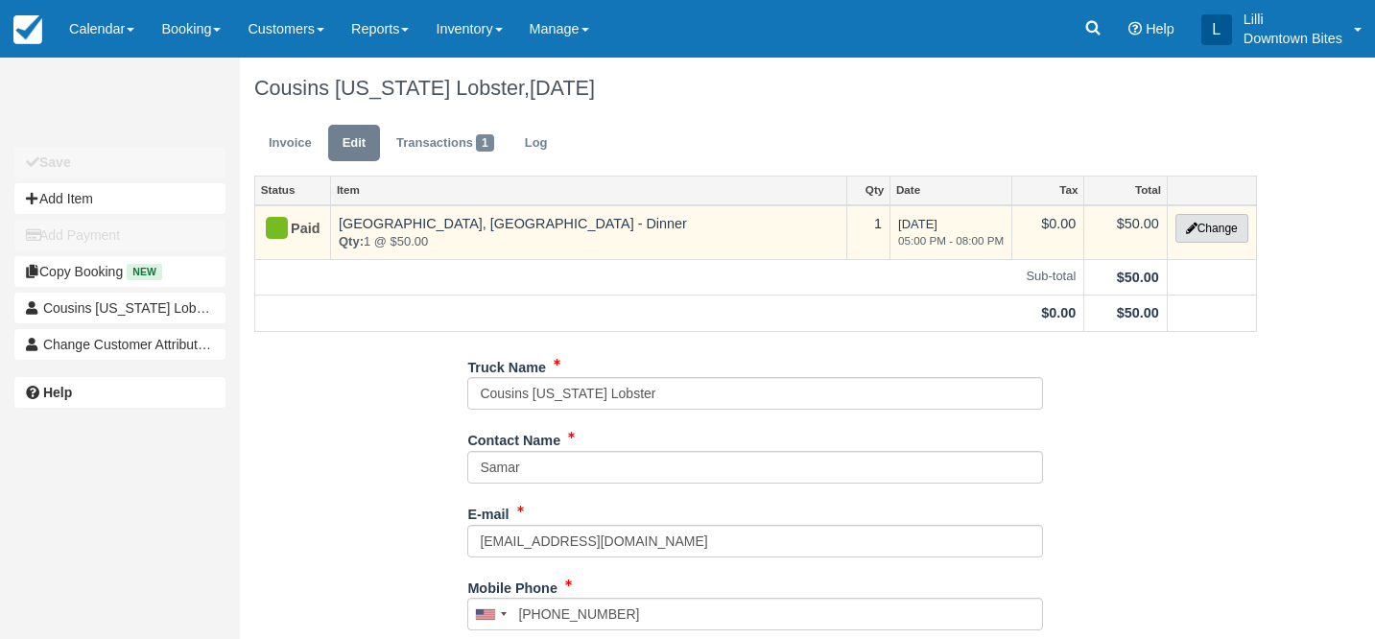
click at [1192, 229] on icon "button" at bounding box center [1192, 229] width 12 height 12
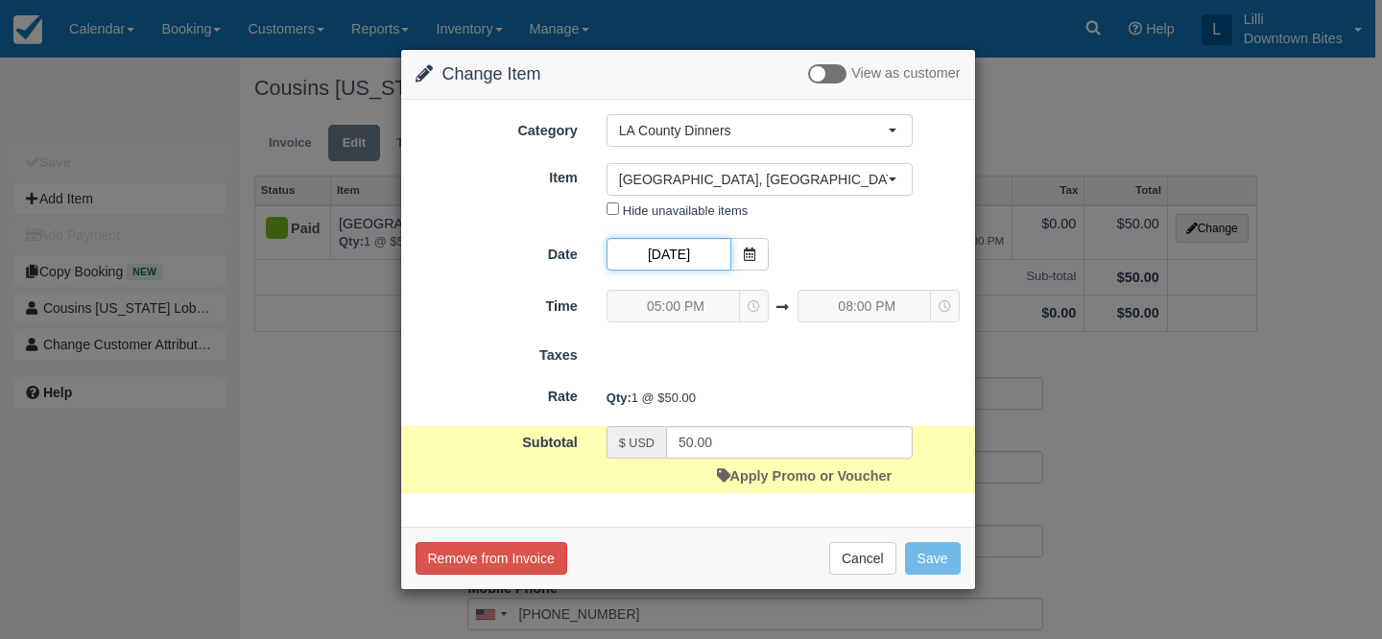
click at [705, 257] on input "[DATE]" at bounding box center [669, 254] width 125 height 33
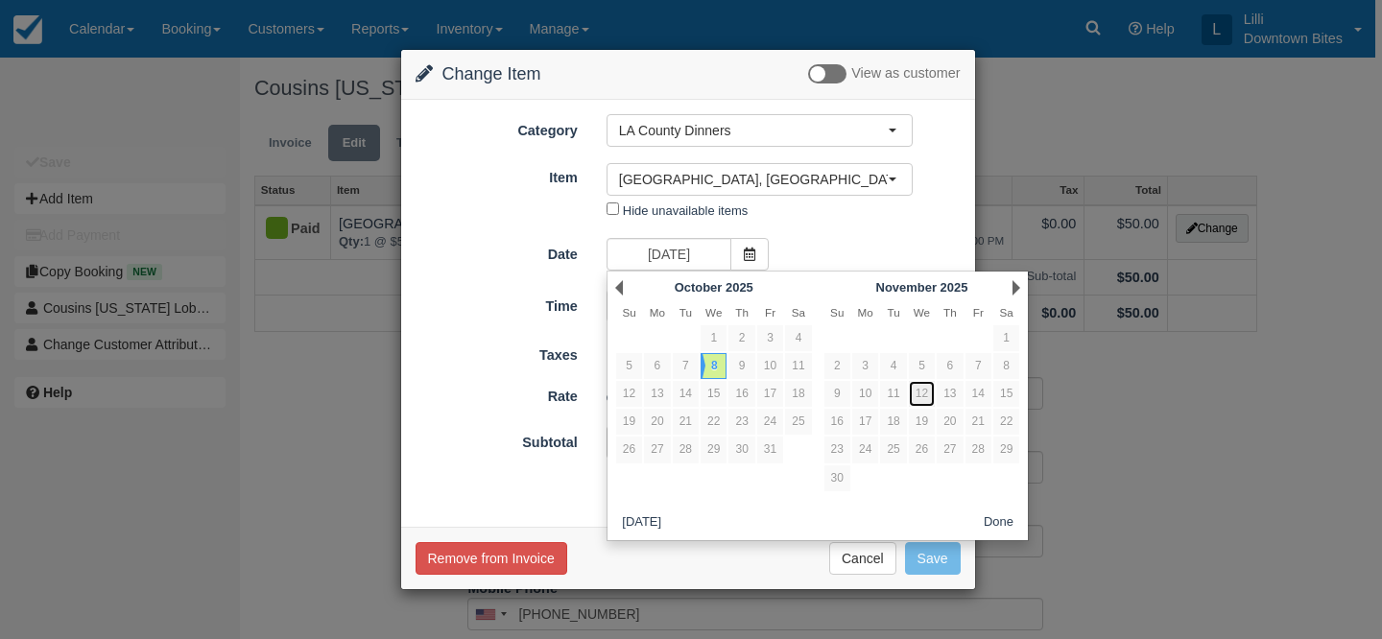
click at [917, 398] on link "12" at bounding box center [922, 394] width 26 height 26
type input "11/12/25"
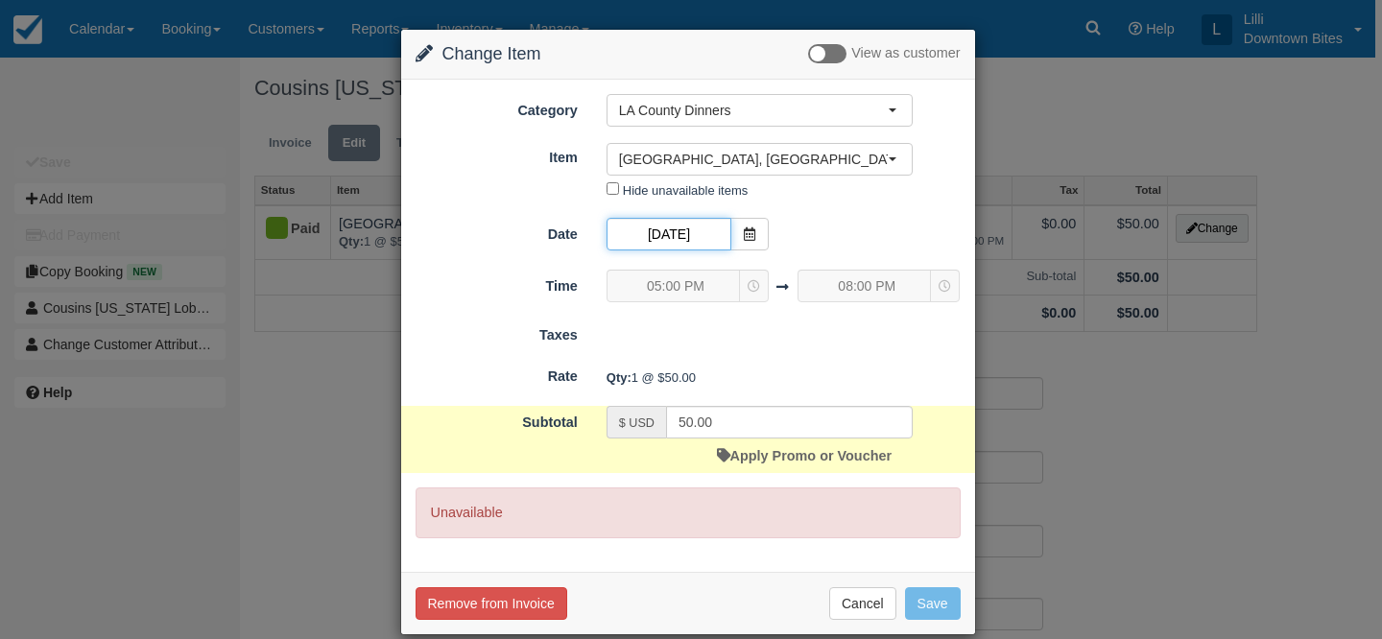
click at [688, 239] on input "11/12/25" at bounding box center [669, 234] width 125 height 33
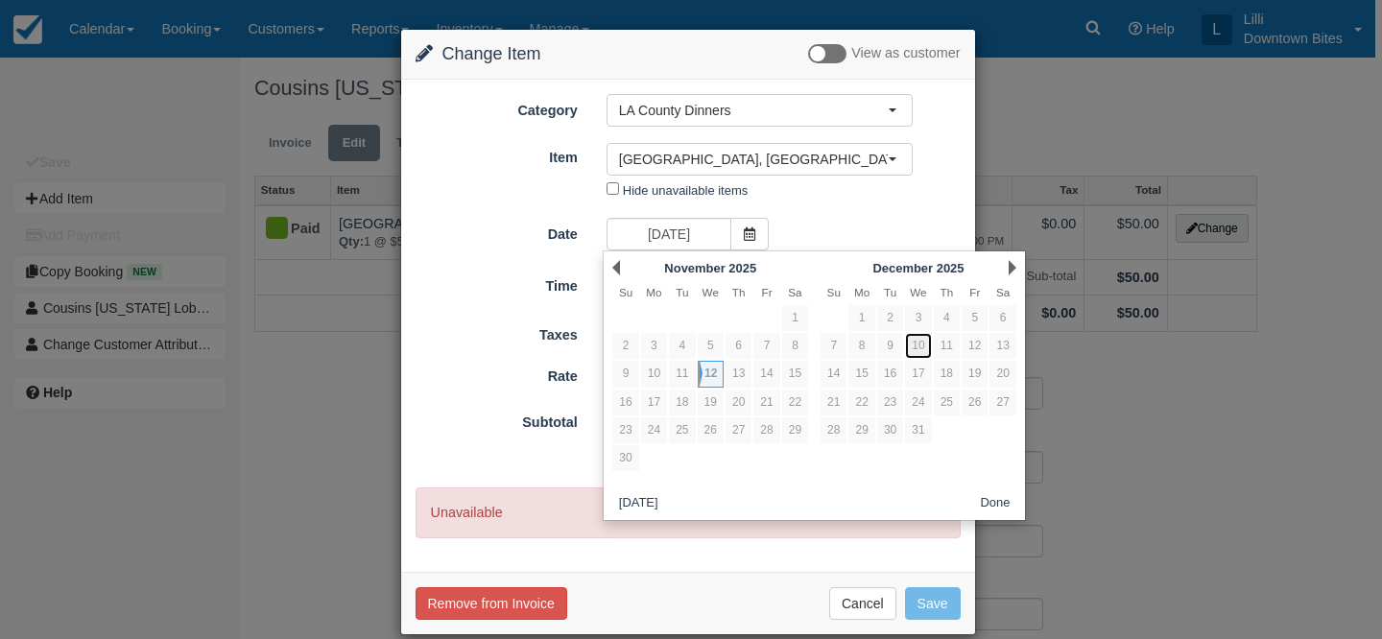
click at [914, 355] on link "10" at bounding box center [918, 346] width 26 height 26
type input "12/10/25"
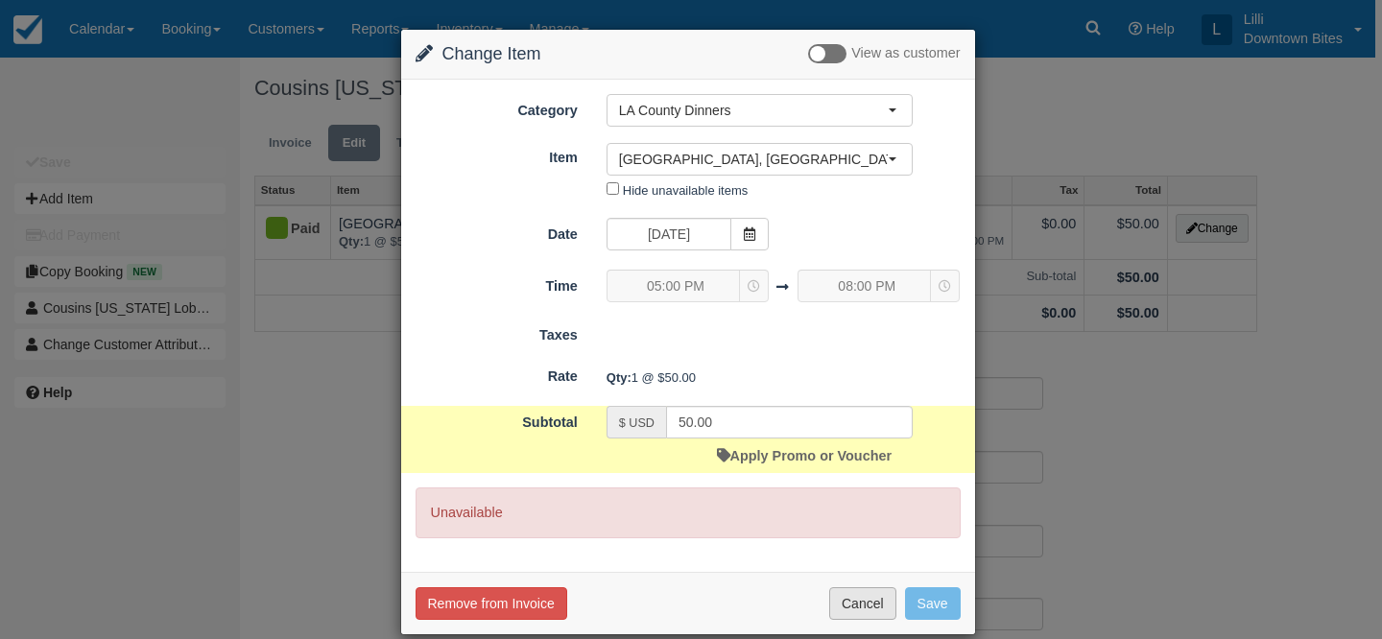
click at [859, 597] on button "Cancel" at bounding box center [862, 603] width 67 height 33
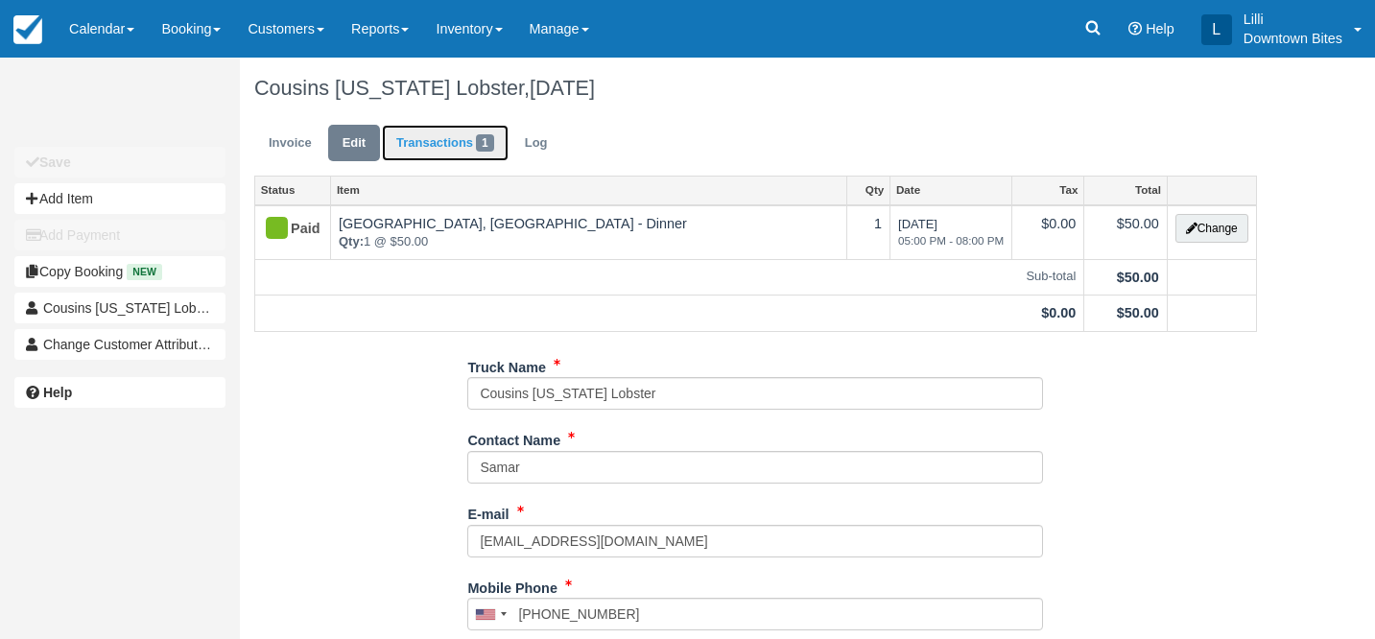
click at [429, 142] on link "Transactions 1" at bounding box center [445, 143] width 127 height 37
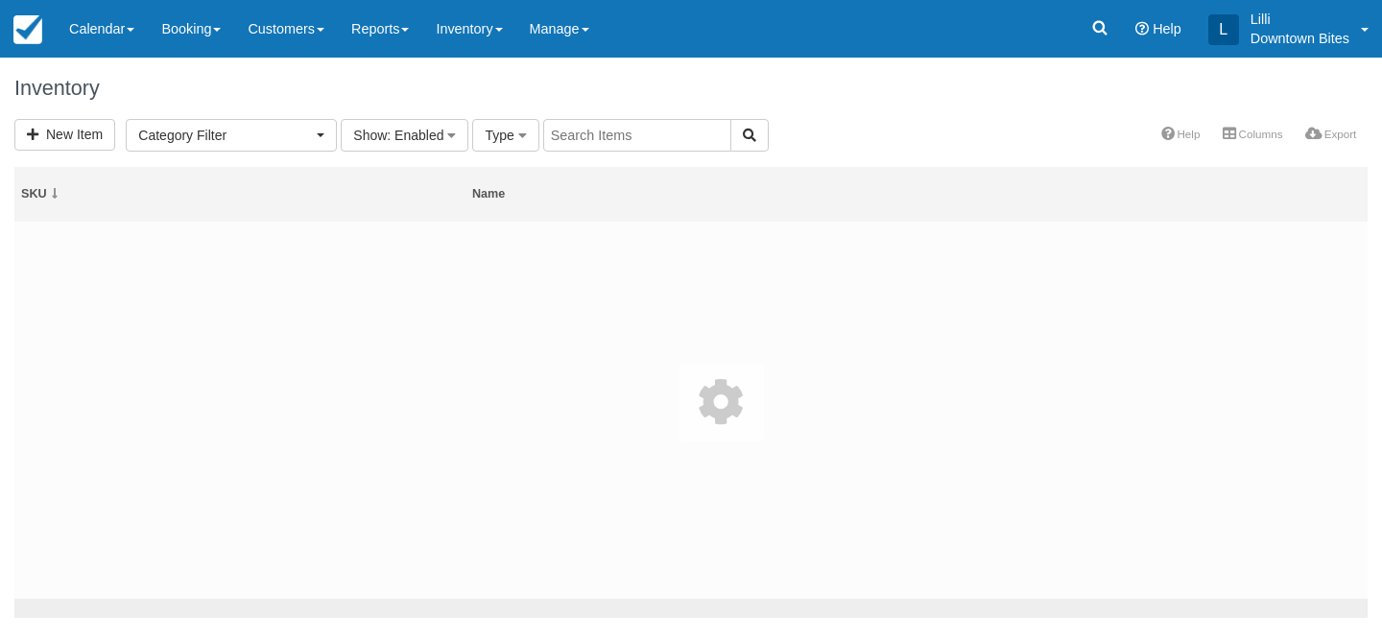
select select
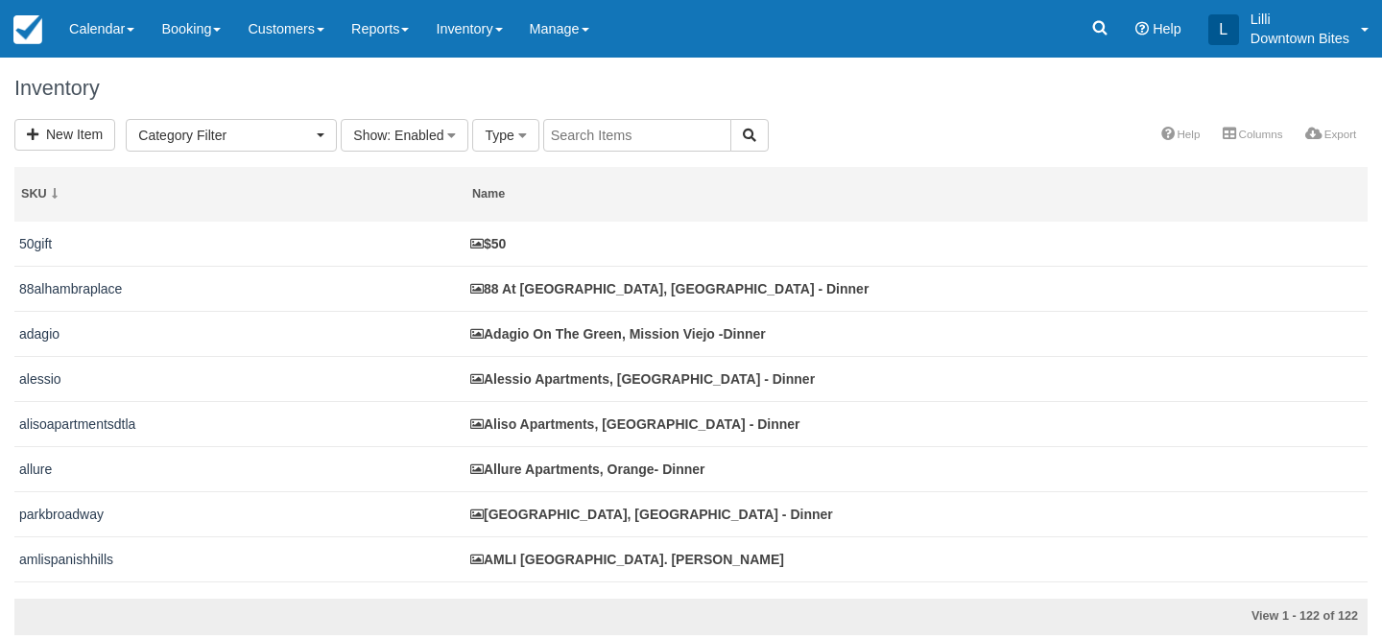
click at [581, 133] on input "text" at bounding box center [637, 135] width 188 height 33
type input "amli park"
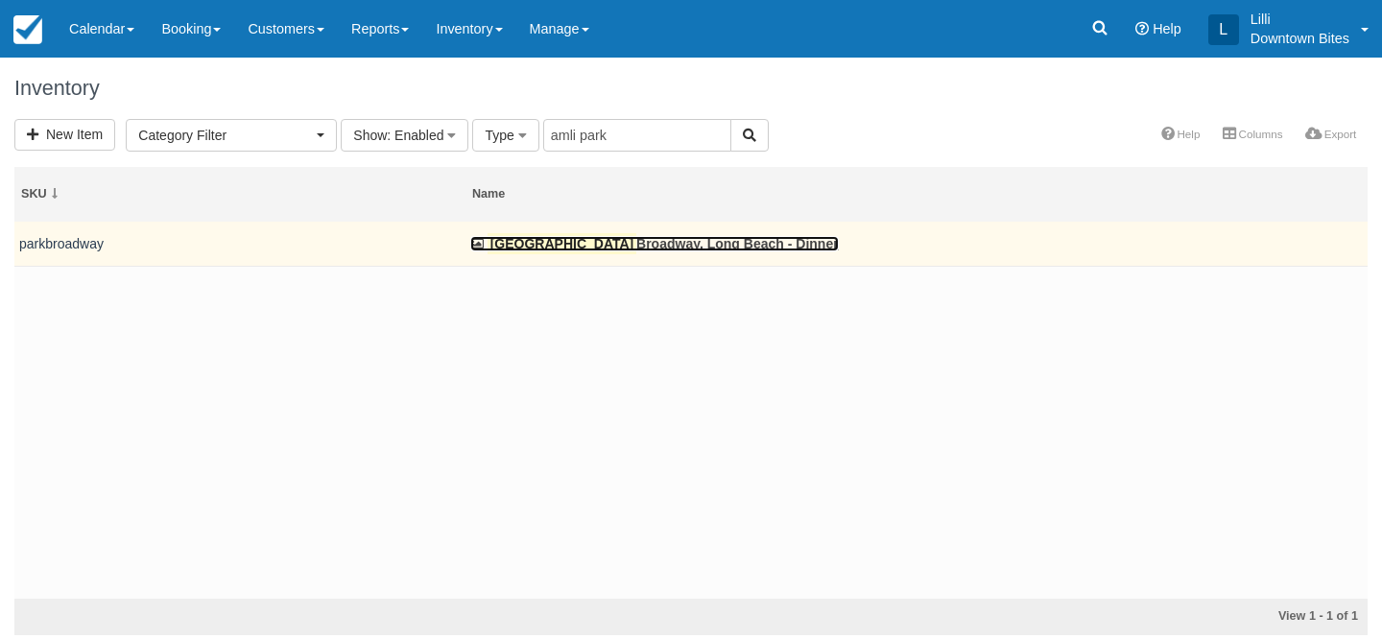
click at [551, 240] on mark "[GEOGRAPHIC_DATA]" at bounding box center [562, 243] width 149 height 21
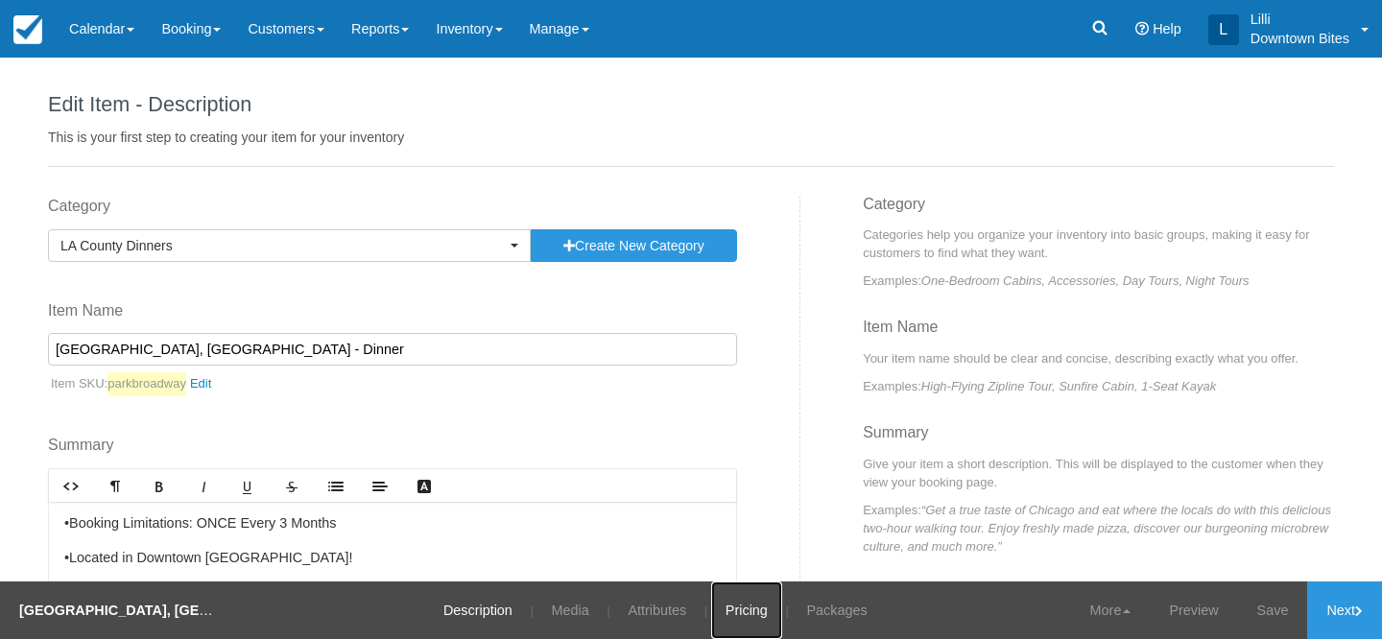
click at [738, 608] on link "Pricing" at bounding box center [746, 611] width 71 height 58
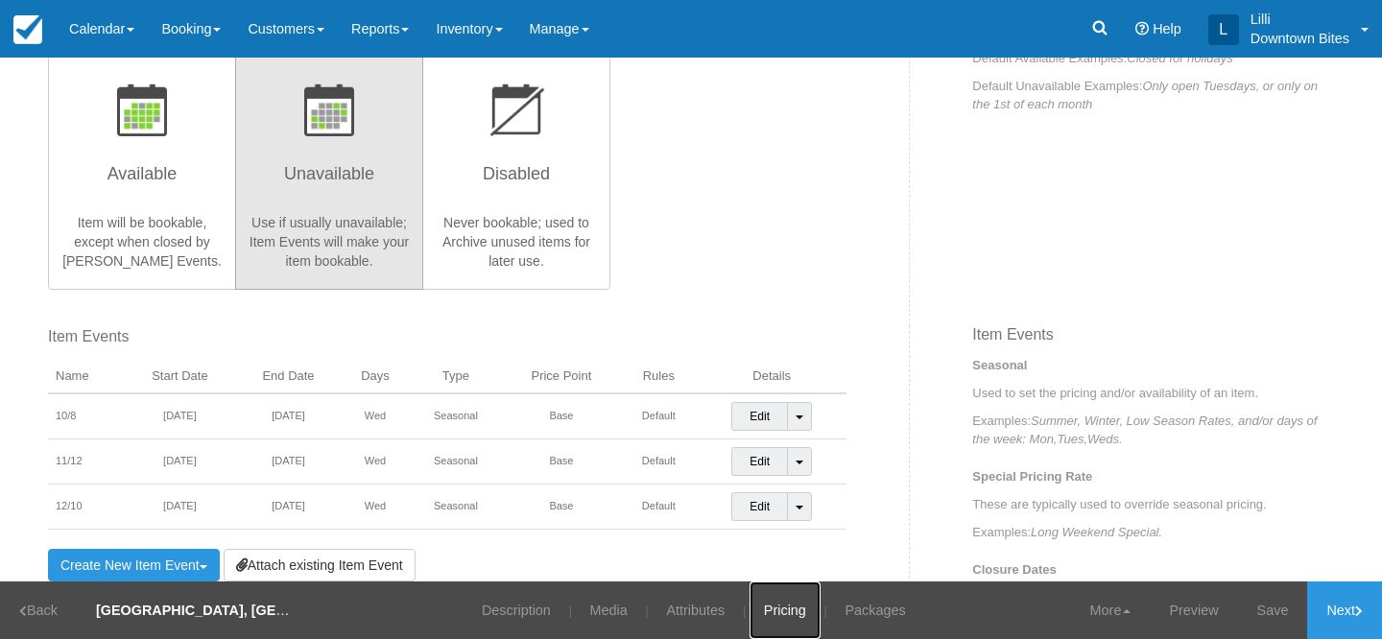
scroll to position [505, 0]
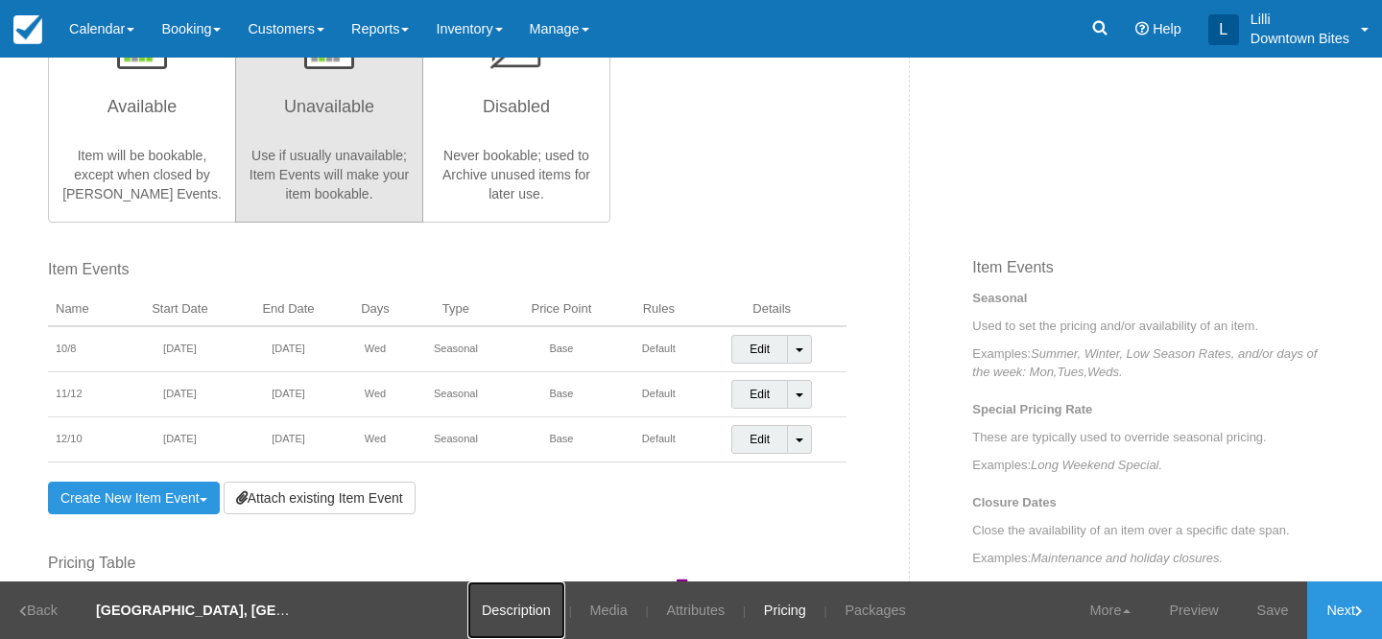
click at [526, 606] on link "Description" at bounding box center [516, 611] width 98 height 58
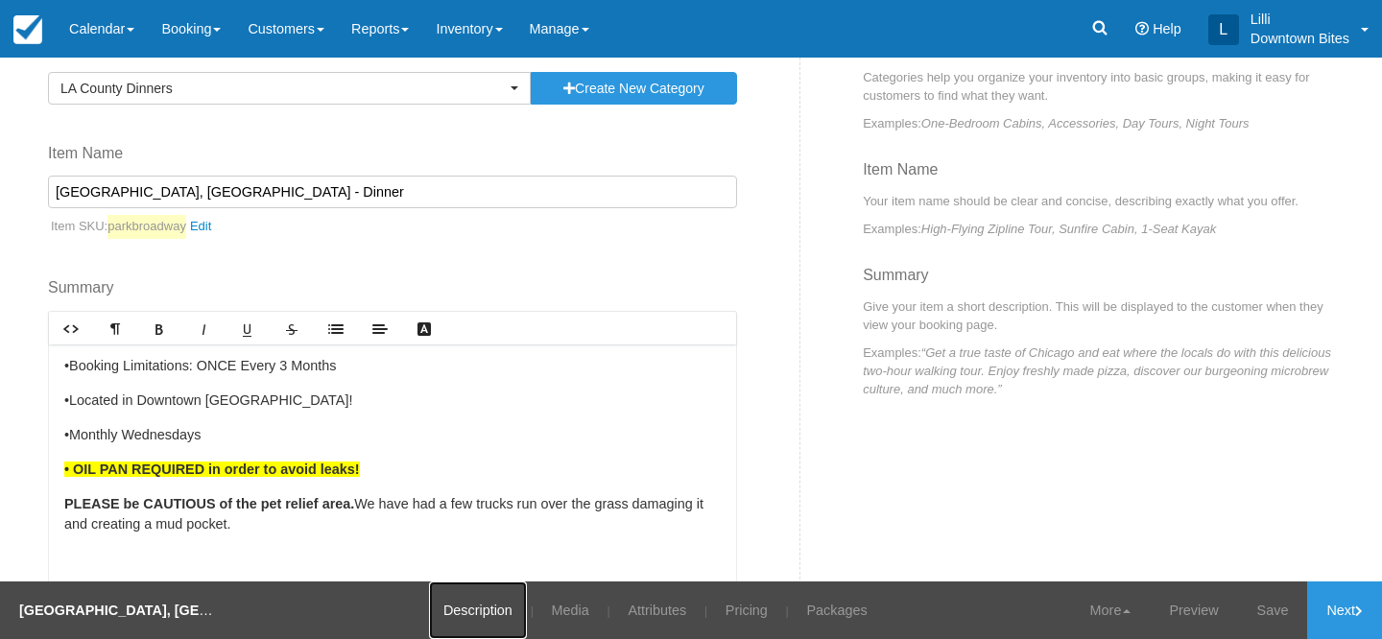
scroll to position [186, 0]
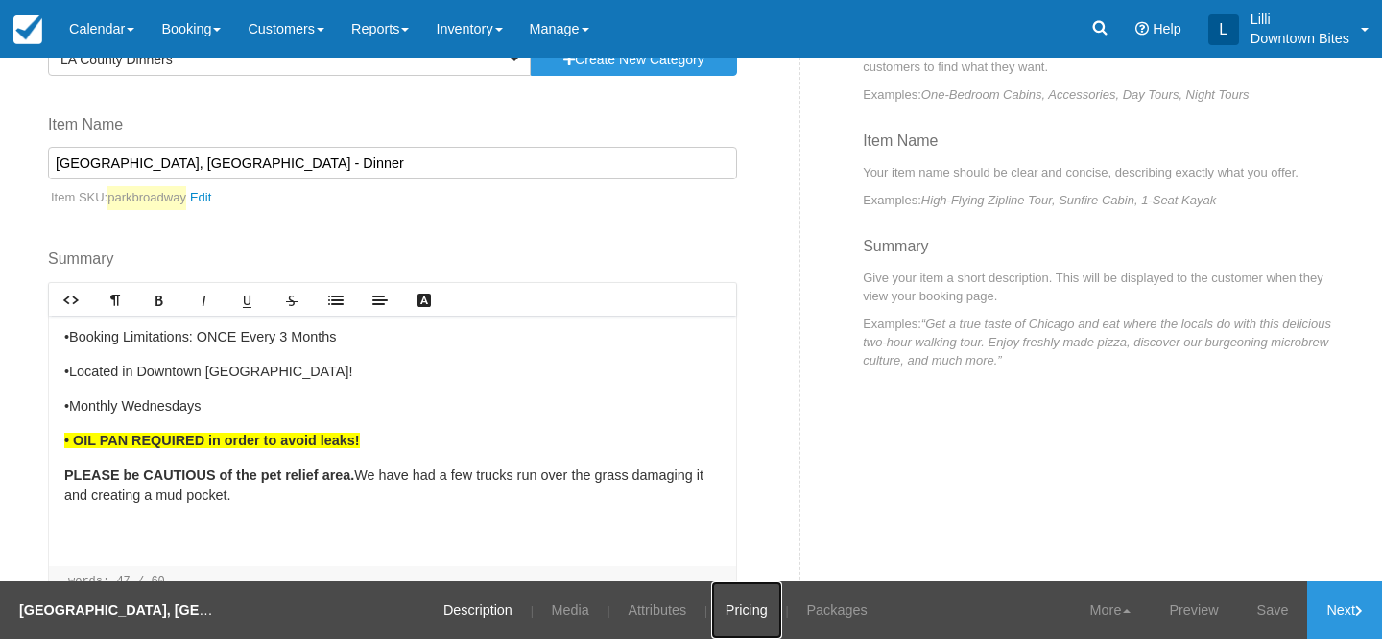
click at [729, 607] on link "Pricing" at bounding box center [746, 611] width 71 height 58
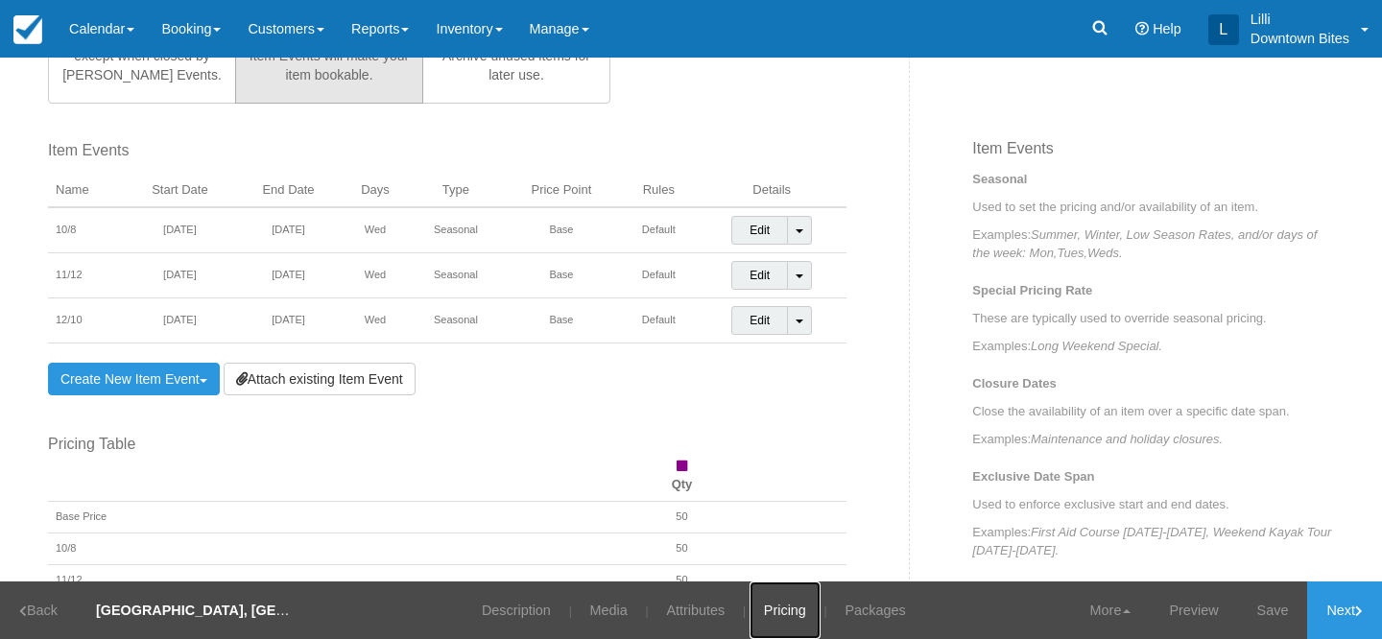
scroll to position [632, 0]
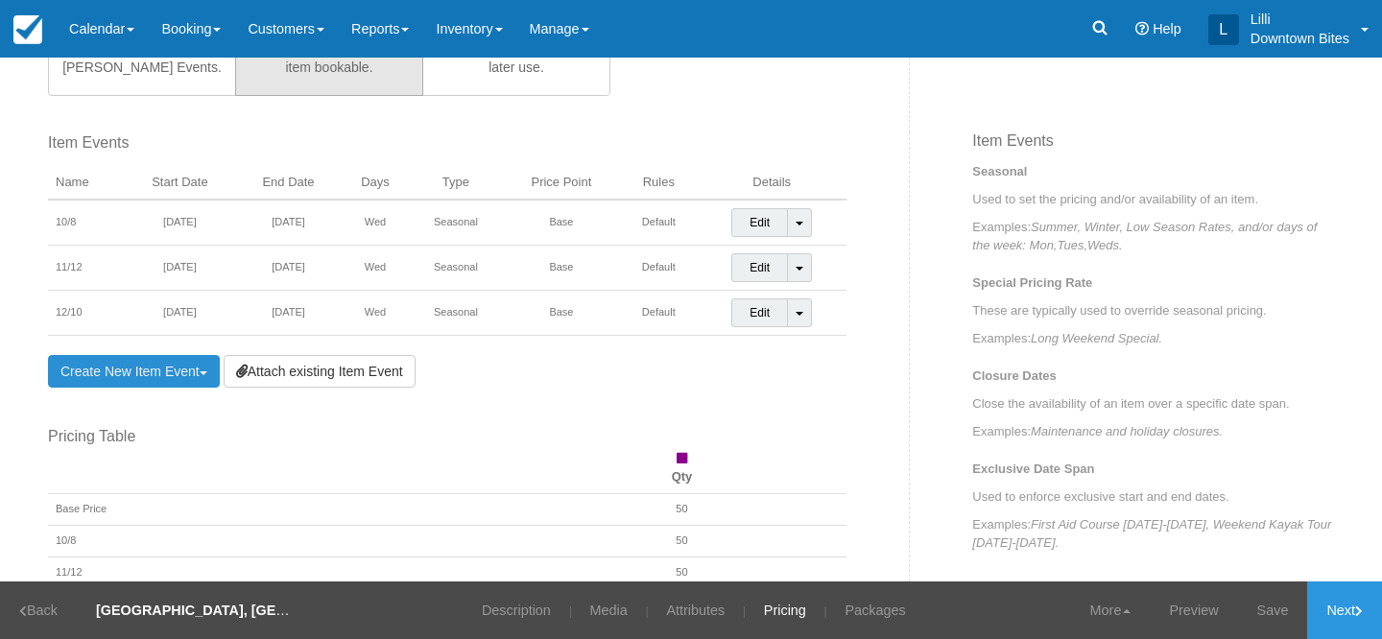
click at [188, 370] on link "Create New Item Event Toggle Dropdown" at bounding box center [134, 371] width 172 height 33
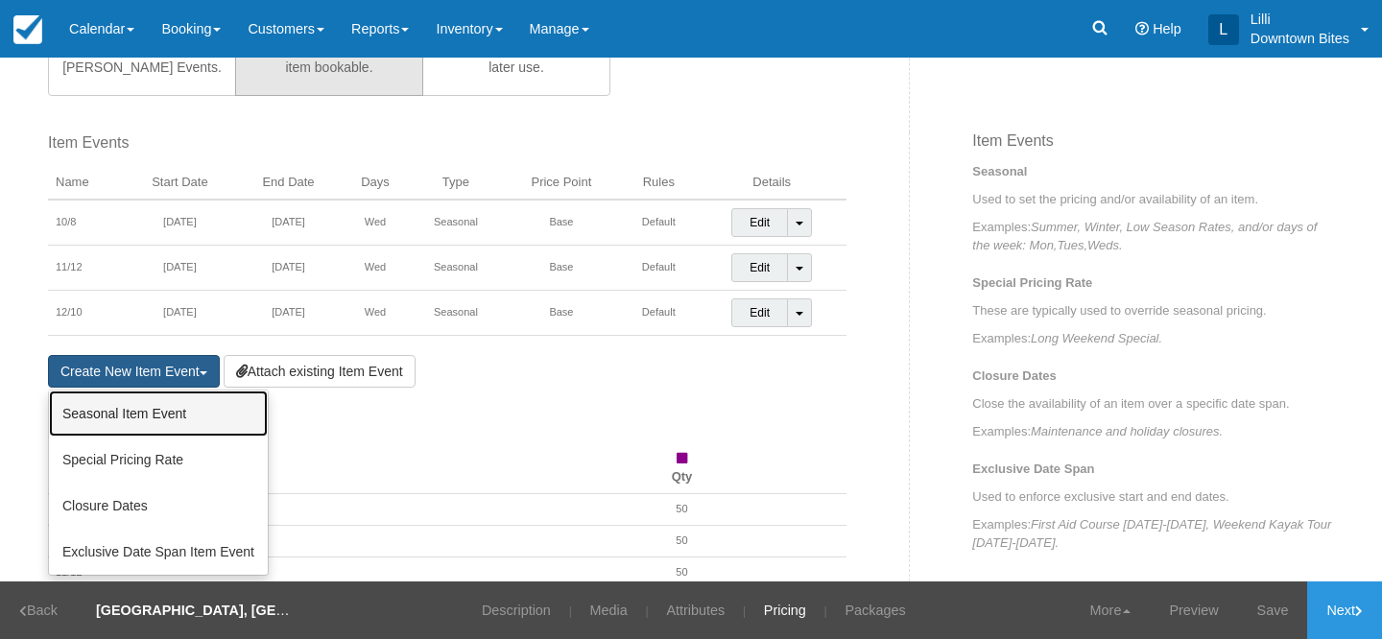
click at [186, 414] on link "Seasonal Item Event" at bounding box center [158, 414] width 219 height 46
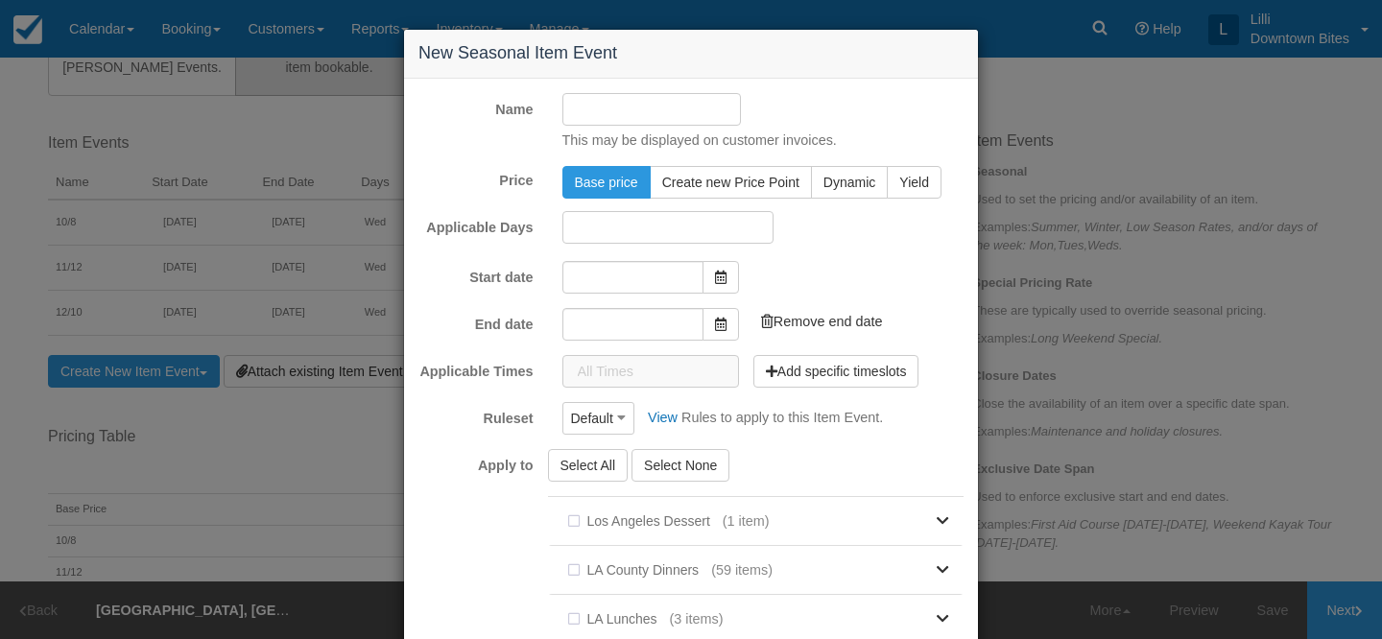
type input "09/23/25"
type input "10/23/25"
click at [643, 282] on input "09/23/25" at bounding box center [632, 274] width 141 height 33
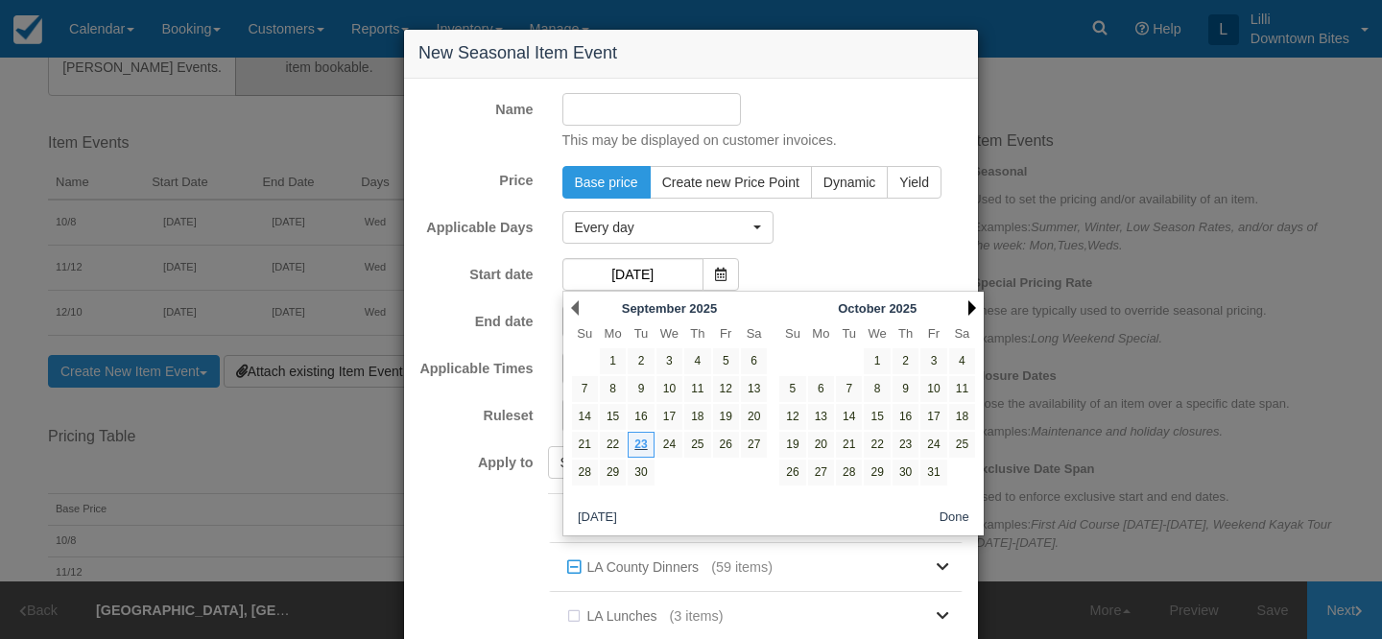
click at [971, 304] on link "Next" at bounding box center [972, 307] width 8 height 15
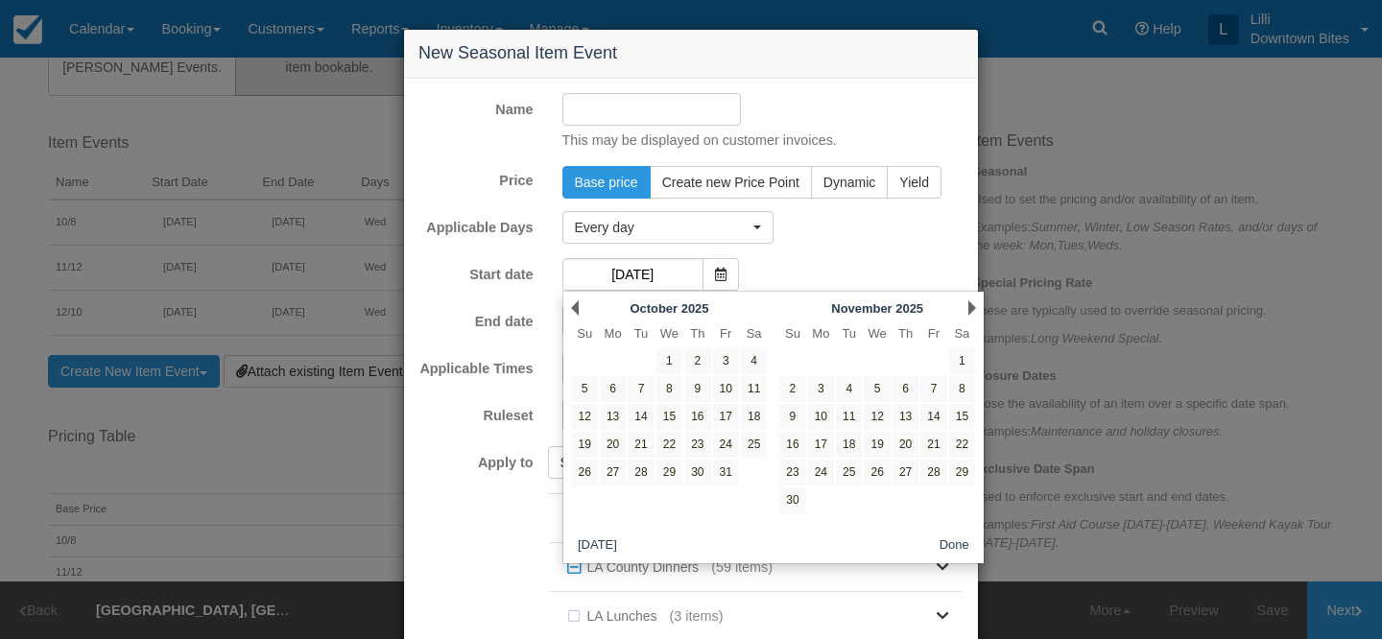
click at [971, 304] on link "Next" at bounding box center [972, 307] width 8 height 15
click at [970, 308] on link "Next" at bounding box center [972, 307] width 8 height 15
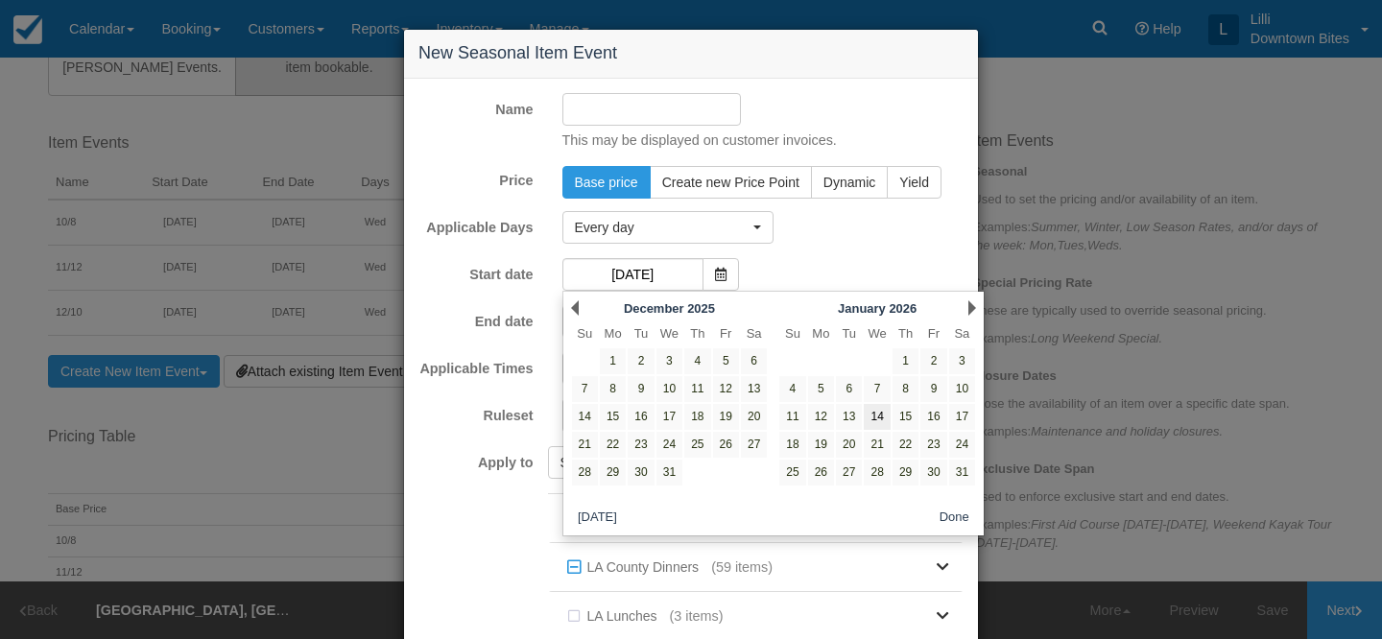
click at [876, 418] on link "14" at bounding box center [877, 417] width 26 height 26
type input "01/14/26"
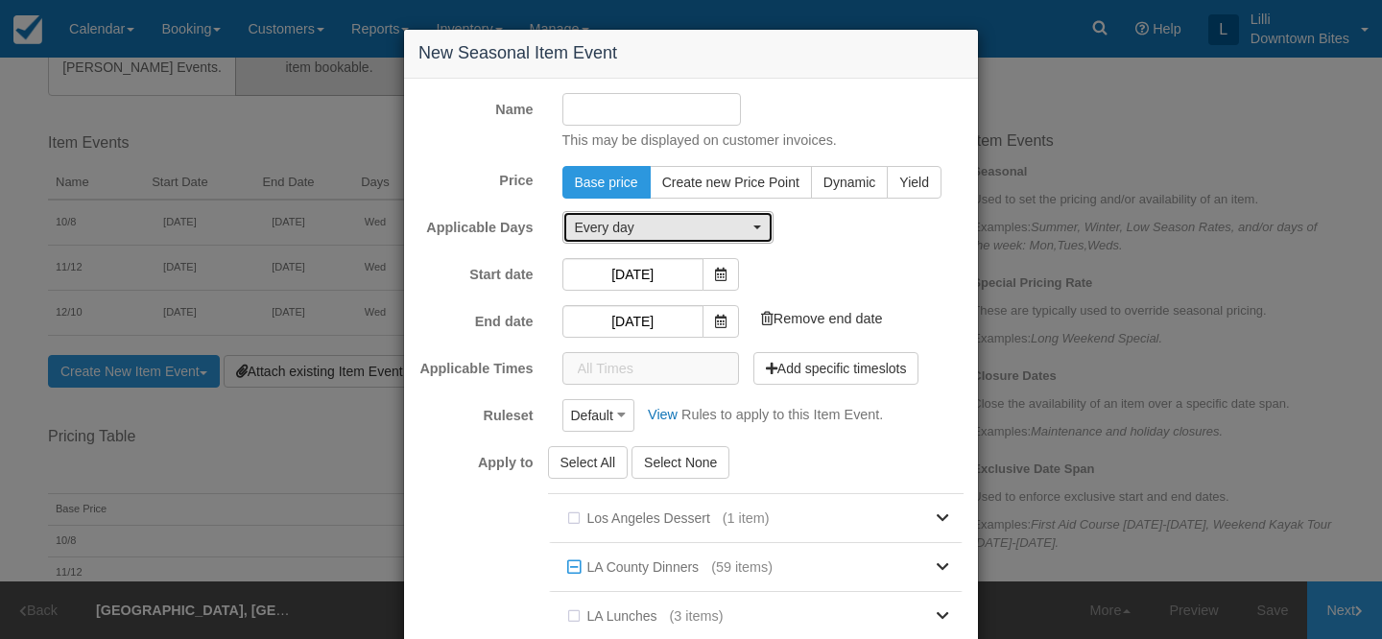
click at [705, 225] on span "Every day" at bounding box center [662, 227] width 174 height 19
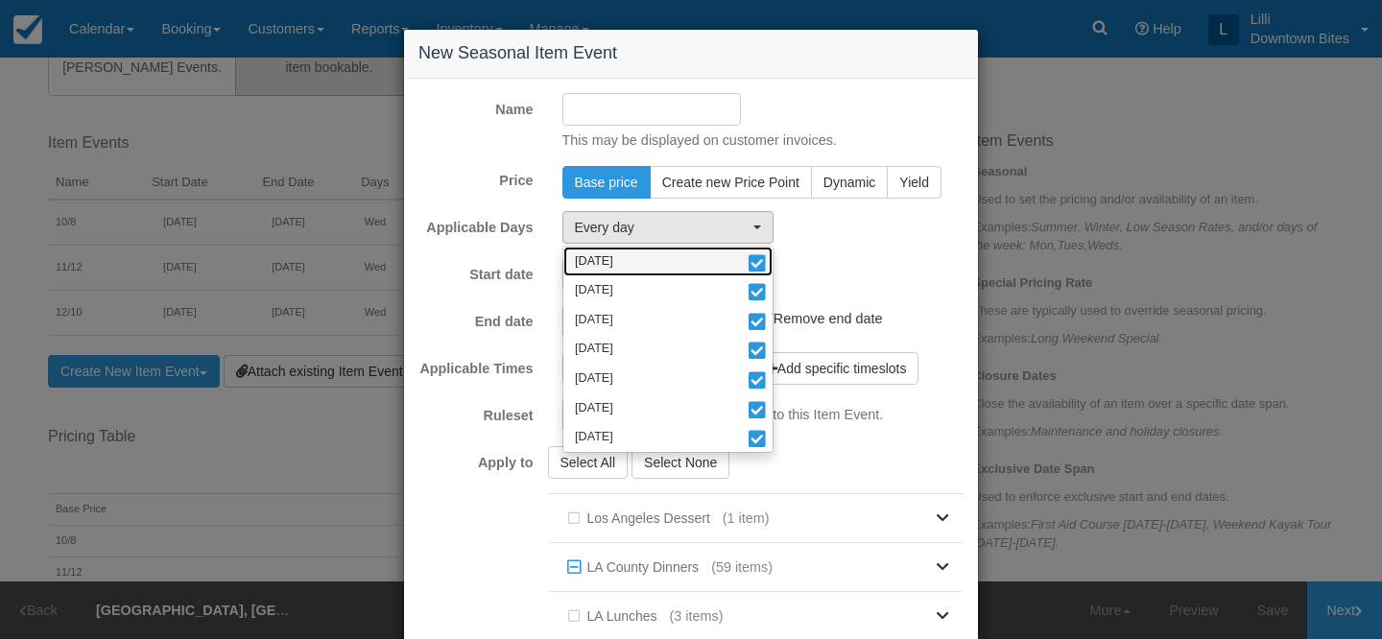
click at [682, 264] on link "Monday" at bounding box center [667, 262] width 209 height 30
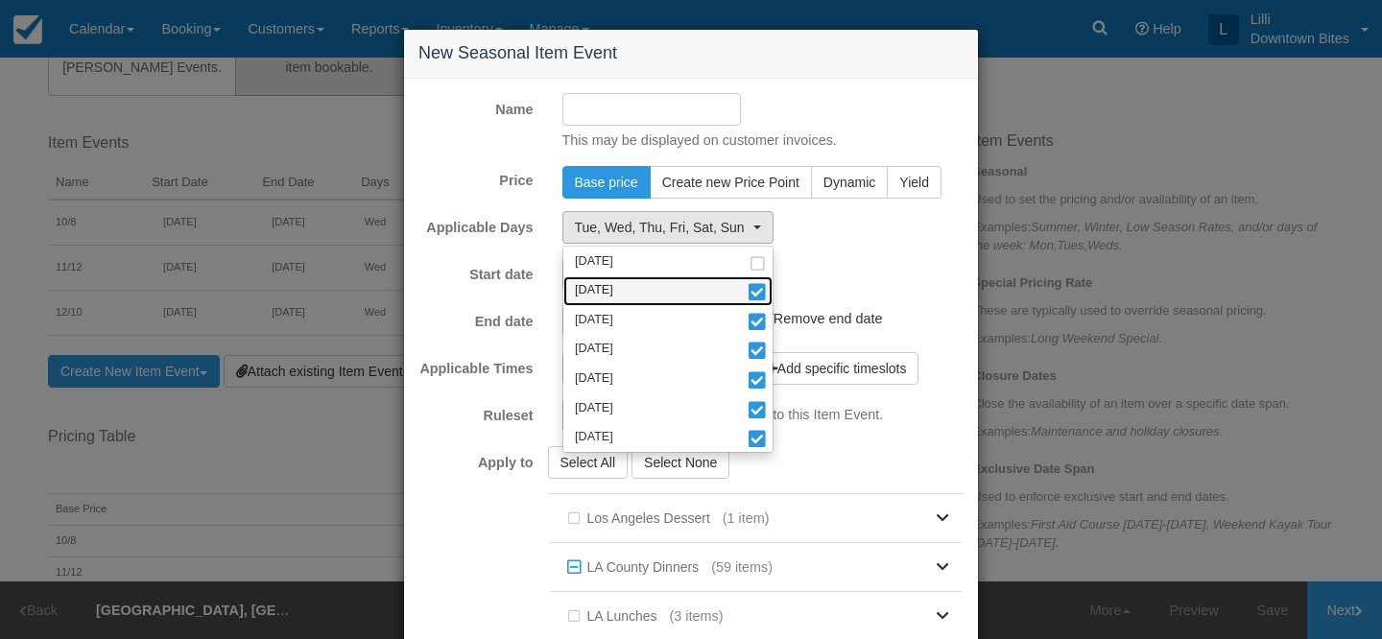
click at [669, 296] on link "Tuesday" at bounding box center [667, 291] width 209 height 30
select select "wed"
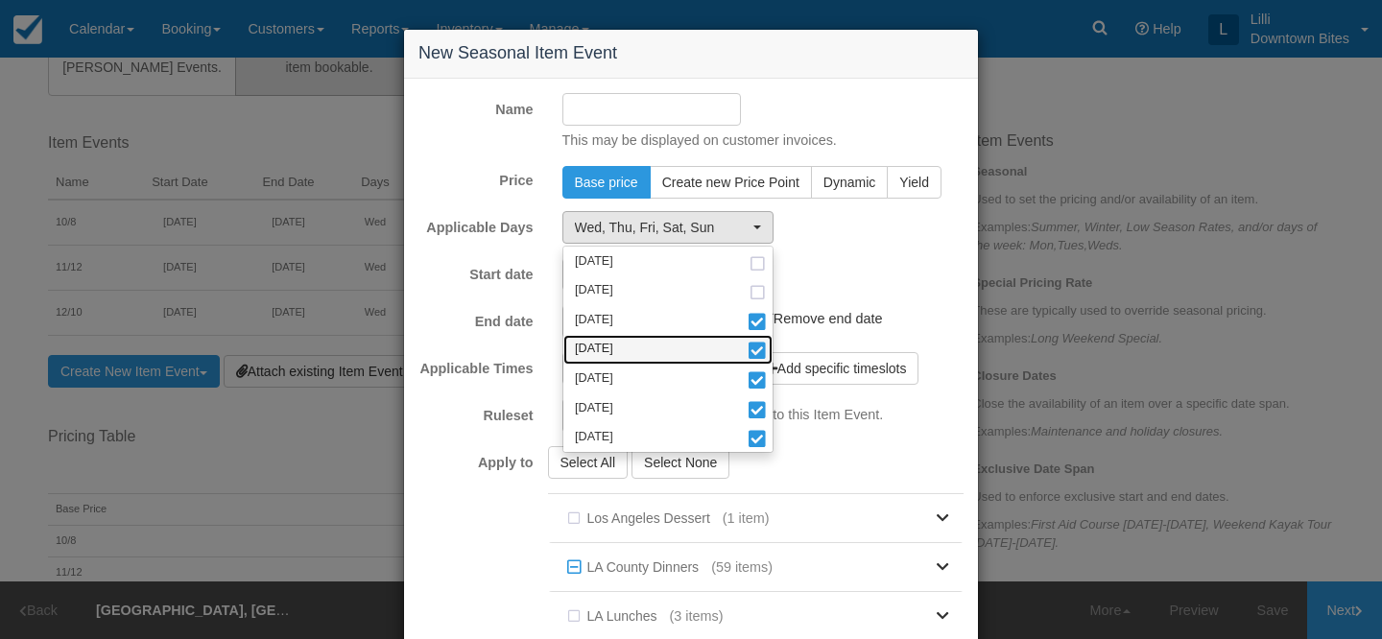
click at [650, 360] on link "Thursday" at bounding box center [667, 350] width 209 height 30
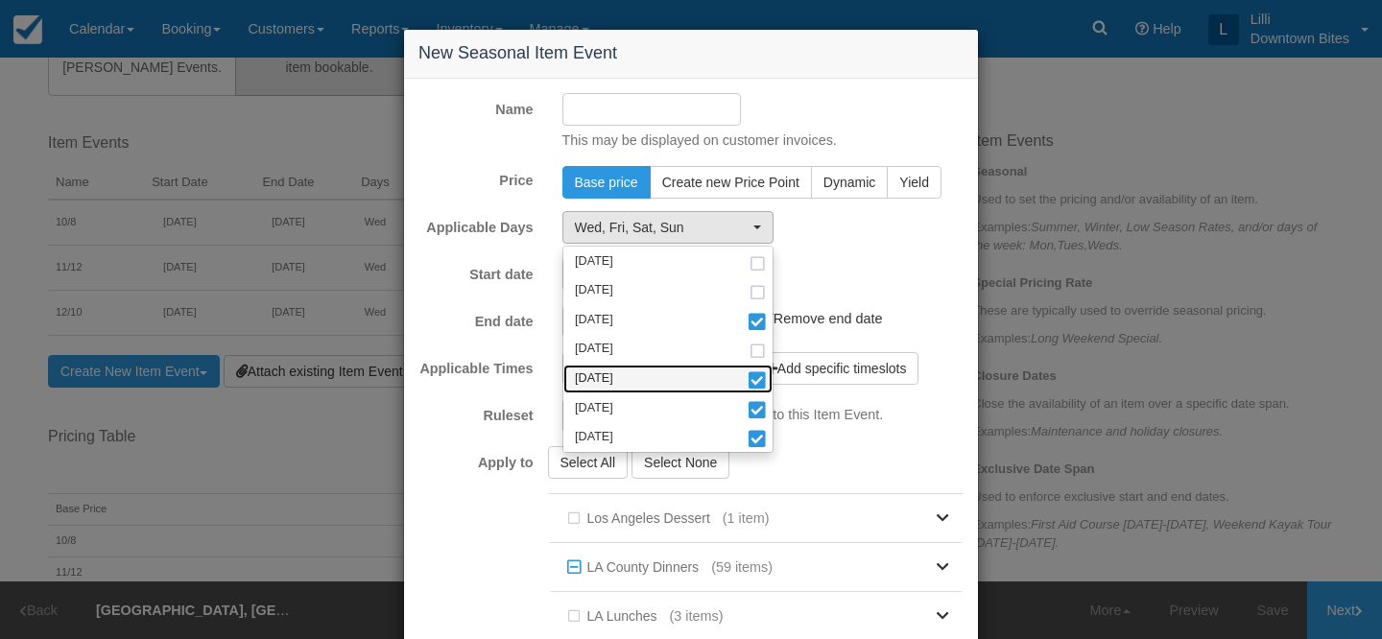
click at [645, 379] on link "Friday" at bounding box center [667, 380] width 209 height 30
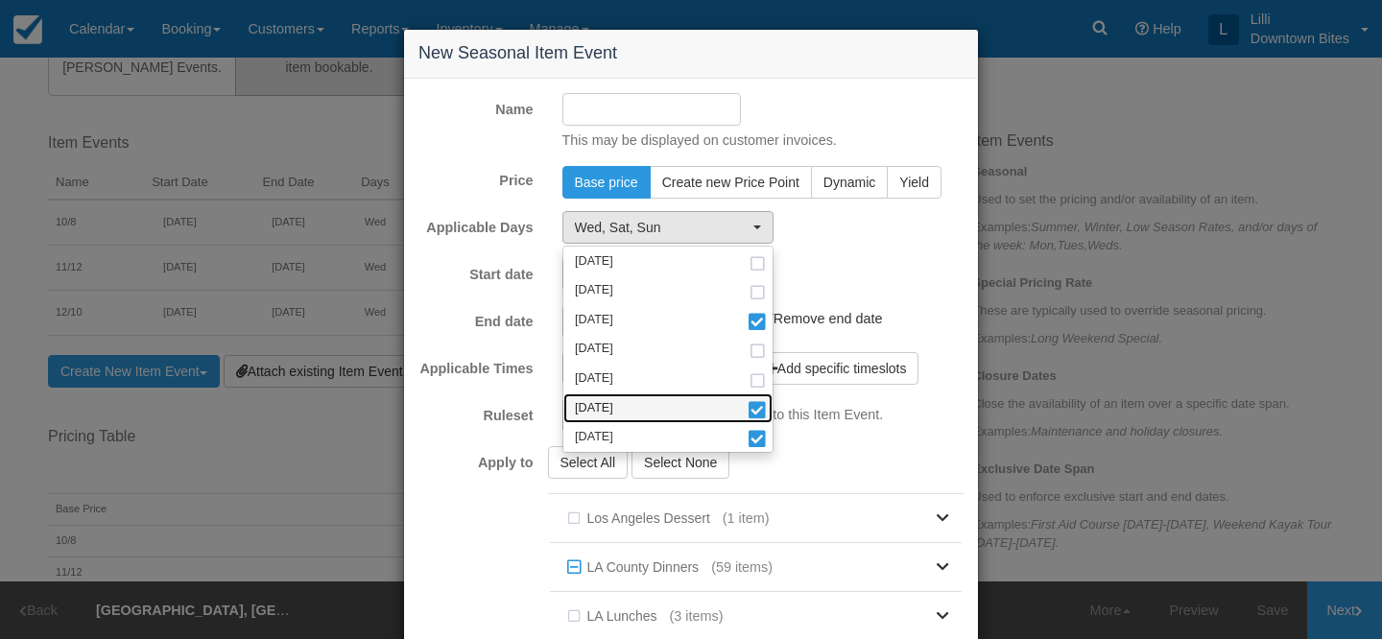
click at [640, 407] on link "Saturday" at bounding box center [667, 409] width 209 height 30
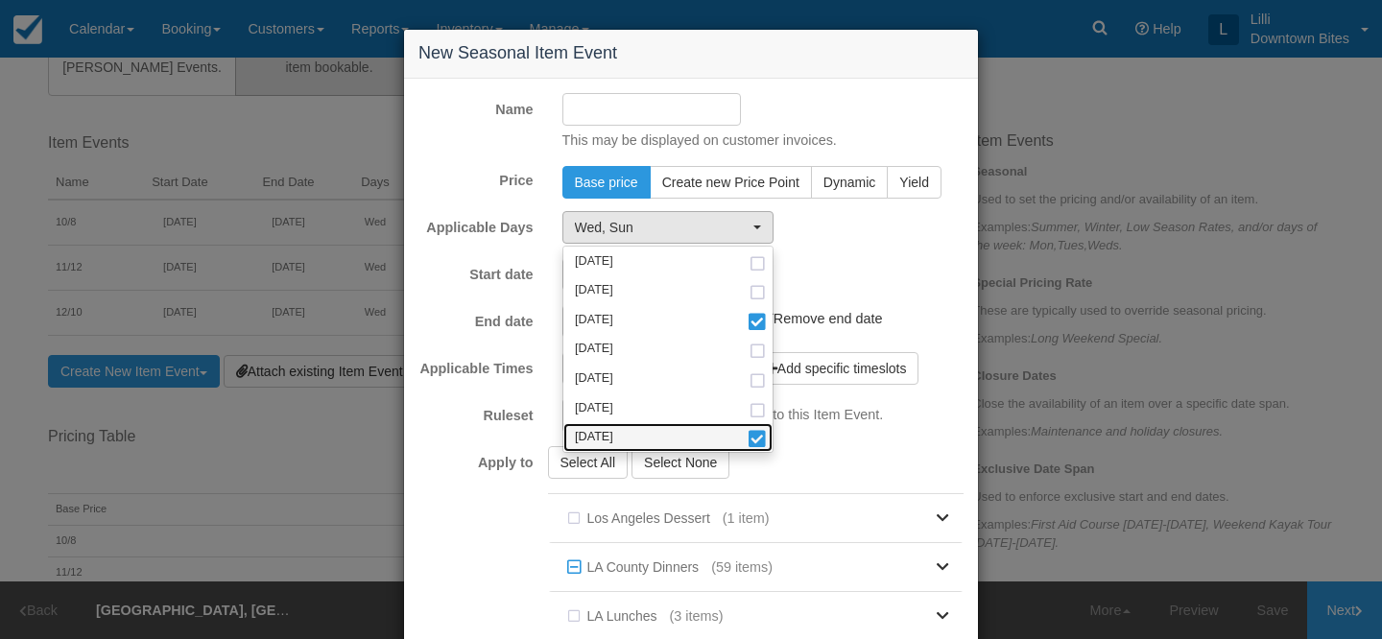
click at [639, 435] on link "Sunday" at bounding box center [667, 438] width 209 height 30
click at [609, 91] on div "Name This may be displayed on customer invoices. Price Base price Create new Pr…" at bounding box center [691, 451] width 574 height 744
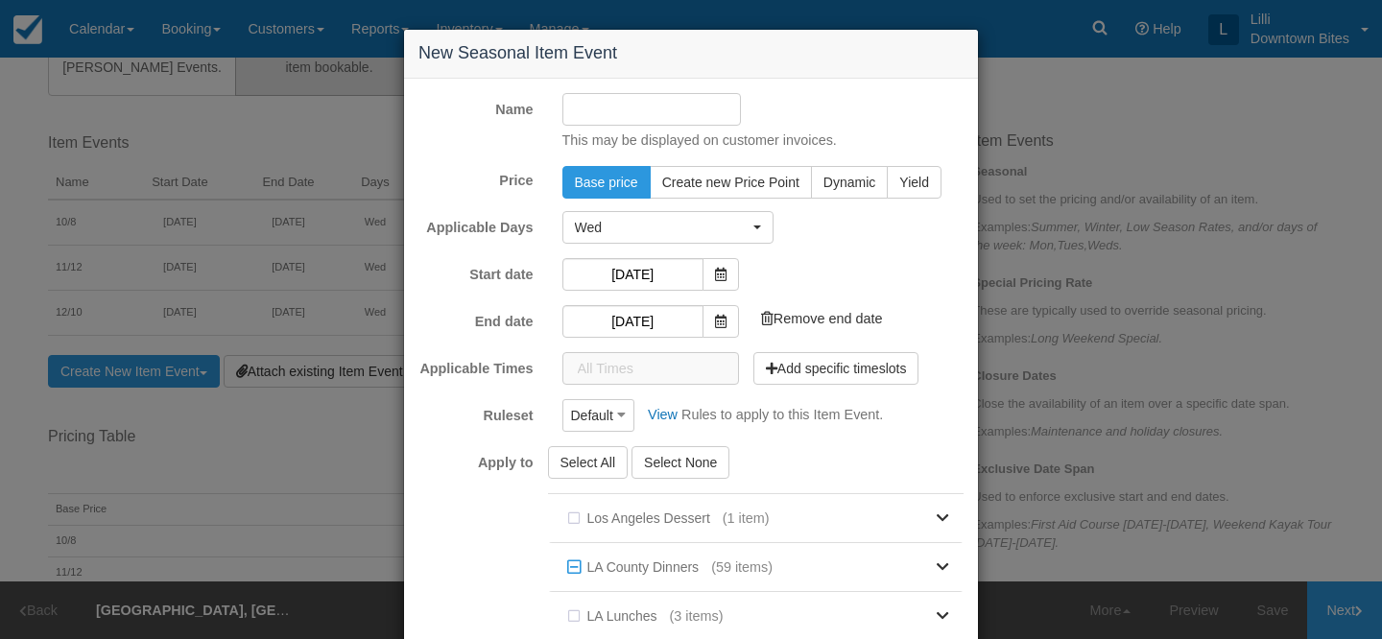
click at [600, 105] on input "Name" at bounding box center [651, 109] width 179 height 33
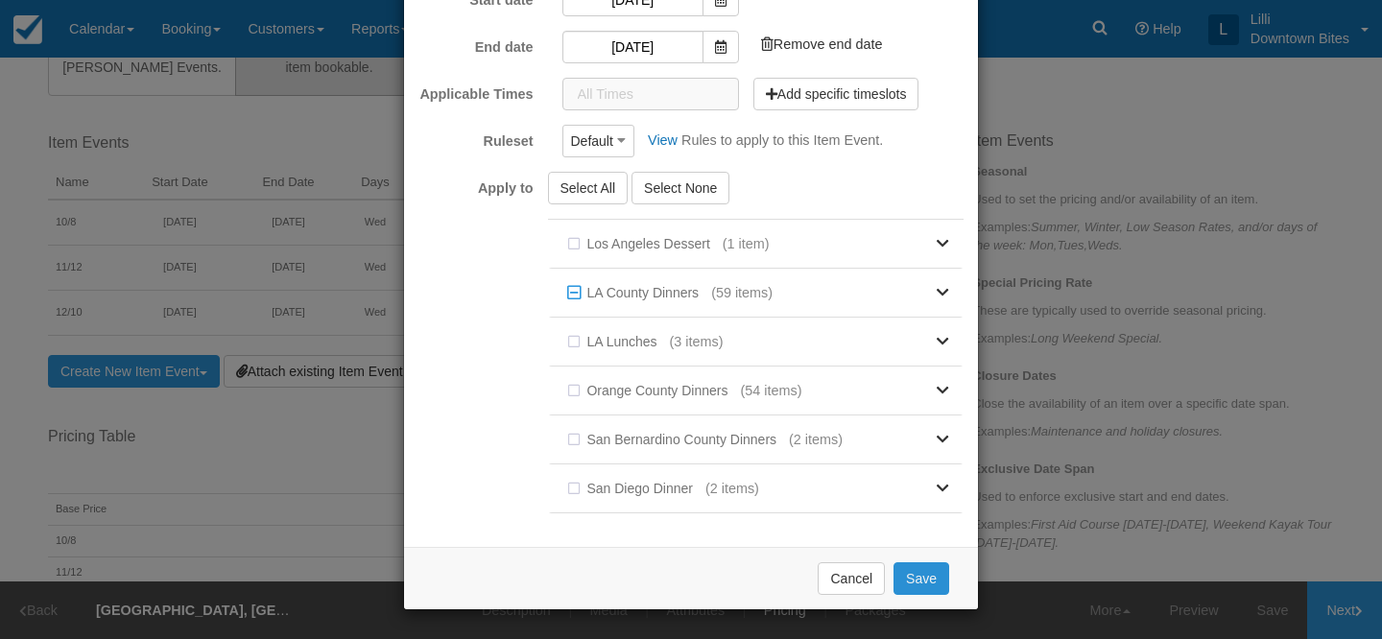
type input "1/14"
click at [919, 589] on button "Save" at bounding box center [922, 578] width 56 height 33
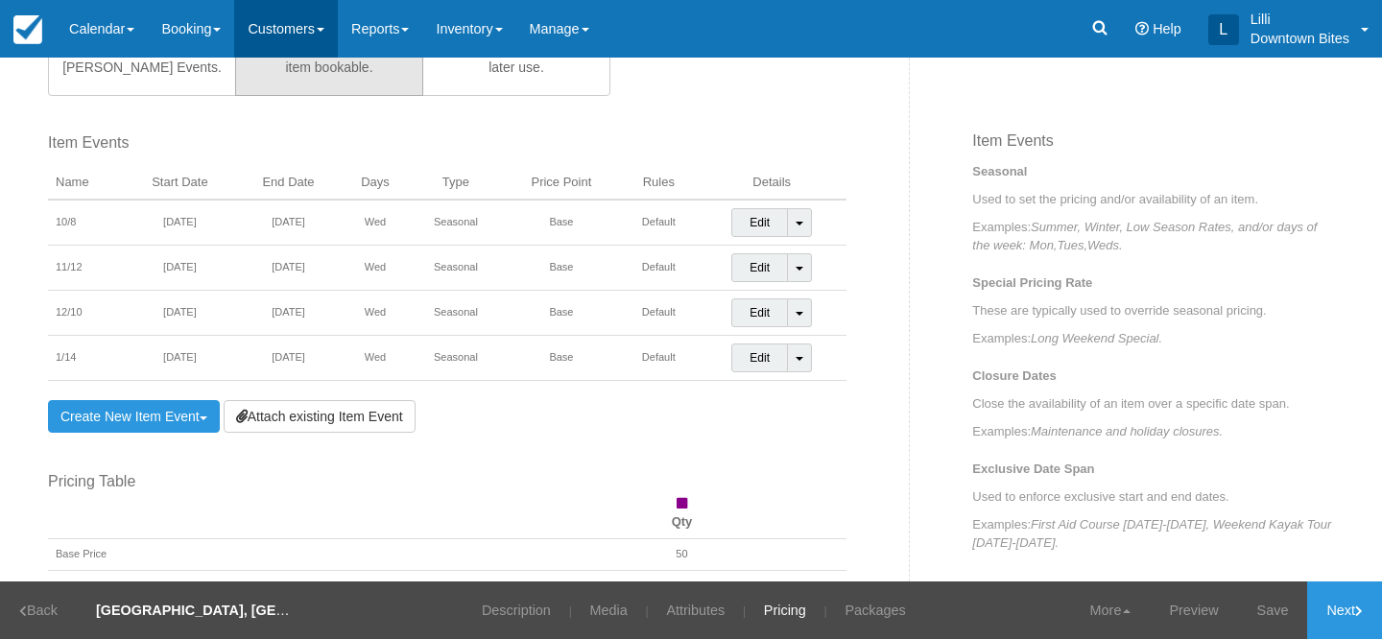
click at [283, 35] on link "Customers" at bounding box center [286, 29] width 104 height 58
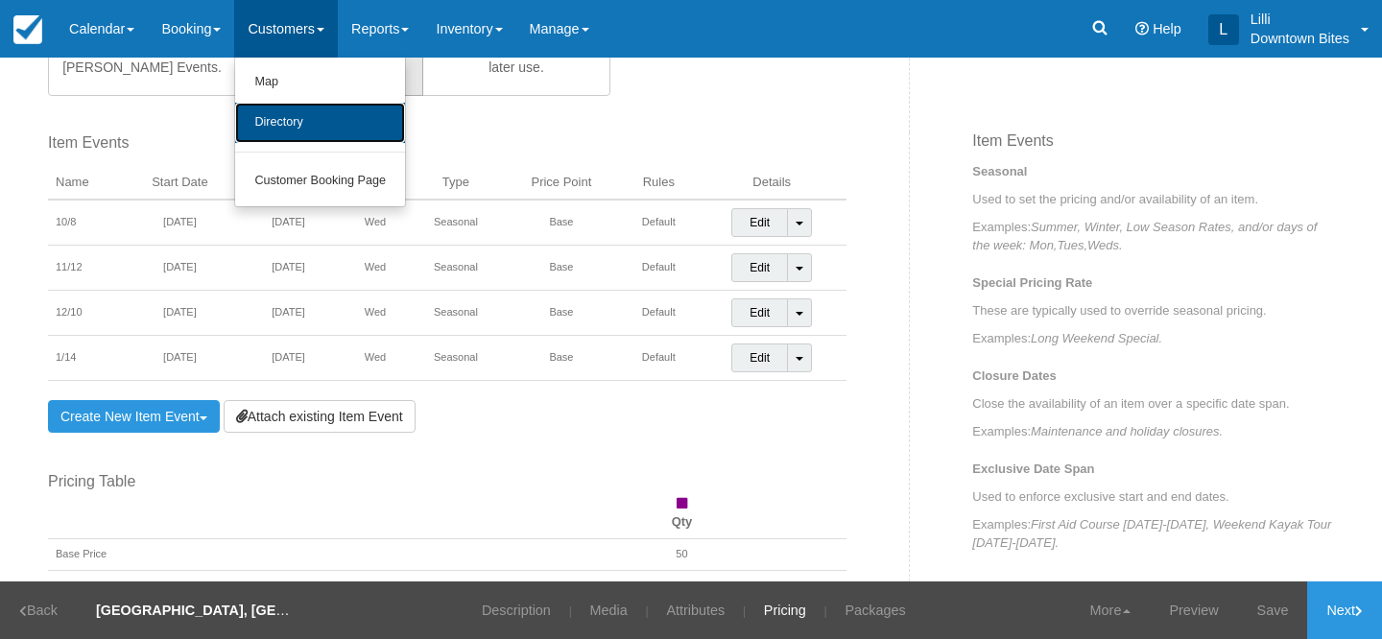
click at [287, 113] on link "Directory" at bounding box center [320, 123] width 170 height 40
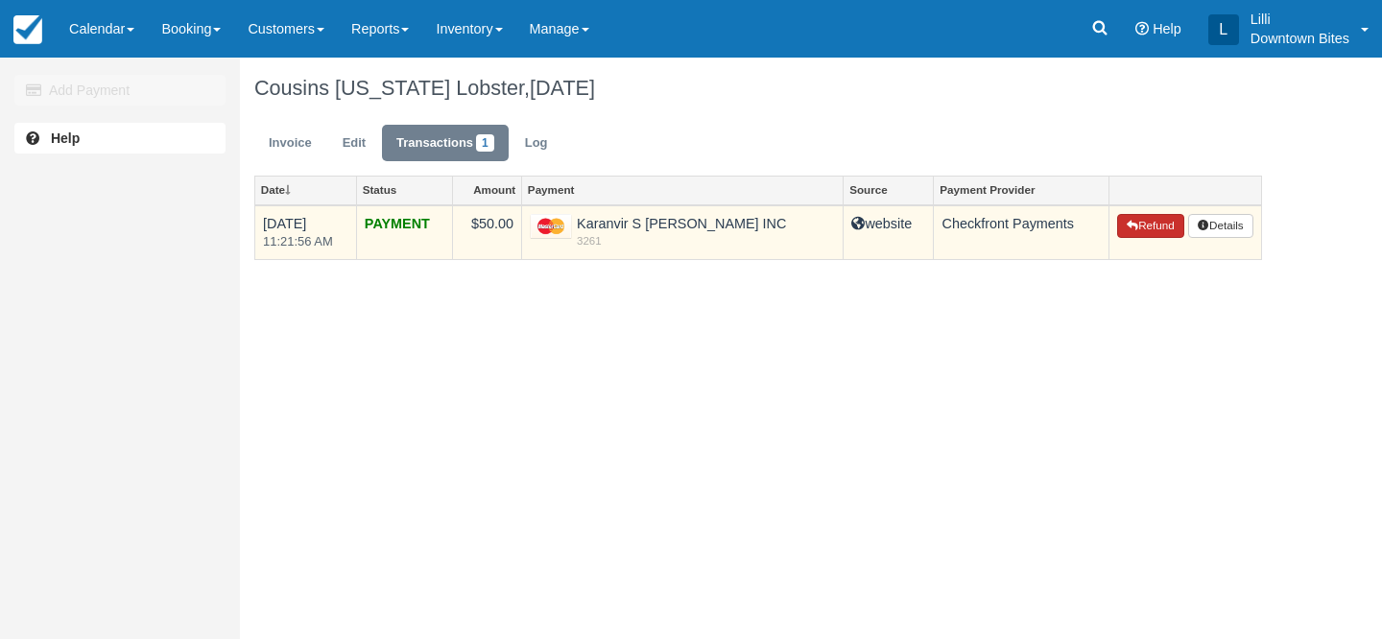
click at [1153, 225] on button "Refund" at bounding box center [1150, 226] width 67 height 25
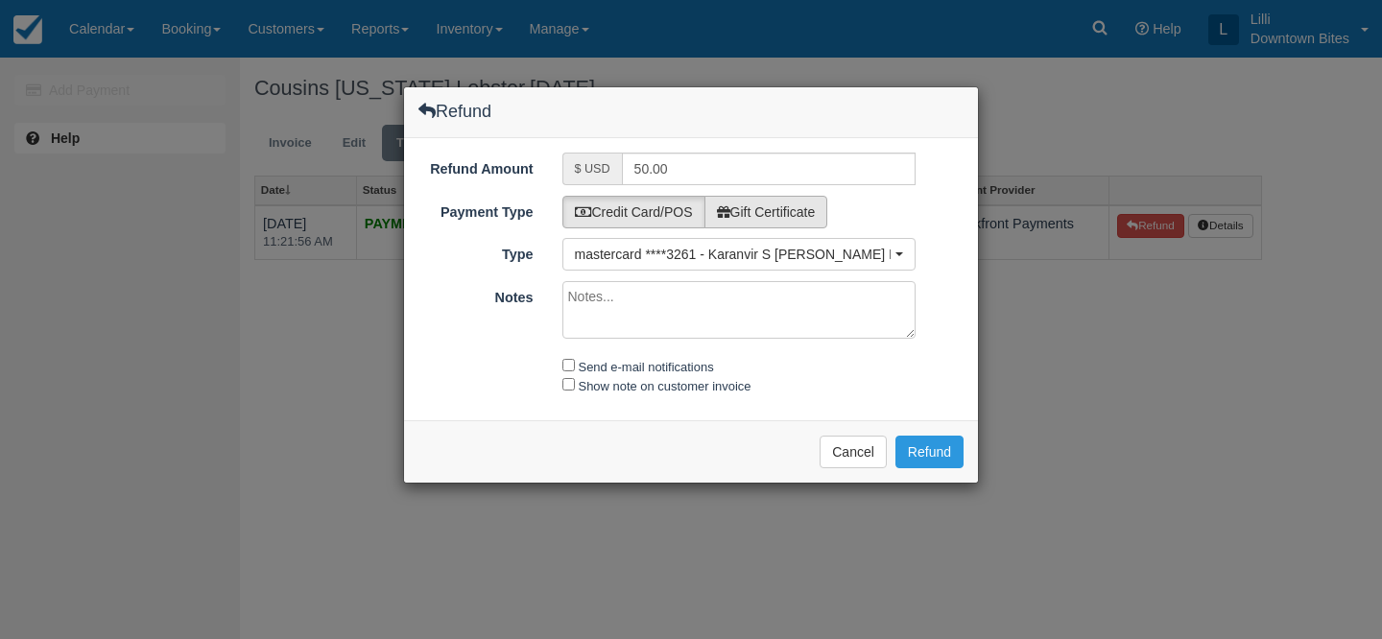
click at [799, 212] on label "Gift Certificate" at bounding box center [767, 212] width 124 height 33
radio input "true"
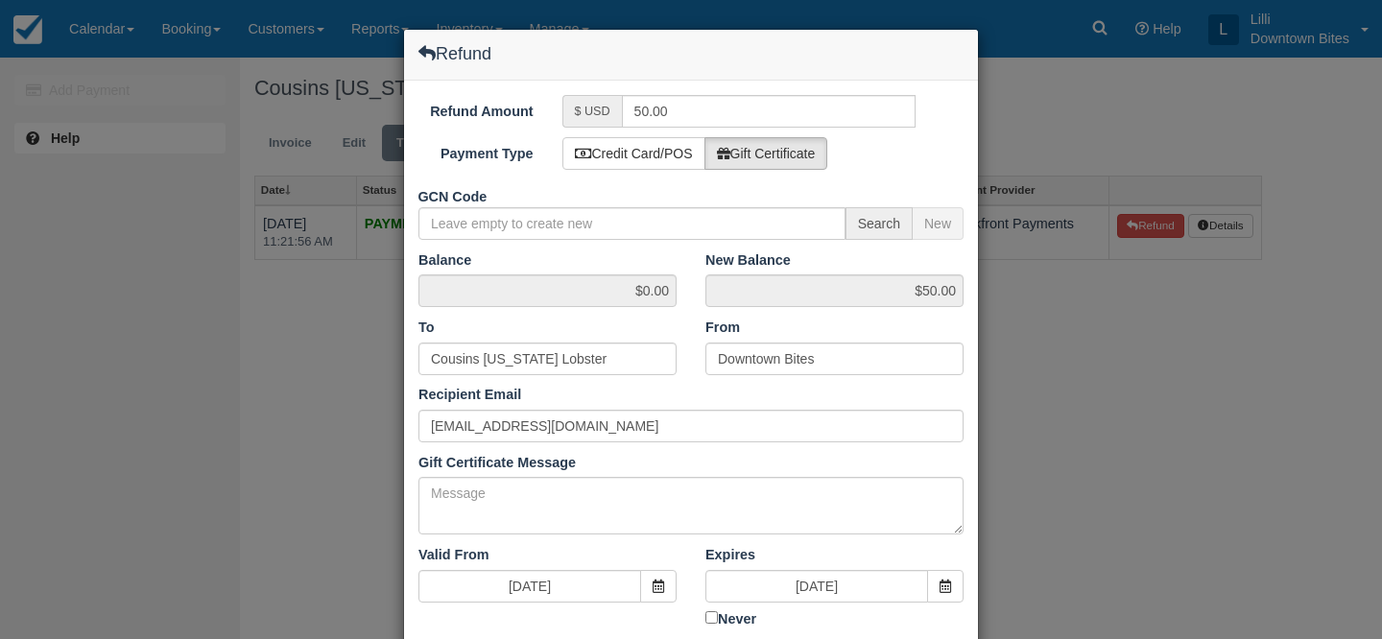
click at [1048, 139] on div "Refund Refund Amount $ USD 50.00 Payment Type Credit Card/POS Gift Certificate …" at bounding box center [691, 319] width 1382 height 639
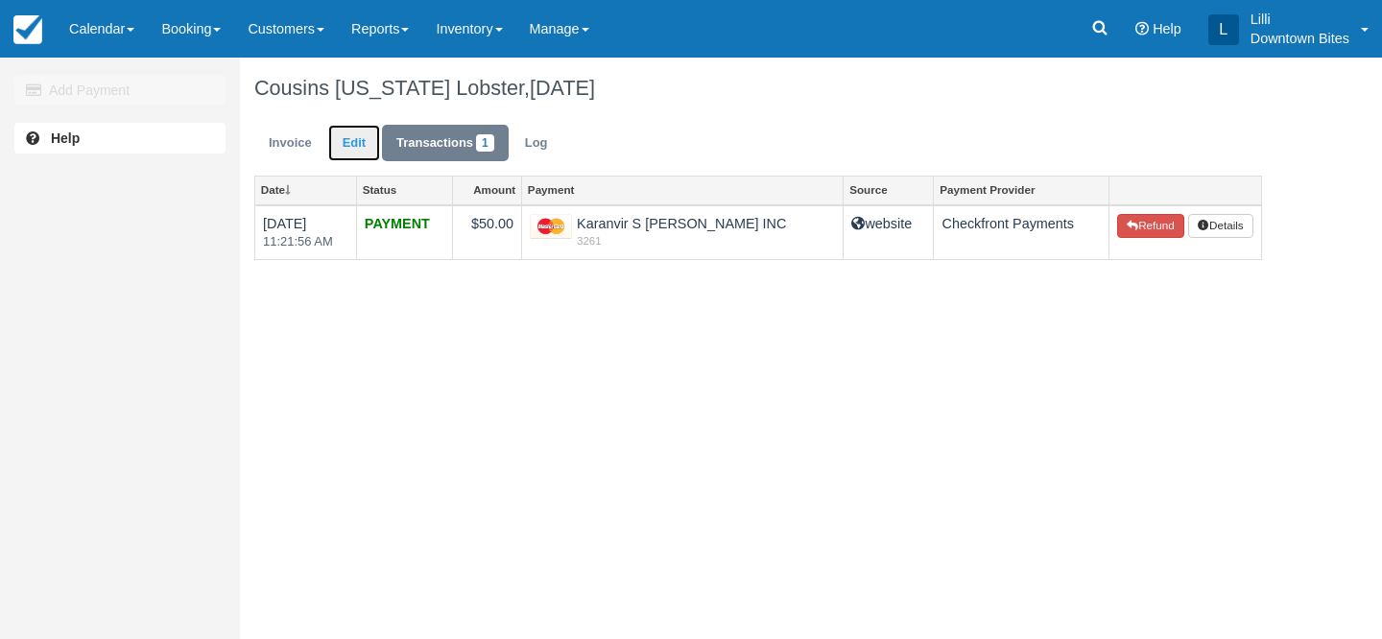
click at [346, 142] on link "Edit" at bounding box center [354, 143] width 52 height 37
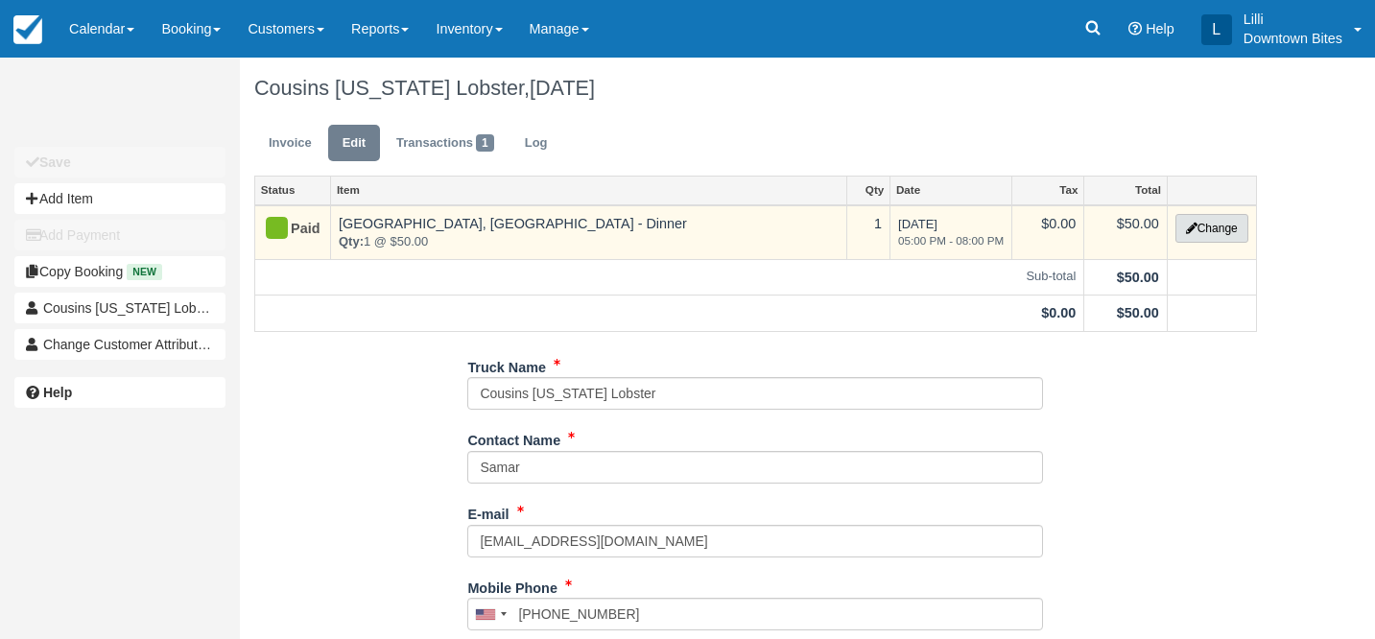
click at [1227, 228] on button "Change" at bounding box center [1212, 228] width 73 height 29
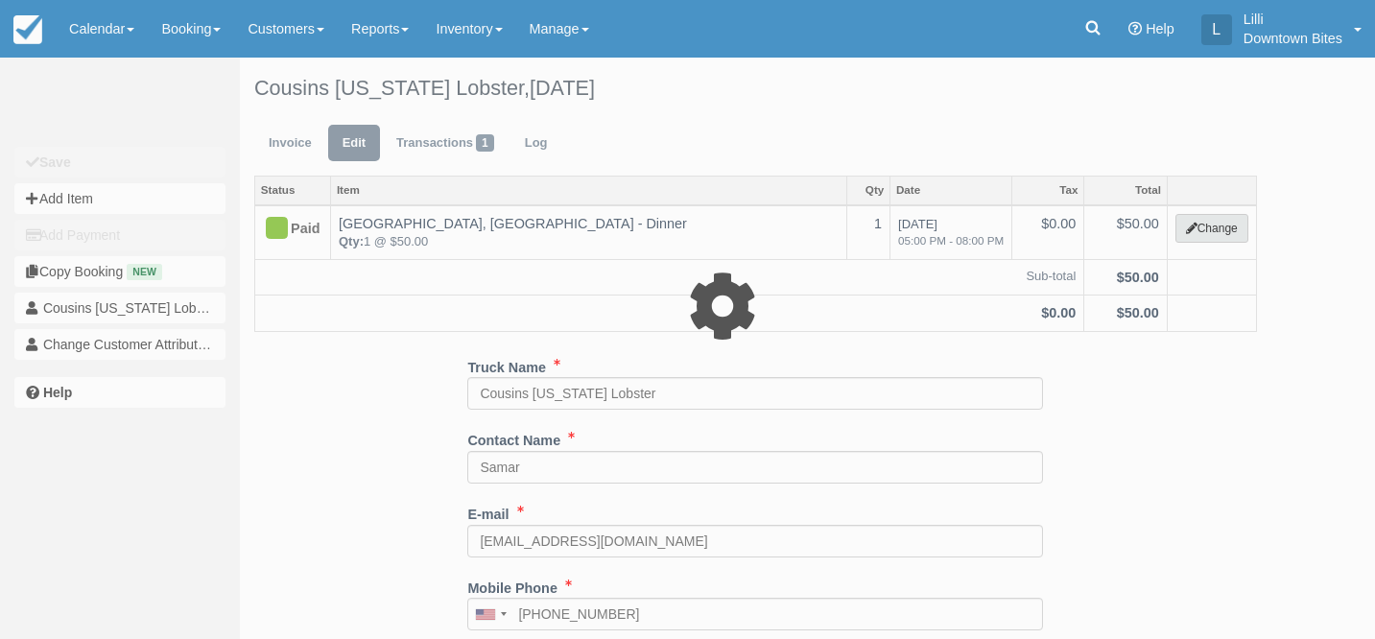
select select "2"
type input "50.00"
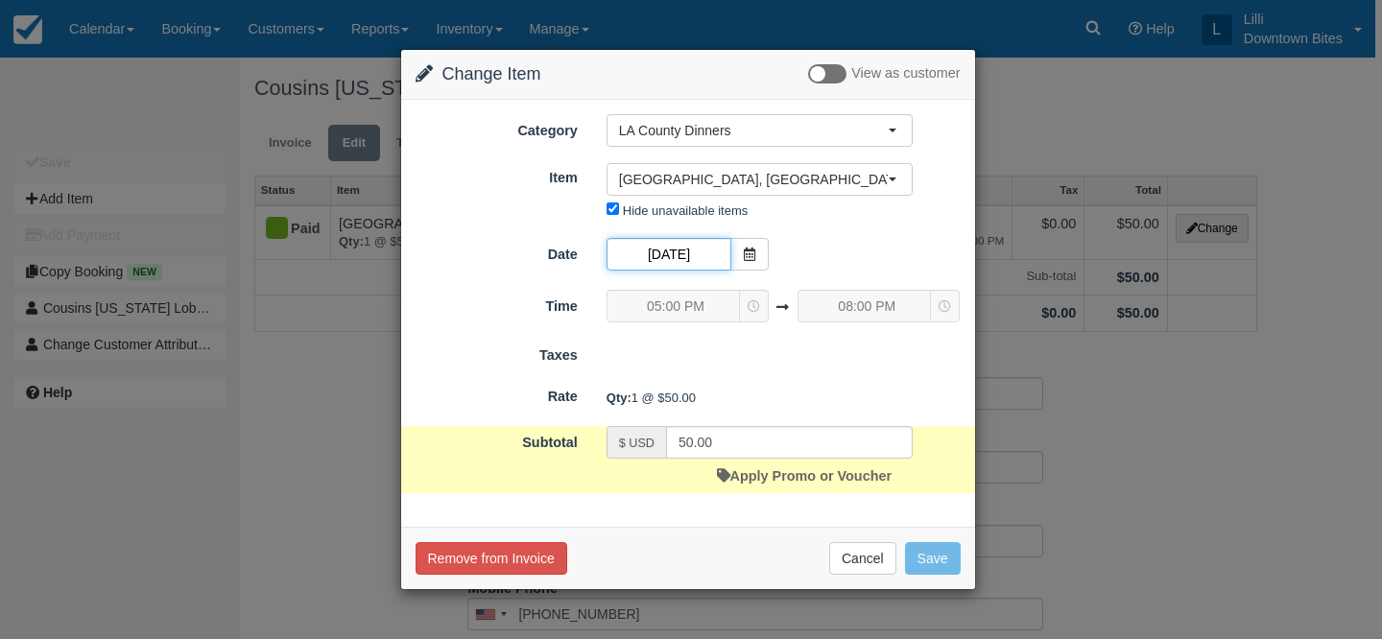
click at [672, 261] on input "[DATE]" at bounding box center [669, 254] width 125 height 33
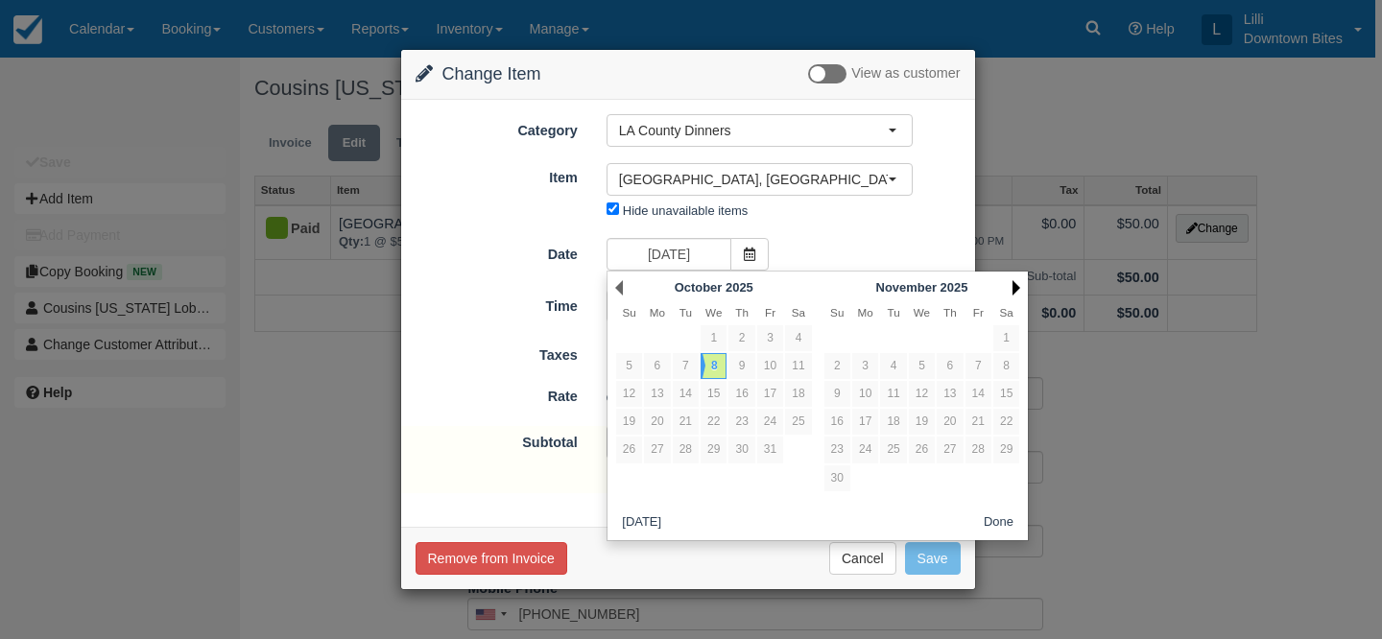
click at [1018, 287] on link "Next" at bounding box center [1017, 287] width 8 height 15
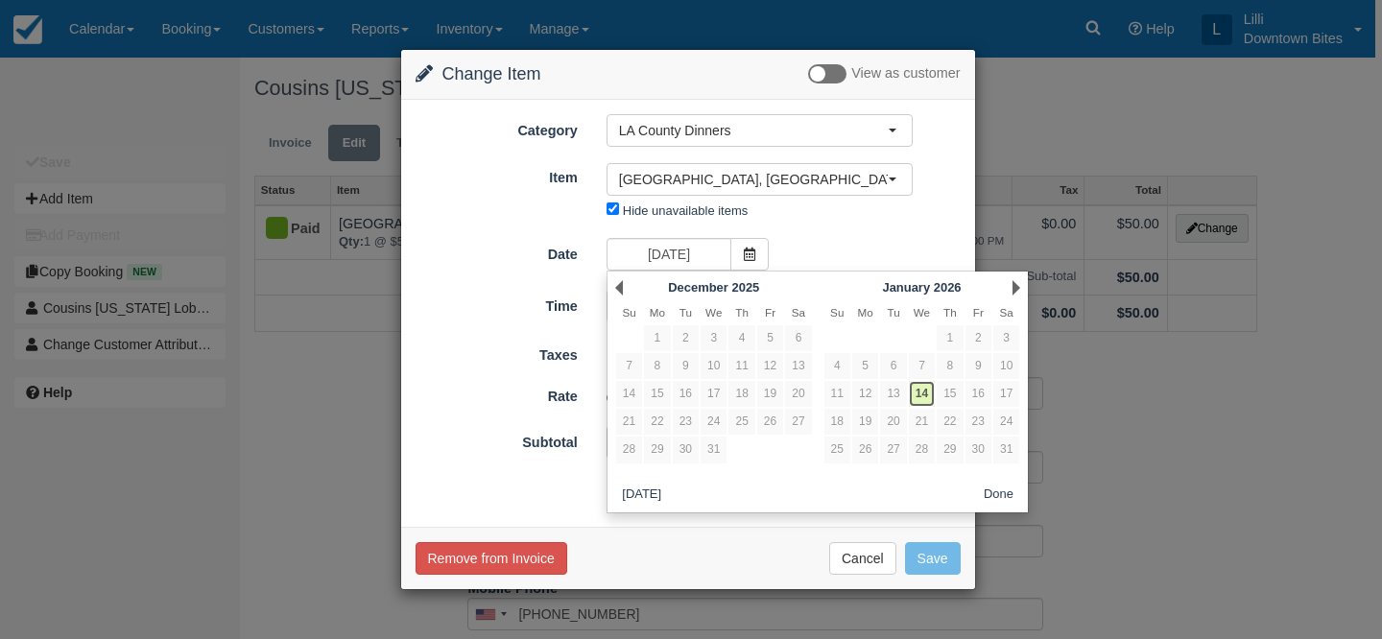
click at [923, 392] on link "14" at bounding box center [922, 394] width 26 height 26
type input "[DATE]"
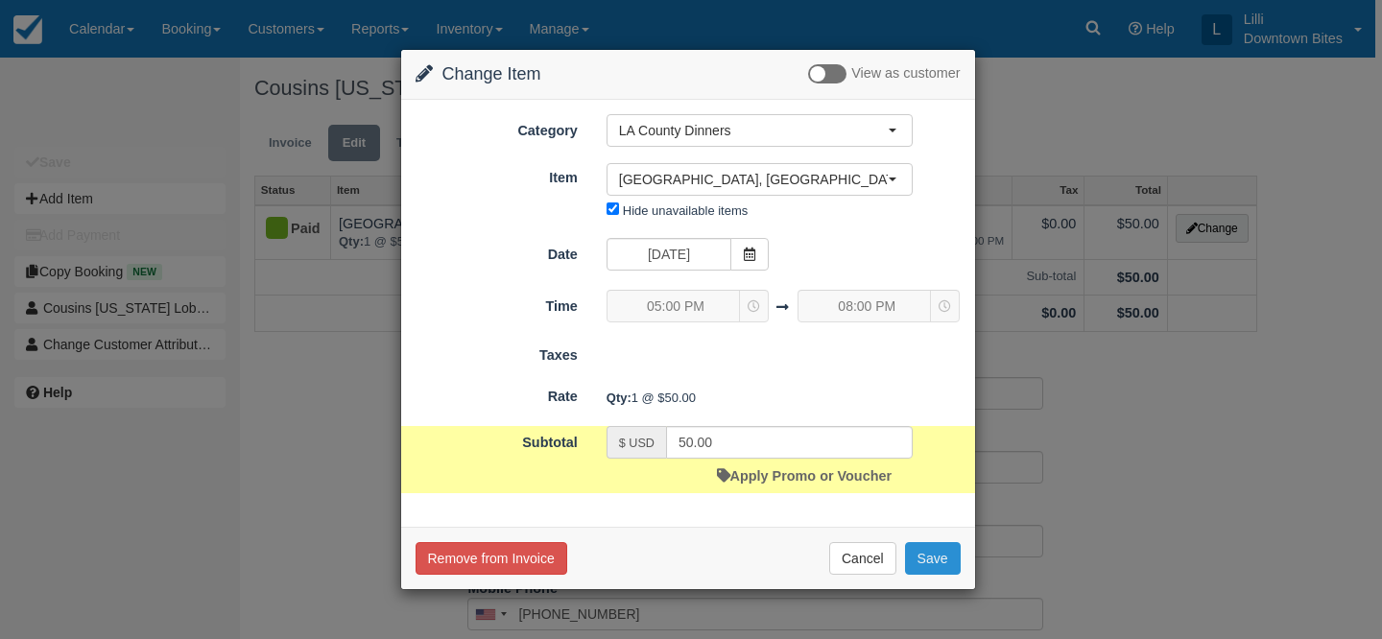
click at [941, 559] on button "Save" at bounding box center [933, 558] width 56 height 33
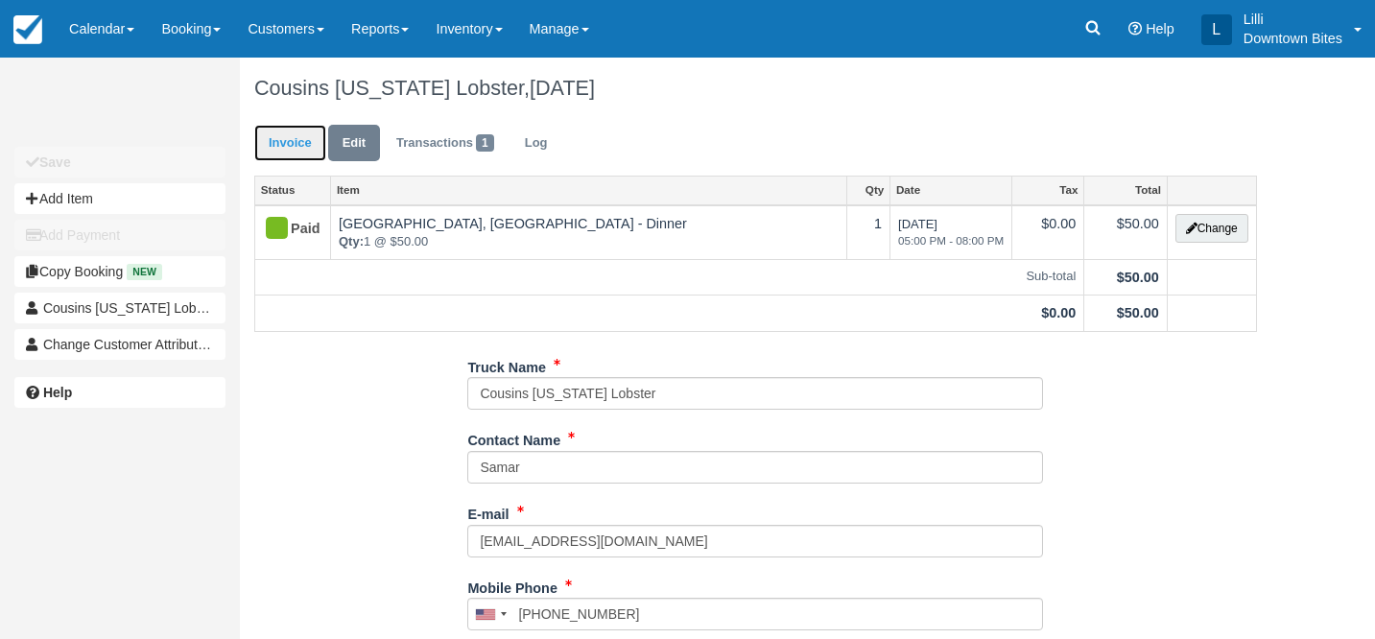
click at [281, 146] on link "Invoice" at bounding box center [290, 143] width 72 height 37
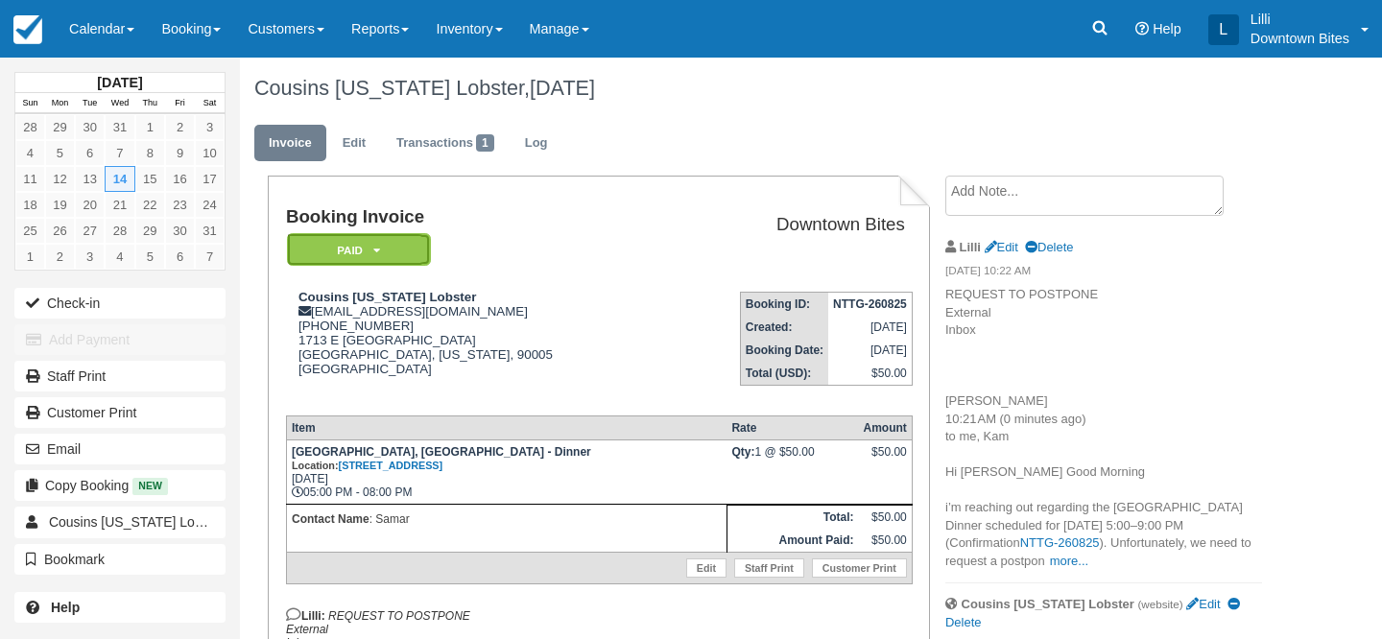
click at [378, 246] on icon at bounding box center [376, 251] width 7 height 12
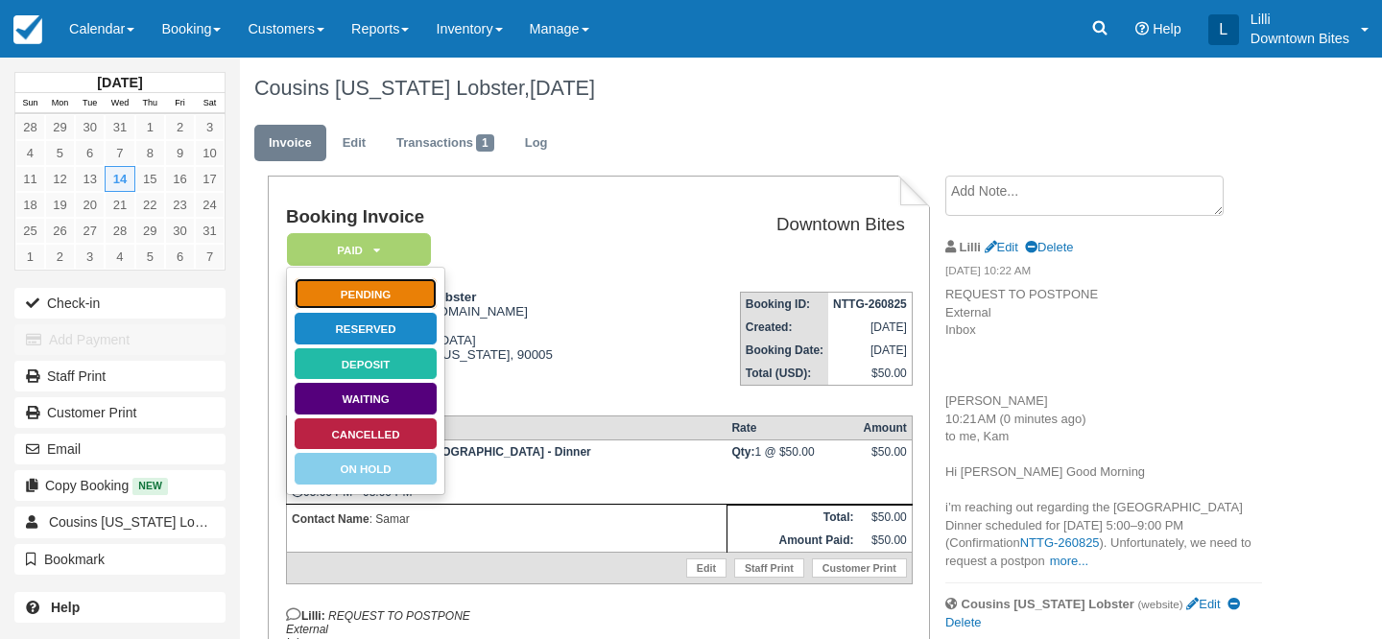
click at [387, 289] on link "Pending" at bounding box center [366, 294] width 144 height 34
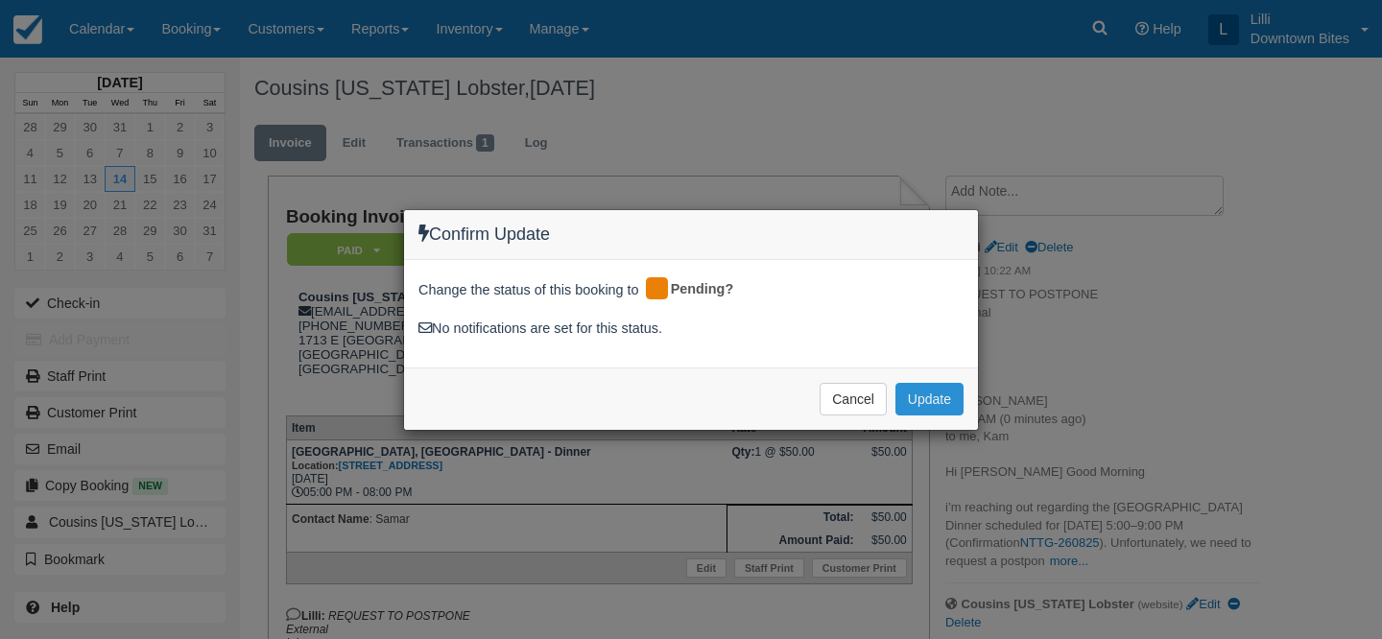
click at [937, 395] on button "Update" at bounding box center [930, 399] width 68 height 33
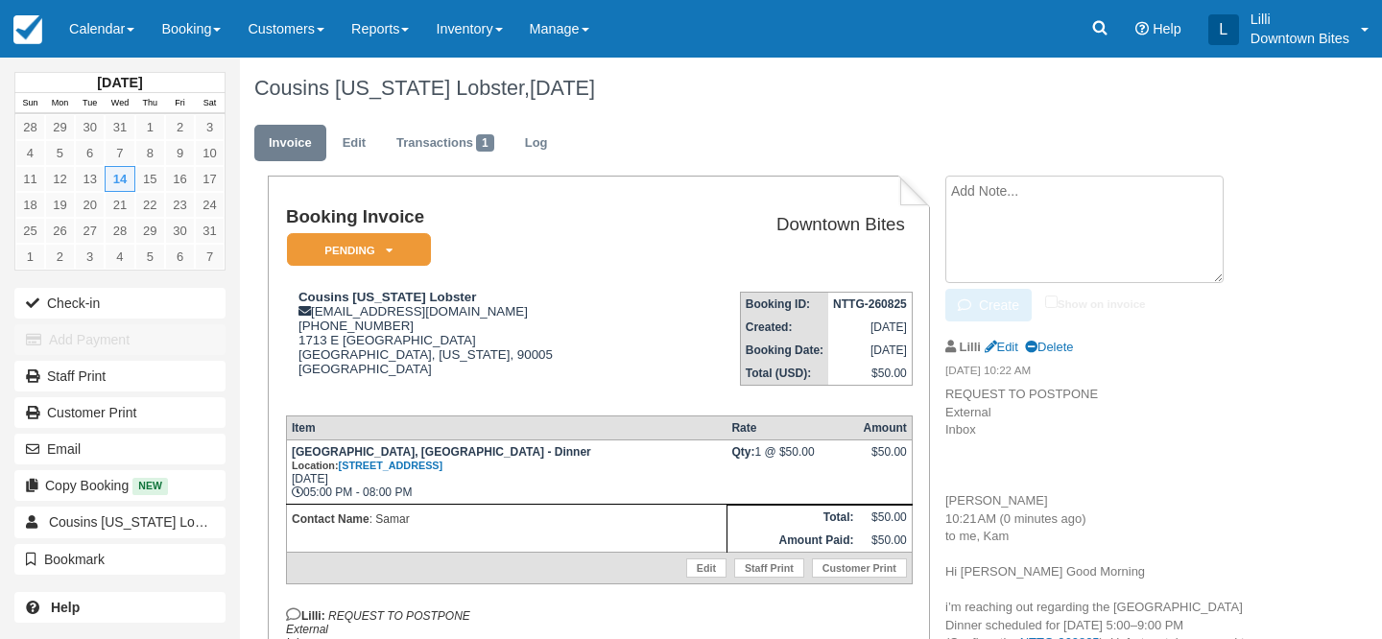
click at [958, 197] on textarea at bounding box center [1084, 230] width 278 height 108
paste textarea "​Hello [PERSON_NAME], This location is complately booked out through the end of…"
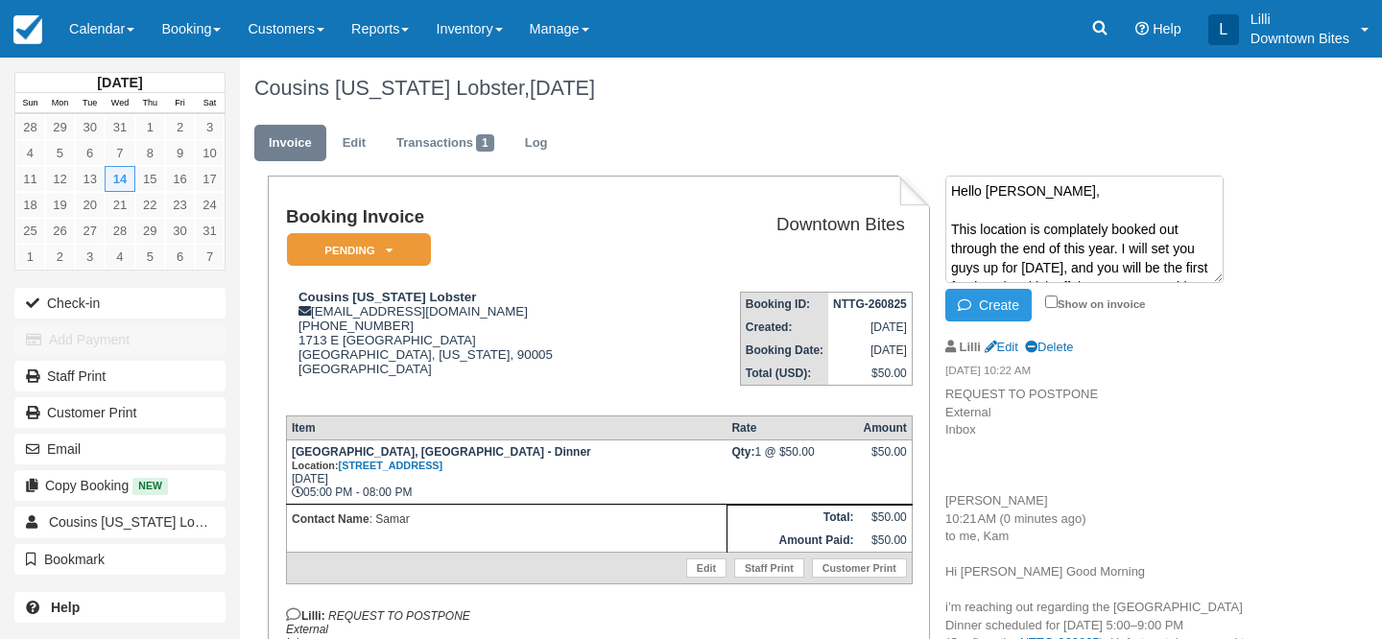
scroll to position [147, 0]
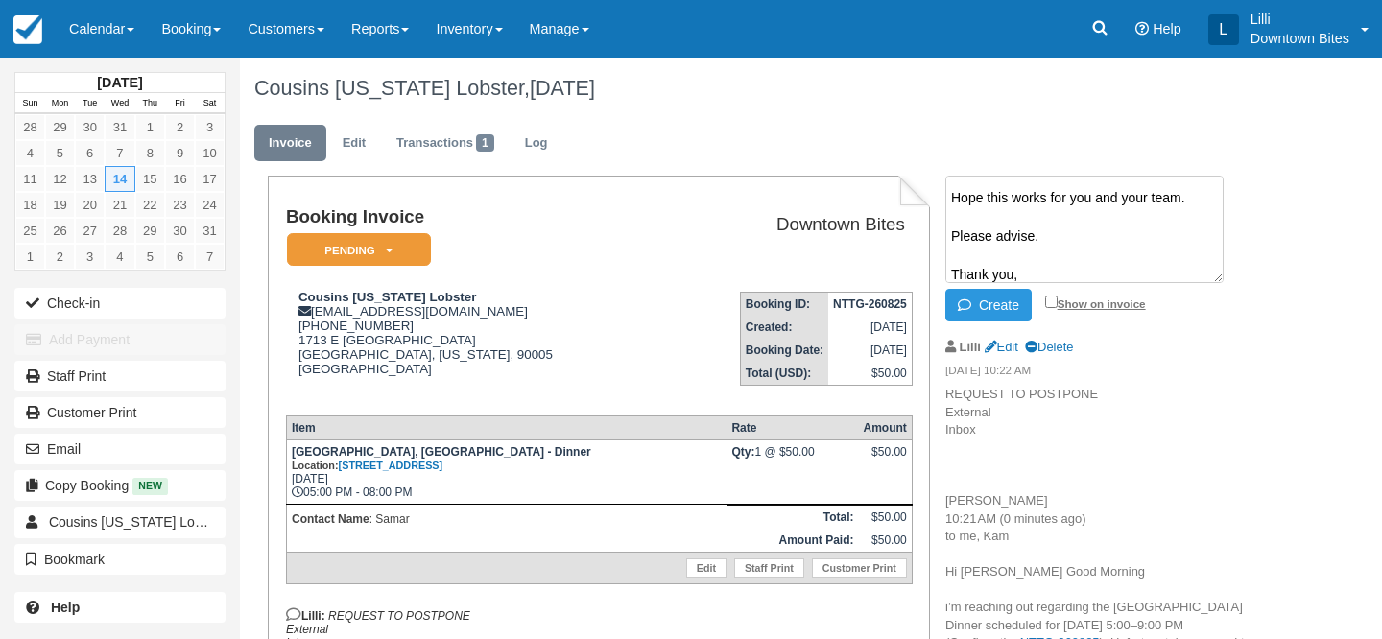
type textarea "​Hello [PERSON_NAME], This location is complately booked out through the end of…"
click at [1055, 304] on input "Show on invoice" at bounding box center [1051, 302] width 12 height 12
checkbox input "true"
click at [985, 303] on button "Create" at bounding box center [988, 305] width 86 height 33
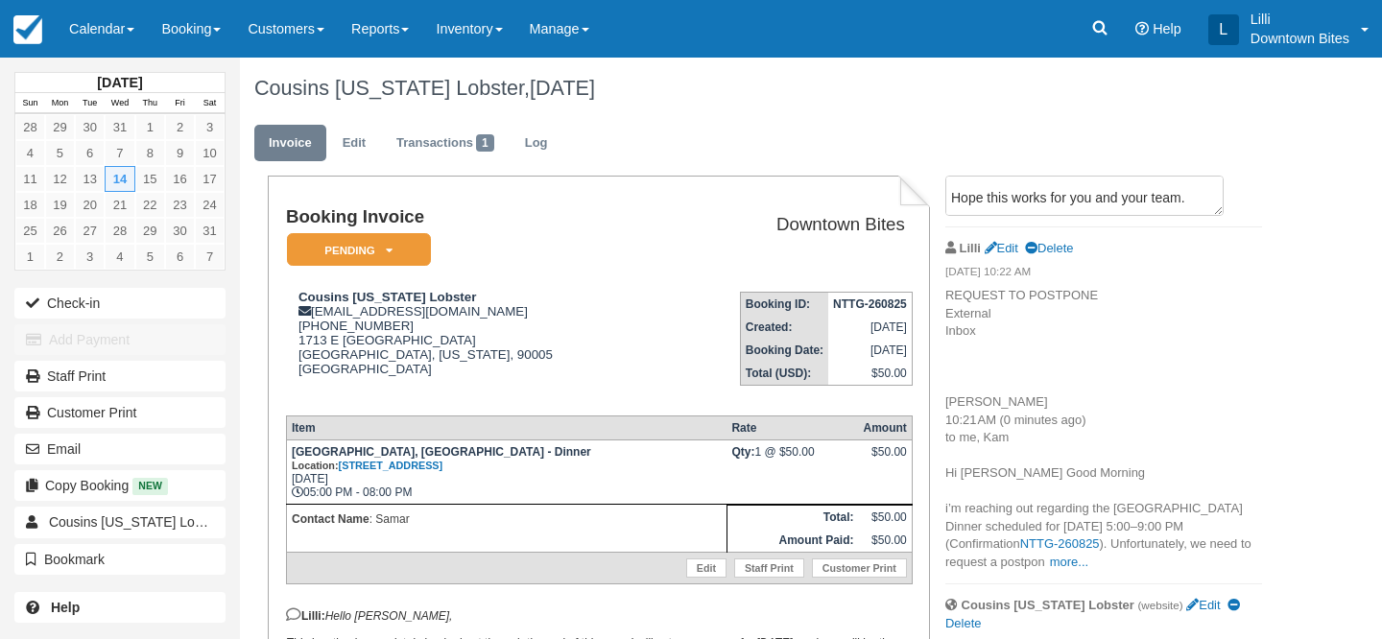
scroll to position [0, 0]
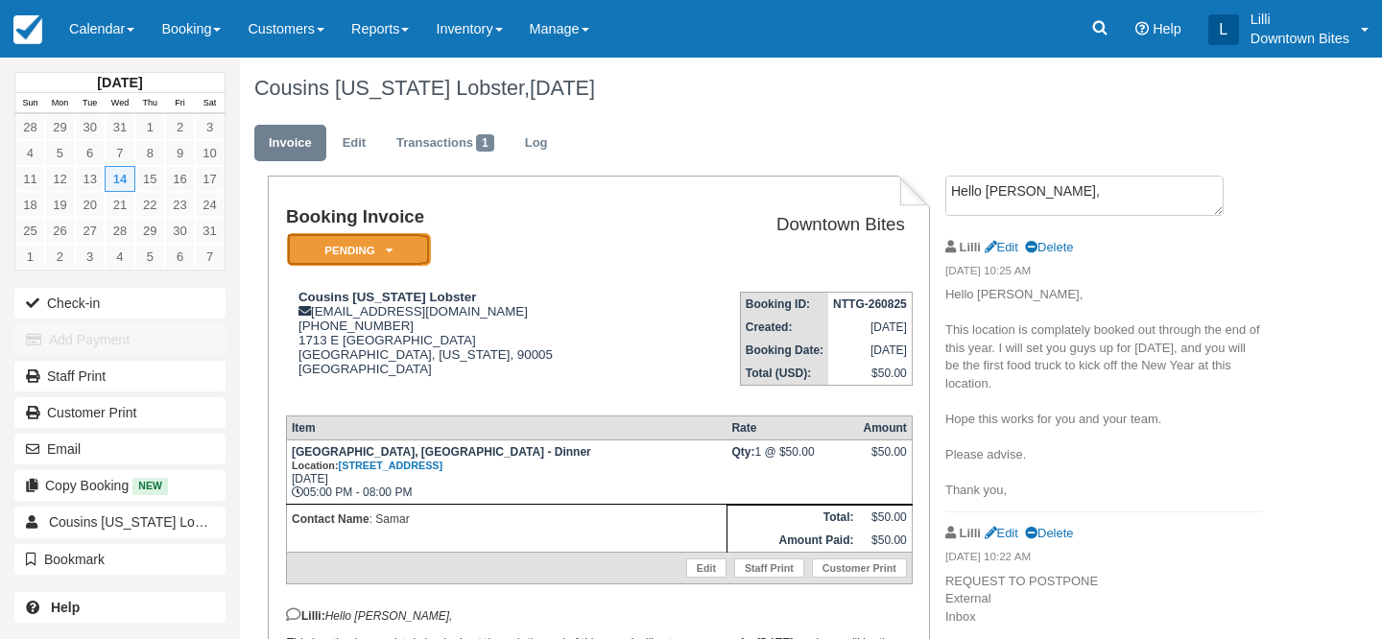
click at [418, 256] on em "Pending" at bounding box center [359, 250] width 144 height 34
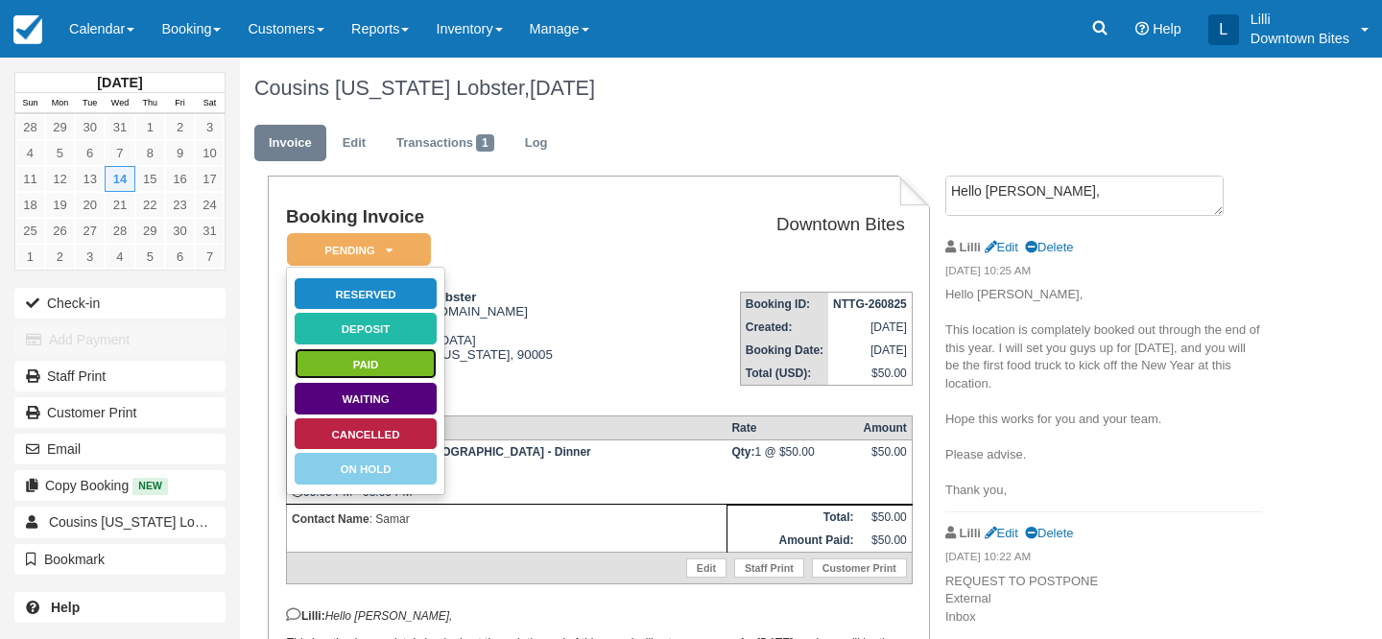
click at [404, 366] on link "Paid" at bounding box center [366, 364] width 144 height 34
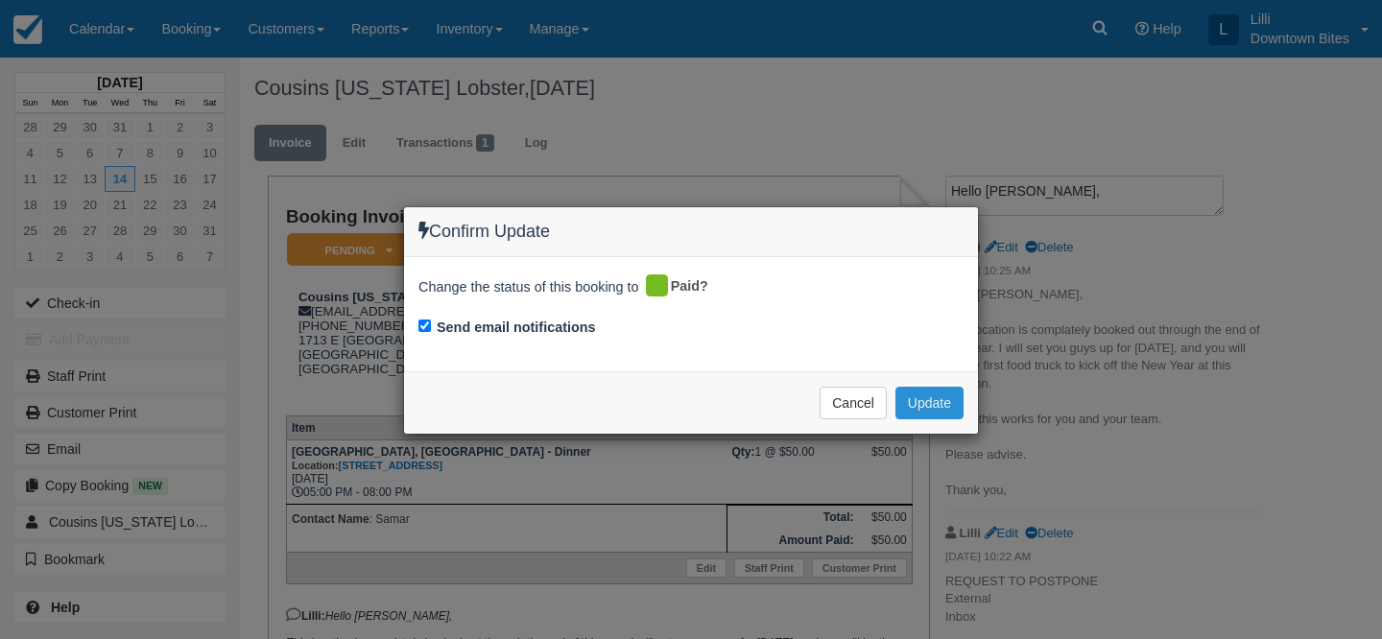
click at [949, 399] on button "Update" at bounding box center [930, 403] width 68 height 33
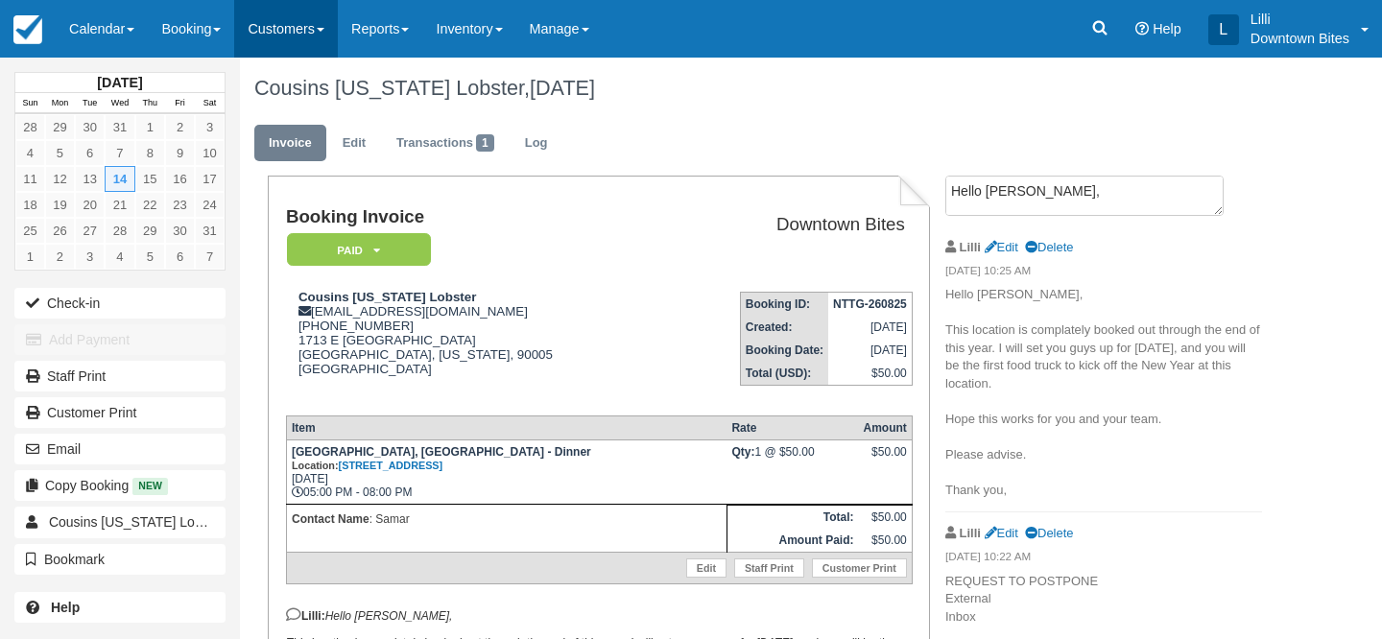
click at [318, 24] on link "Customers" at bounding box center [286, 29] width 104 height 58
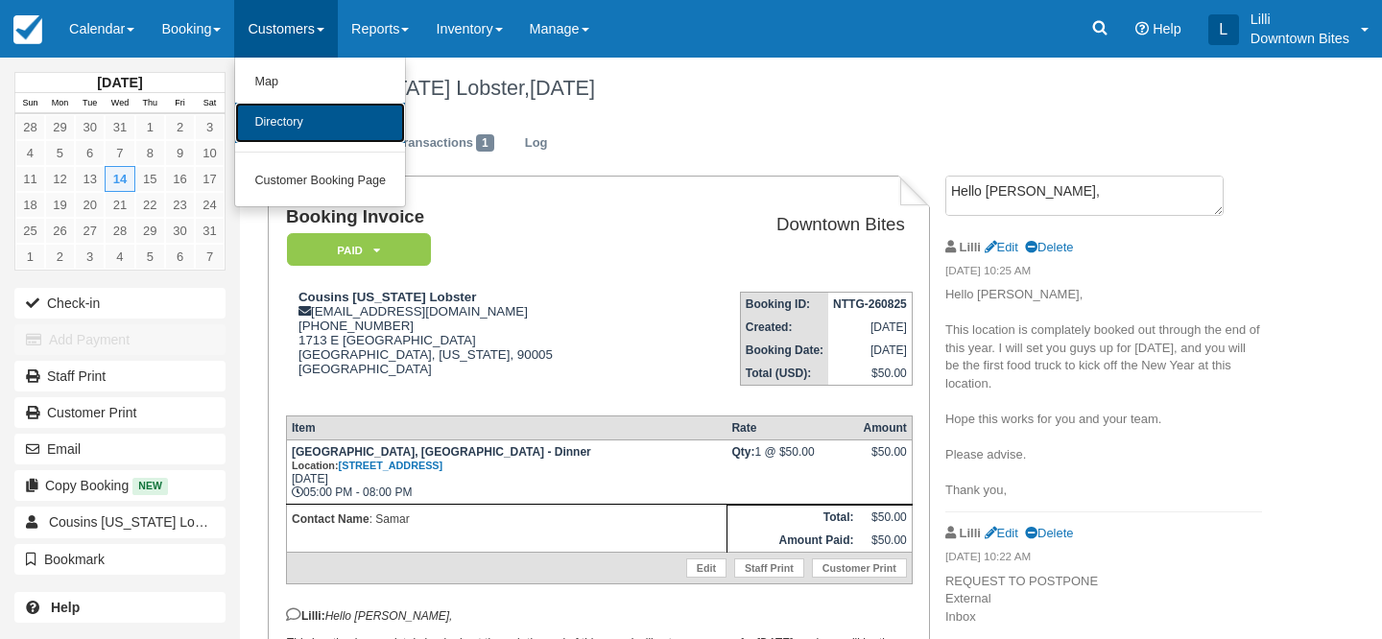
click at [311, 123] on link "Directory" at bounding box center [320, 123] width 170 height 40
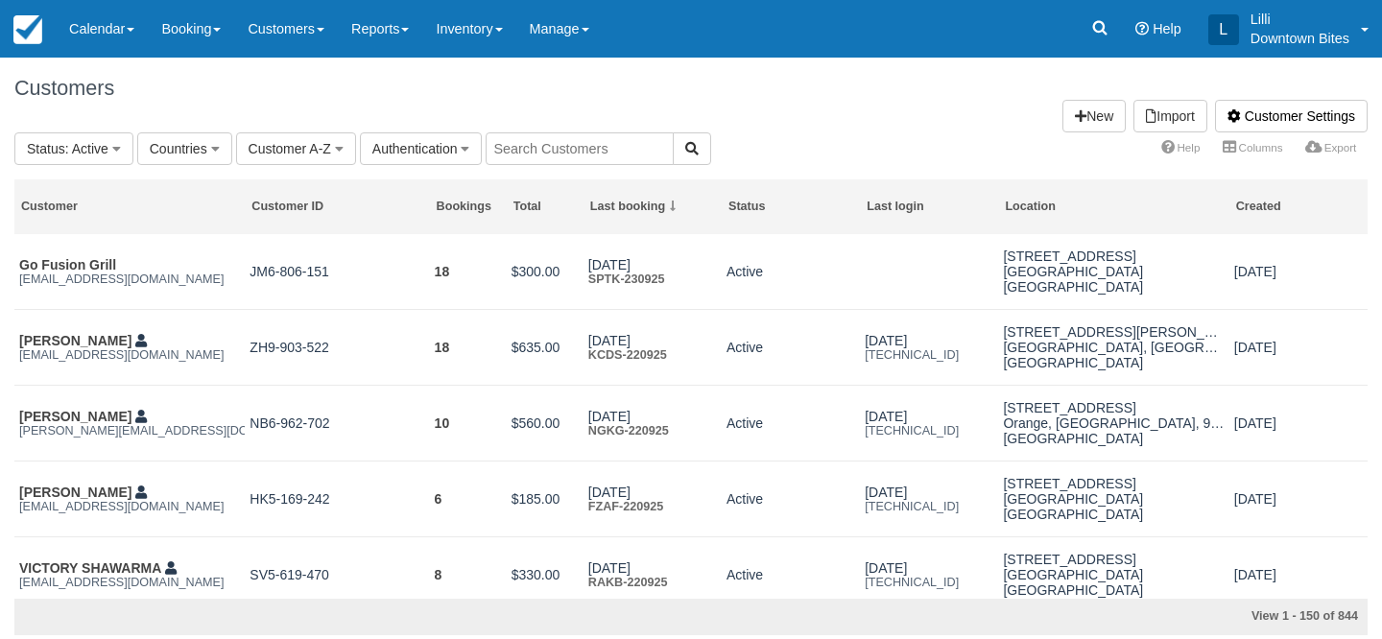
click at [591, 151] on input "text" at bounding box center [580, 148] width 188 height 33
type input "lil"
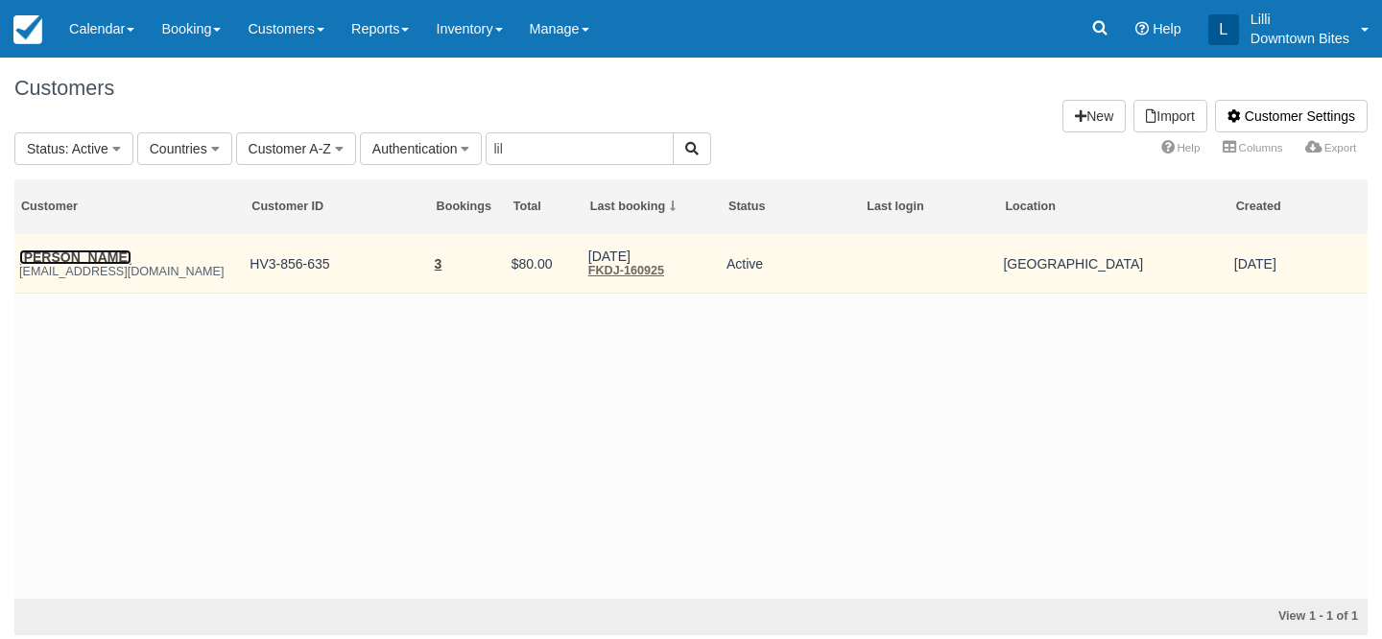
click at [84, 254] on link "James Mcintosh" at bounding box center [75, 257] width 112 height 15
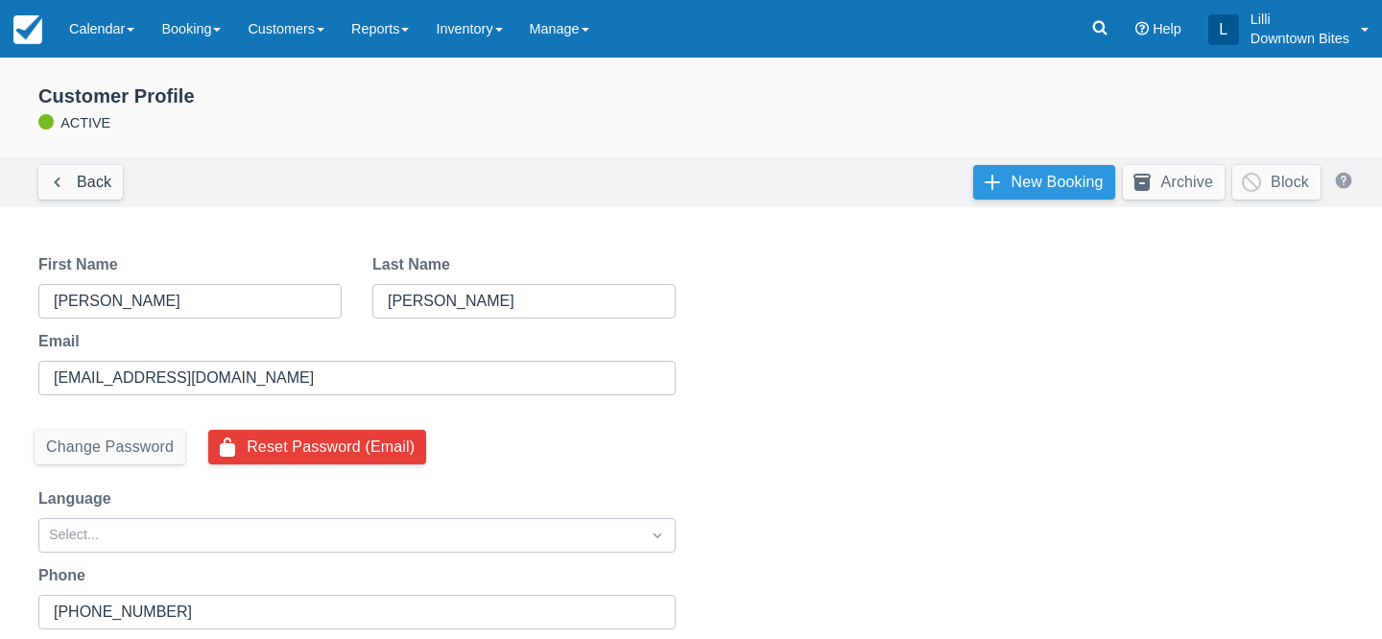
click at [1025, 186] on link "New Booking" at bounding box center [1044, 182] width 142 height 35
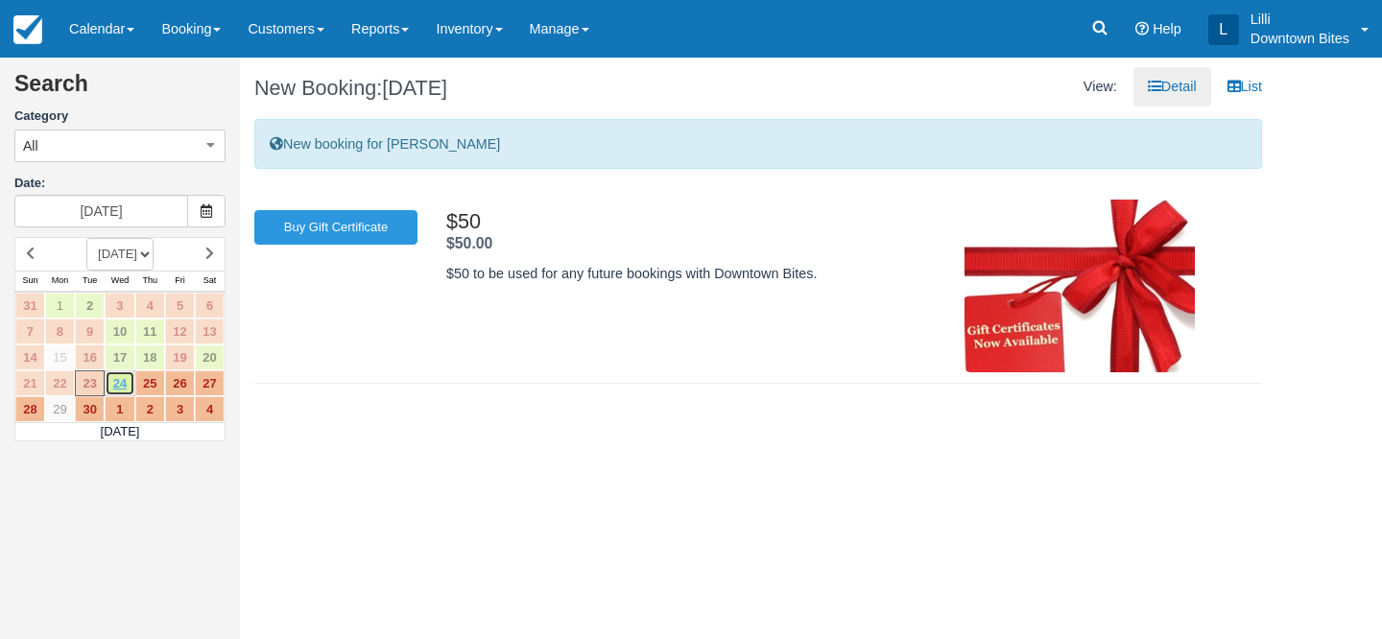
click at [120, 385] on link "24" at bounding box center [120, 383] width 30 height 26
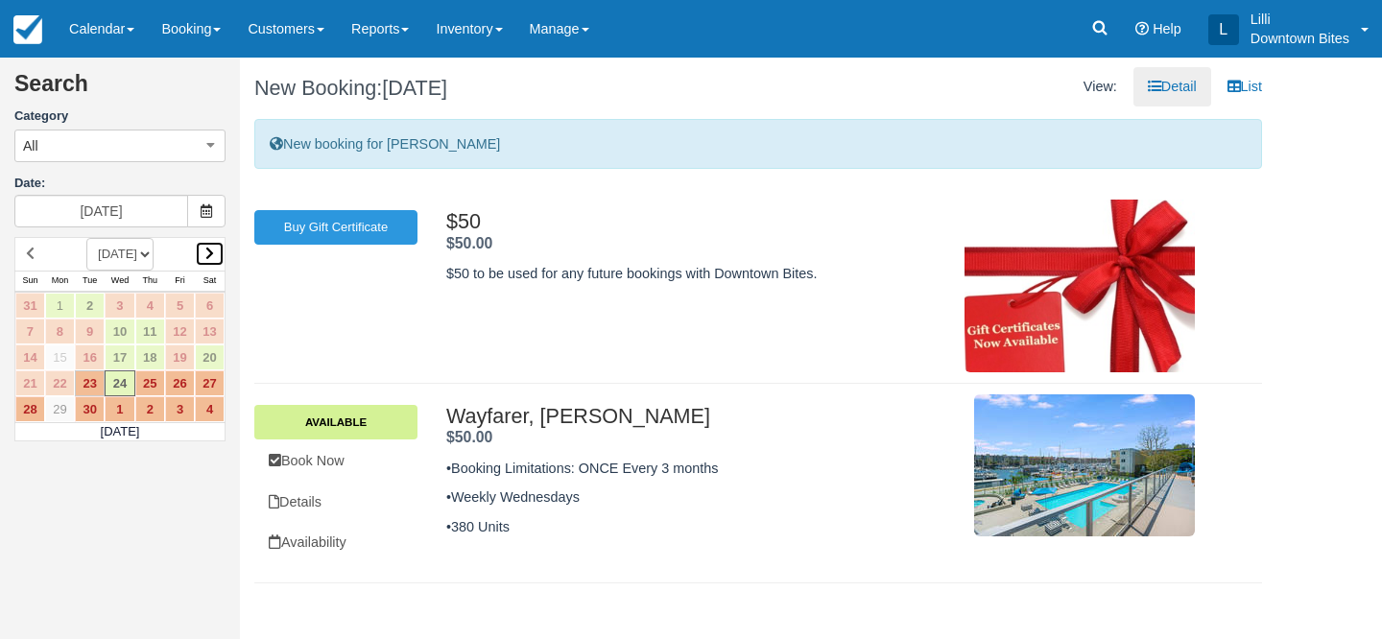
click at [207, 258] on icon at bounding box center [209, 253] width 9 height 13
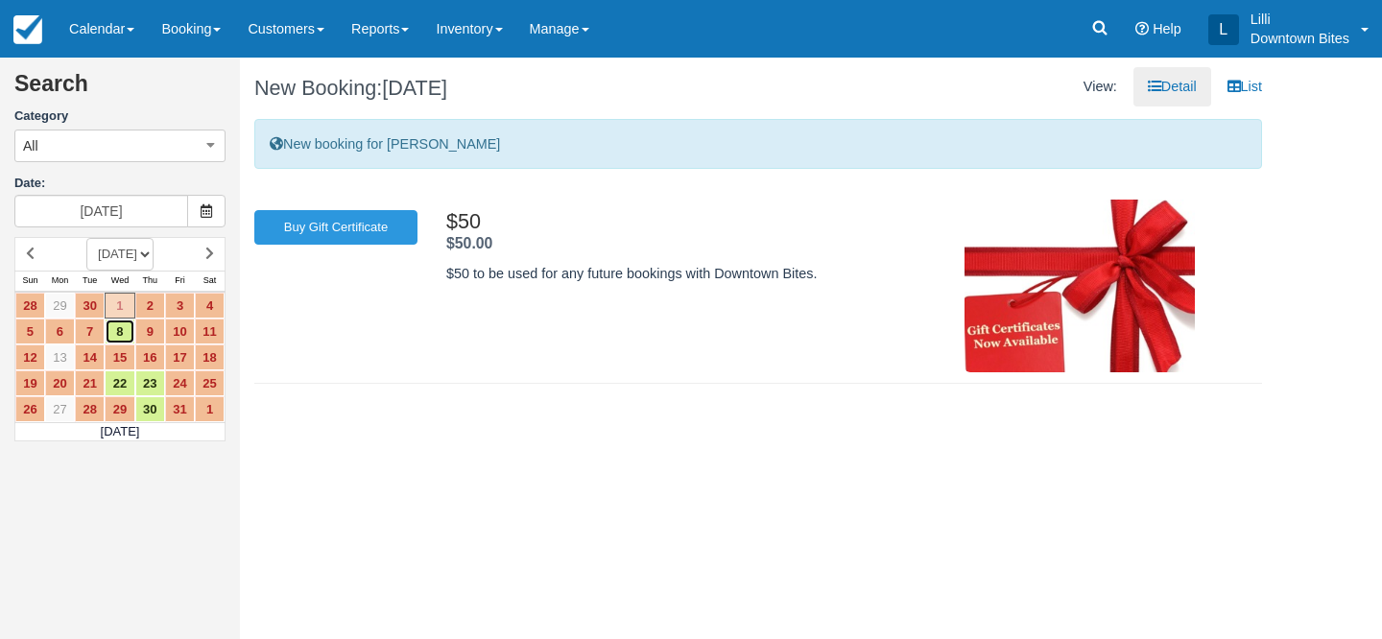
click at [120, 337] on link "8" at bounding box center [120, 332] width 30 height 26
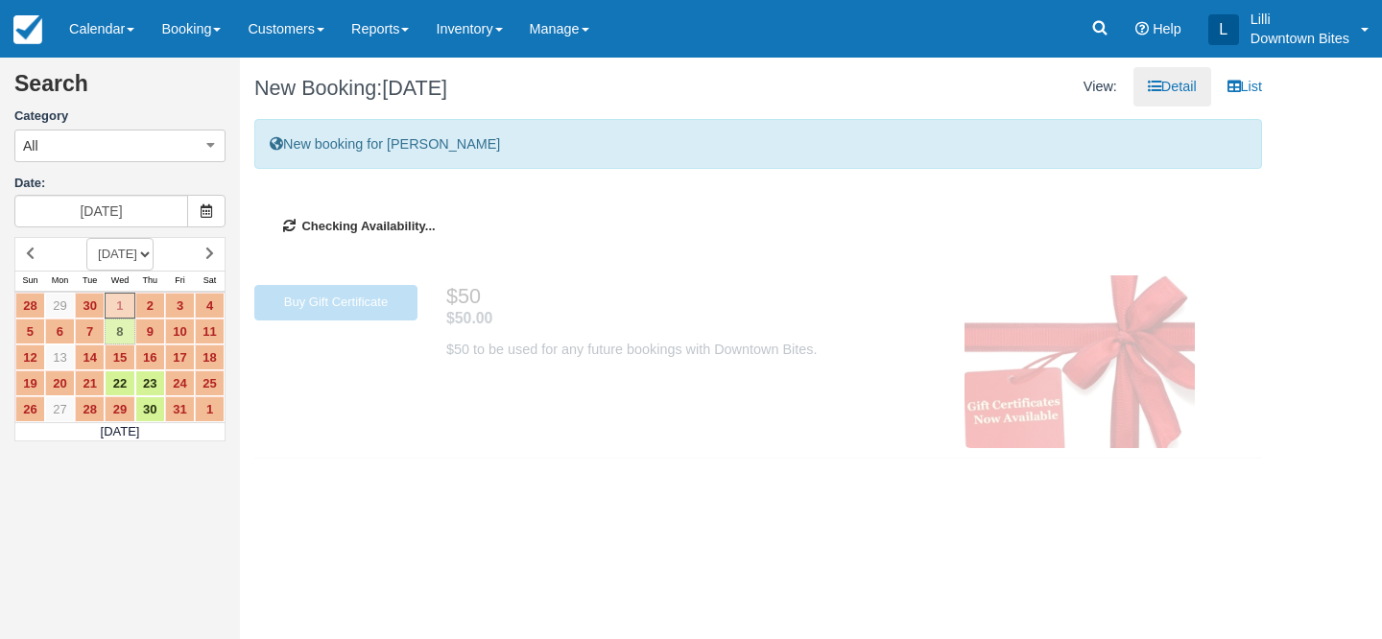
type input "[DATE]"
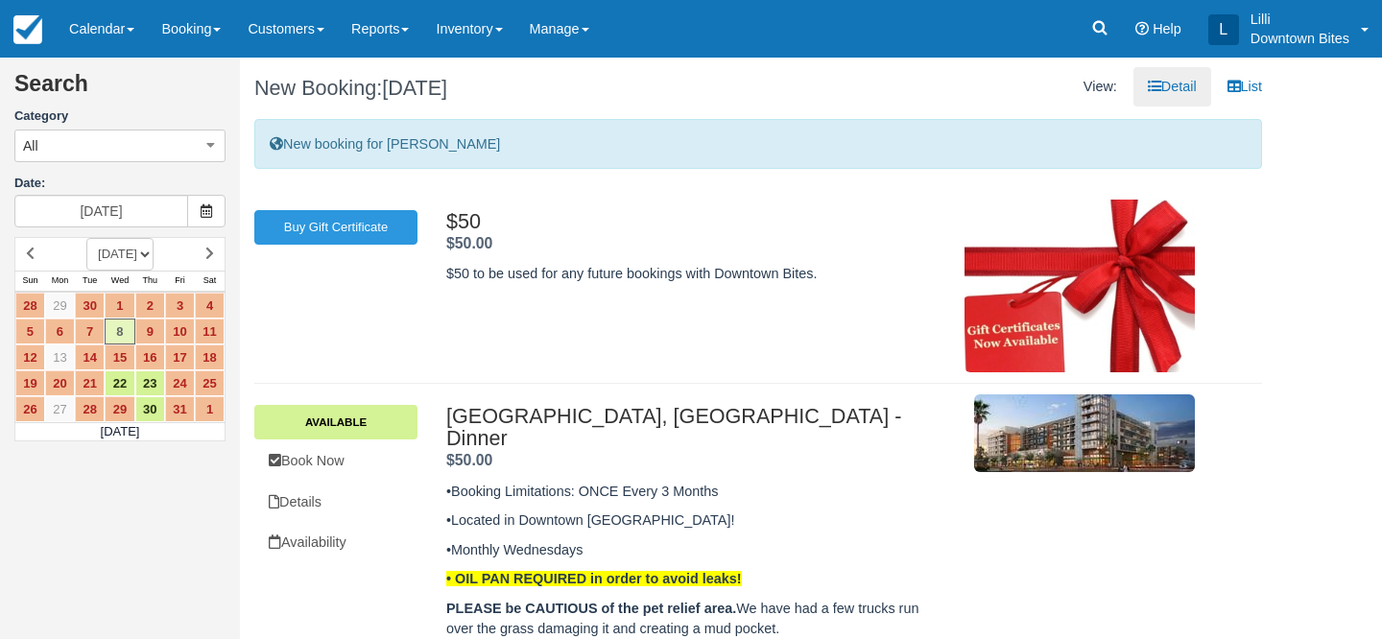
scroll to position [8, 0]
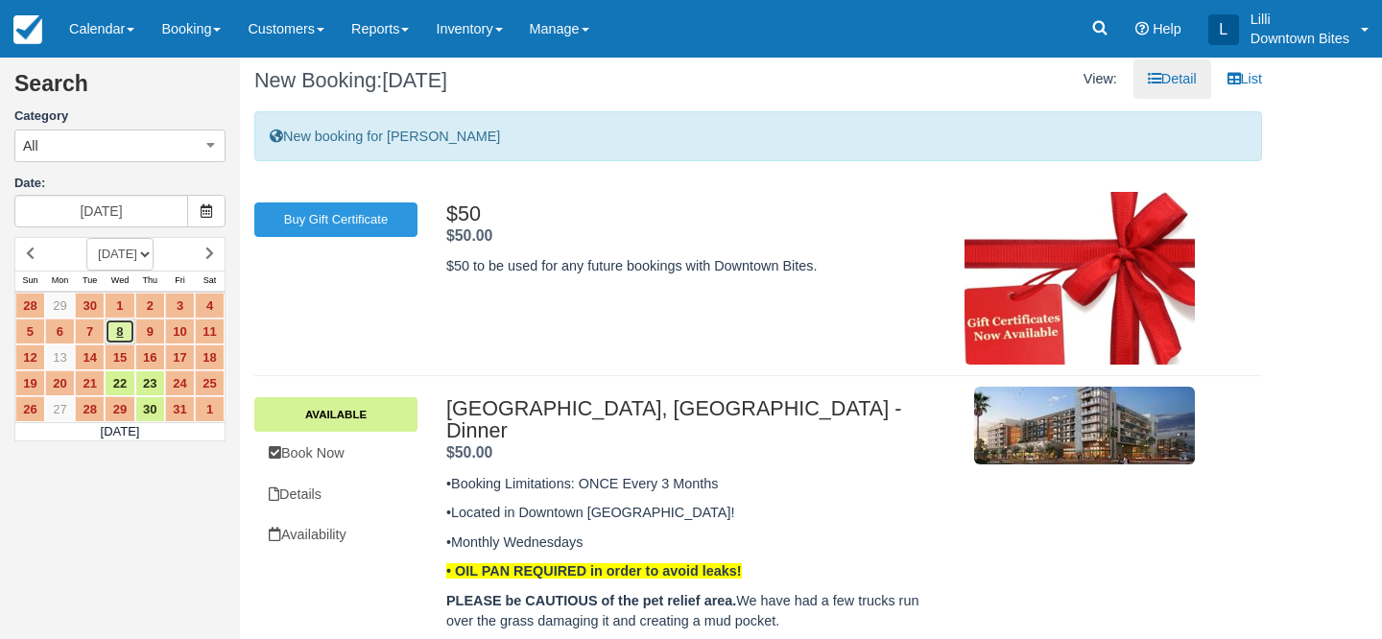
click at [124, 325] on link "8" at bounding box center [120, 332] width 30 height 26
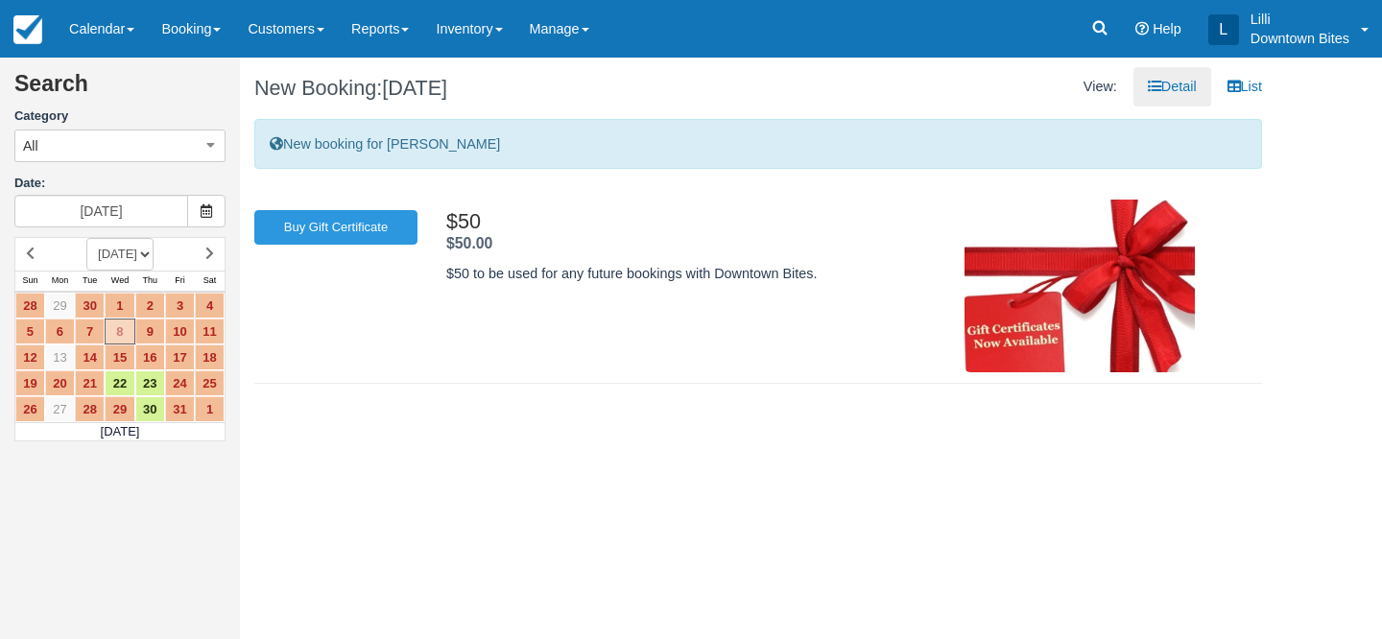
scroll to position [0, 0]
click at [482, 23] on link "Inventory" at bounding box center [468, 29] width 93 height 58
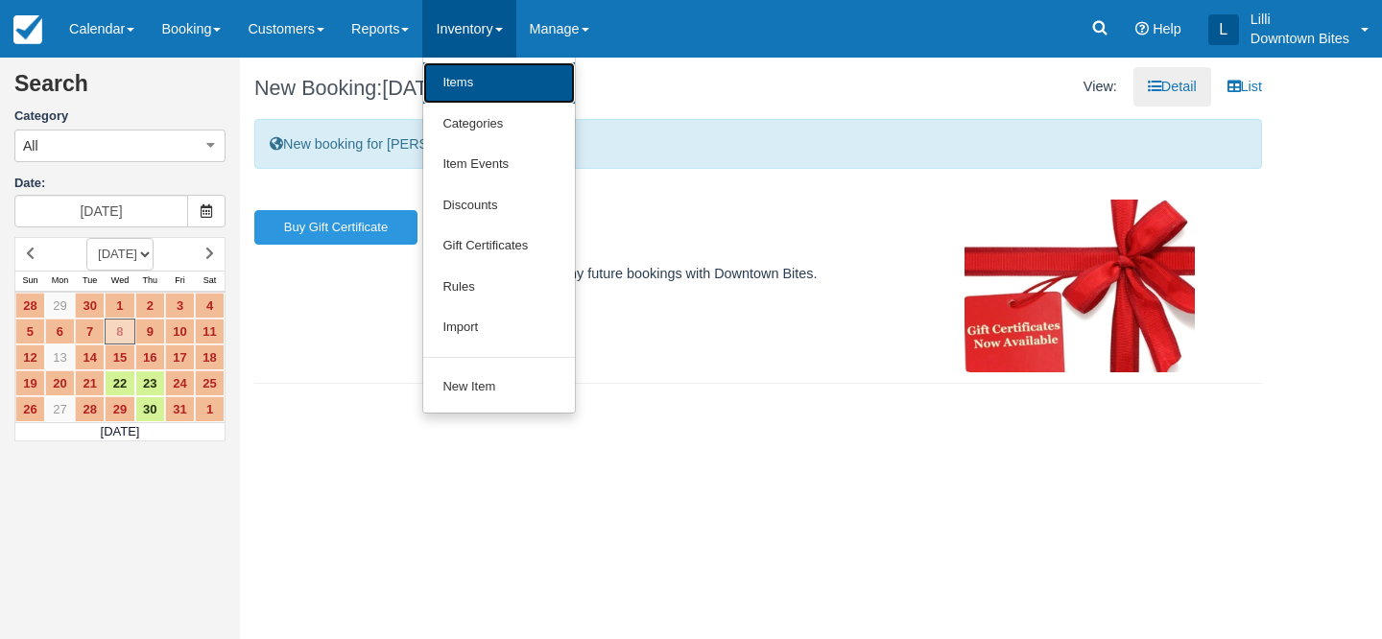
click at [493, 92] on link "Items" at bounding box center [499, 82] width 152 height 41
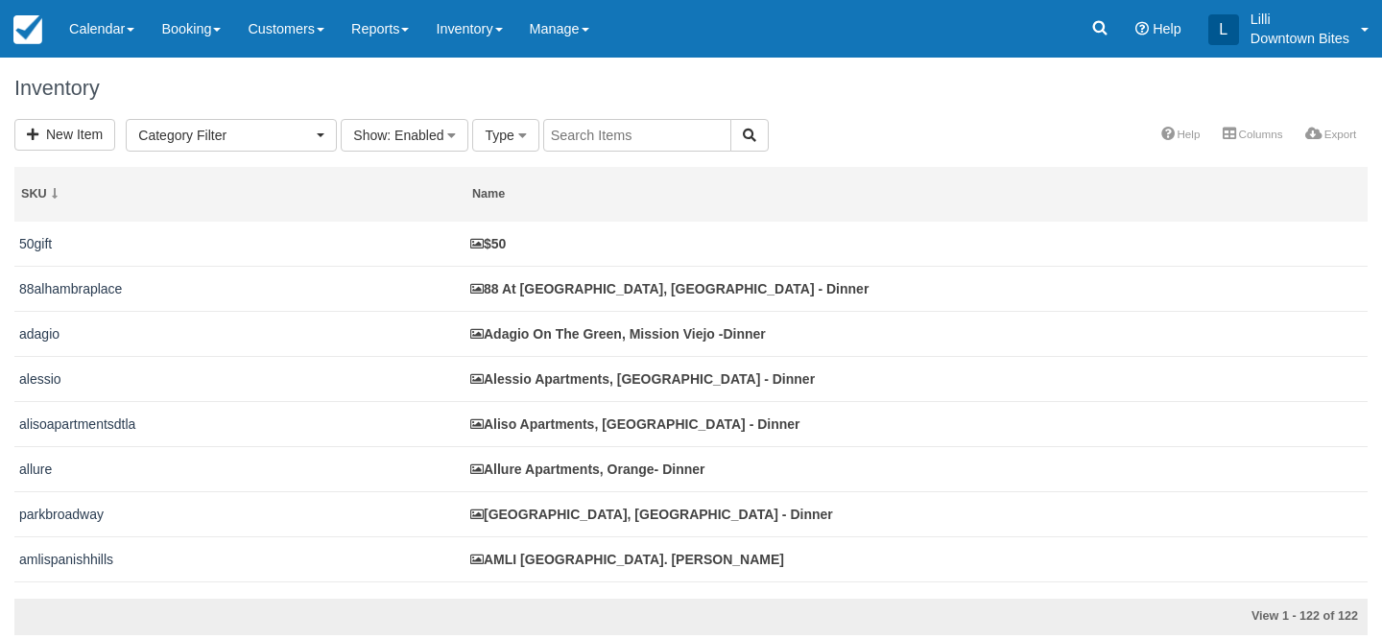
select select
